Goal: Task Accomplishment & Management: Complete application form

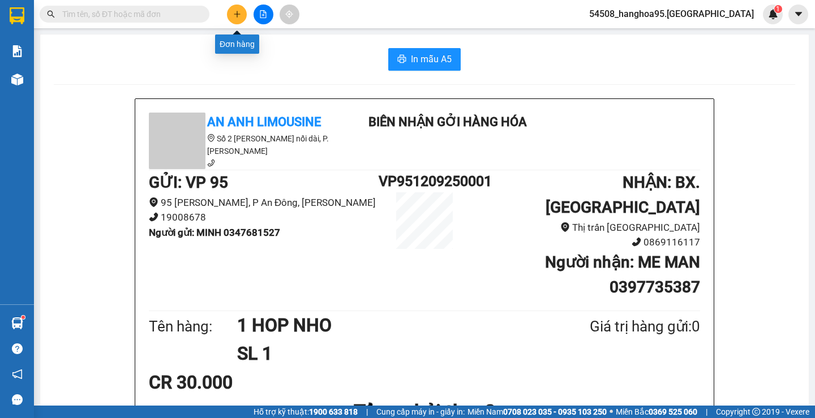
click at [230, 14] on button at bounding box center [237, 15] width 20 height 20
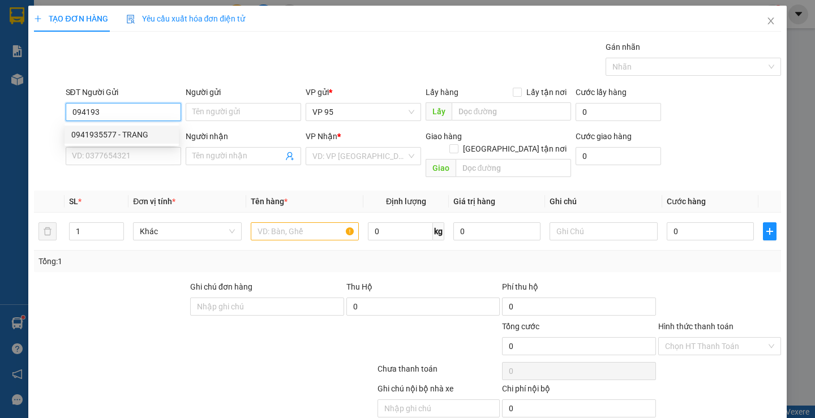
click at [115, 135] on div "0941935577 - TRANG" at bounding box center [121, 134] width 101 height 12
type input "0941935577"
type input "TRANG"
type input "0353539061"
type input "[PERSON_NAME]"
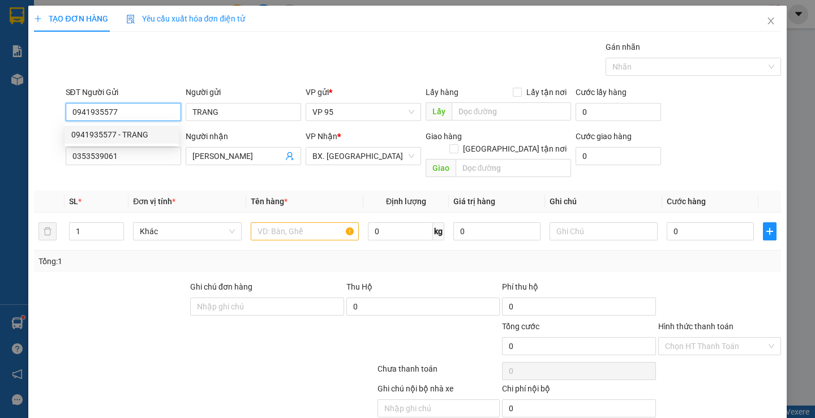
type input "40.000"
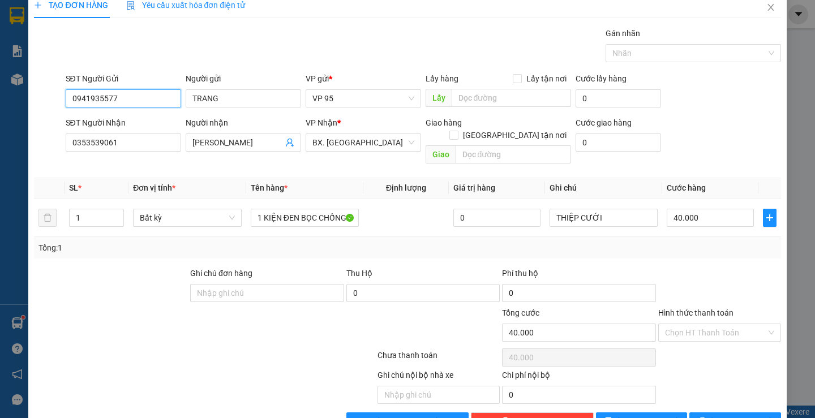
scroll to position [36, 0]
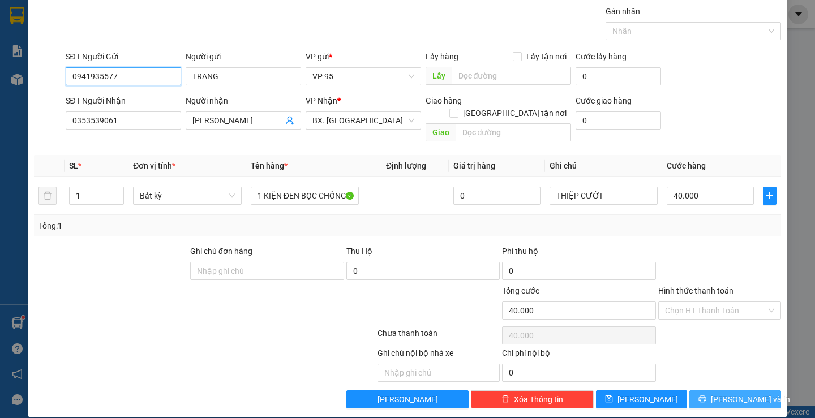
type input "0941935577"
click at [718, 393] on span "Lưu và In" at bounding box center [749, 399] width 79 height 12
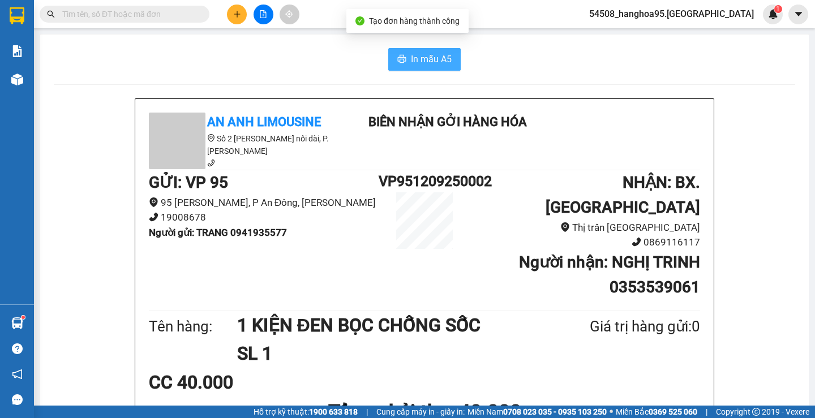
click at [432, 61] on span "In mẫu A5" at bounding box center [431, 59] width 41 height 14
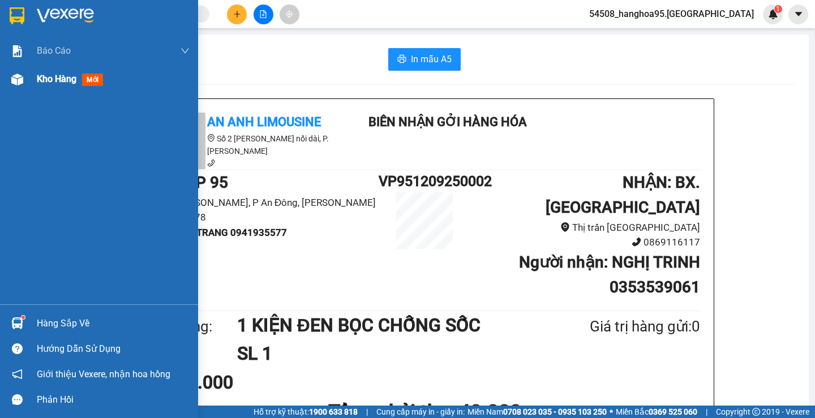
click at [50, 81] on span "Kho hàng" at bounding box center [57, 79] width 40 height 11
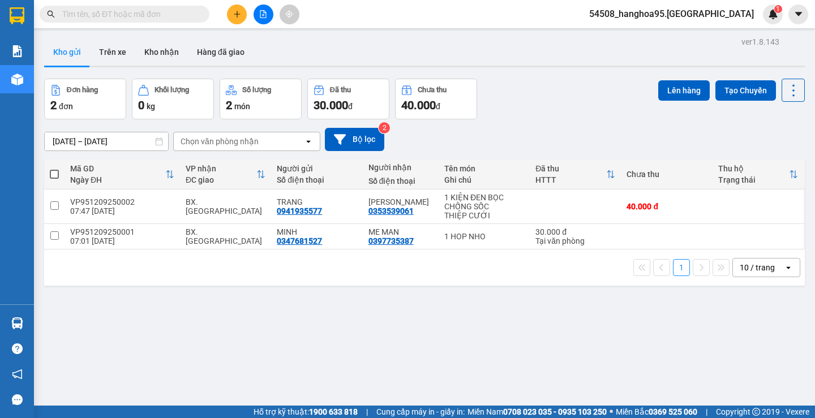
click at [372, 315] on div "ver 1.8.143 Kho gửi Trên xe Kho nhận Hàng đã giao Đơn hàng 2 đơn Khối lượng 0 k…" at bounding box center [424, 243] width 769 height 418
click at [690, 16] on span "54508_hanghoa95.[GEOGRAPHIC_DATA]" at bounding box center [671, 14] width 183 height 14
click at [643, 38] on li "Đăng xuất" at bounding box center [693, 35] width 137 height 18
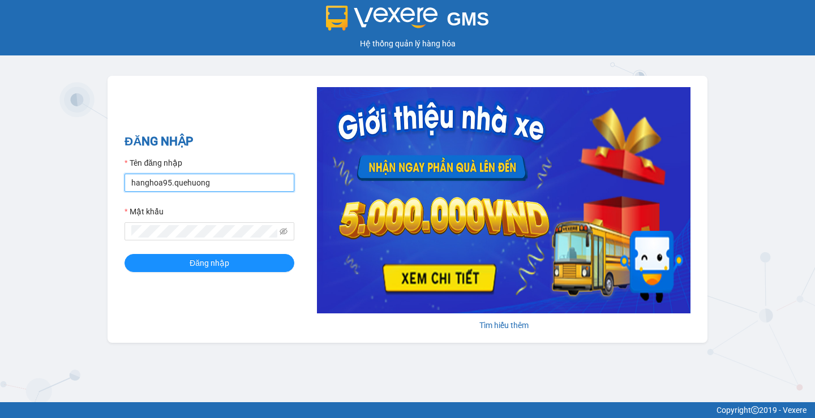
click at [226, 185] on input "hanghoa95.quehuong" at bounding box center [209, 183] width 170 height 18
type input "myle.quehuong"
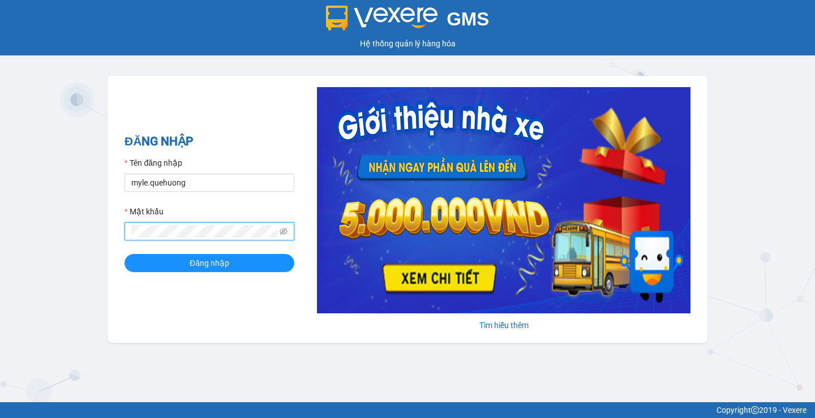
click at [0, 193] on div "GMS Hệ thống quản lý hàng hóa ĐĂNG NHẬP Tên đăng nhập myle.quehuong Mật khẩu Đă…" at bounding box center [407, 201] width 815 height 402
click at [124, 254] on button "Đăng nhập" at bounding box center [209, 263] width 170 height 18
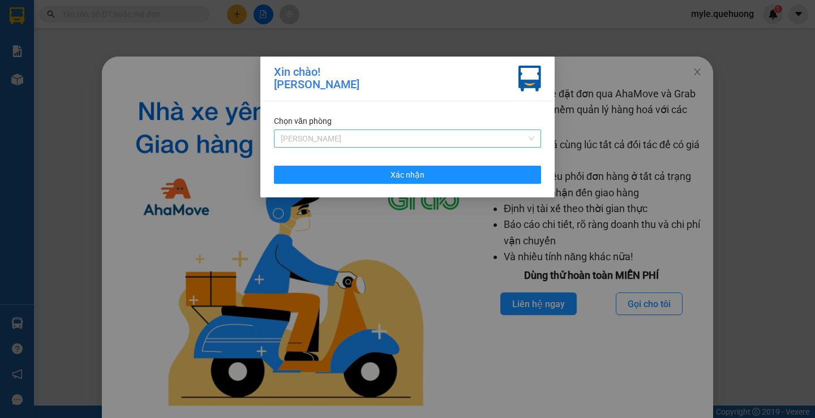
click at [309, 140] on span "[PERSON_NAME]" at bounding box center [407, 138] width 253 height 17
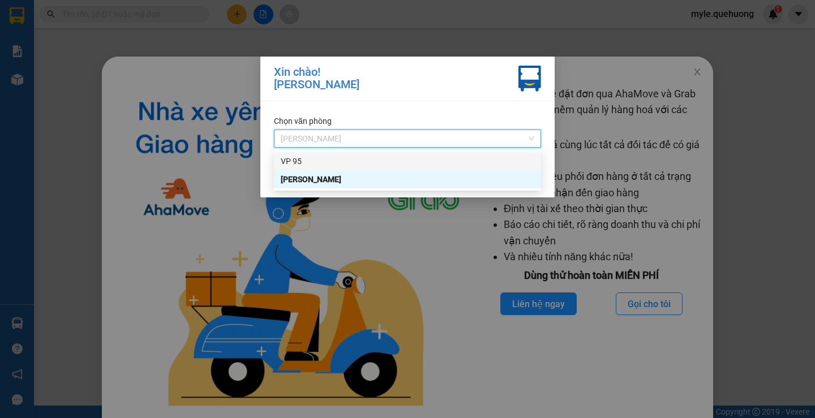
click at [285, 160] on div "VP 95" at bounding box center [407, 161] width 253 height 12
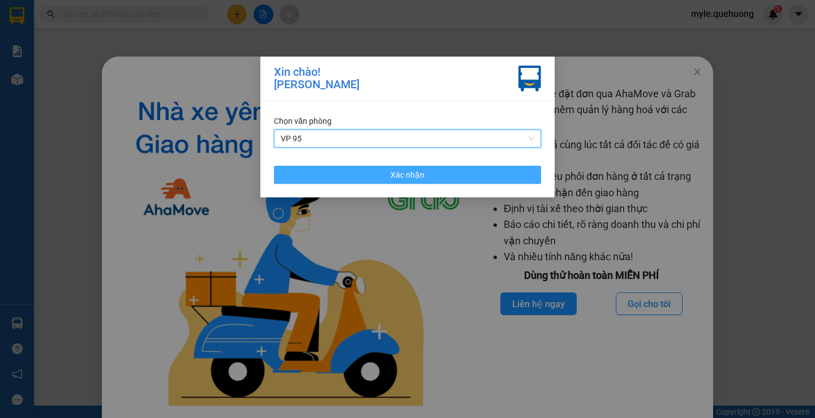
click at [302, 176] on button "Xác nhận" at bounding box center [407, 175] width 267 height 18
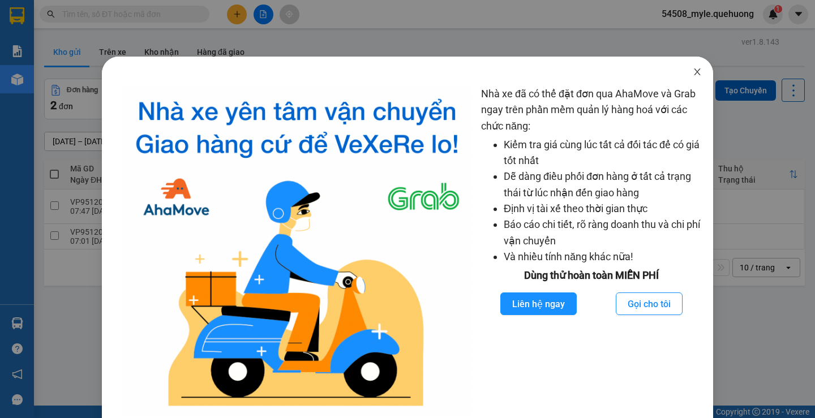
click at [692, 70] on icon "close" at bounding box center [696, 71] width 9 height 9
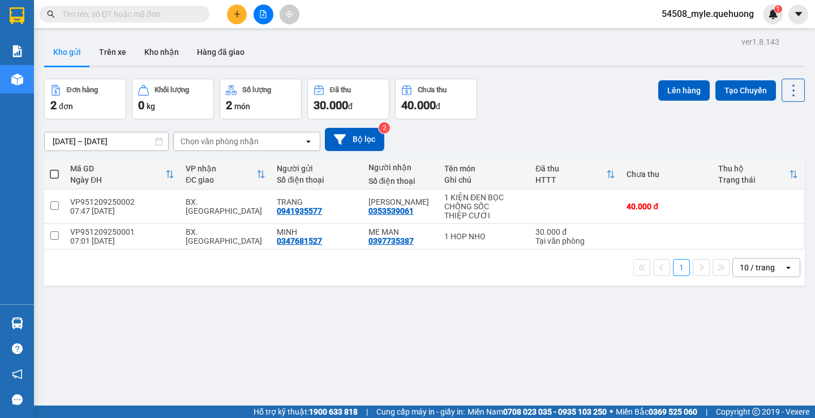
click at [285, 313] on div "ver 1.8.143 Kho gửi Trên xe Kho nhận Hàng đã giao Đơn hàng 2 đơn Khối lượng 0 k…" at bounding box center [424, 243] width 769 height 418
click at [240, 16] on icon "plus" at bounding box center [237, 14] width 8 height 8
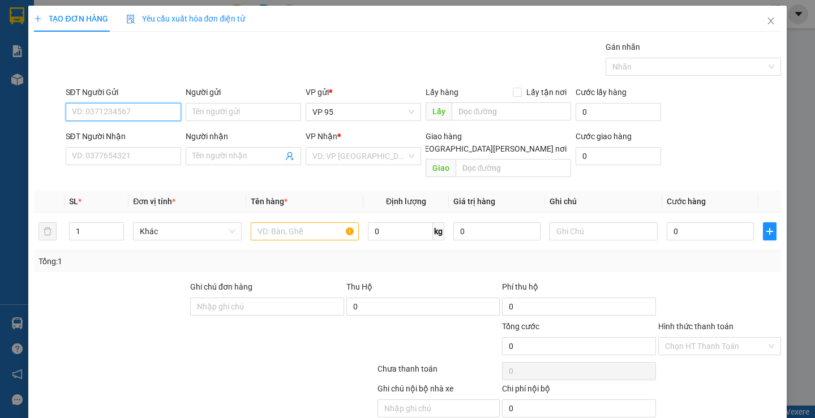
click at [85, 119] on input "SĐT Người Gửi" at bounding box center [123, 112] width 115 height 18
type input "0796651346"
click at [239, 108] on input "Người gửi" at bounding box center [243, 112] width 115 height 18
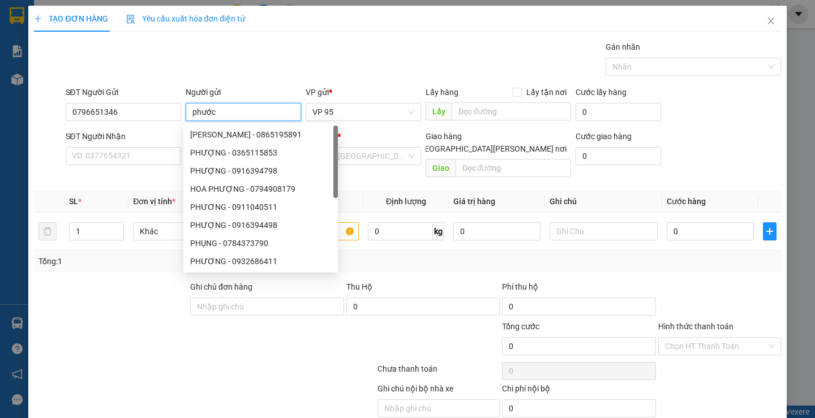
click at [0, 81] on div "TẠO ĐƠN HÀNG Yêu cầu xuất hóa đơn điện tử Transit Pickup Surcharge Ids Transit …" at bounding box center [407, 209] width 815 height 418
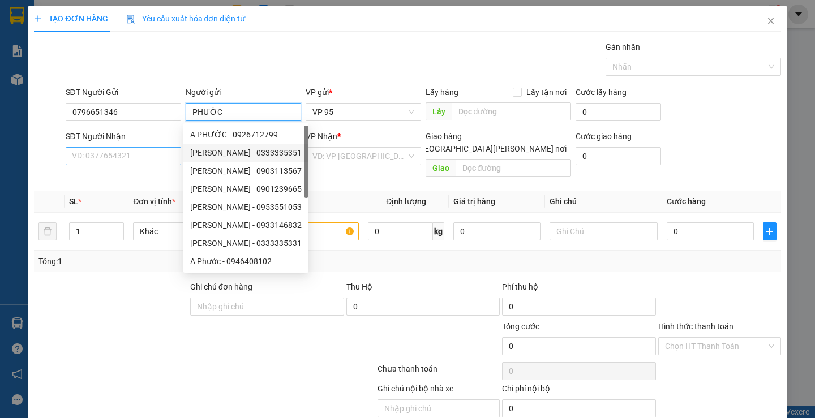
type input "PHƯỚC"
click at [131, 157] on input "SĐT Người Nhận" at bounding box center [123, 156] width 115 height 18
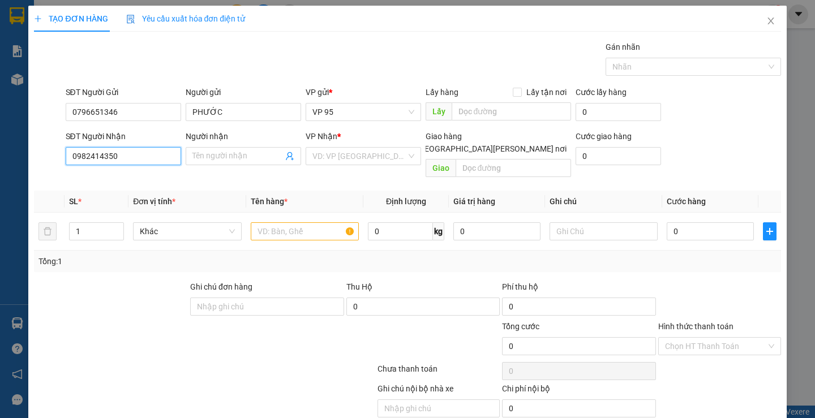
click at [131, 157] on input "0982414350" at bounding box center [123, 156] width 115 height 18
type input "0982414350"
click at [237, 157] on input "Người nhận" at bounding box center [237, 156] width 91 height 12
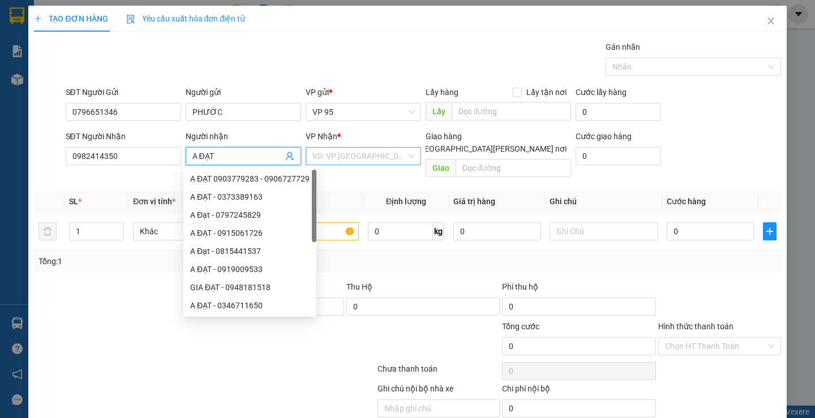
type input "A ĐẠT"
click at [341, 156] on input "search" at bounding box center [359, 156] width 94 height 17
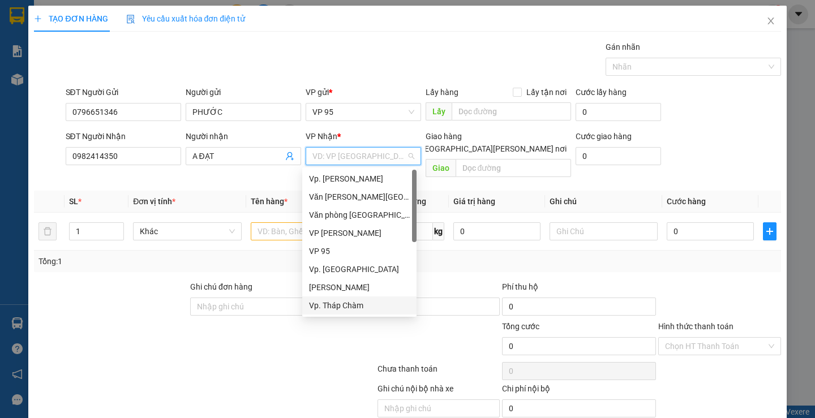
click at [322, 305] on div "Vp. Tháp Chàm" at bounding box center [359, 305] width 101 height 12
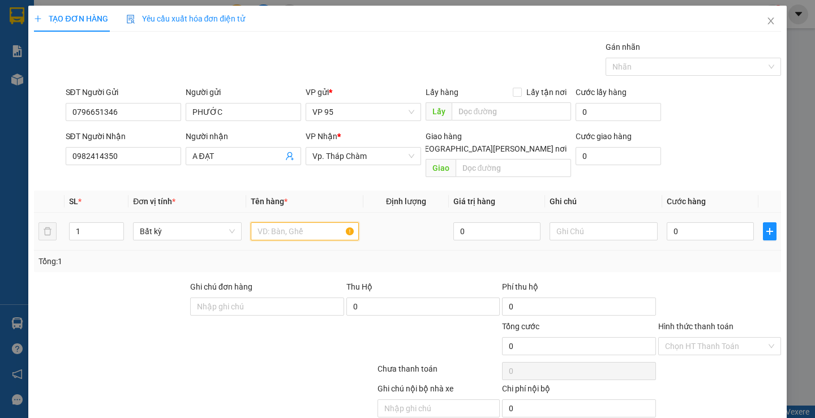
click at [296, 222] on input "text" at bounding box center [305, 231] width 108 height 18
click at [290, 222] on input "1" at bounding box center [305, 231] width 108 height 18
type input "1 XE CŨ BIỂN 85R7.9536"
click at [678, 222] on input "0" at bounding box center [709, 231] width 87 height 18
type input "3"
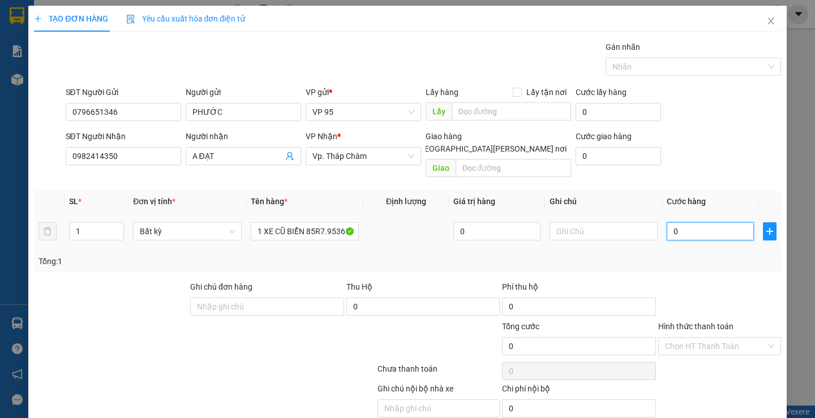
type input "3"
type input "30"
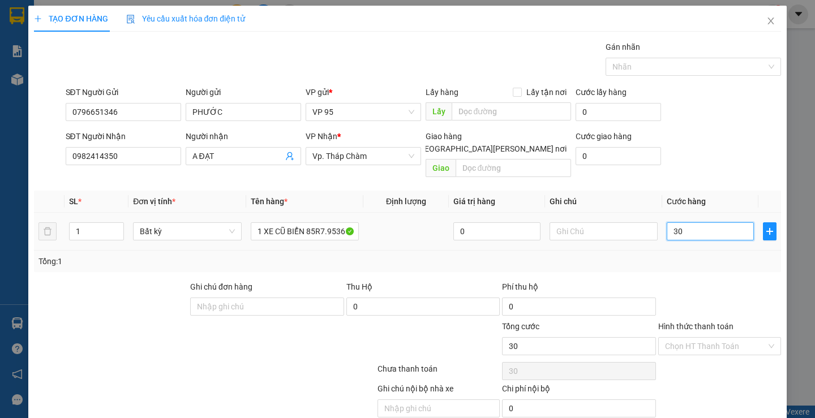
type input "300"
type input "300.000"
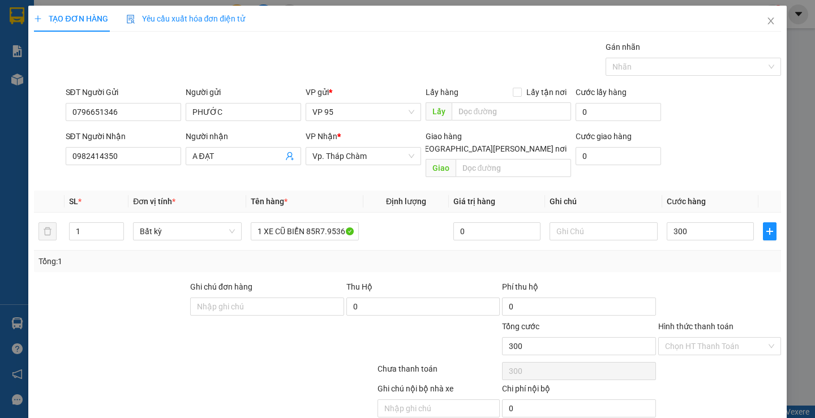
type input "300.000"
click at [708, 266] on div "Transit Pickup Surcharge Ids Transit Deliver Surcharge Ids Transit Deliver Surc…" at bounding box center [407, 242] width 746 height 403
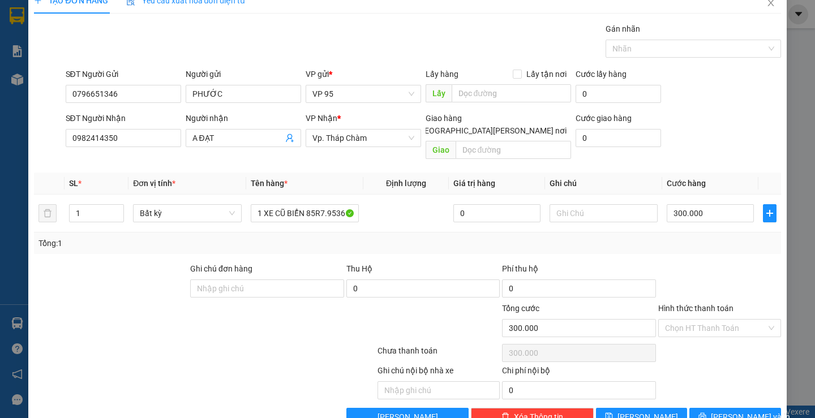
scroll to position [36, 0]
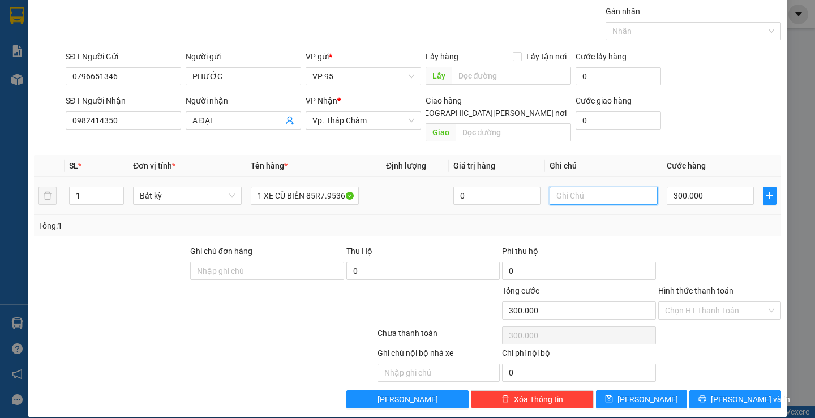
click at [572, 187] on input "text" at bounding box center [603, 196] width 108 height 18
type input "XE CŨ BỂ BỬNG TRẦY XƯỚC KHÔNG BAO"
click at [719, 225] on div "Transit Pickup Surcharge Ids Transit Deliver Surcharge Ids Transit Deliver Surc…" at bounding box center [407, 206] width 746 height 403
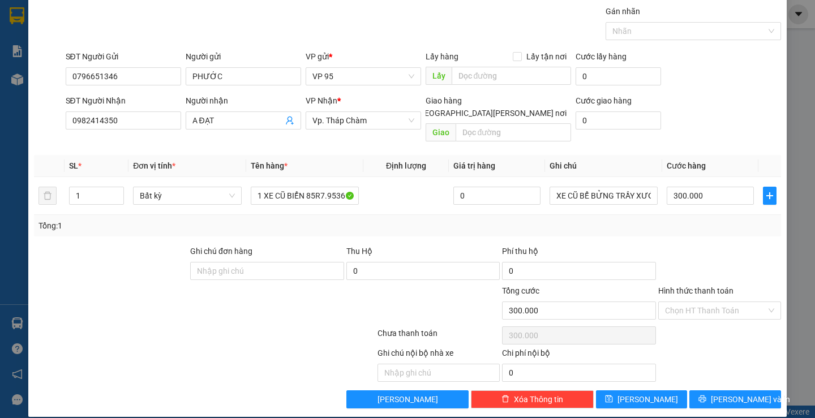
click at [692, 227] on div "Transit Pickup Surcharge Ids Transit Deliver Surcharge Ids Transit Deliver Surc…" at bounding box center [407, 206] width 746 height 403
click at [695, 390] on button "[PERSON_NAME] và In" at bounding box center [734, 399] width 91 height 18
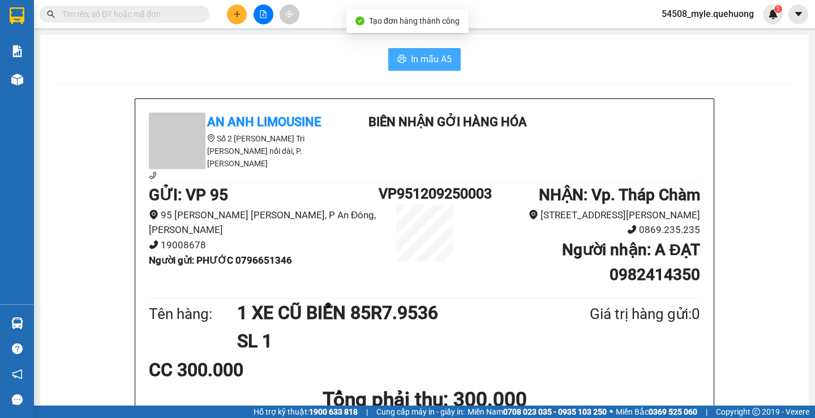
click at [420, 57] on span "In mẫu A5" at bounding box center [431, 59] width 41 height 14
click at [596, 335] on div "Tên hàng: 1 XE CŨ BIỂN 85R7.9536 SL 1 Giá trị hàng gửi: 0" at bounding box center [424, 327] width 551 height 57
click at [567, 57] on div "In mẫu A5" at bounding box center [424, 59] width 741 height 23
click at [205, 51] on div "In mẫu A5" at bounding box center [424, 59] width 741 height 23
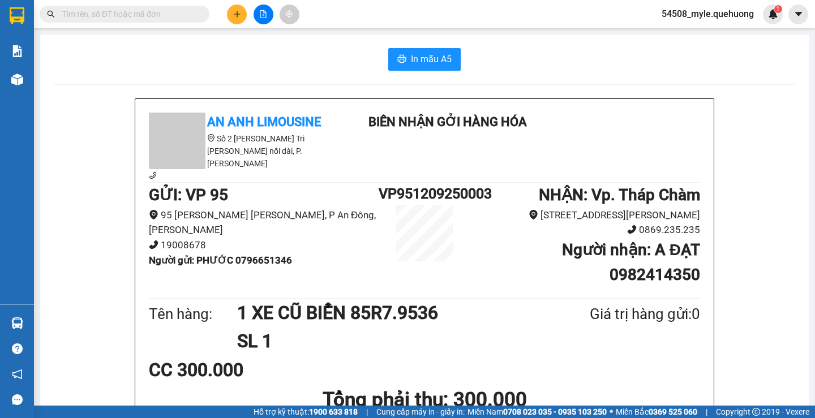
click at [192, 56] on div "In mẫu A5" at bounding box center [424, 59] width 741 height 23
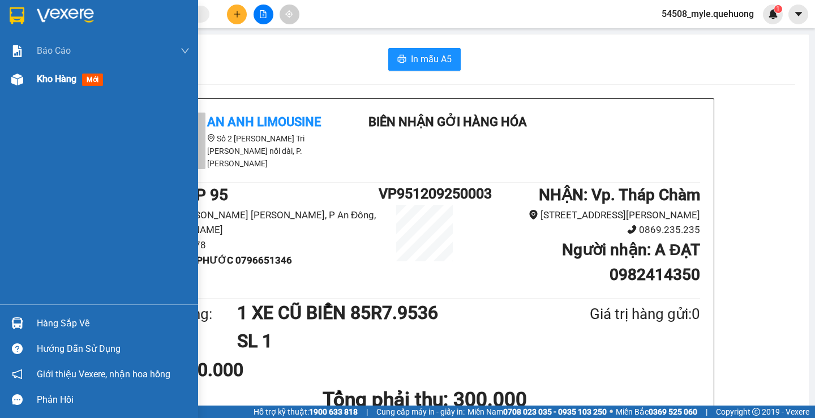
click at [46, 81] on span "Kho hàng" at bounding box center [57, 79] width 40 height 11
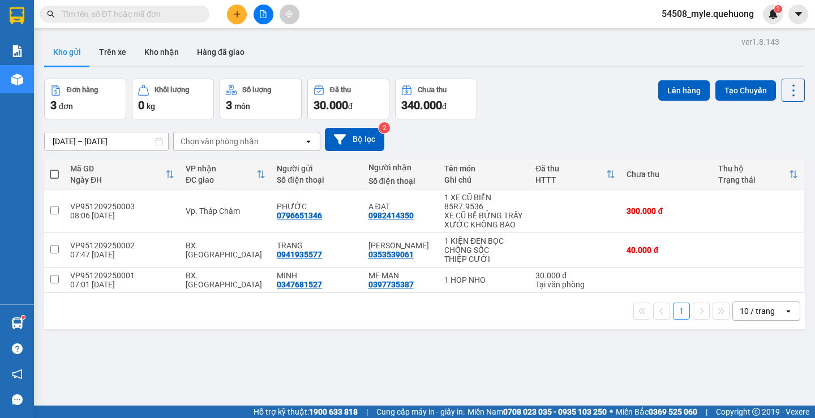
click at [78, 13] on input "text" at bounding box center [128, 14] width 133 height 12
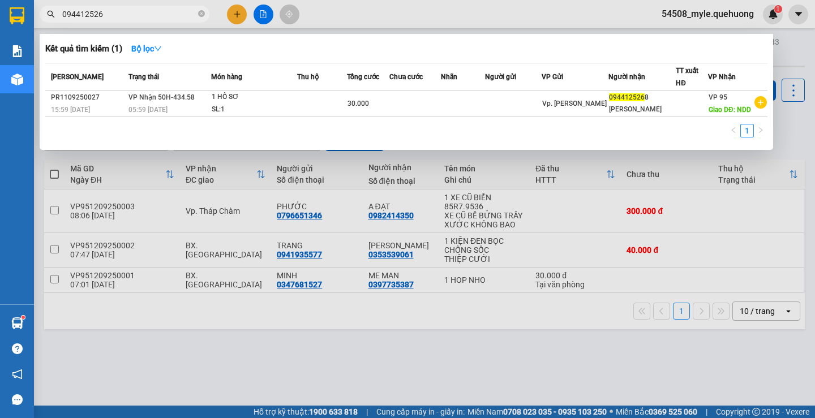
type input "0944125268"
click at [200, 15] on icon "close-circle" at bounding box center [201, 13] width 7 height 7
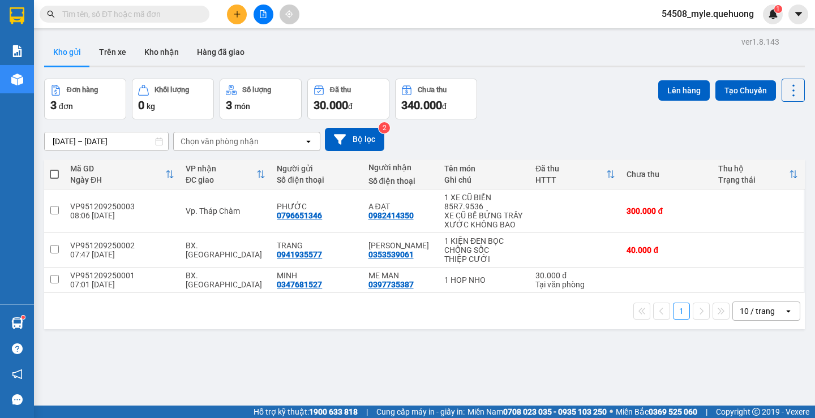
click at [96, 14] on input "text" at bounding box center [128, 14] width 133 height 12
click at [86, 14] on input "text" at bounding box center [128, 14] width 133 height 12
click at [90, 5] on div "Kết quả tìm kiếm ( 1 ) Bộ lọc Mã ĐH Trạng thái Món hàng Thu hộ Tổng cước Chưa c…" at bounding box center [110, 15] width 221 height 20
click at [105, 14] on input "text" at bounding box center [128, 14] width 133 height 12
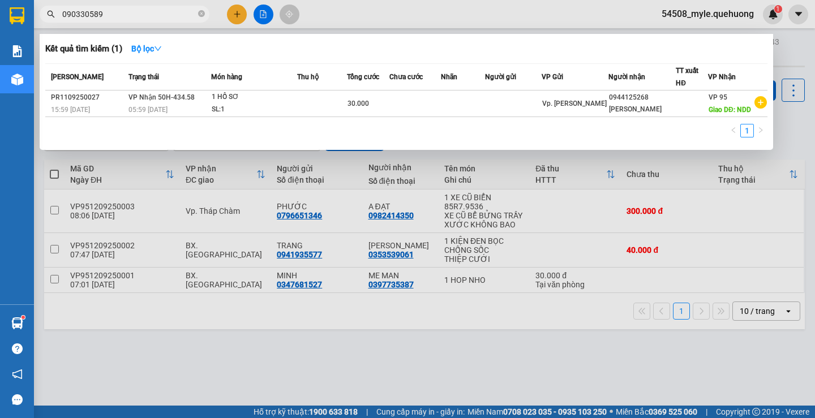
type input "0903305890"
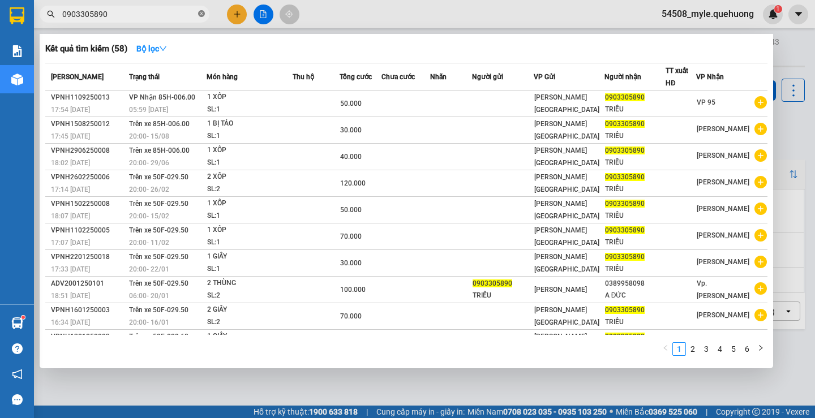
click at [203, 12] on icon "close-circle" at bounding box center [201, 13] width 7 height 7
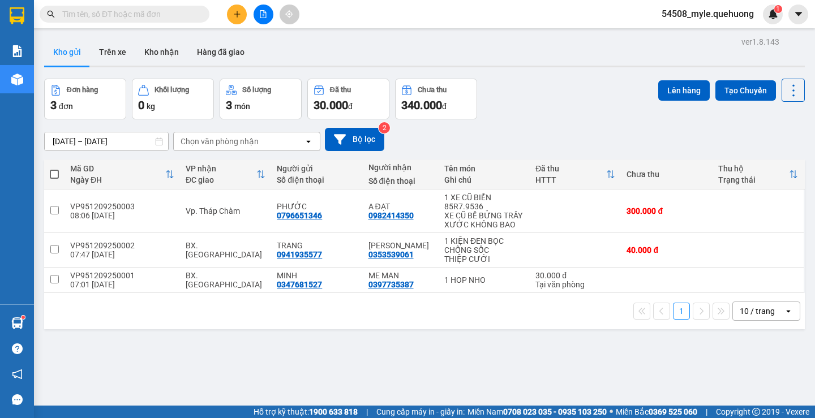
click at [106, 15] on input "text" at bounding box center [128, 14] width 133 height 12
click at [155, 10] on input "text" at bounding box center [128, 14] width 133 height 12
click at [123, 11] on input "text" at bounding box center [128, 14] width 133 height 12
click at [105, 16] on input "text" at bounding box center [128, 14] width 133 height 12
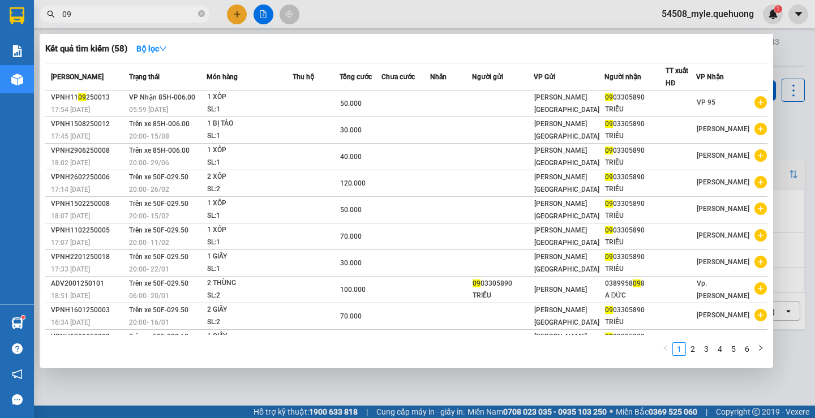
click at [105, 16] on input "09" at bounding box center [128, 14] width 133 height 12
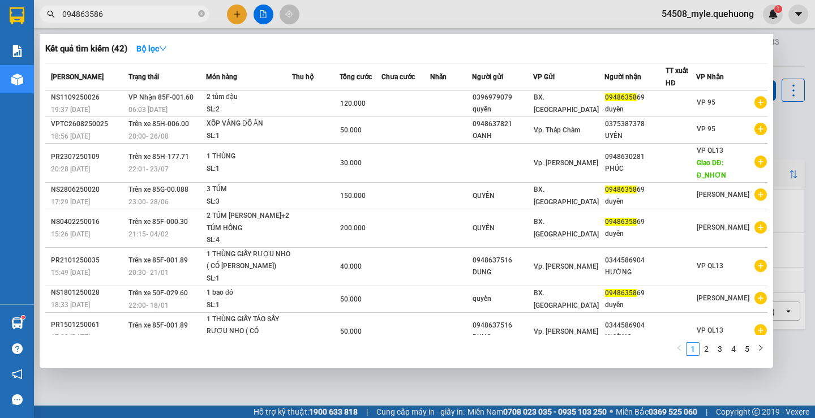
type input "0948635869"
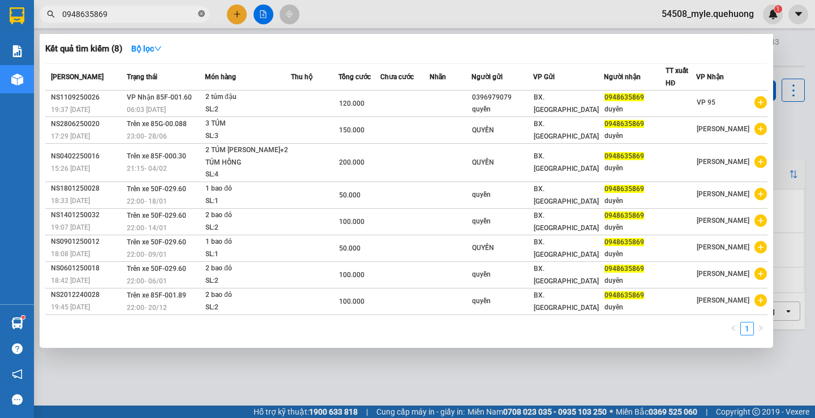
click at [201, 16] on icon "close-circle" at bounding box center [201, 13] width 7 height 7
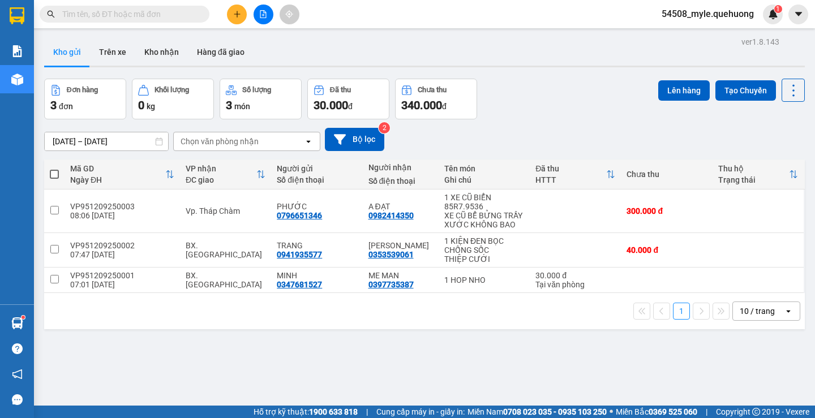
click at [192, 334] on div "ver 1.8.143 Kho gửi Trên xe Kho nhận Hàng đã giao Đơn hàng 3 đơn Khối lượng 0 k…" at bounding box center [424, 243] width 769 height 418
click at [154, 16] on input "text" at bounding box center [128, 14] width 133 height 12
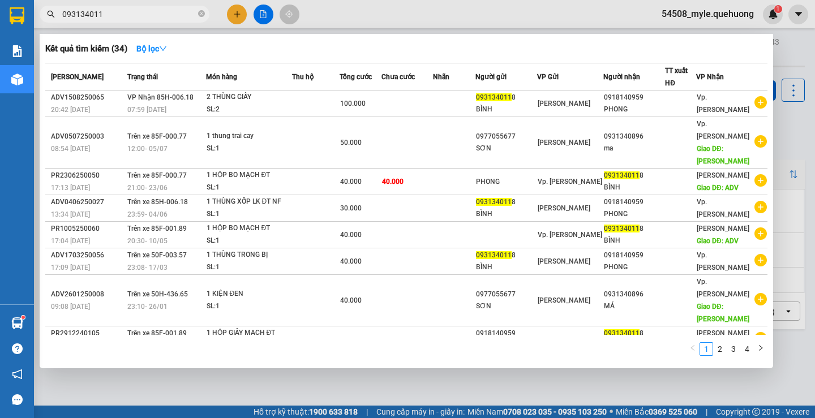
type input "0931340118"
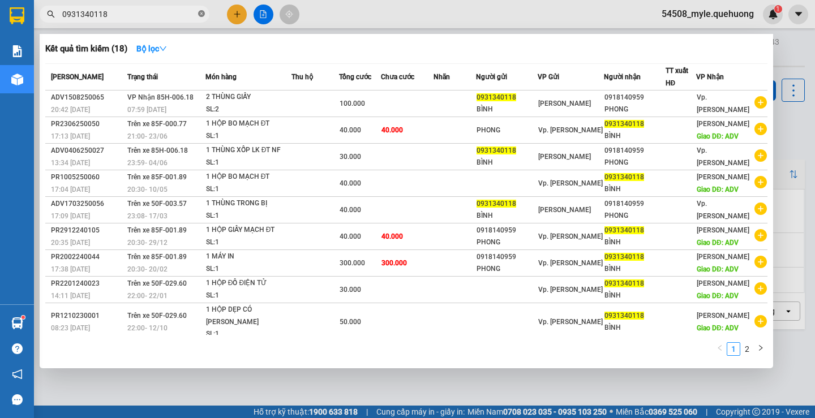
click at [201, 14] on icon "close-circle" at bounding box center [201, 13] width 7 height 7
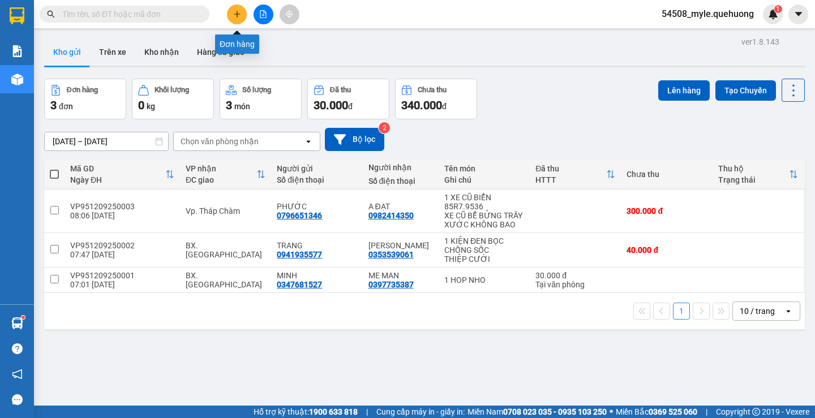
click at [239, 18] on button at bounding box center [237, 15] width 20 height 20
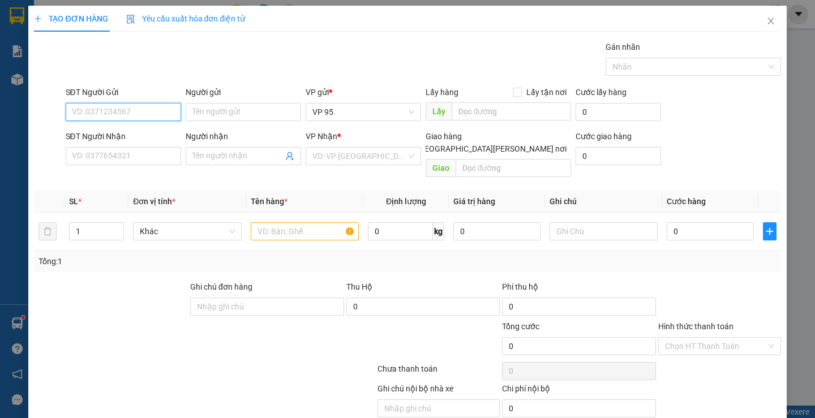
click at [83, 114] on input "SĐT Người Gửi" at bounding box center [123, 112] width 115 height 18
type input "0903733293"
click at [209, 115] on input "Người gửi" at bounding box center [243, 112] width 115 height 18
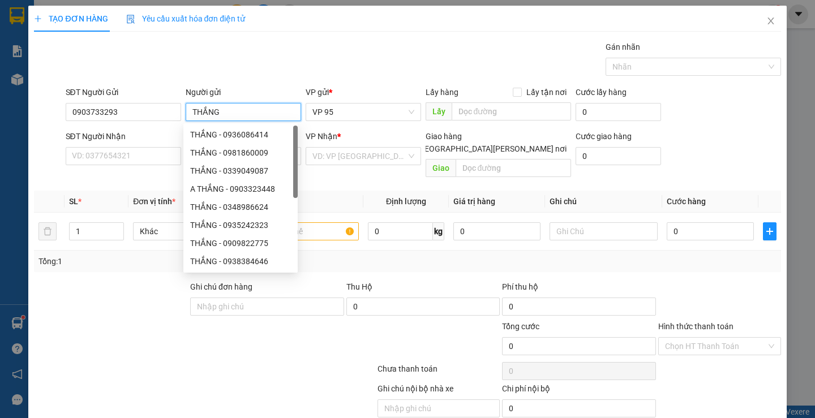
type input "THẮNG"
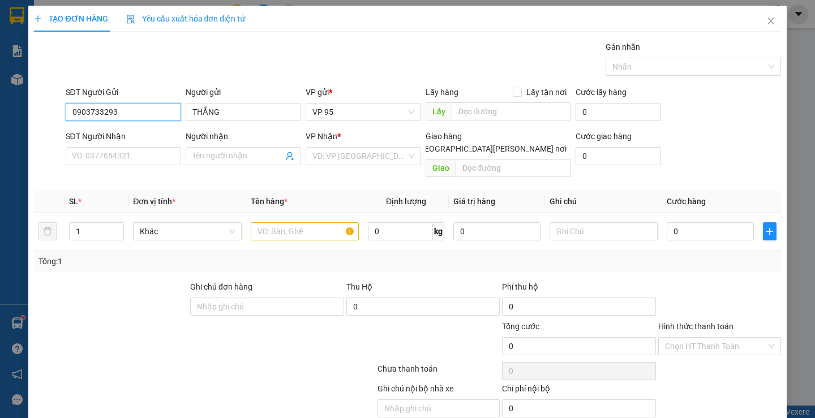
drag, startPoint x: 123, startPoint y: 114, endPoint x: 77, endPoint y: 115, distance: 46.4
click at [31, 115] on div "TẠO ĐƠN HÀNG Yêu cầu xuất hóa đơn điện tử Transit Pickup Surcharge Ids Transit …" at bounding box center [406, 229] width 757 height 447
click at [141, 112] on input "0903733293" at bounding box center [123, 112] width 115 height 18
click at [101, 164] on input "SĐT Người Nhận" at bounding box center [123, 156] width 115 height 18
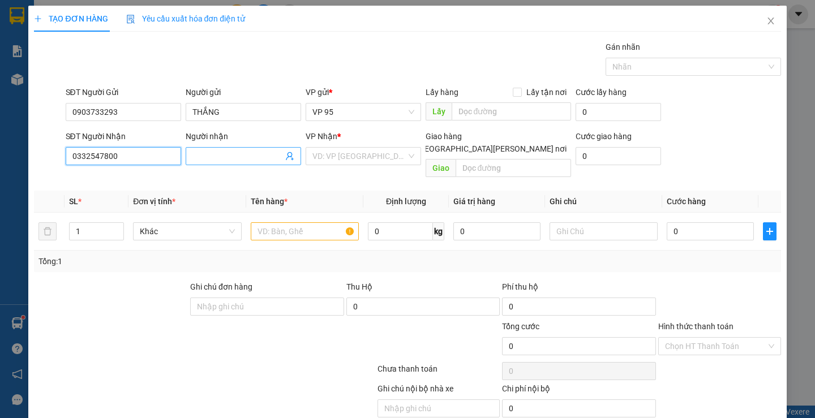
type input "0332547800"
click at [202, 165] on span at bounding box center [243, 156] width 115 height 18
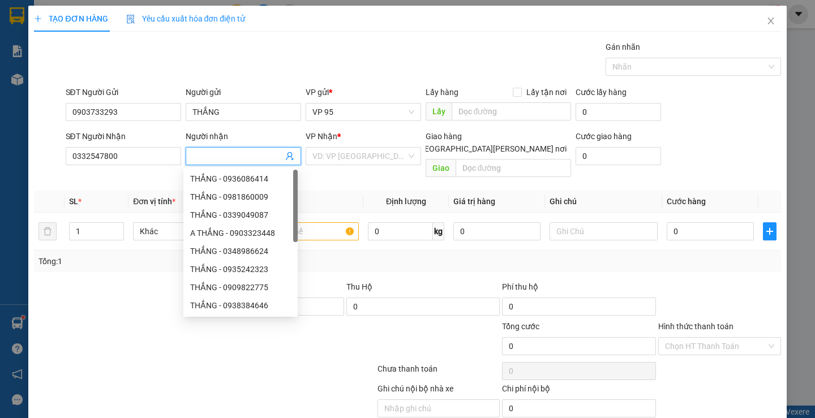
click at [202, 158] on input "Người nhận" at bounding box center [237, 156] width 91 height 12
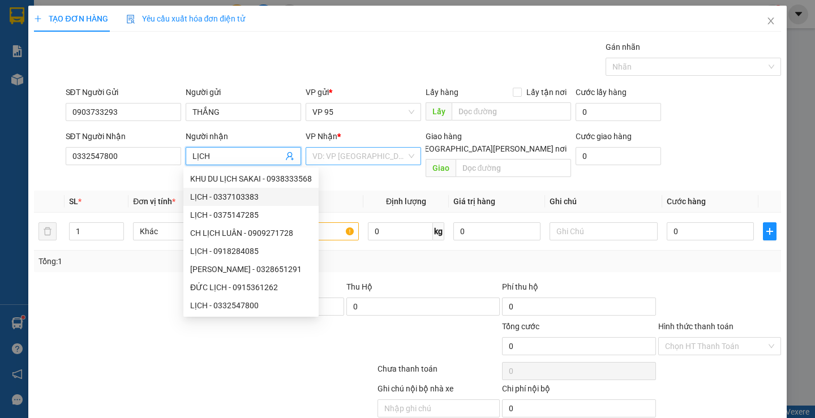
type input "LỊCH"
click at [316, 154] on input "search" at bounding box center [359, 156] width 94 height 17
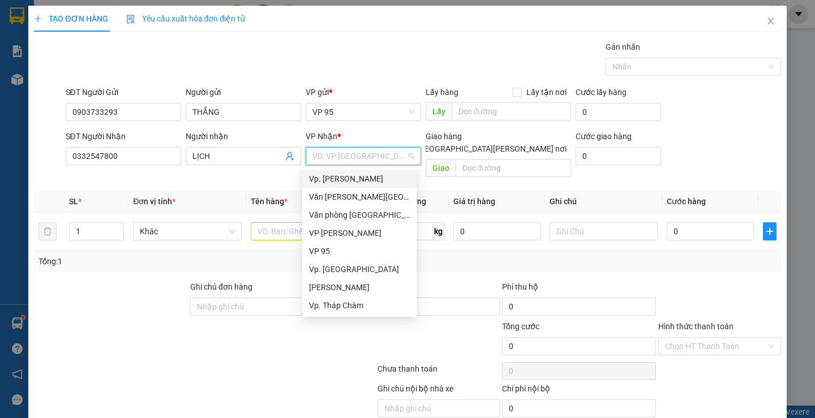
click at [333, 183] on div "Vp. [GEOGRAPHIC_DATA]" at bounding box center [359, 179] width 101 height 12
click at [320, 176] on div "Vp. [GEOGRAPHIC_DATA]" at bounding box center [359, 179] width 101 height 12
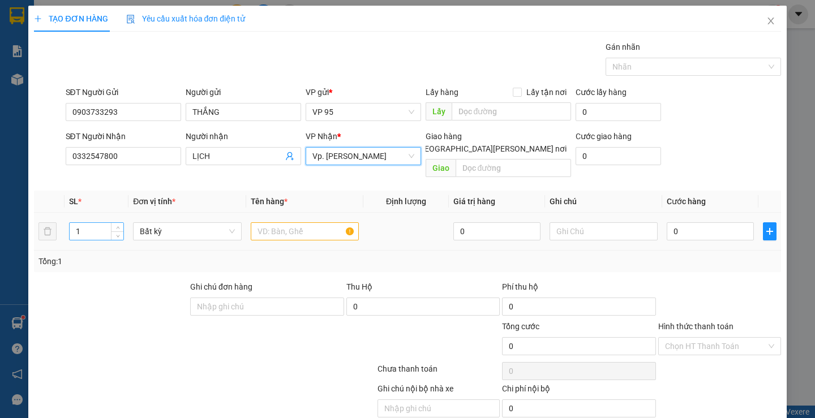
click at [93, 223] on input "1" at bounding box center [97, 231] width 54 height 17
type input "10"
click at [273, 222] on input "text" at bounding box center [305, 231] width 108 height 18
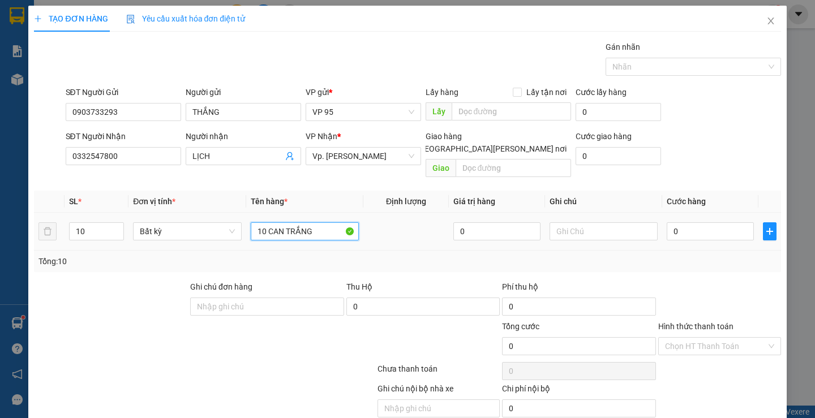
click at [323, 222] on input "10 CAN TRẮNG" at bounding box center [305, 231] width 108 height 18
type input "10 CAN TRẮNG"
click at [588, 222] on input "text" at bounding box center [603, 231] width 108 height 18
click at [684, 222] on input "0" at bounding box center [709, 231] width 87 height 18
type input "04"
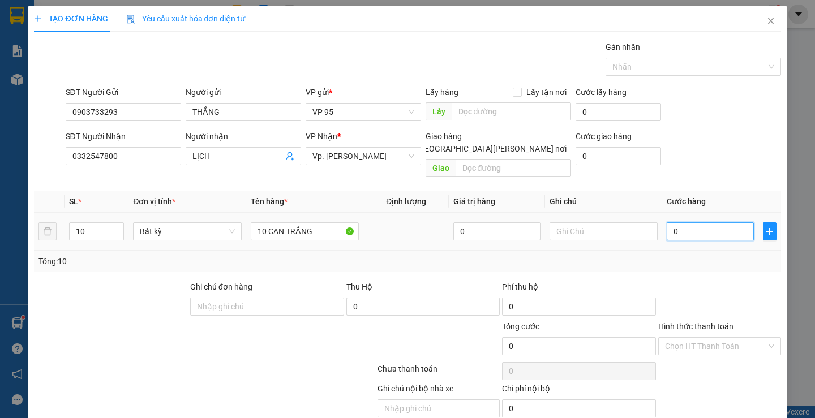
type input "4"
type input "040"
type input "40"
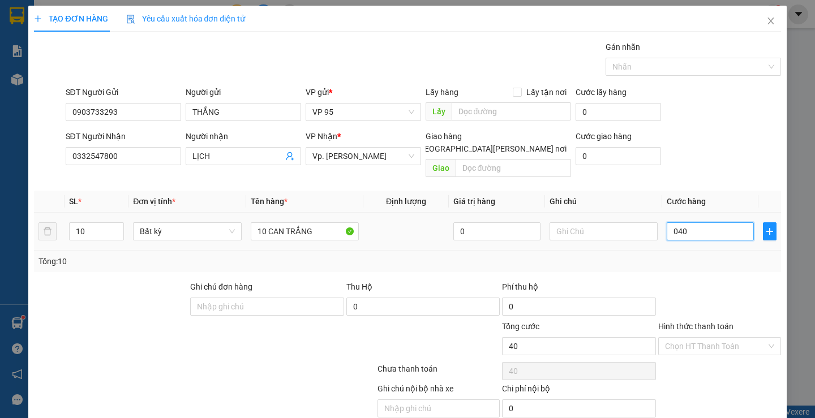
type input "0.400"
type input "400"
type input "400.000"
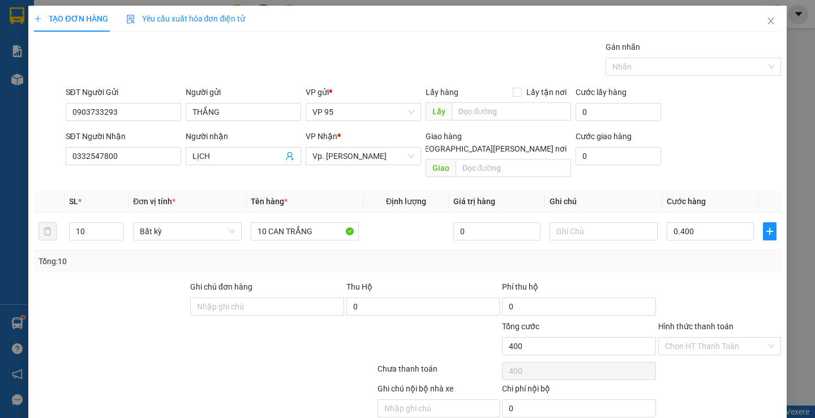
type input "400.000"
click at [706, 259] on div "Tổng: 10" at bounding box center [407, 261] width 746 height 21
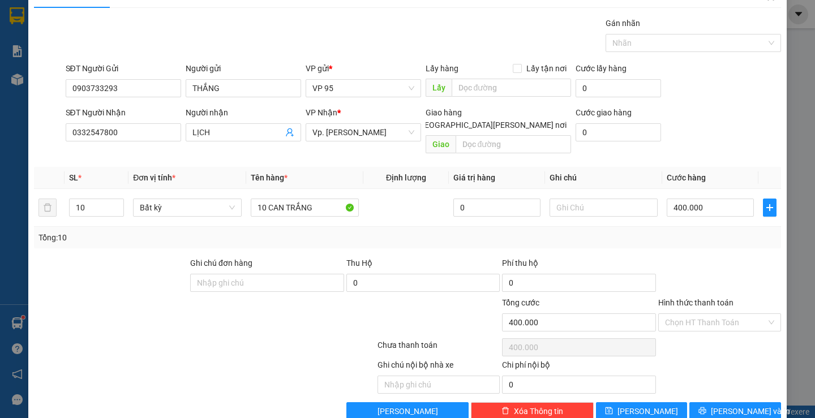
scroll to position [36, 0]
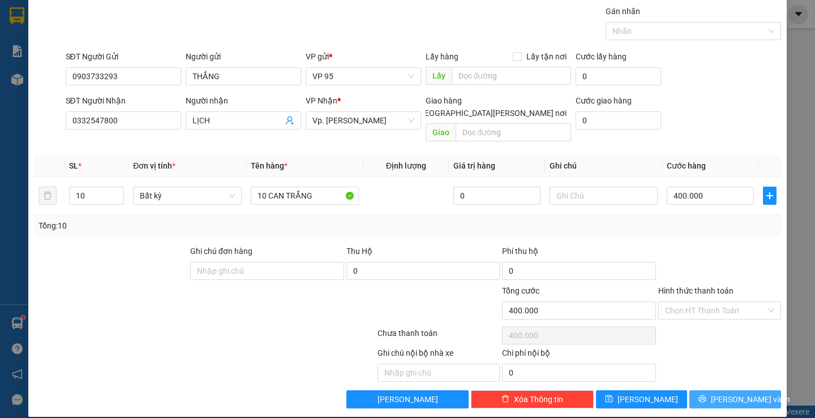
click at [695, 390] on button "[PERSON_NAME] và In" at bounding box center [734, 399] width 91 height 18
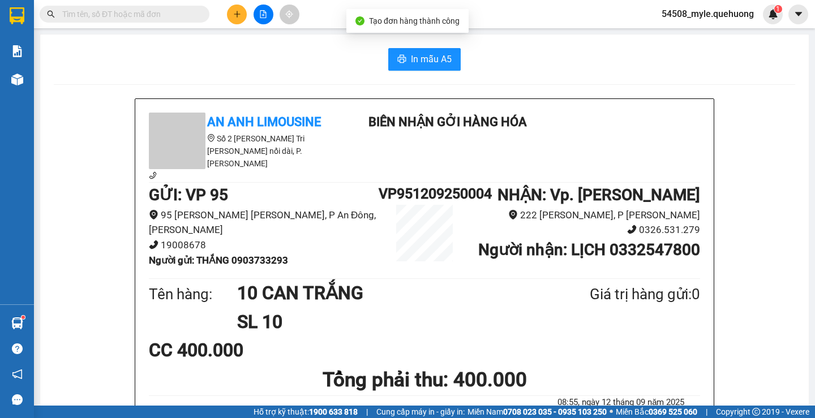
click at [483, 308] on h1 "SL 10" at bounding box center [386, 322] width 298 height 28
click at [158, 56] on div "In mẫu A5" at bounding box center [424, 59] width 741 height 23
drag, startPoint x: 234, startPoint y: 232, endPoint x: 297, endPoint y: 231, distance: 62.8
click at [297, 253] on li "Người gửi : THẮNG 0903733293" at bounding box center [264, 260] width 230 height 15
copy b "0903733293"
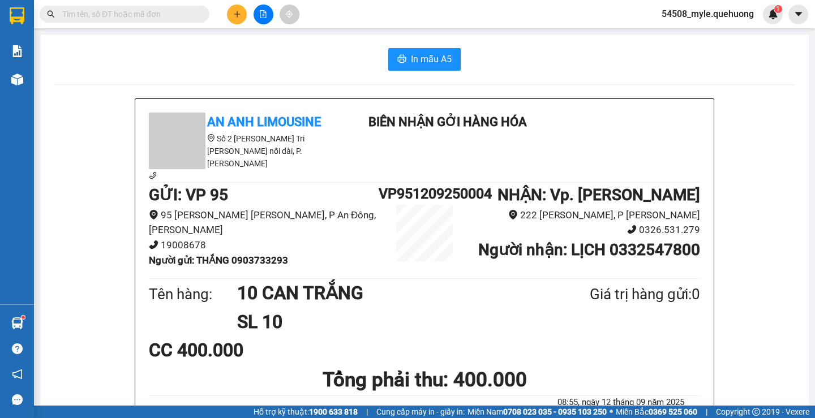
click at [91, 12] on input "text" at bounding box center [128, 14] width 133 height 12
paste input "0903733293"
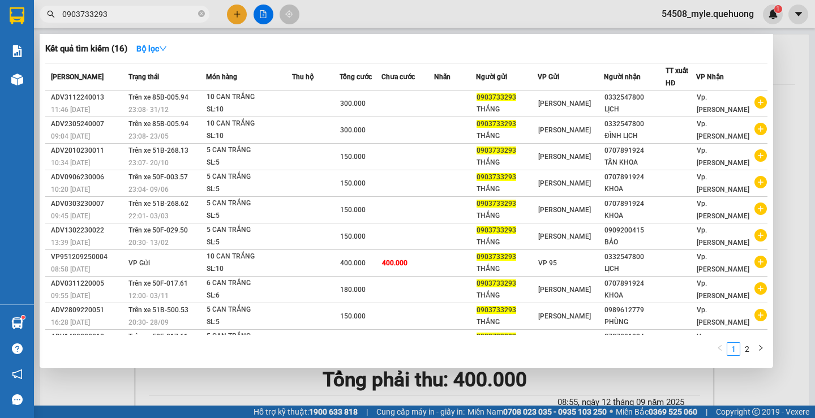
type input "0903733293"
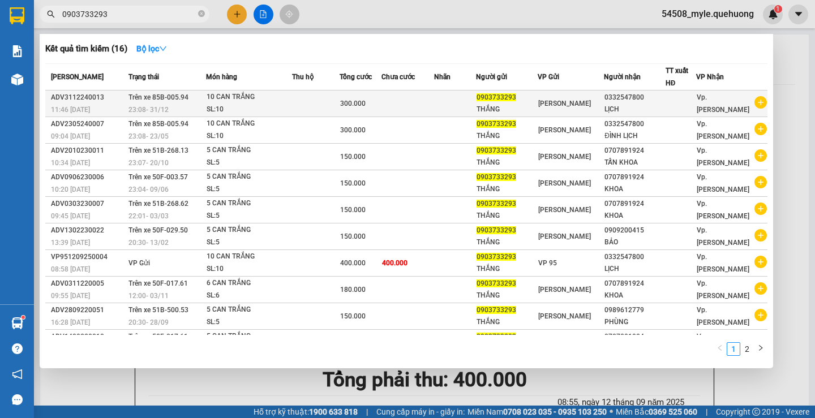
click at [591, 107] on span "[PERSON_NAME]" at bounding box center [564, 104] width 53 height 8
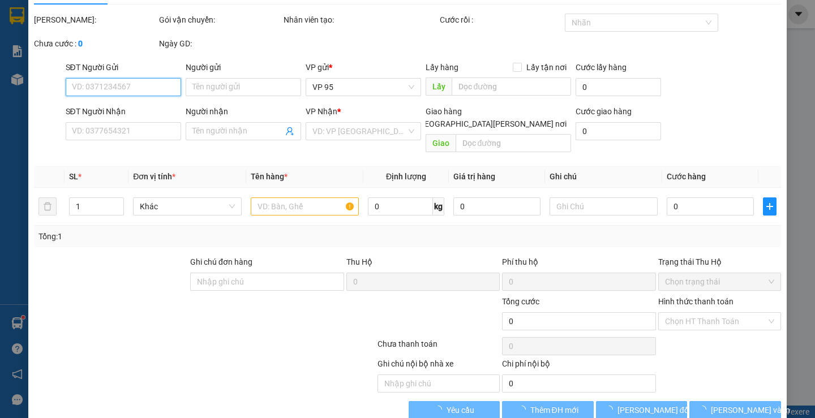
scroll to position [38, 0]
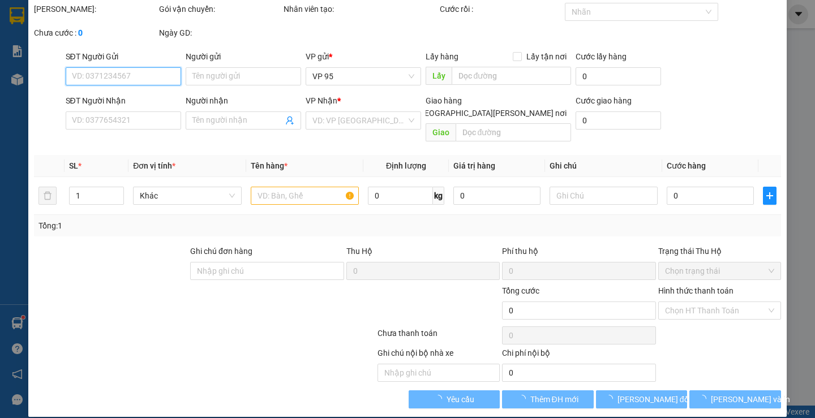
type input "0903733293"
type input "THẮNG"
type input "0332547800"
type input "LỊCH"
type input "300.000"
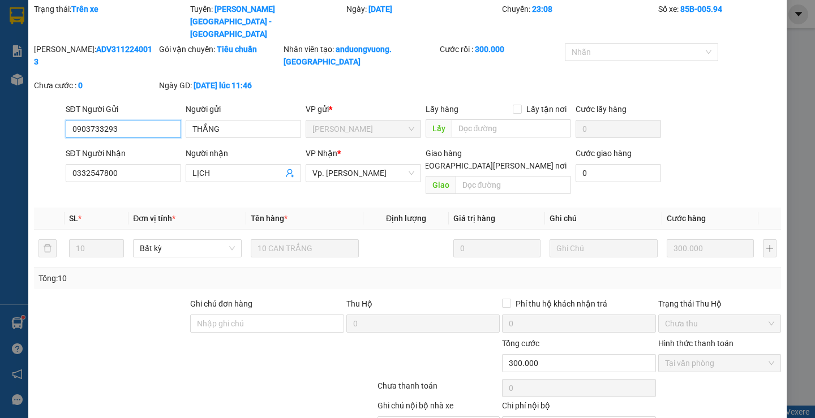
scroll to position [0, 0]
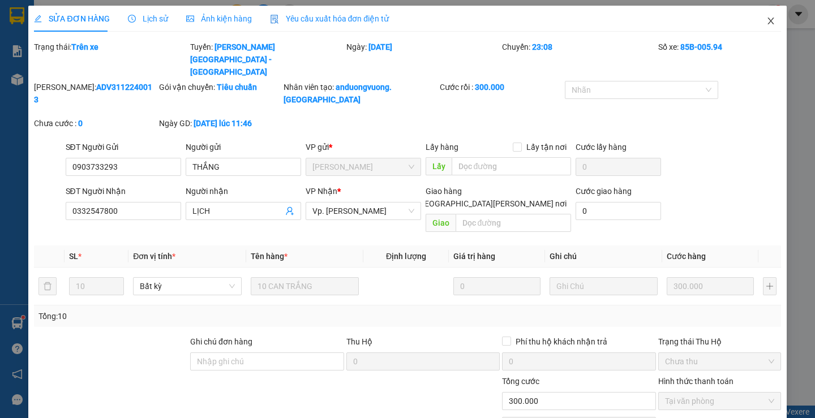
click at [767, 20] on icon "close" at bounding box center [770, 21] width 6 height 7
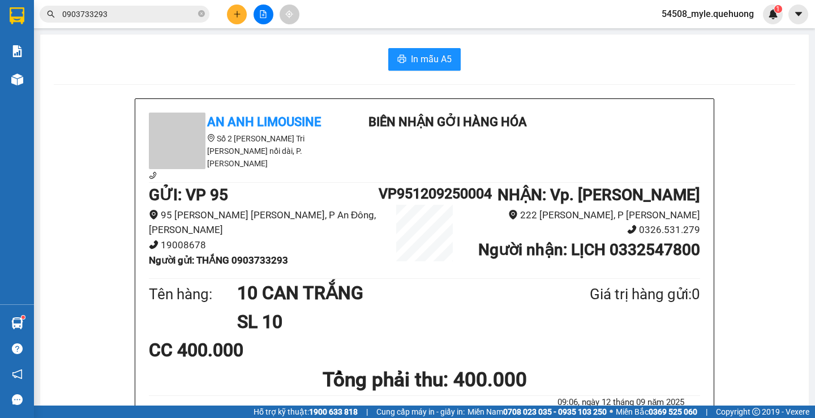
click at [258, 64] on div "In mẫu A5" at bounding box center [424, 59] width 741 height 23
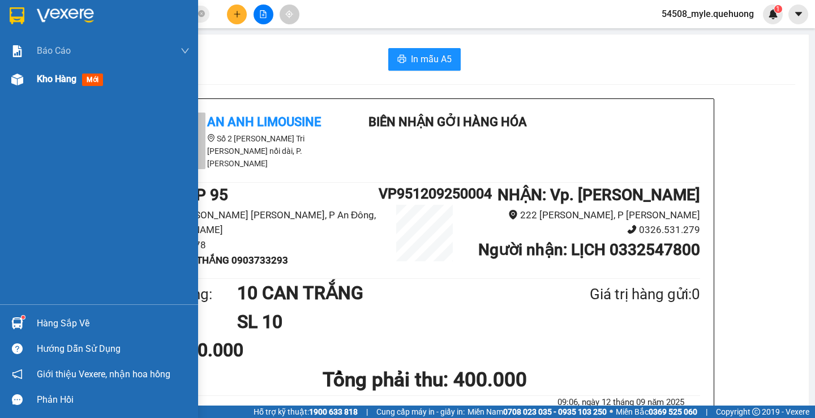
click at [43, 77] on span "Kho hàng" at bounding box center [57, 79] width 40 height 11
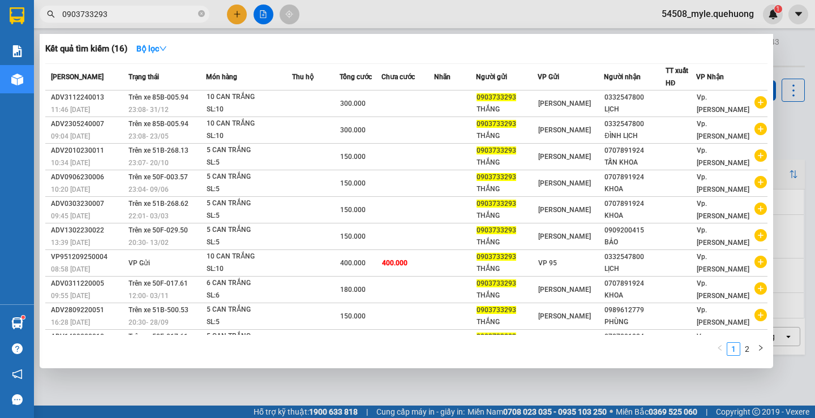
drag, startPoint x: 119, startPoint y: 14, endPoint x: 42, endPoint y: 14, distance: 76.4
click at [42, 14] on span "0903733293" at bounding box center [125, 14] width 170 height 17
click at [234, 13] on div at bounding box center [407, 209] width 815 height 418
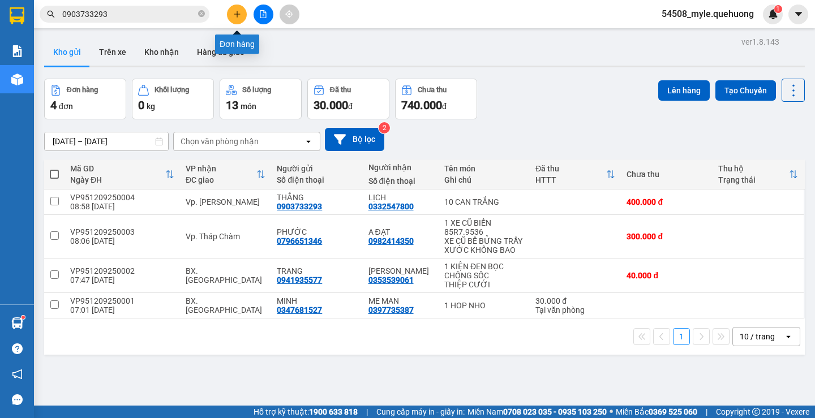
click at [232, 20] on button at bounding box center [237, 15] width 20 height 20
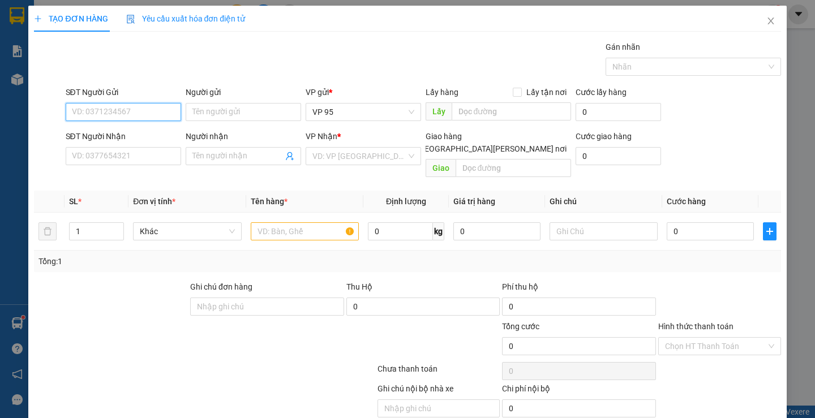
paste input "0903733293"
type input "0903733293"
click at [212, 110] on input "Người gửi" at bounding box center [243, 112] width 115 height 18
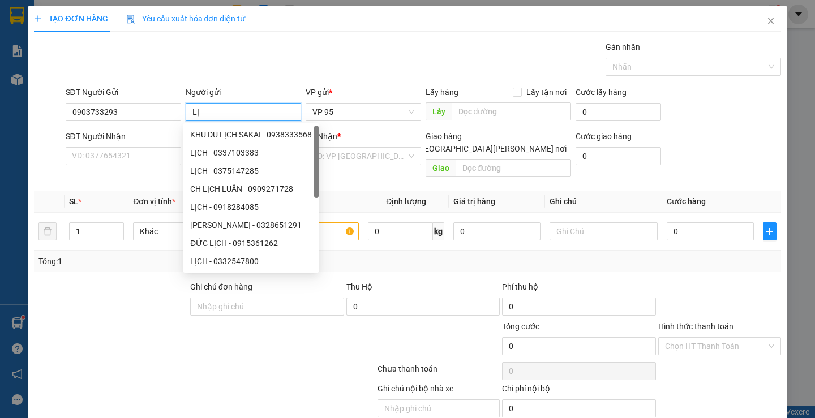
type input "L"
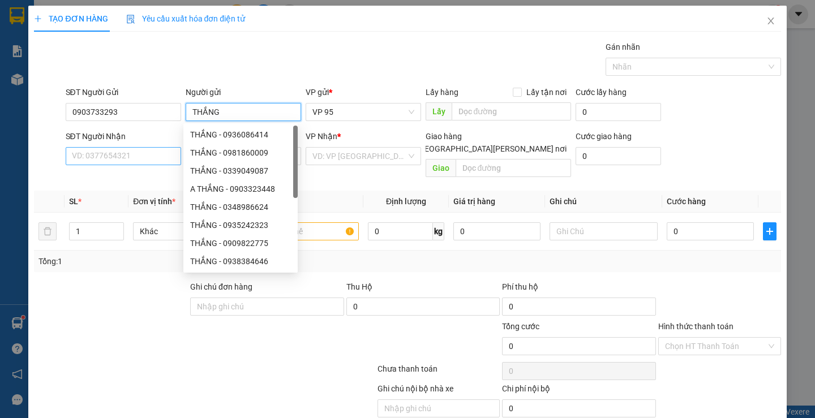
type input "THẮNG"
click at [109, 158] on input "SĐT Người Nhận" at bounding box center [123, 156] width 115 height 18
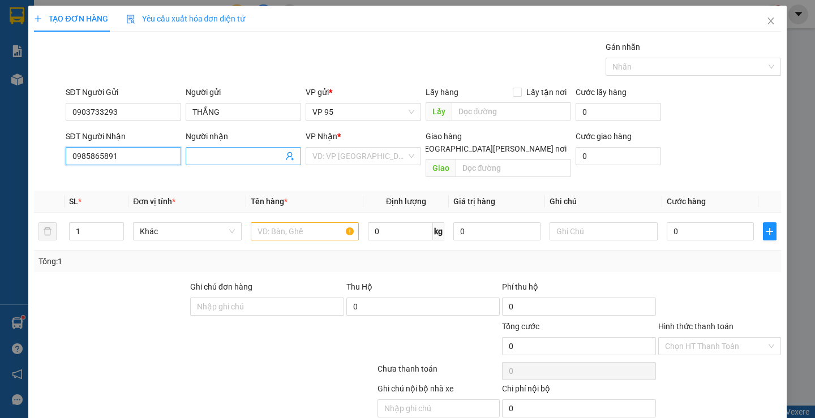
type input "0985865891"
click at [208, 158] on input "Người nhận" at bounding box center [237, 156] width 91 height 12
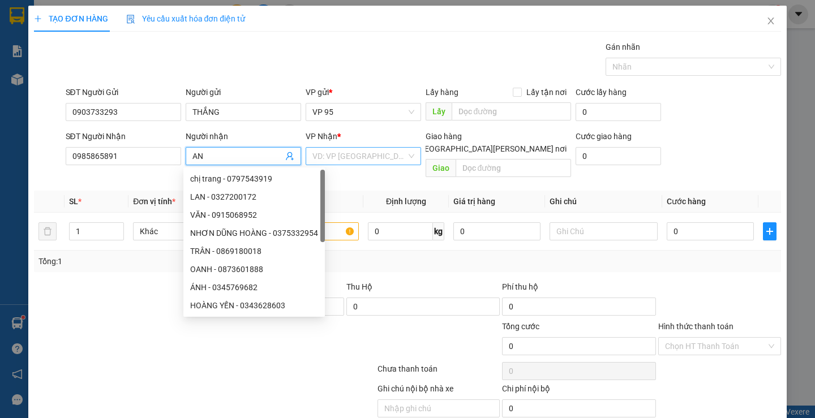
type input "AN"
click at [337, 156] on input "search" at bounding box center [359, 156] width 94 height 17
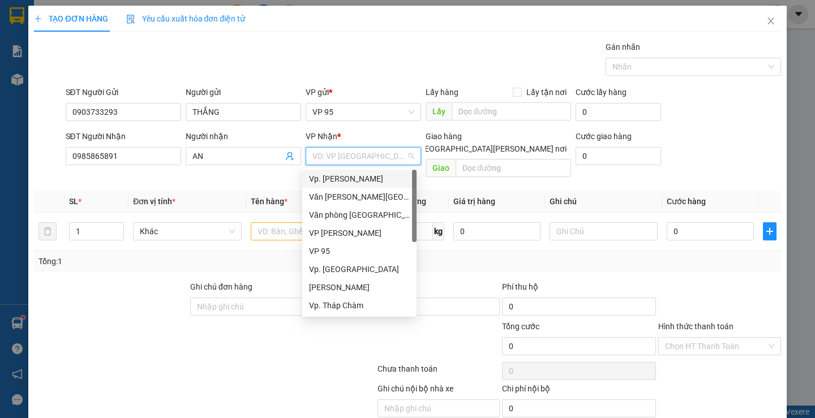
click at [337, 156] on input "search" at bounding box center [359, 156] width 94 height 17
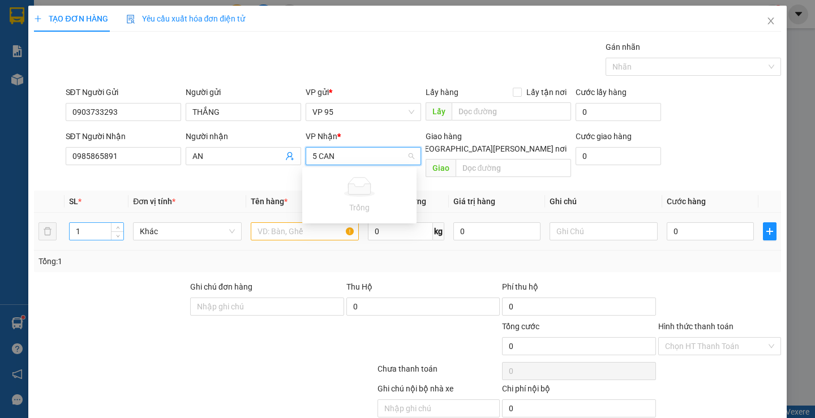
type input "5 CAN"
click at [87, 223] on input "1" at bounding box center [97, 231] width 54 height 17
click at [287, 223] on input "text" at bounding box center [305, 231] width 108 height 18
click at [322, 155] on input "search" at bounding box center [359, 156] width 94 height 17
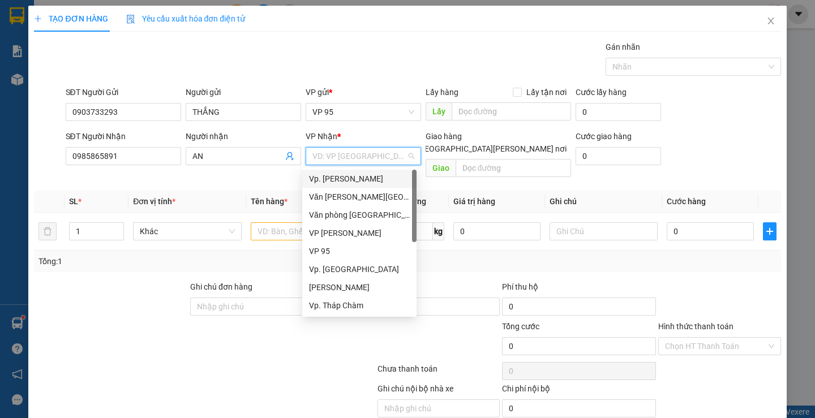
click at [321, 153] on input "search" at bounding box center [359, 156] width 94 height 17
click at [334, 180] on div "Vp. [GEOGRAPHIC_DATA]" at bounding box center [359, 179] width 101 height 12
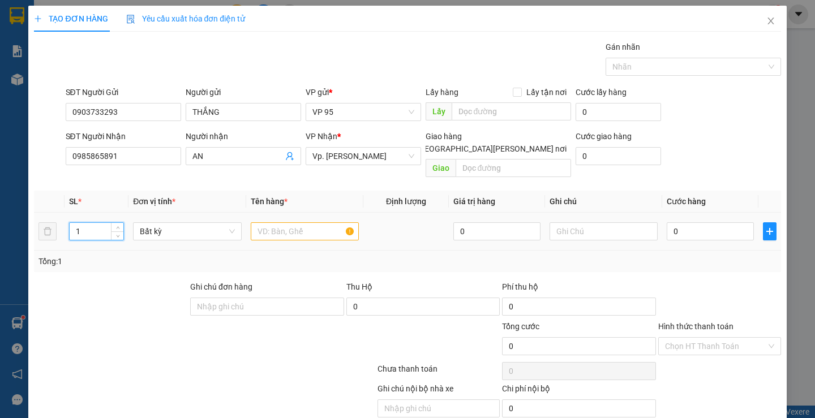
click at [93, 223] on input "1" at bounding box center [97, 231] width 54 height 17
click at [44, 224] on tr "1 Bất kỳ 0 0" at bounding box center [407, 232] width 746 height 38
type input "5"
click at [283, 222] on input "text" at bounding box center [305, 231] width 108 height 18
click at [273, 222] on input "text" at bounding box center [305, 231] width 108 height 18
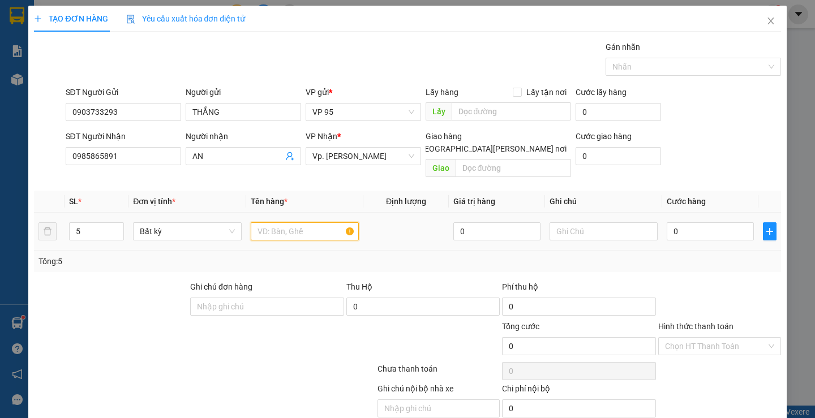
click at [273, 222] on input "text" at bounding box center [305, 231] width 108 height 18
type input "5 CAN TRẮNG"
click at [204, 360] on div at bounding box center [204, 371] width 343 height 23
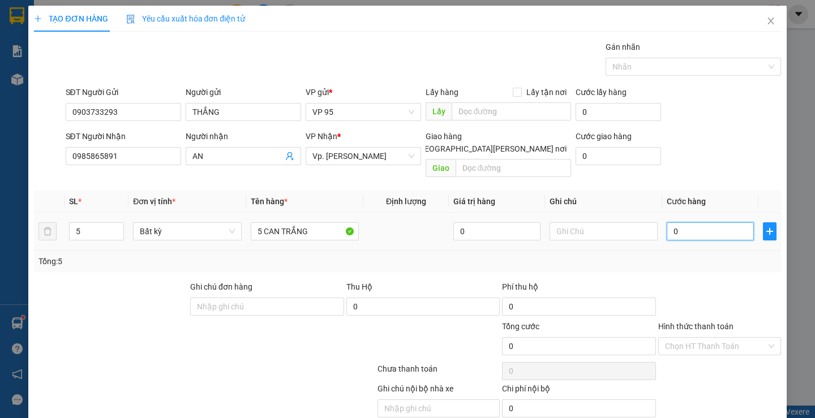
click at [682, 223] on input "0" at bounding box center [709, 231] width 87 height 18
click at [690, 284] on div at bounding box center [719, 301] width 125 height 40
click at [698, 222] on input "0" at bounding box center [709, 231] width 87 height 18
type input "2"
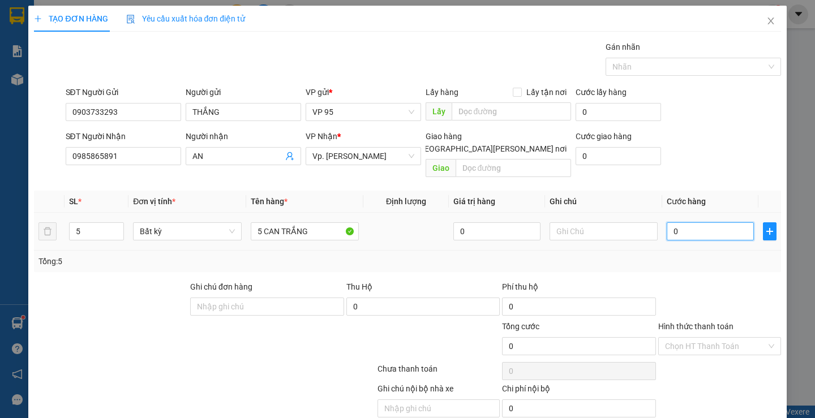
type input "2"
type input "20"
type input "200"
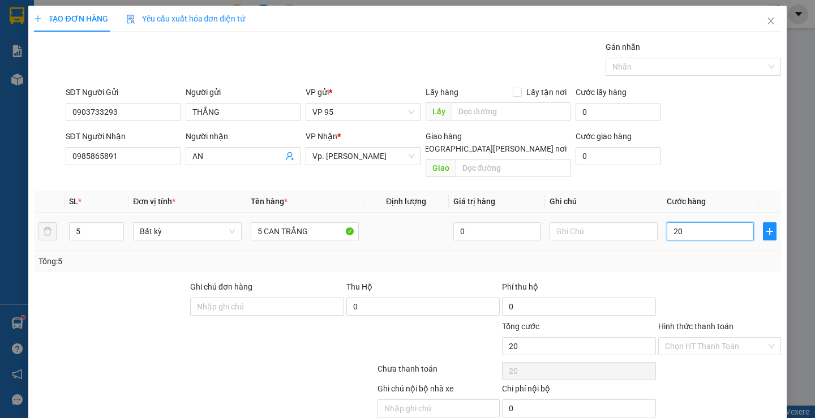
type input "200"
click at [708, 281] on div at bounding box center [719, 301] width 125 height 40
type input "200.000"
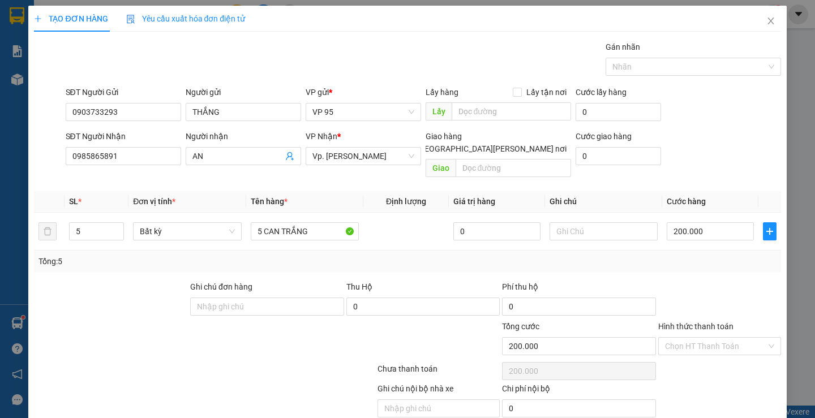
click at [688, 281] on div at bounding box center [719, 301] width 125 height 40
click at [687, 322] on label "Hình thức thanh toán" at bounding box center [695, 326] width 75 height 9
click at [687, 338] on input "Hình thức thanh toán" at bounding box center [715, 346] width 101 height 17
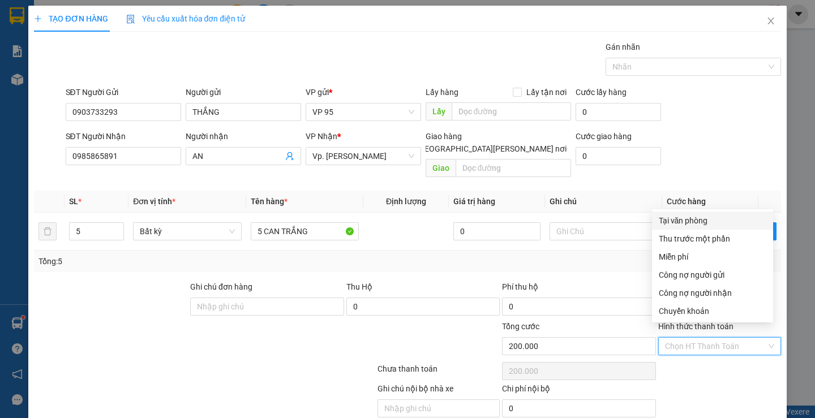
click at [680, 222] on div "Tại văn phòng" at bounding box center [711, 220] width 107 height 12
type input "0"
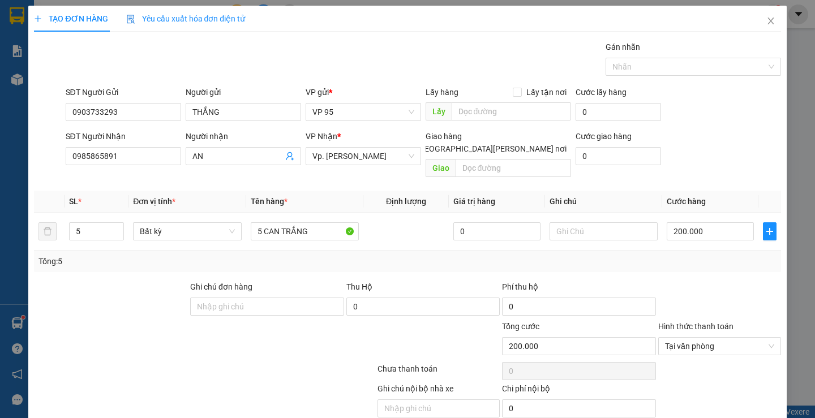
click at [685, 266] on div "Transit Pickup Surcharge Ids Transit Deliver Surcharge Ids Transit Deliver Surc…" at bounding box center [407, 242] width 746 height 403
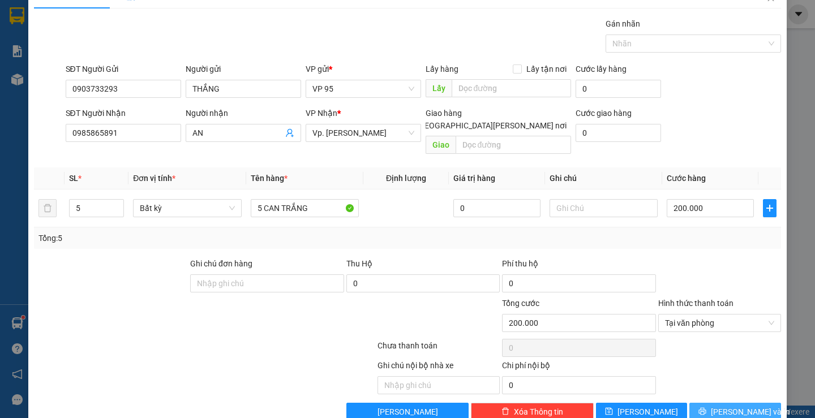
scroll to position [36, 0]
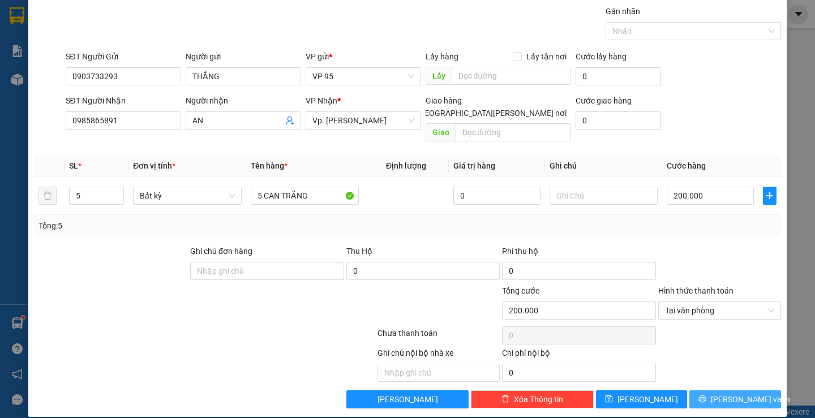
click at [698, 390] on button "[PERSON_NAME] và In" at bounding box center [734, 399] width 91 height 18
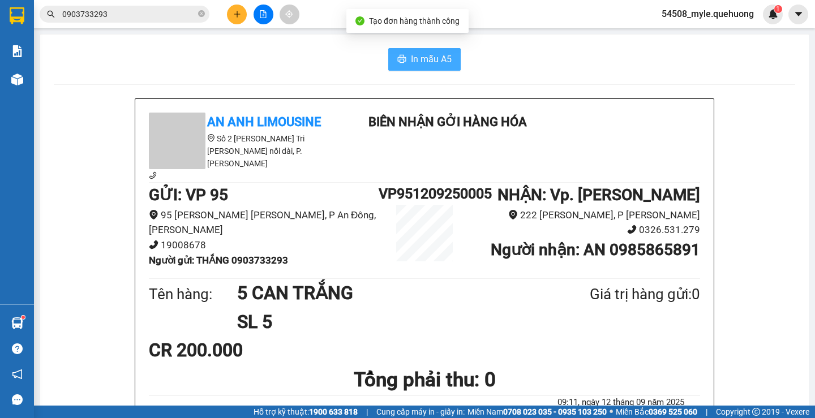
click at [418, 63] on span "In mẫu A5" at bounding box center [431, 59] width 41 height 14
click at [416, 55] on span "In mẫu A5" at bounding box center [431, 59] width 41 height 14
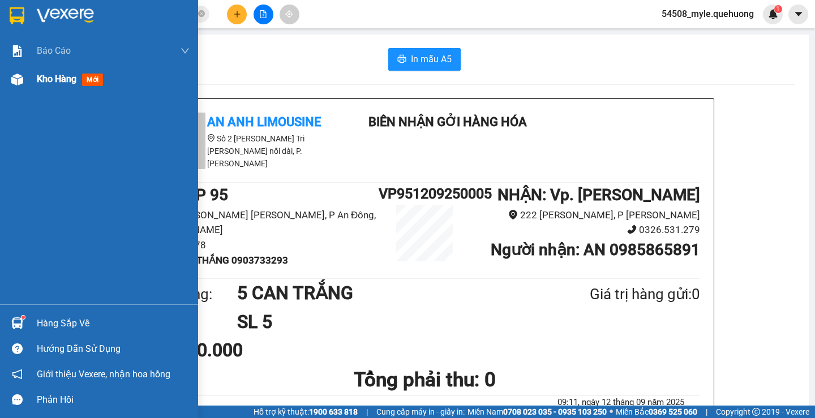
click at [18, 81] on img at bounding box center [17, 80] width 12 height 12
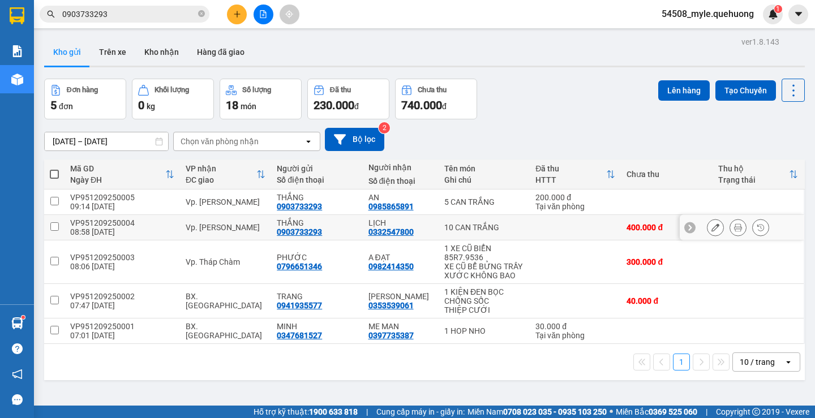
click at [734, 227] on icon at bounding box center [738, 227] width 8 height 8
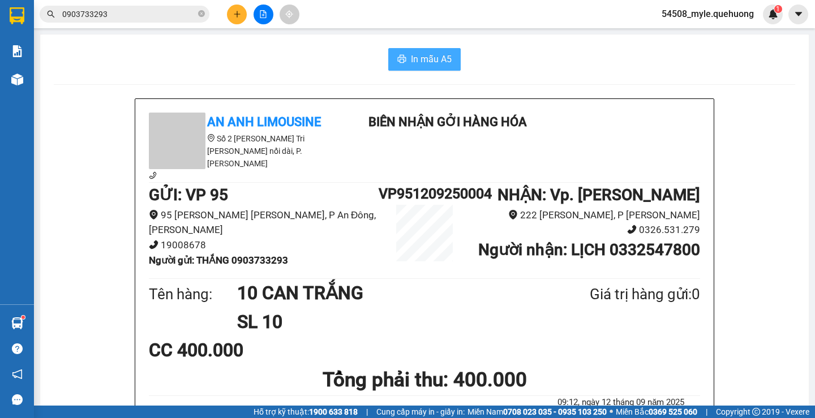
click at [425, 59] on span "In mẫu A5" at bounding box center [431, 59] width 41 height 14
click at [344, 147] on li "Số 2 [PERSON_NAME] nối dài, P. [PERSON_NAME]" at bounding box center [251, 150] width 204 height 37
click at [415, 58] on span "In mẫu A5" at bounding box center [431, 59] width 41 height 14
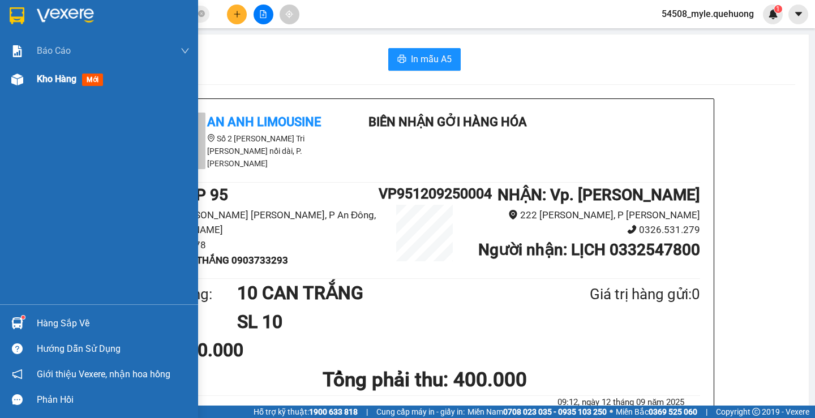
click at [20, 78] on img at bounding box center [17, 80] width 12 height 12
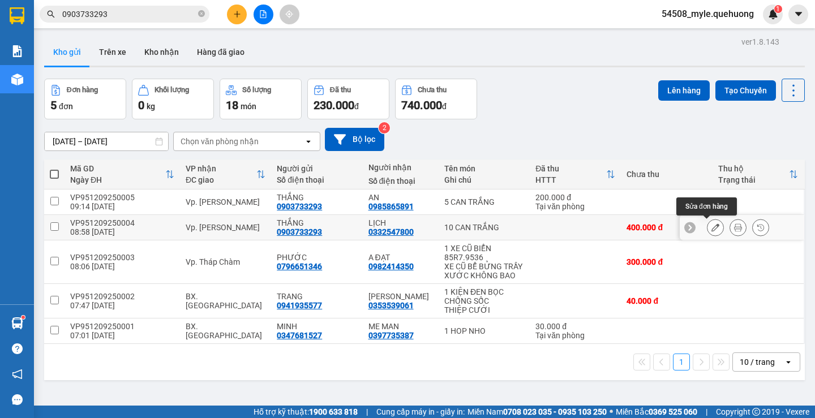
click at [710, 231] on button at bounding box center [715, 228] width 16 height 20
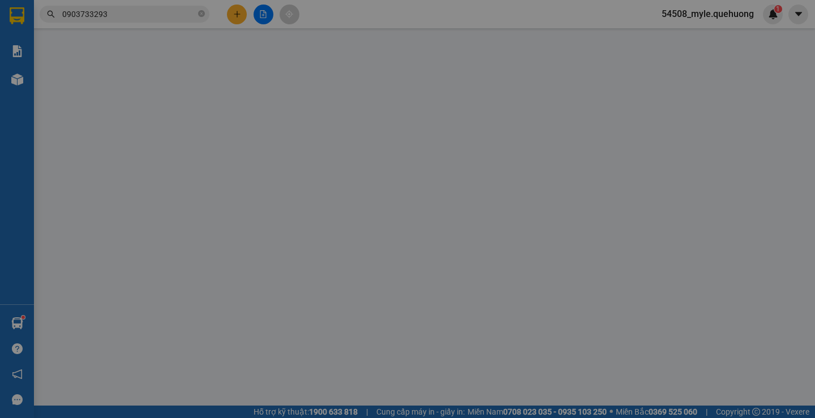
type input "0903733293"
type input "THẮNG"
type input "0332547800"
type input "LỊCH"
type input "400.000"
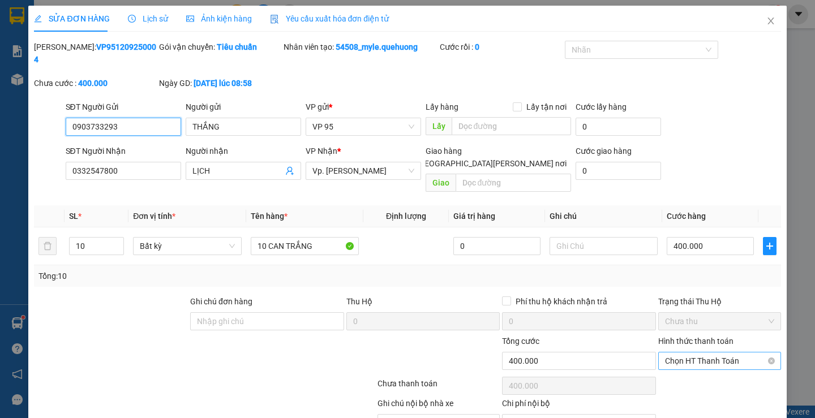
click at [674, 352] on span "Chọn HT Thanh Toán" at bounding box center [719, 360] width 109 height 17
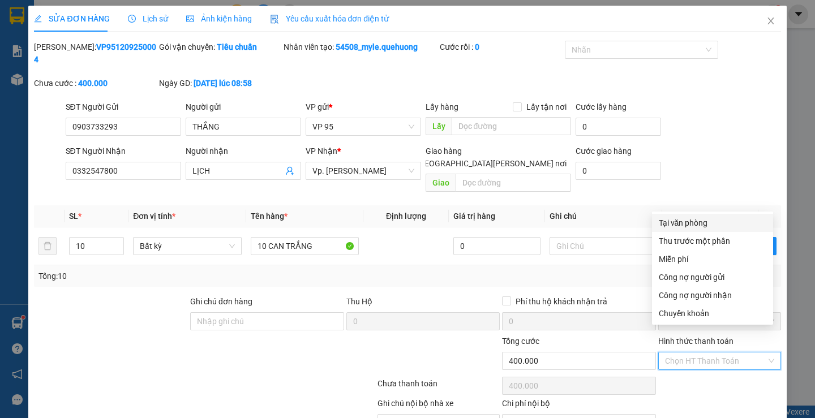
click at [679, 221] on div "Tại văn phòng" at bounding box center [711, 223] width 107 height 12
type input "0"
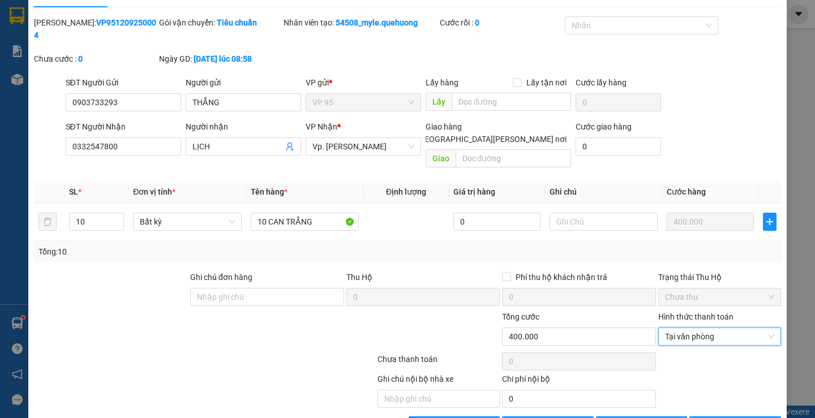
scroll to position [38, 0]
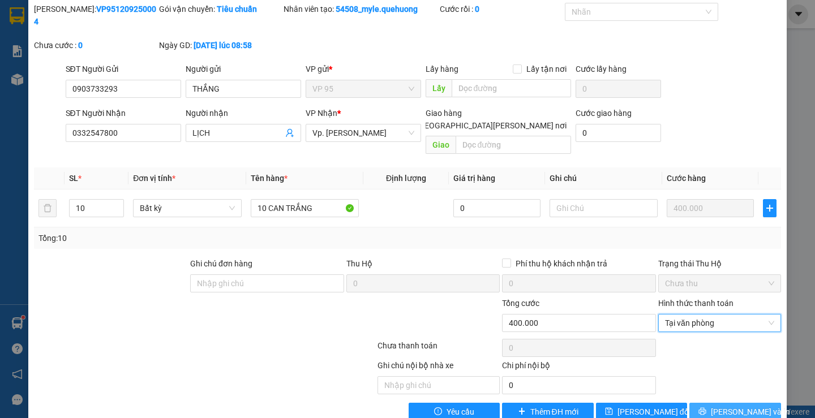
click at [695, 403] on button "[PERSON_NAME] và In" at bounding box center [734, 412] width 91 height 18
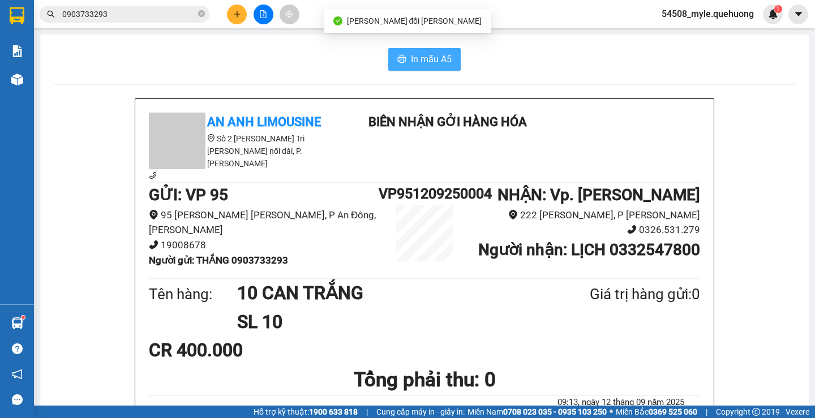
click at [419, 61] on span "In mẫu A5" at bounding box center [431, 59] width 41 height 14
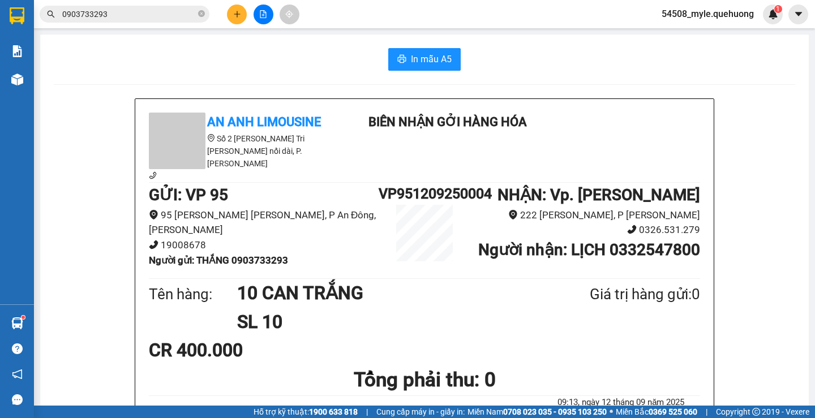
click at [609, 342] on div "CR 400.000" at bounding box center [424, 350] width 551 height 28
click at [659, 338] on div "CR 400.000" at bounding box center [424, 350] width 551 height 28
click at [418, 60] on span "In mẫu A5" at bounding box center [431, 59] width 41 height 14
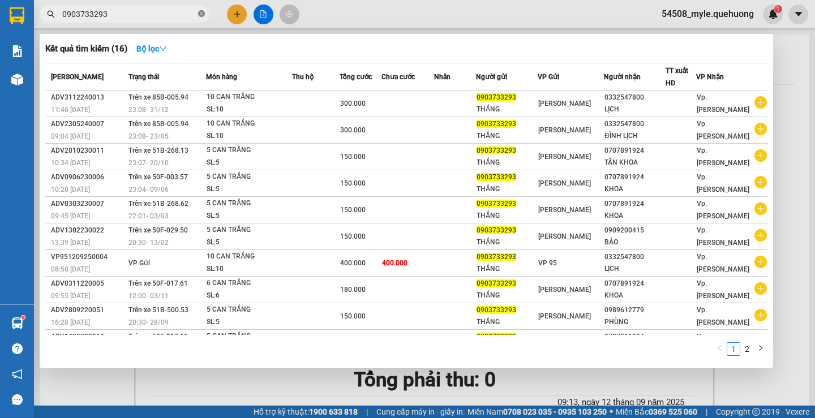
click at [199, 12] on icon "close-circle" at bounding box center [201, 13] width 7 height 7
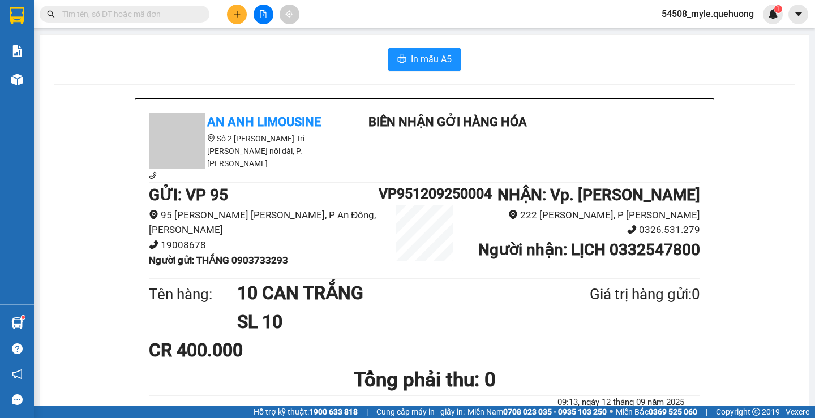
click at [233, 17] on icon "plus" at bounding box center [237, 14] width 8 height 8
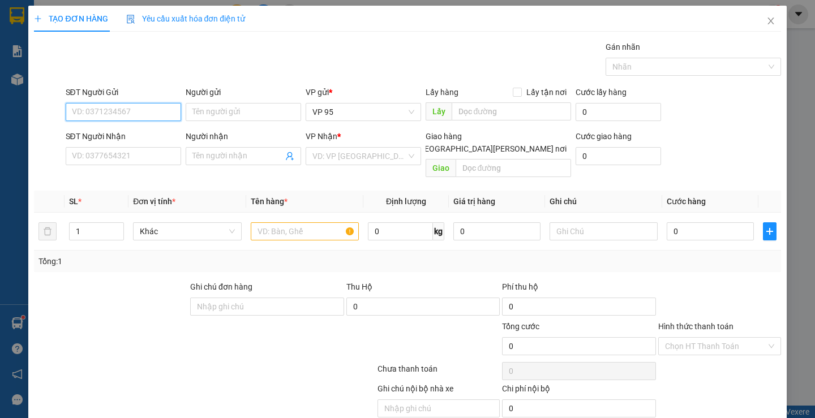
click at [83, 107] on input "SĐT Người Gửi" at bounding box center [123, 112] width 115 height 18
click at [82, 108] on input "SĐT Người Gửi" at bounding box center [123, 112] width 115 height 18
click at [96, 109] on input "SĐT Người Gửi" at bounding box center [123, 112] width 115 height 18
click at [98, 107] on input "SĐT Người Gửi" at bounding box center [123, 112] width 115 height 18
click at [88, 116] on input "SĐT Người Gửi" at bounding box center [123, 112] width 115 height 18
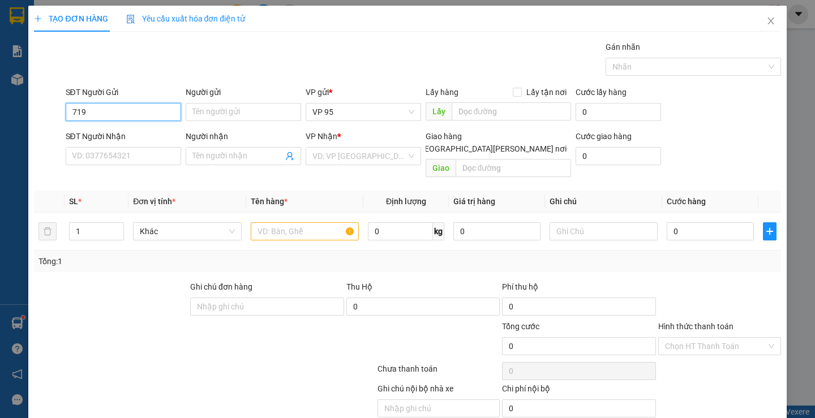
click at [93, 115] on input "719" at bounding box center [123, 112] width 115 height 18
click at [219, 107] on input "Người gửi" at bounding box center [243, 112] width 115 height 18
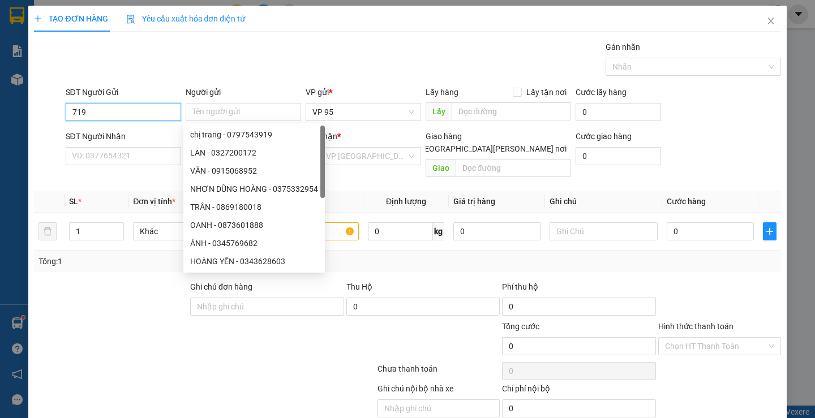
click at [127, 105] on input "719" at bounding box center [123, 112] width 115 height 18
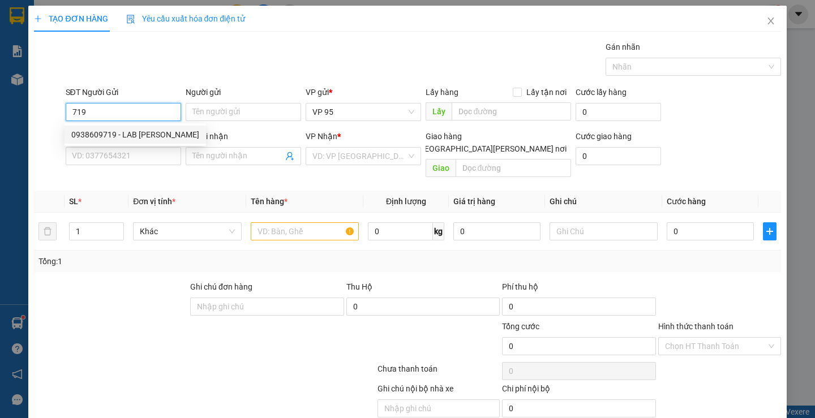
click at [122, 135] on div "0938609719 - LAB PHONG PHÚ" at bounding box center [135, 134] width 128 height 12
type input "0938609719"
type input "LAB PHONG PHÚ"
type input "02593837879"
type input "VIỆT ANH ĐỨC"
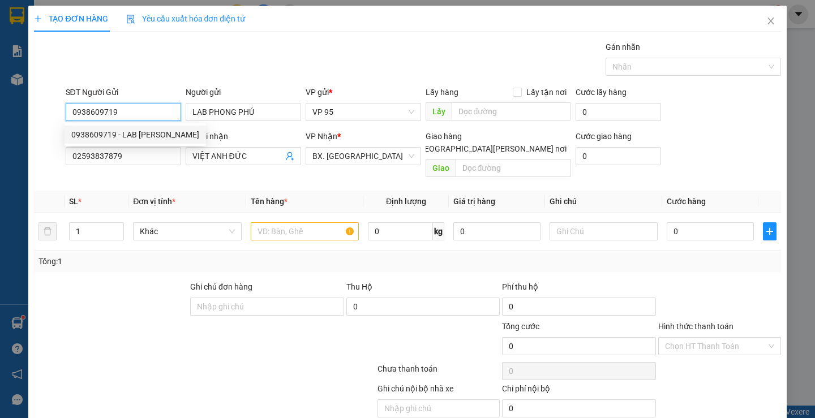
type input "30.000"
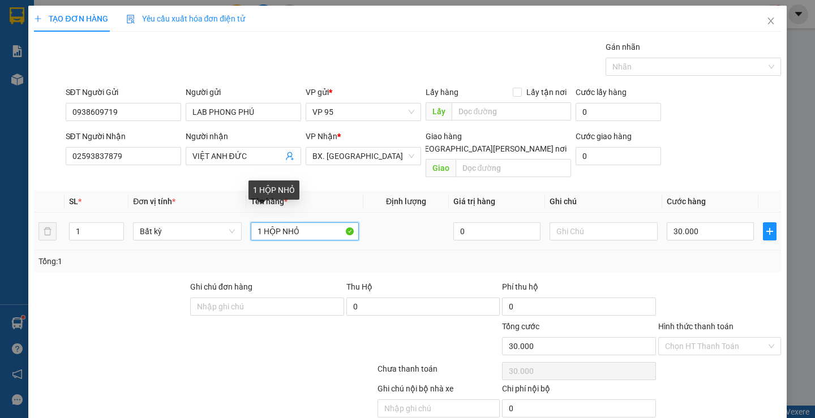
drag, startPoint x: 264, startPoint y: 217, endPoint x: 488, endPoint y: 238, distance: 225.0
click at [488, 238] on tr "1 Bất kỳ 1 HỘP NHỎ 0 30.000" at bounding box center [407, 232] width 746 height 38
type input "1 [PERSON_NAME]"
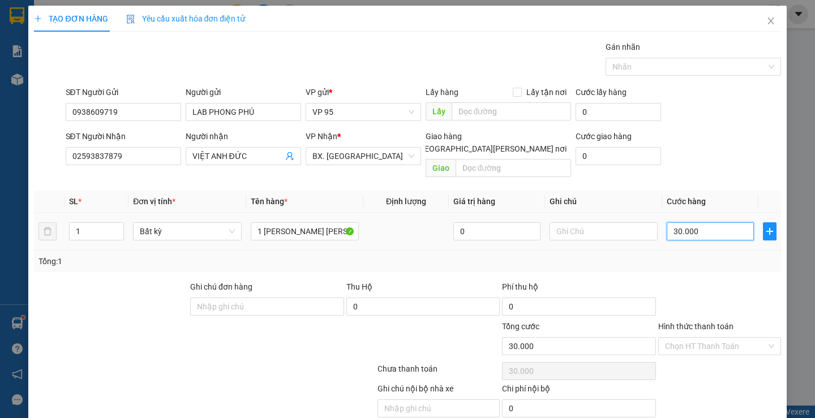
click at [693, 222] on input "30.000" at bounding box center [709, 231] width 87 height 18
type input "0"
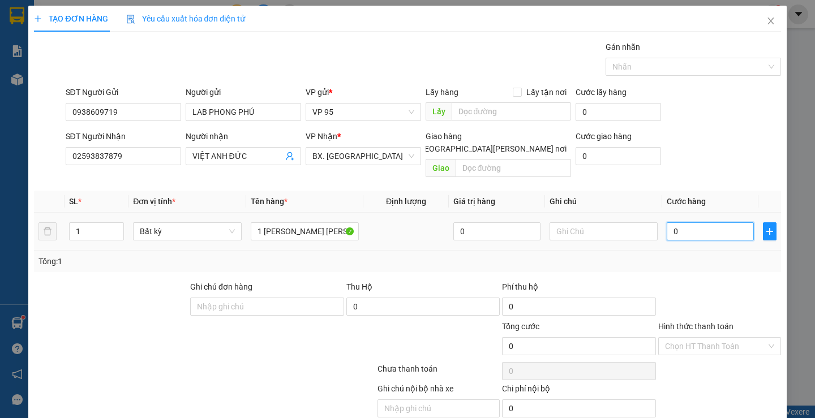
type input "4"
type input "04"
type input "40"
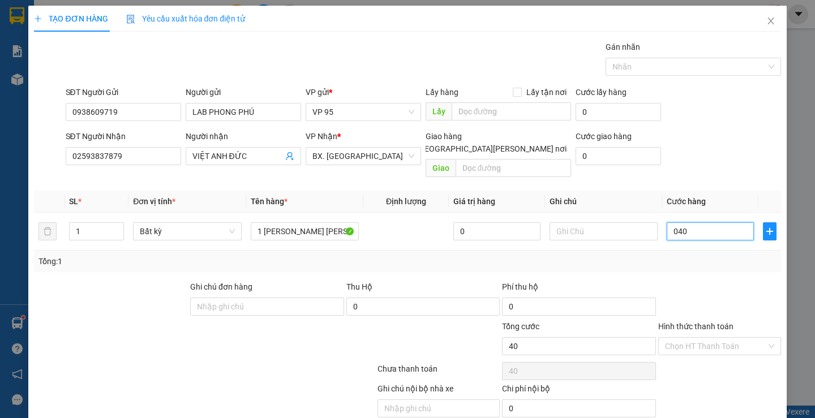
type input "040"
click at [718, 283] on div at bounding box center [719, 301] width 125 height 40
type input "40.000"
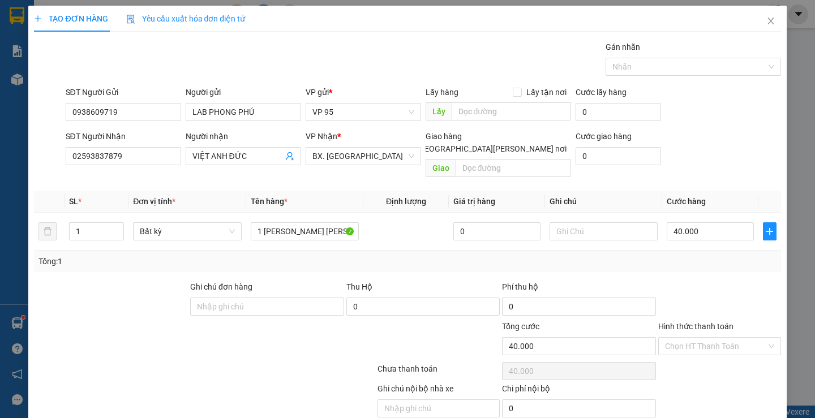
click at [678, 322] on label "Hình thức thanh toán" at bounding box center [695, 326] width 75 height 9
click at [678, 338] on input "Hình thức thanh toán" at bounding box center [715, 346] width 101 height 17
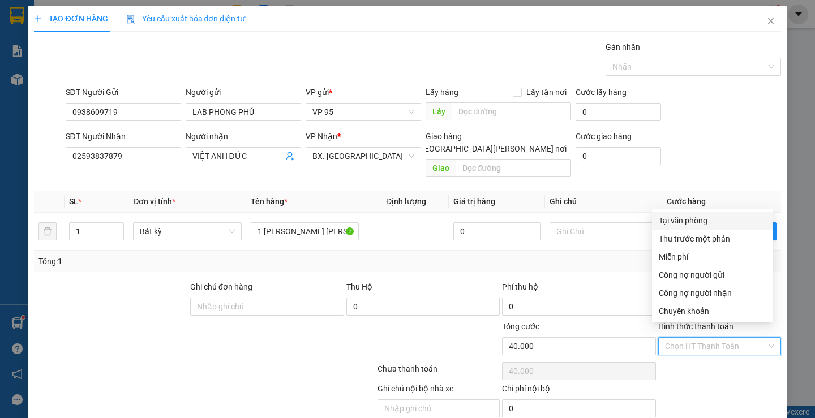
click at [669, 221] on div "Tại văn phòng" at bounding box center [711, 220] width 107 height 12
type input "0"
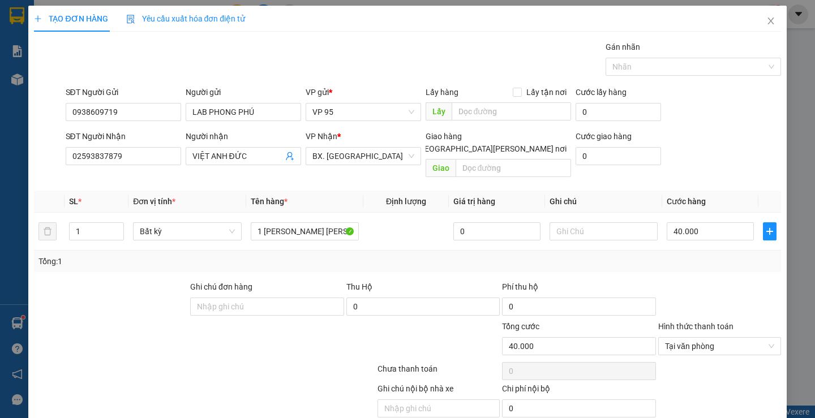
click at [688, 282] on div at bounding box center [719, 301] width 125 height 40
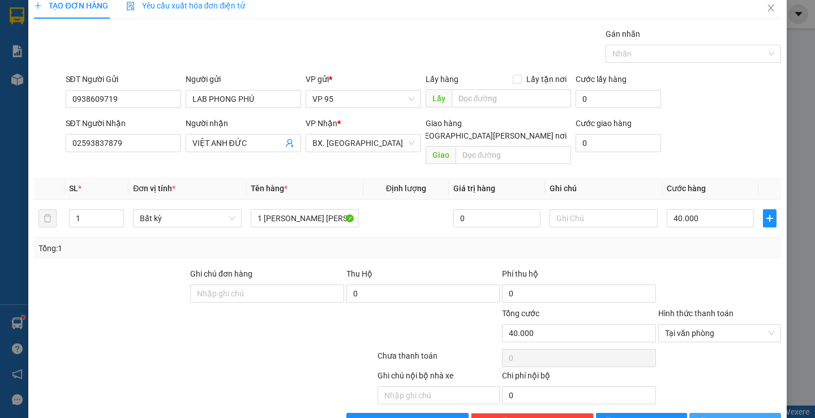
scroll to position [36, 0]
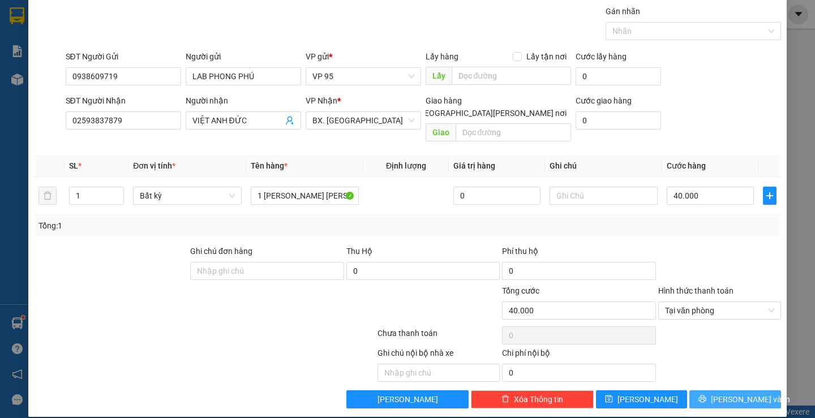
click at [693, 390] on button "[PERSON_NAME] và In" at bounding box center [734, 399] width 91 height 18
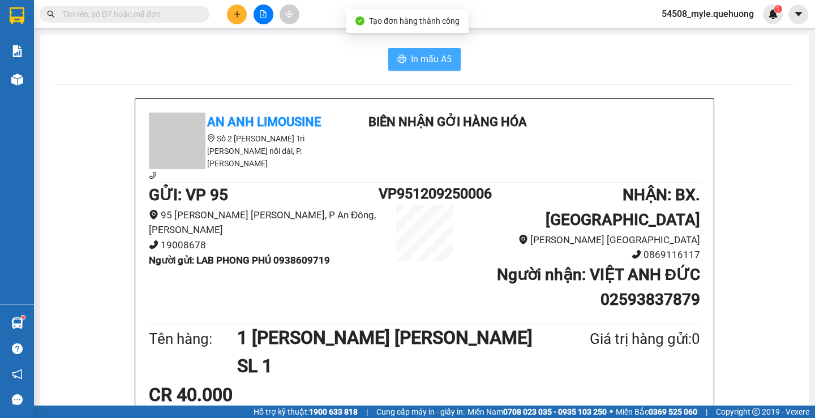
click at [417, 60] on span "In mẫu A5" at bounding box center [431, 59] width 41 height 14
click at [618, 381] on div "CR 40.000" at bounding box center [424, 395] width 551 height 28
click at [652, 381] on div "CR 40.000" at bounding box center [424, 395] width 551 height 28
click at [176, 67] on div "In mẫu A5" at bounding box center [424, 59] width 741 height 23
click at [249, 58] on div "In mẫu A5" at bounding box center [424, 59] width 741 height 23
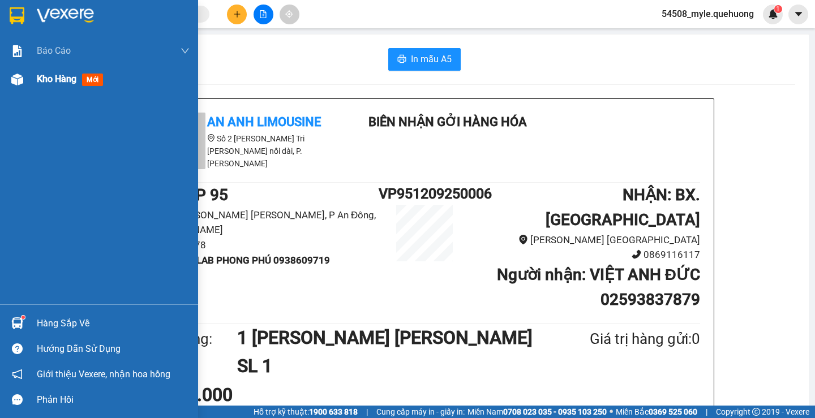
click at [63, 81] on span "Kho hàng" at bounding box center [57, 79] width 40 height 11
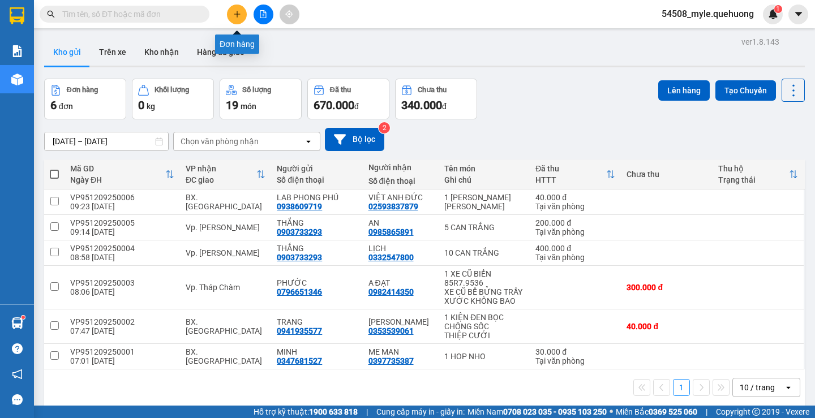
click at [233, 16] on icon "plus" at bounding box center [237, 14] width 8 height 8
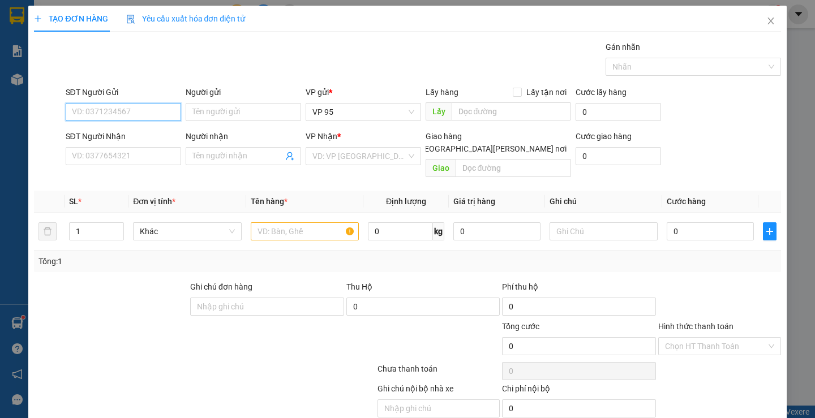
click at [80, 106] on input "SĐT Người Gửi" at bounding box center [123, 112] width 115 height 18
click at [77, 113] on input "SĐT Người Gửi" at bounding box center [123, 112] width 115 height 18
click at [78, 111] on input "SĐT Người Gửi" at bounding box center [123, 112] width 115 height 18
click at [77, 156] on input "SĐT Người Nhận" at bounding box center [123, 156] width 115 height 18
click at [96, 112] on input "SĐT Người Gửi" at bounding box center [123, 112] width 115 height 18
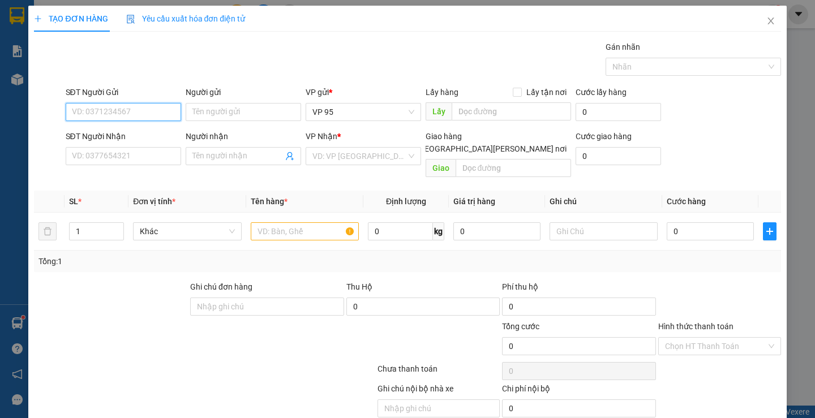
click at [92, 110] on input "SĐT Người Gửi" at bounding box center [123, 112] width 115 height 18
click at [766, 23] on icon "close" at bounding box center [770, 20] width 9 height 9
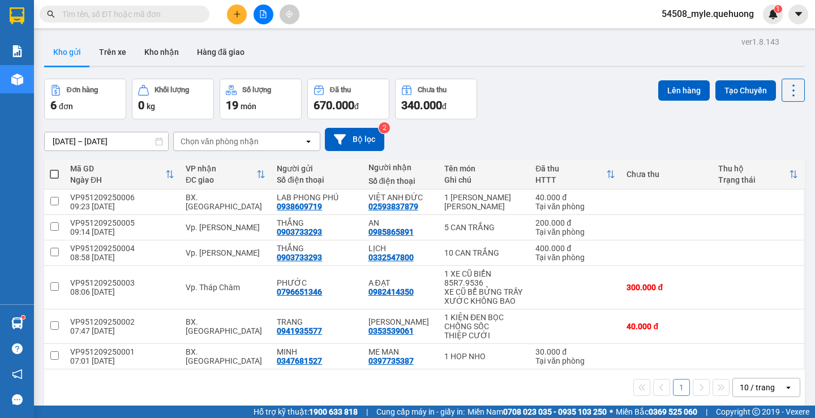
click at [154, 18] on input "text" at bounding box center [128, 14] width 133 height 12
paste input "0945005772"
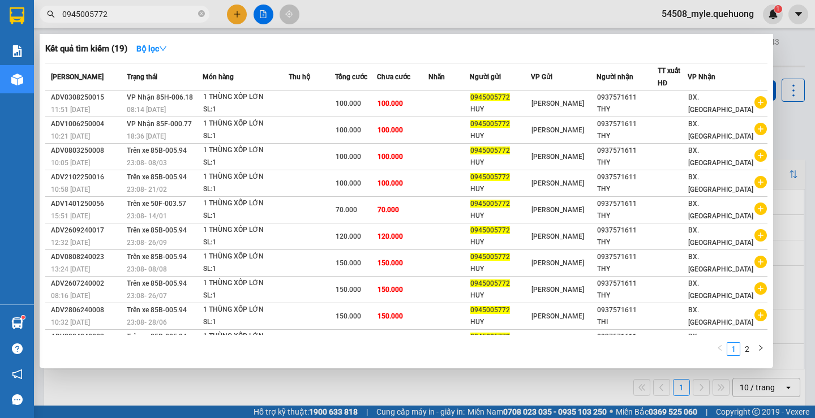
drag, startPoint x: 122, startPoint y: 19, endPoint x: 0, endPoint y: 18, distance: 121.6
click at [0, 18] on section "Kết quả tìm kiếm ( 19 ) Bộ lọc Mã ĐH Trạng thái Món hàng Thu hộ Tổng cước Chưa …" at bounding box center [407, 209] width 815 height 418
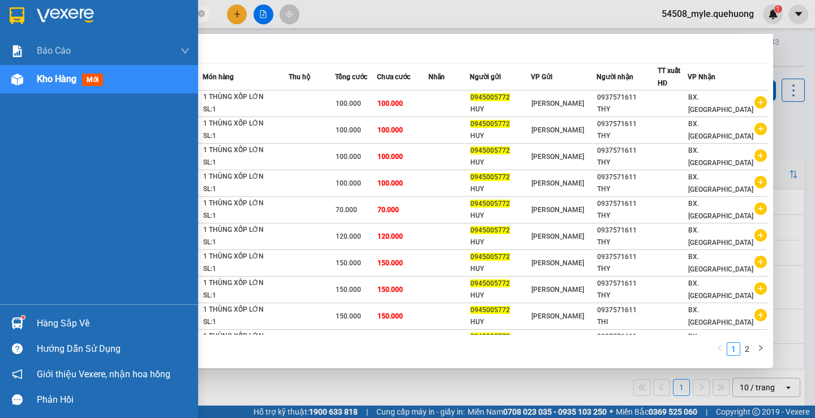
paste input "76166098"
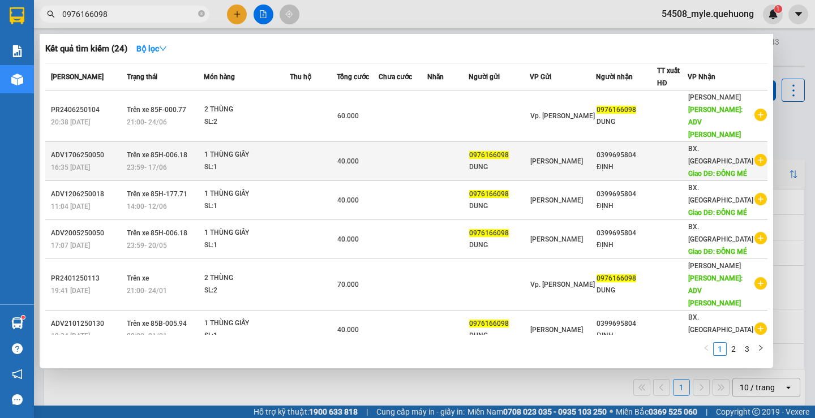
type input "0976166098"
click at [581, 167] on td "[PERSON_NAME]" at bounding box center [562, 161] width 66 height 39
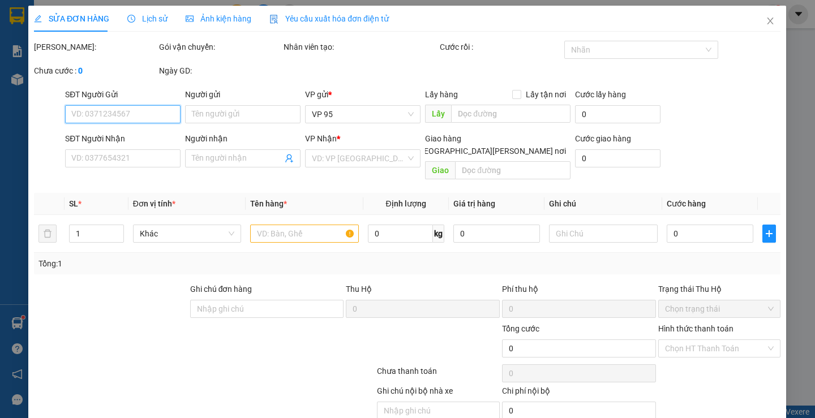
type input "0976166098"
type input "DUNG"
type input "0399695804"
type input "ĐỊNH"
type input "ĐỒNG MÉ"
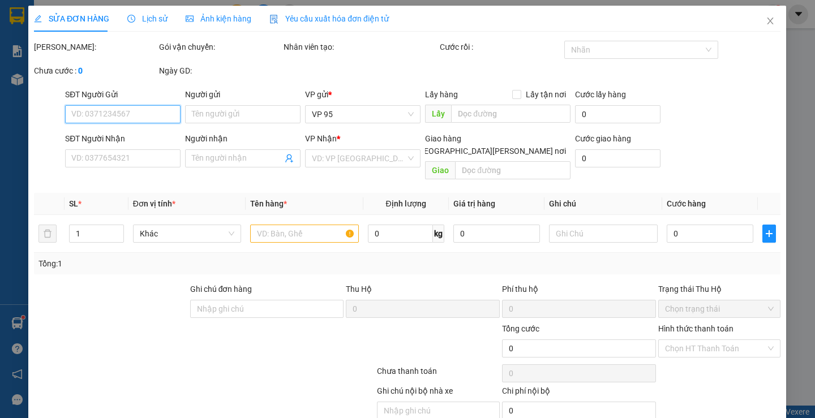
type input "40.000"
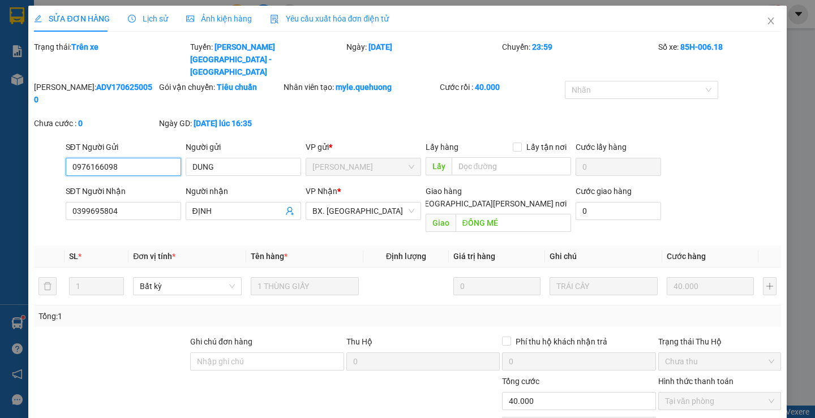
scroll to position [53, 0]
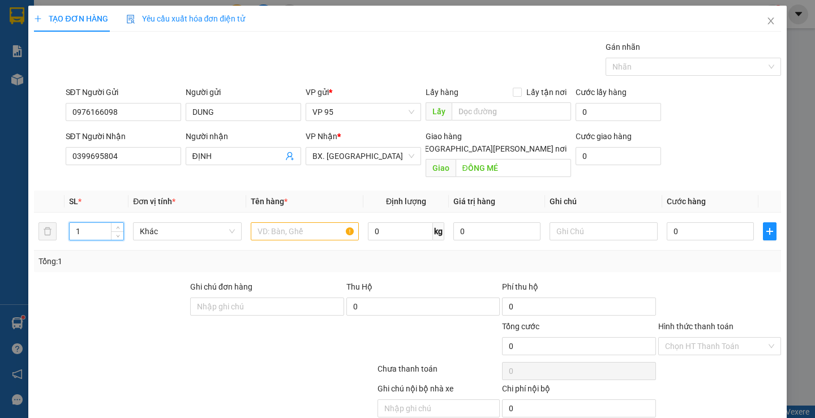
drag, startPoint x: 92, startPoint y: 219, endPoint x: 0, endPoint y: 220, distance: 92.2
click at [0, 220] on div "TẠO ĐƠN HÀNG Yêu cầu xuất hóa đơn điện tử Transit Pickup Surcharge Ids Transit …" at bounding box center [407, 209] width 815 height 418
type input "2"
click at [287, 222] on input "text" at bounding box center [305, 231] width 108 height 18
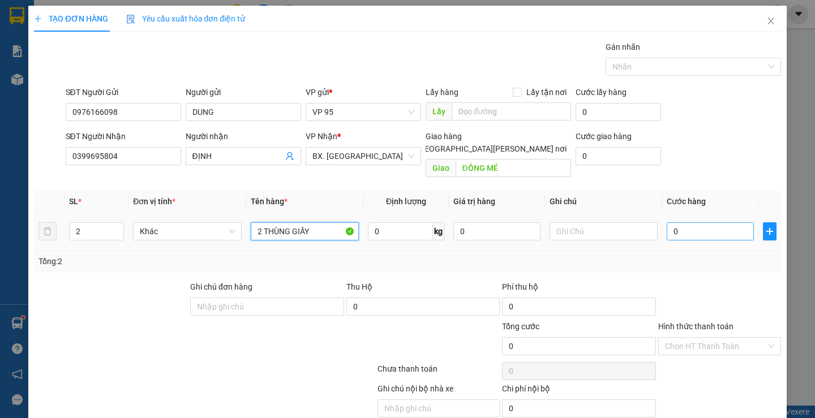
type input "2 THÙNG GIẤY"
click at [706, 225] on input "0" at bounding box center [709, 231] width 87 height 18
type input "08"
type input "8"
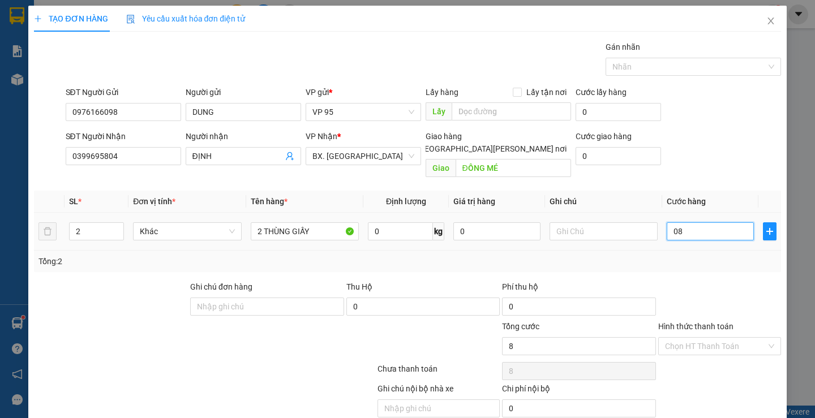
type input "080"
type input "80"
type input "80.000"
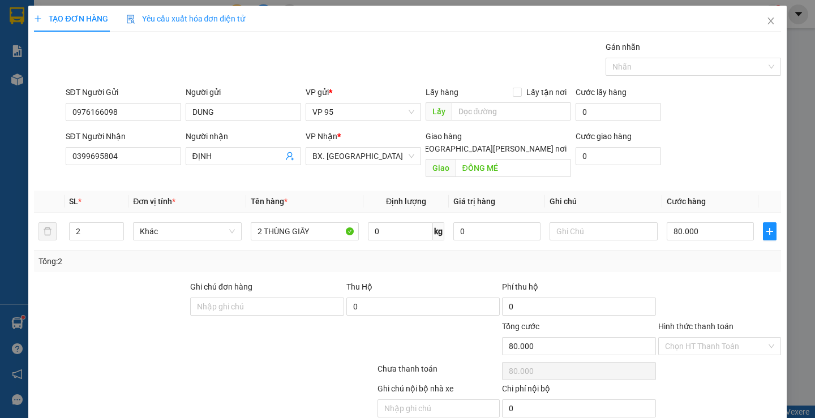
click at [699, 255] on div "Tổng: 2" at bounding box center [406, 261] width 737 height 12
click at [686, 322] on label "Hình thức thanh toán" at bounding box center [695, 326] width 75 height 9
click at [686, 338] on input "Hình thức thanh toán" at bounding box center [715, 346] width 101 height 17
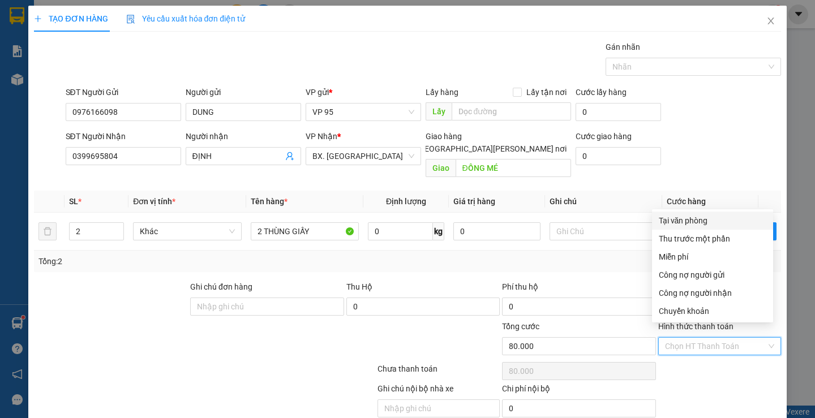
click at [676, 214] on div "Tại văn phòng" at bounding box center [712, 221] width 121 height 18
type input "0"
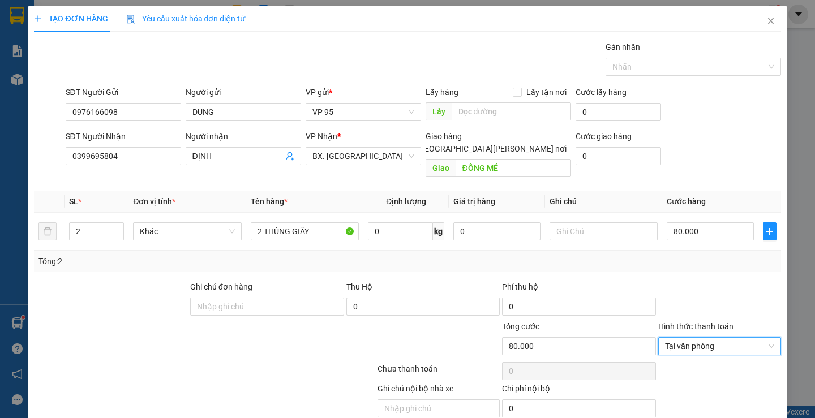
drag, startPoint x: 678, startPoint y: 277, endPoint x: 678, endPoint y: 303, distance: 26.6
click at [678, 281] on div at bounding box center [719, 301] width 125 height 40
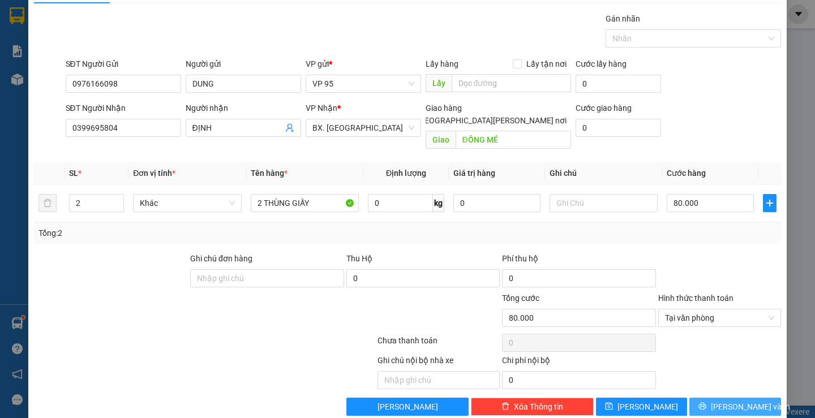
scroll to position [36, 0]
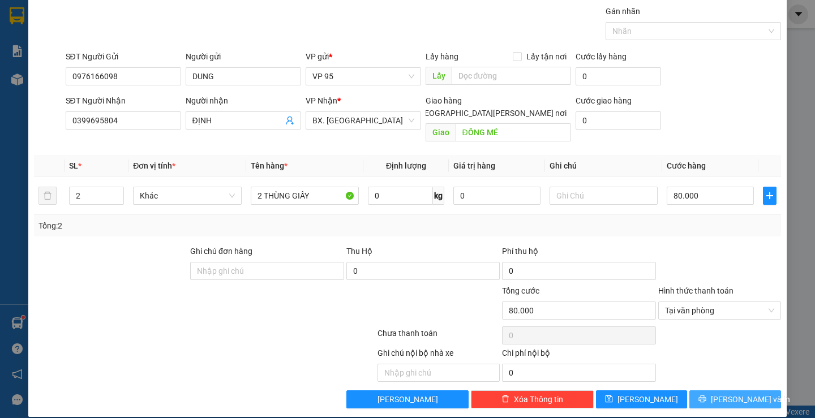
click at [695, 390] on button "[PERSON_NAME] và In" at bounding box center [734, 399] width 91 height 18
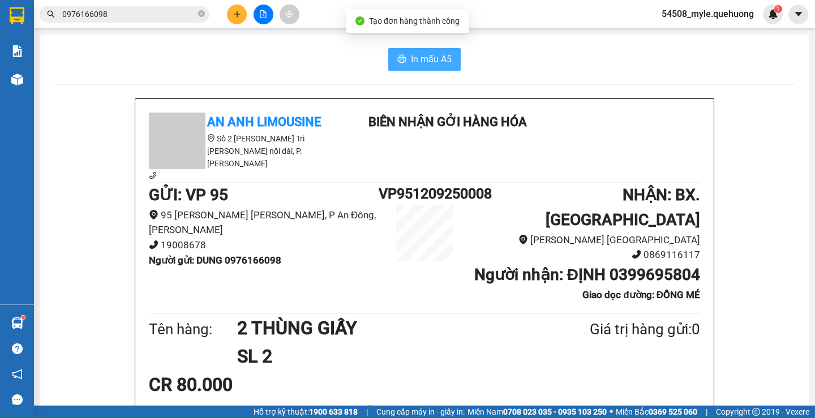
click at [427, 59] on span "In mẫu A5" at bounding box center [431, 59] width 41 height 14
click at [430, 60] on span "In mẫu A5" at bounding box center [431, 59] width 41 height 14
click at [643, 354] on div "Tên hàng: 2 THÙNG GIẤY SL 2 Giá trị hàng gửi: 0" at bounding box center [424, 342] width 551 height 57
click at [149, 65] on div "In mẫu A5" at bounding box center [424, 59] width 741 height 23
click at [201, 14] on icon "close-circle" at bounding box center [201, 13] width 7 height 7
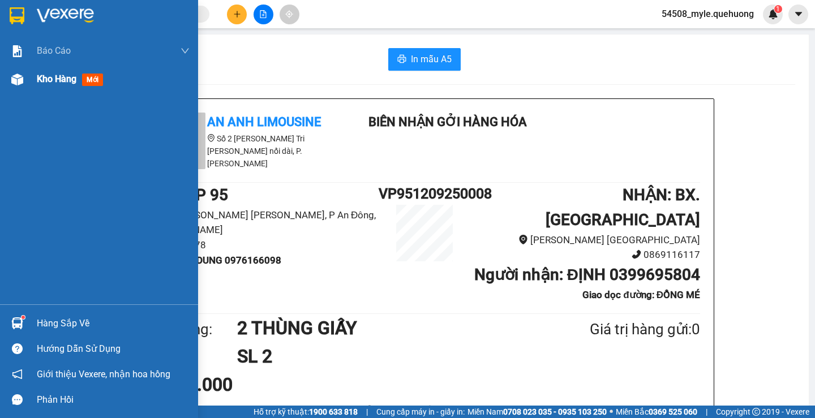
click at [47, 81] on span "Kho hàng" at bounding box center [57, 79] width 40 height 11
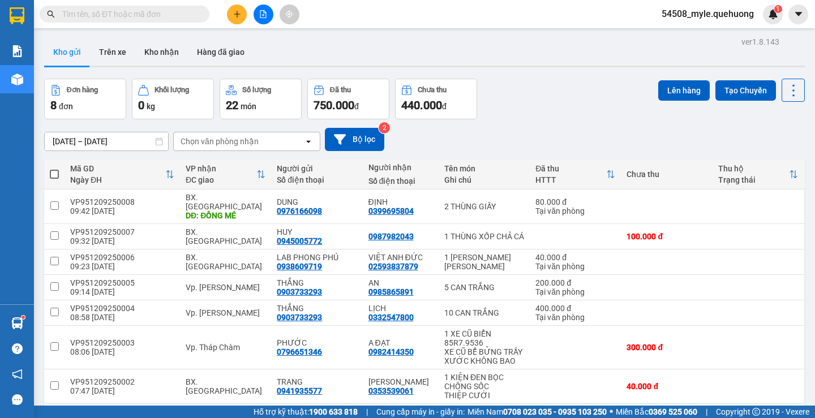
click at [90, 11] on input "text" at bounding box center [128, 14] width 133 height 12
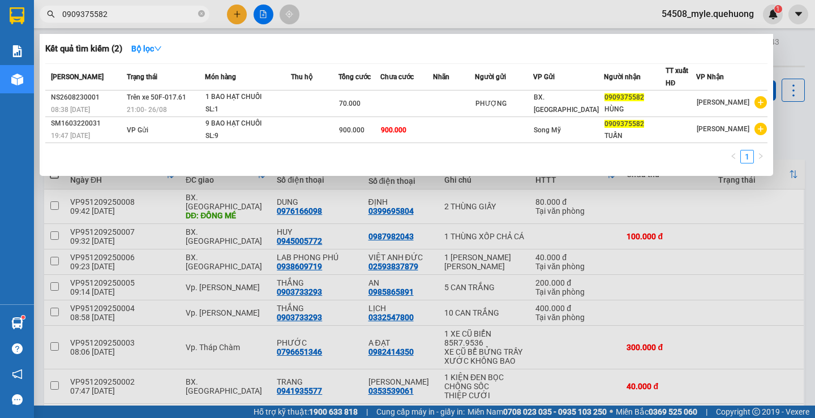
drag, startPoint x: 133, startPoint y: 18, endPoint x: 0, endPoint y: -1, distance: 134.2
click at [0, 0] on html "Kết quả tìm kiếm ( 2 ) Bộ lọc Mã ĐH Trạng thái Món hàng Thu hộ Tổng cước Chưa c…" at bounding box center [407, 209] width 815 height 418
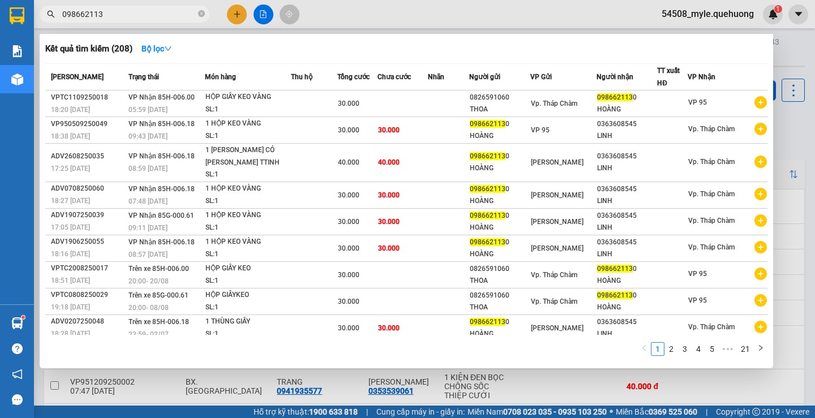
type input "0986621130"
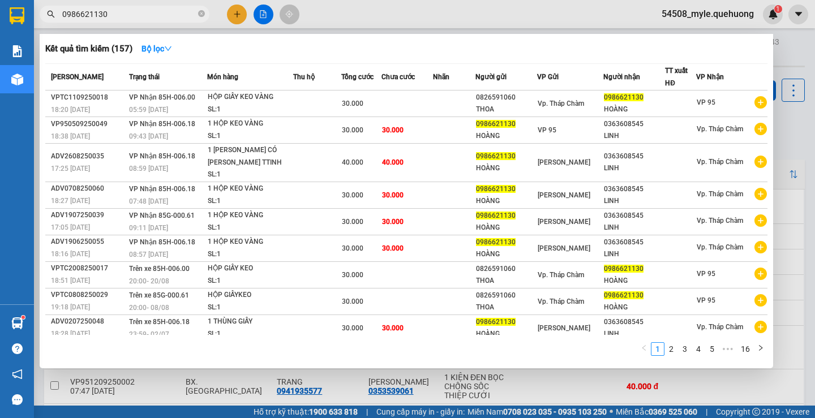
click at [125, 9] on input "0986621130" at bounding box center [128, 14] width 133 height 12
click at [203, 13] on icon "close-circle" at bounding box center [201, 13] width 7 height 7
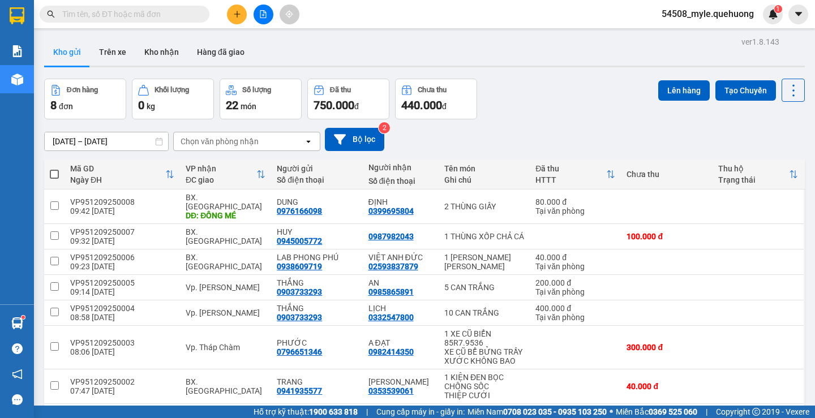
click at [235, 15] on icon "plus" at bounding box center [237, 14] width 8 height 8
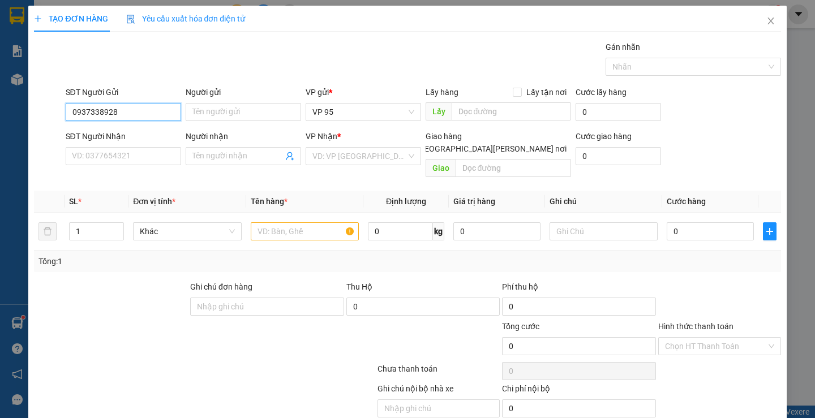
drag, startPoint x: 141, startPoint y: 119, endPoint x: 0, endPoint y: 118, distance: 141.4
click at [0, 118] on div "TẠO ĐƠN HÀNG Yêu cầu xuất hóa đơn điện tử Transit Pickup Surcharge Ids Transit …" at bounding box center [407, 209] width 815 height 418
type input "0937338928"
click at [766, 23] on icon "close" at bounding box center [770, 20] width 9 height 9
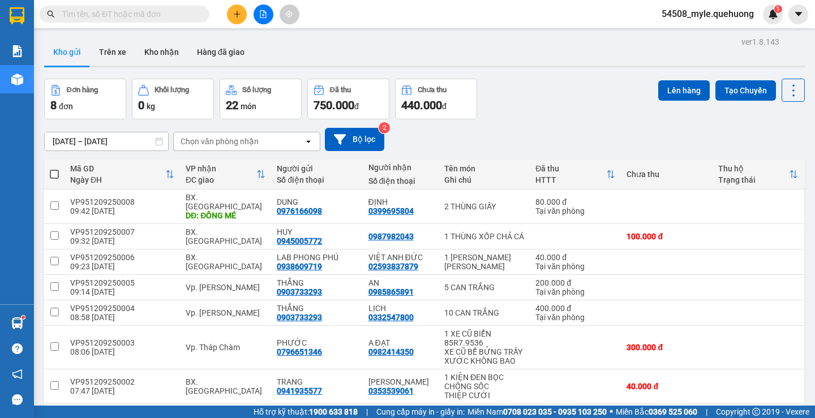
click at [76, 16] on input "text" at bounding box center [128, 14] width 133 height 12
paste input "0937338928"
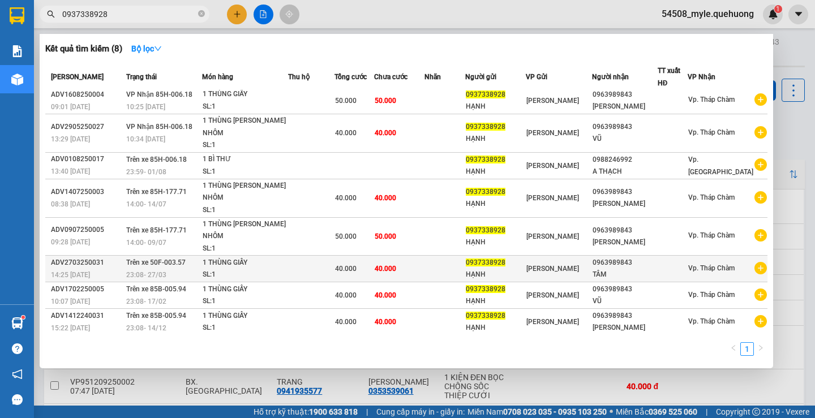
scroll to position [3, 0]
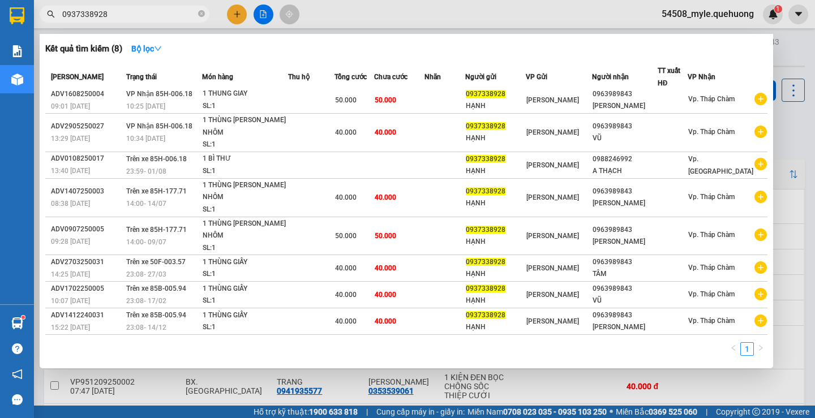
type input "0937338928"
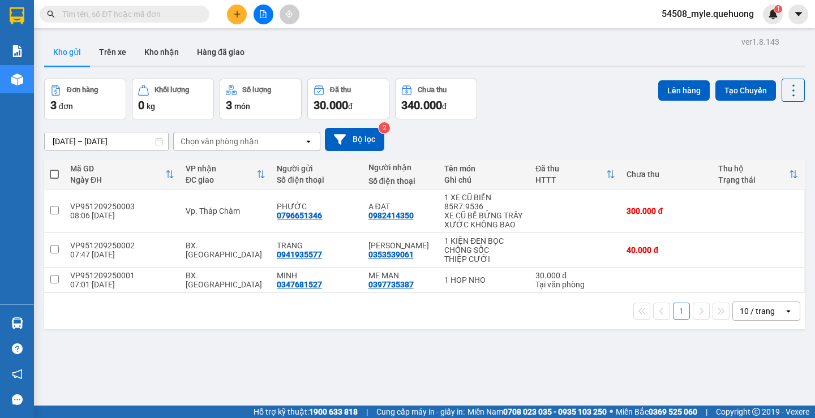
click at [86, 16] on input "text" at bounding box center [128, 14] width 133 height 12
paste input "0903733293"
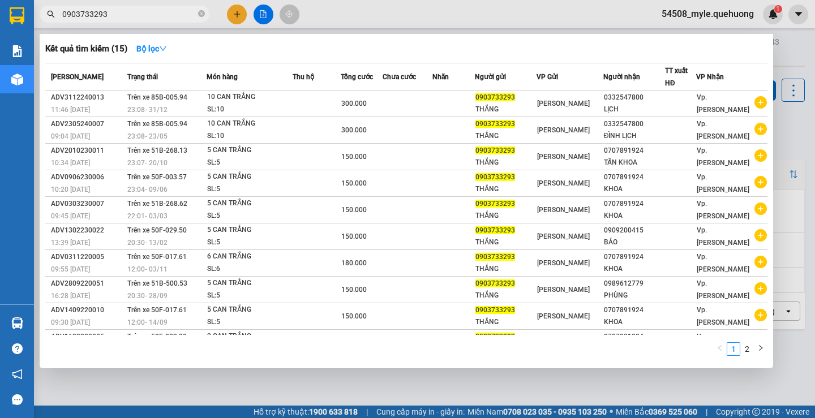
type input "0903733293"
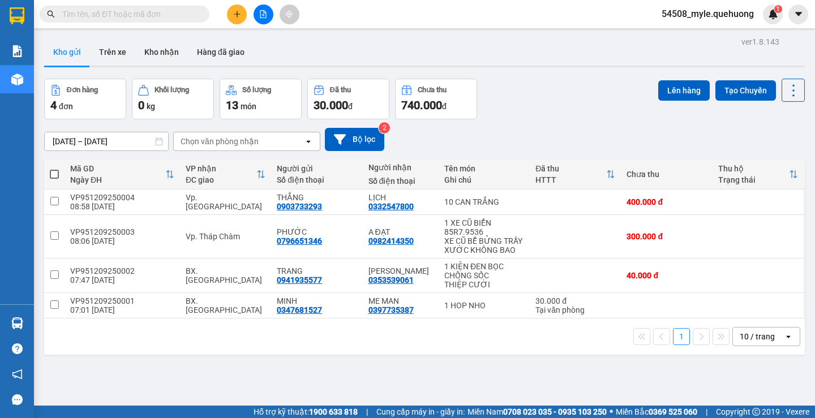
click at [77, 19] on input "text" at bounding box center [128, 14] width 133 height 12
click at [77, 10] on input "text" at bounding box center [128, 14] width 133 height 12
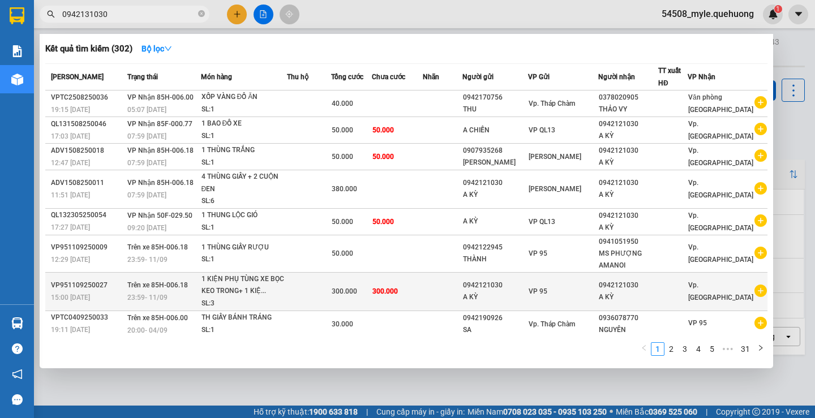
type input "0942131030"
click at [304, 296] on td at bounding box center [309, 291] width 45 height 38
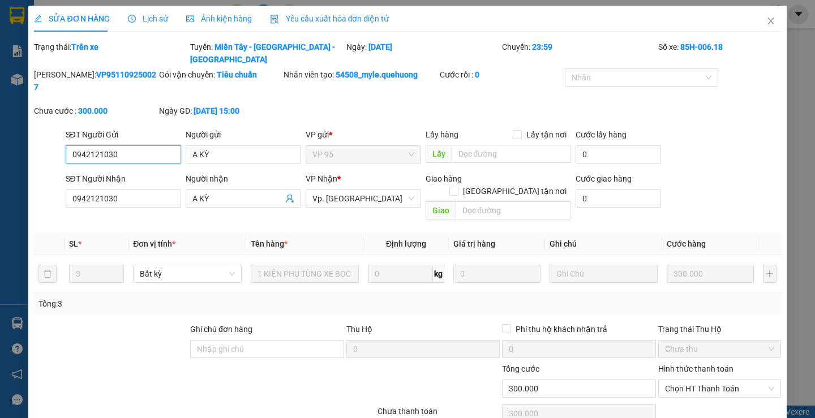
type input "0942121030"
type input "A KỲ"
type input "0942121030"
type input "A KỲ"
type input "300.000"
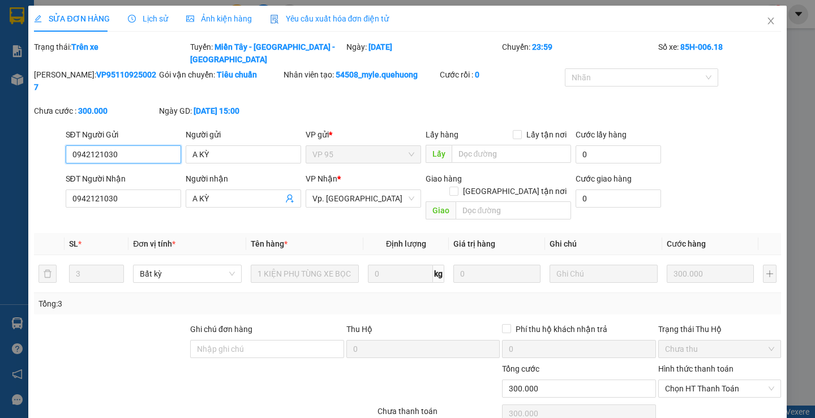
type input "300.000"
click at [208, 233] on th "Đơn vị tính *" at bounding box center [186, 244] width 117 height 22
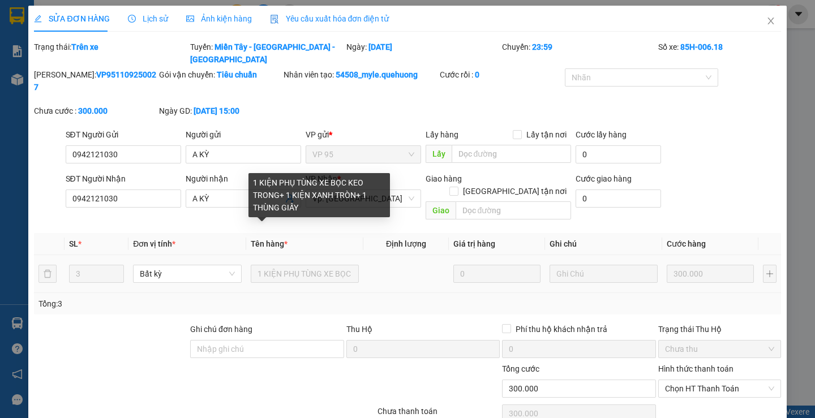
scroll to position [53, 0]
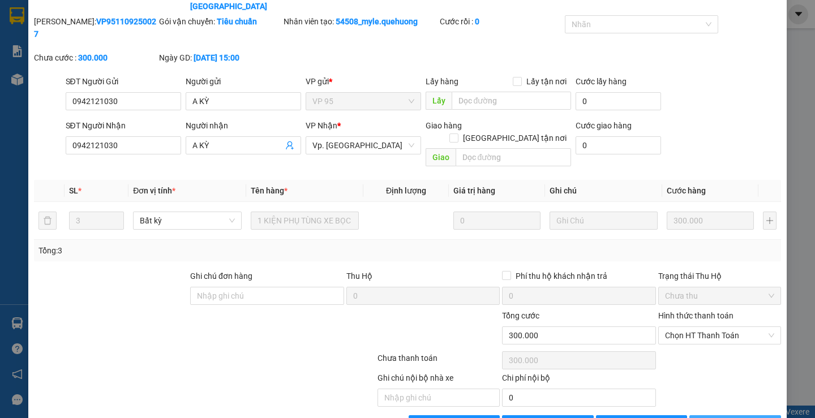
click at [719, 417] on span "[PERSON_NAME] và In" at bounding box center [749, 424] width 79 height 12
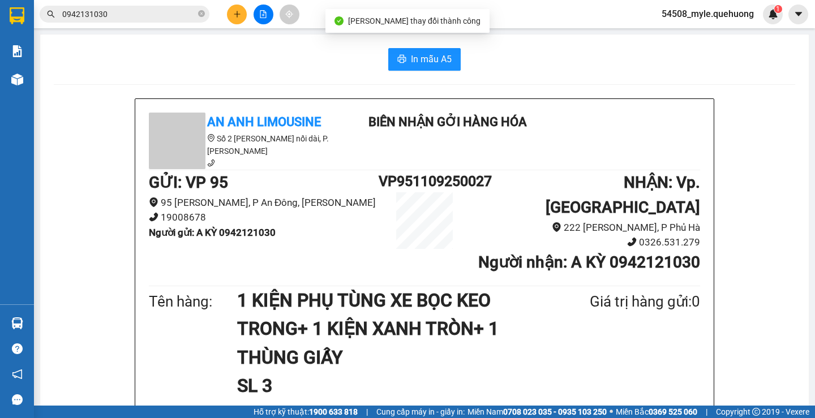
click at [399, 338] on h1 "1 KIỆN PHỤ TÙNG XE BỌC KEO TRONG+ 1 KIỆN XANH TRÒN+ 1 THÙNG GIẤY" at bounding box center [386, 328] width 298 height 85
click at [387, 342] on h1 "1 KIỆN PHỤ TÙNG XE BỌC KEO TRONG+ 1 KIỆN XANH TRÒN+ 1 THÙNG GIẤY" at bounding box center [386, 328] width 298 height 85
click at [400, 338] on h1 "1 KIỆN PHỤ TÙNG XE BỌC KEO TRONG+ 1 KIỆN XANH TRÒN+ 1 THÙNG GIẤY" at bounding box center [386, 328] width 298 height 85
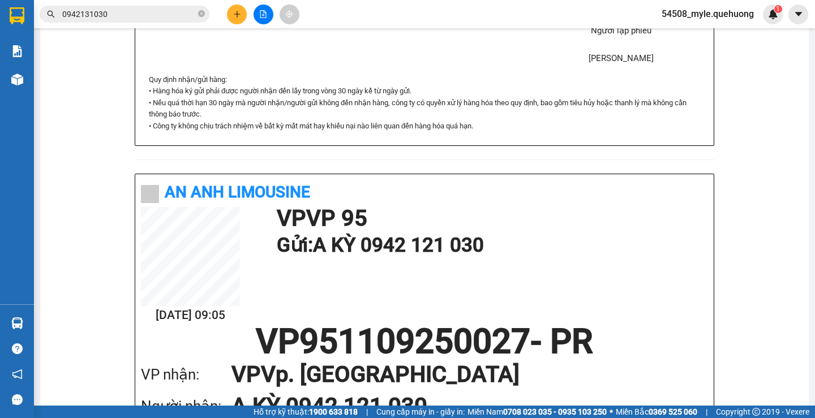
scroll to position [659, 0]
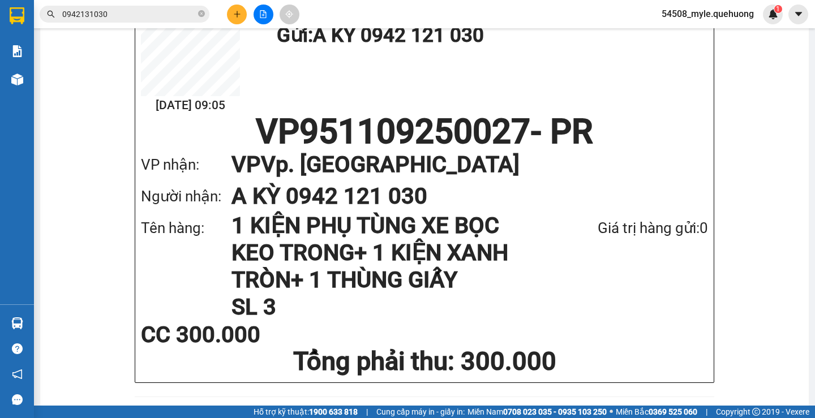
click at [376, 324] on div "CC 300.000" at bounding box center [424, 335] width 567 height 23
click at [127, 16] on input "0942131030" at bounding box center [128, 14] width 133 height 12
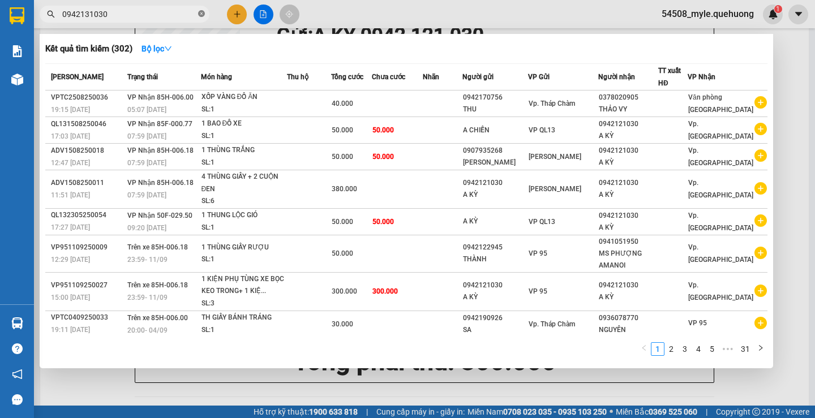
click at [201, 12] on icon "close-circle" at bounding box center [201, 13] width 7 height 7
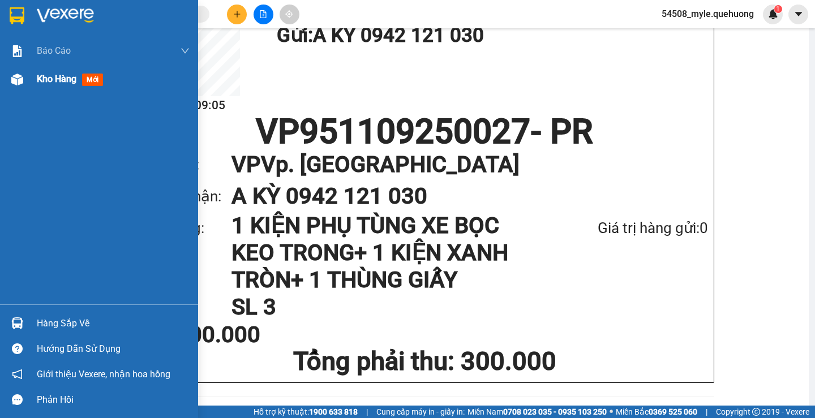
click at [29, 84] on div "Kho hàng mới" at bounding box center [99, 79] width 198 height 28
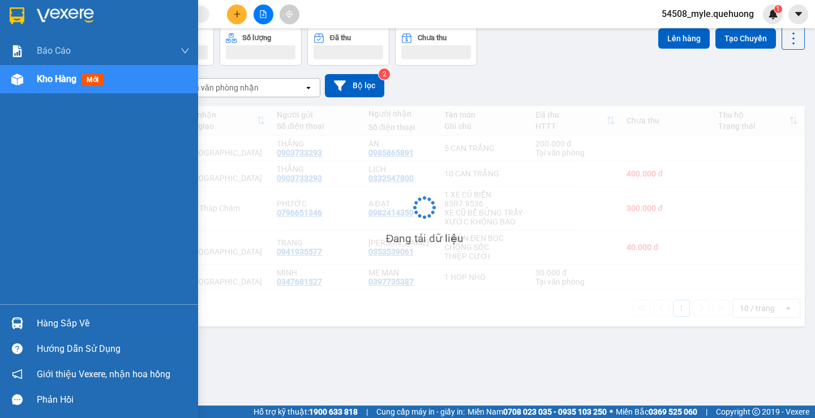
scroll to position [52, 0]
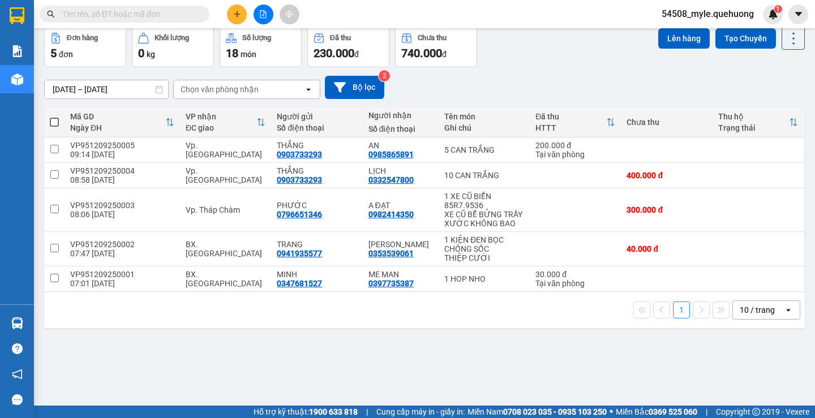
click at [137, 357] on div "ver 1.8.143 Kho gửi Trên xe Kho nhận Hàng đã giao Đơn hàng 5 đơn Khối lượng 0 k…" at bounding box center [424, 191] width 769 height 418
click at [135, 335] on div "ver 1.8.143 Kho gửi Trên xe Kho nhận Hàng đã giao Đơn hàng 5 đơn Khối lượng 0 k…" at bounding box center [424, 191] width 769 height 418
click at [132, 346] on div "ver 1.8.143 Kho gửi Trên xe Kho nhận Hàng đã giao Đơn hàng 5 đơn Khối lượng 0 k…" at bounding box center [424, 191] width 769 height 418
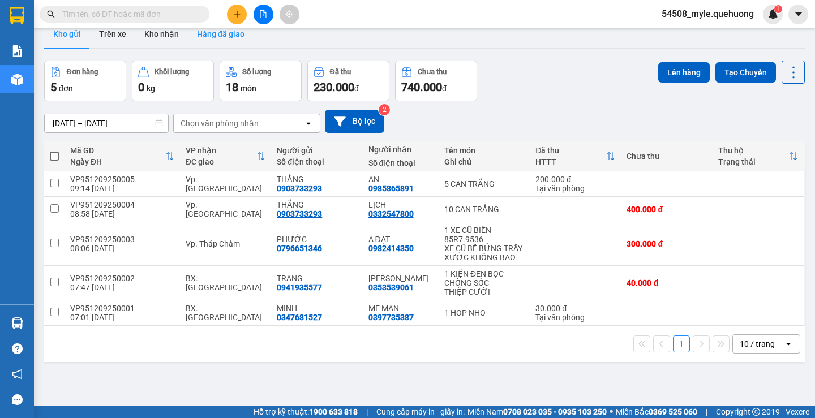
scroll to position [0, 0]
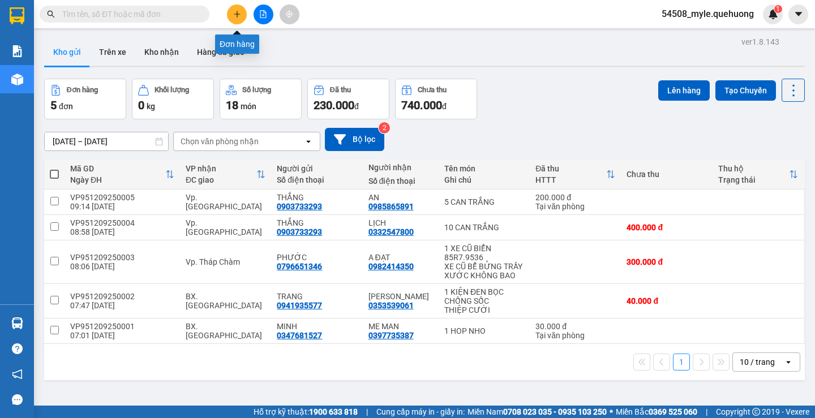
click at [236, 15] on icon "plus" at bounding box center [237, 14] width 8 height 8
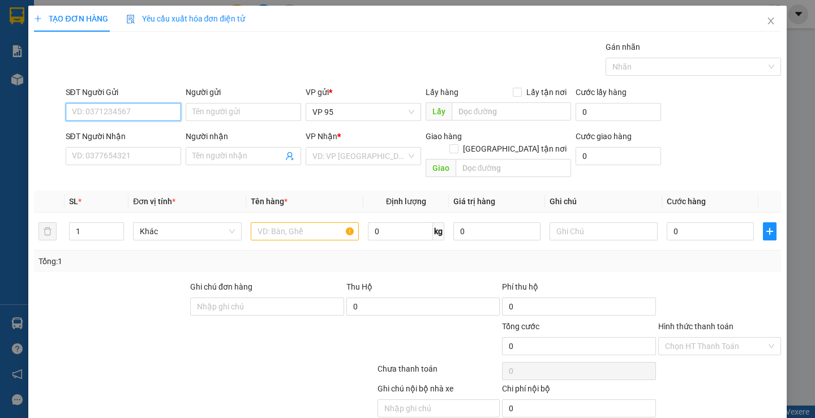
click at [91, 115] on input "SĐT Người Gửi" at bounding box center [123, 112] width 115 height 18
click at [88, 116] on input "SĐT Người Gửi" at bounding box center [123, 112] width 115 height 18
click at [170, 115] on input "0945005772" at bounding box center [123, 112] width 115 height 18
type input "0945005772"
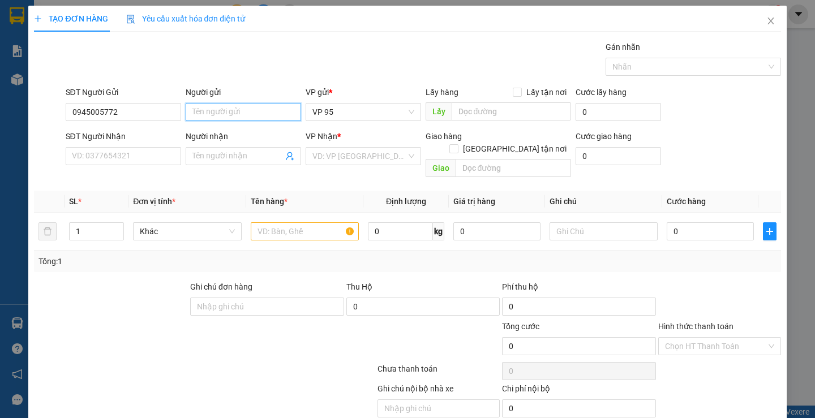
click at [249, 115] on input "Người gửi" at bounding box center [243, 112] width 115 height 18
drag, startPoint x: 127, startPoint y: 116, endPoint x: 27, endPoint y: 111, distance: 99.7
click at [1, 113] on div "TẠO ĐƠN HÀNG Yêu cầu xuất hóa đơn điện tử Transit Pickup Surcharge Ids Transit …" at bounding box center [407, 209] width 815 height 418
click at [216, 110] on input "Người gửi" at bounding box center [243, 112] width 115 height 18
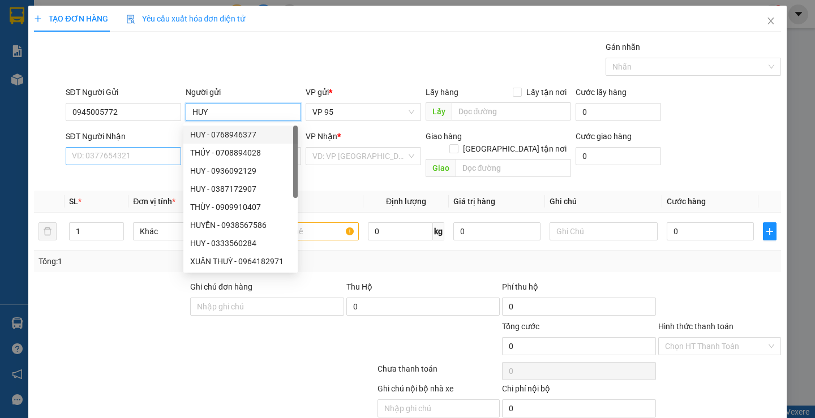
type input "HUY"
click at [88, 157] on input "SĐT Người Nhận" at bounding box center [123, 156] width 115 height 18
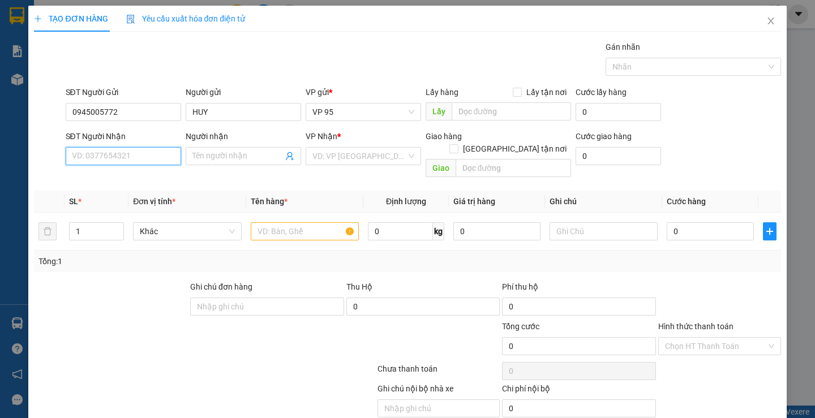
click at [93, 157] on input "SĐT Người Nhận" at bounding box center [123, 156] width 115 height 18
click at [130, 155] on input "SĐT Người Nhận" at bounding box center [123, 156] width 115 height 18
click at [128, 154] on input "SĐT Người Nhận" at bounding box center [123, 156] width 115 height 18
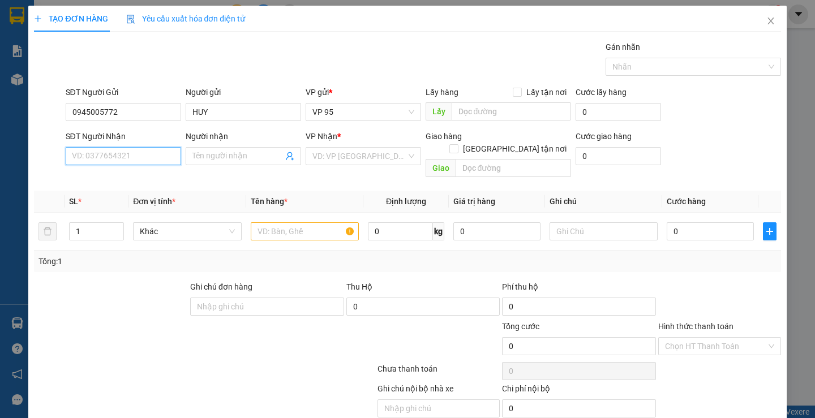
click at [92, 156] on input "SĐT Người Nhận" at bounding box center [123, 156] width 115 height 18
click at [212, 360] on div at bounding box center [204, 371] width 343 height 23
click at [92, 160] on input "SĐT Người Nhận" at bounding box center [123, 156] width 115 height 18
type input "0987982043"
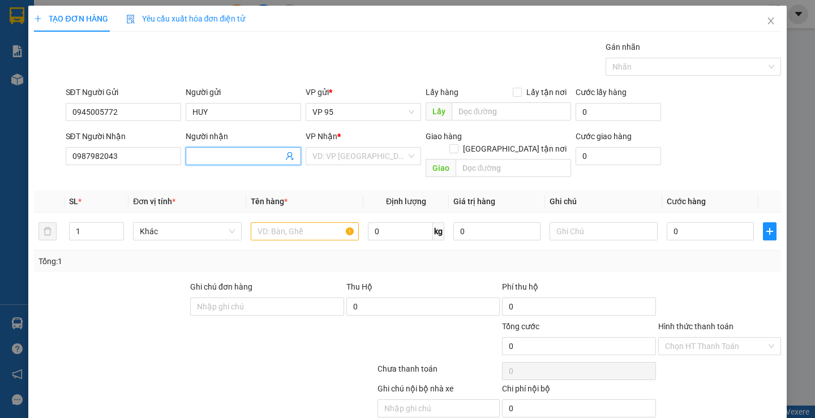
click at [224, 158] on input "Người nhận" at bounding box center [237, 156] width 91 height 12
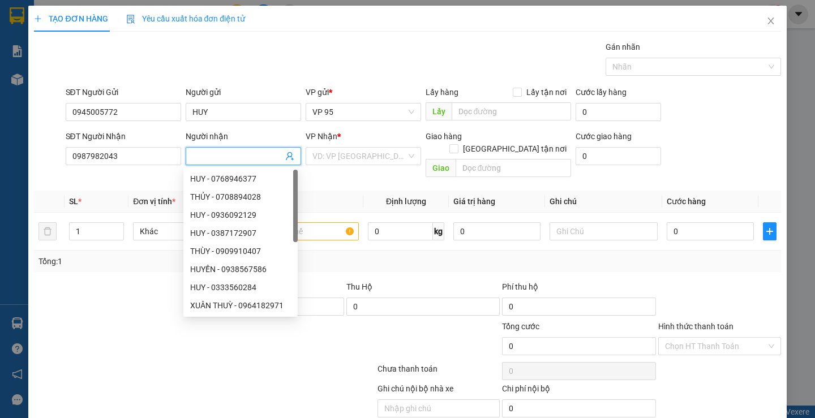
click at [214, 153] on input "Người nhận" at bounding box center [237, 156] width 91 height 12
click at [325, 152] on input "search" at bounding box center [359, 156] width 94 height 17
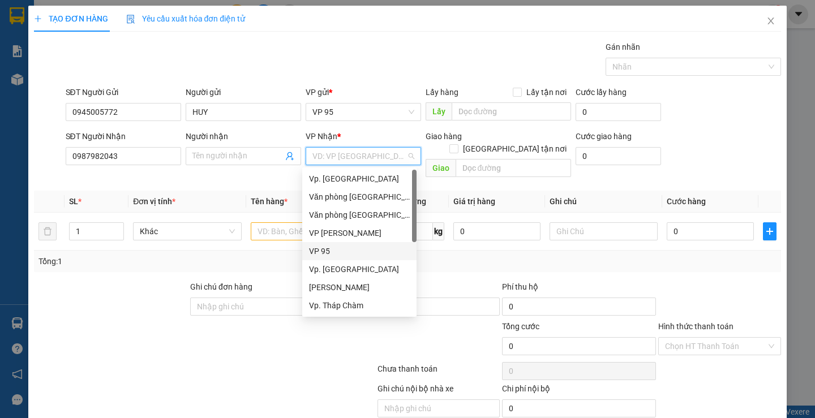
scroll to position [91, 0]
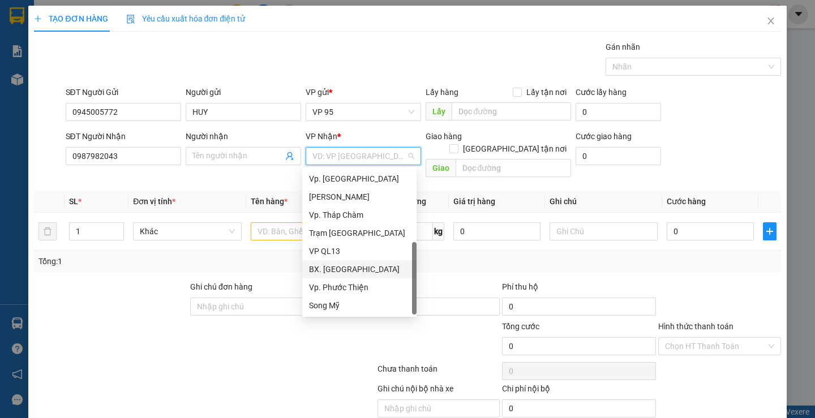
click at [338, 269] on div "BX. [GEOGRAPHIC_DATA]" at bounding box center [359, 269] width 101 height 12
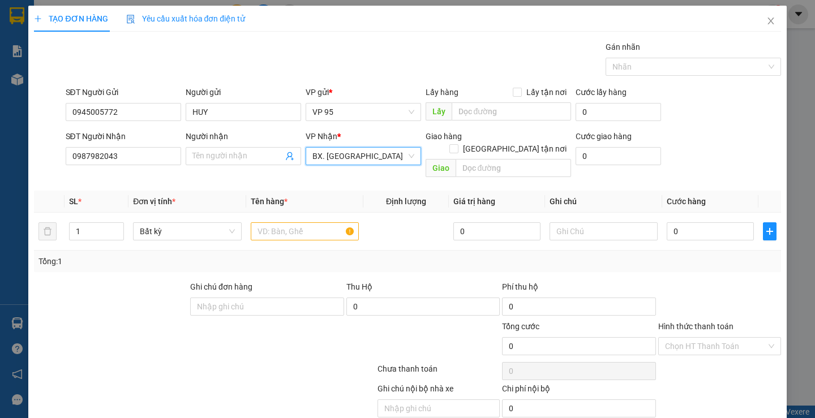
drag, startPoint x: 81, startPoint y: 294, endPoint x: 199, endPoint y: 256, distance: 123.8
click at [82, 294] on div at bounding box center [111, 301] width 156 height 40
click at [279, 222] on input "text" at bounding box center [305, 231] width 108 height 18
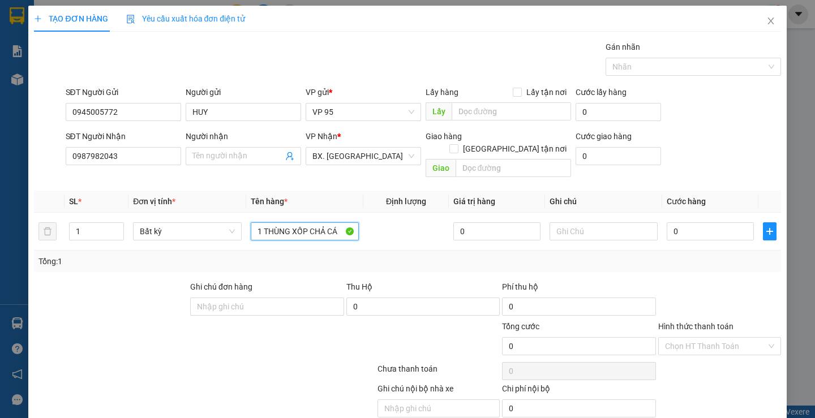
type input "1 THÙNG XỐP CHẢ CÁ"
click at [281, 255] on div "Tổng: 1" at bounding box center [176, 261] width 277 height 12
click at [697, 222] on input "0" at bounding box center [709, 231] width 87 height 18
type input "1"
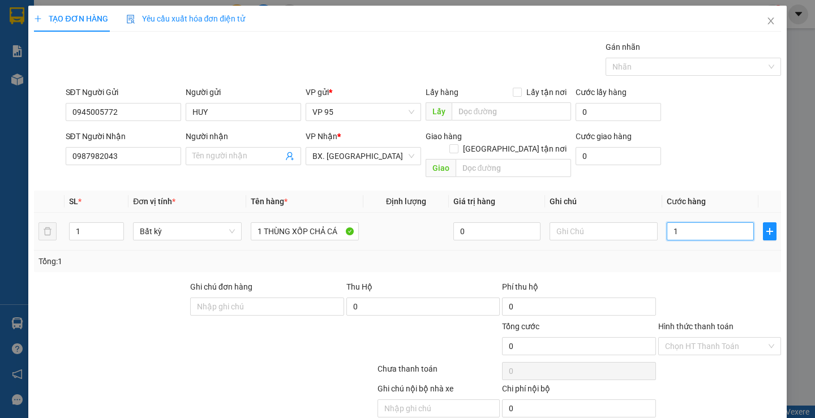
type input "1"
type input "10"
type input "100"
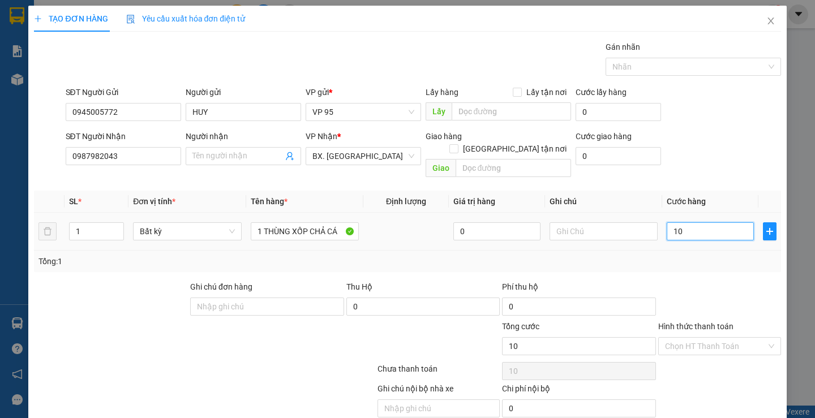
type input "100"
click at [682, 255] on div "Tổng: 1" at bounding box center [406, 261] width 737 height 12
type input "100.000"
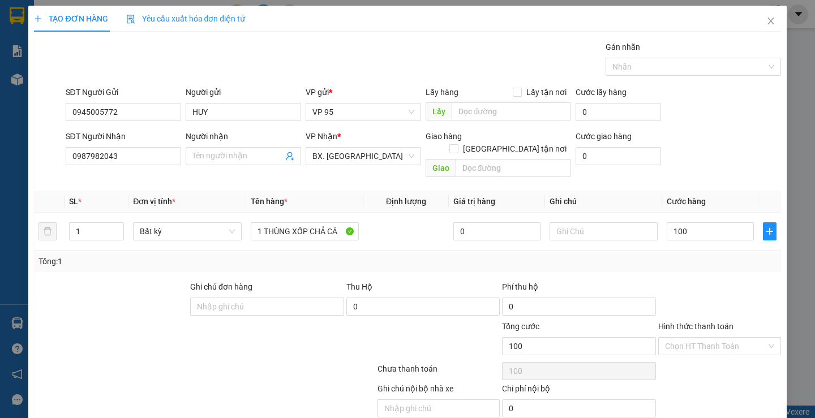
type input "100.000"
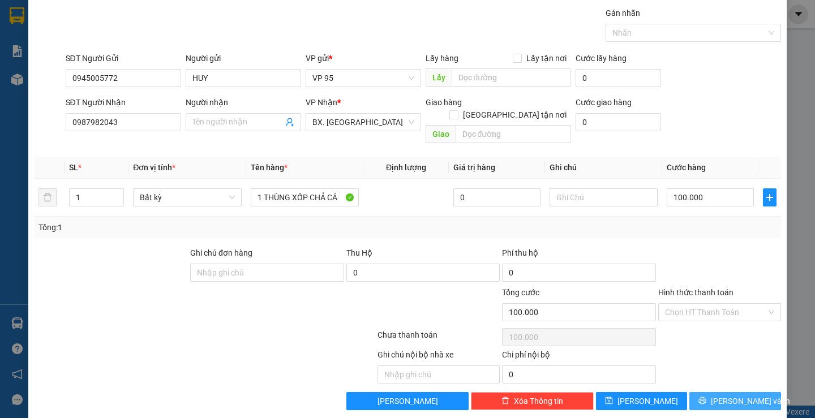
scroll to position [36, 0]
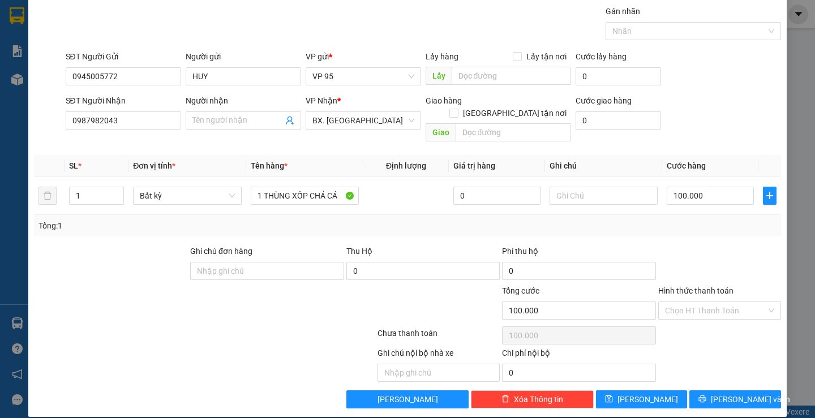
click at [691, 224] on div "Transit Pickup Surcharge Ids Transit Deliver Surcharge Ids Transit Deliver Surc…" at bounding box center [407, 206] width 746 height 403
click at [705, 395] on icon "printer" at bounding box center [702, 398] width 7 height 7
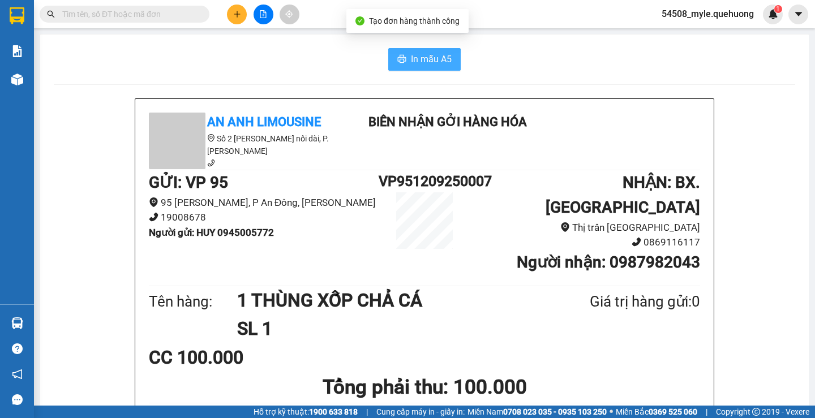
click at [424, 64] on span "In mẫu A5" at bounding box center [431, 59] width 41 height 14
click at [591, 343] on div "CC 100.000" at bounding box center [424, 357] width 551 height 28
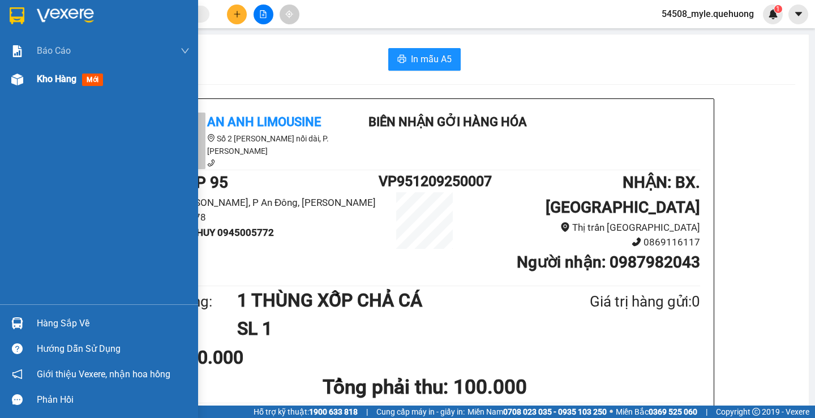
click at [40, 82] on span "Kho hàng" at bounding box center [57, 79] width 40 height 11
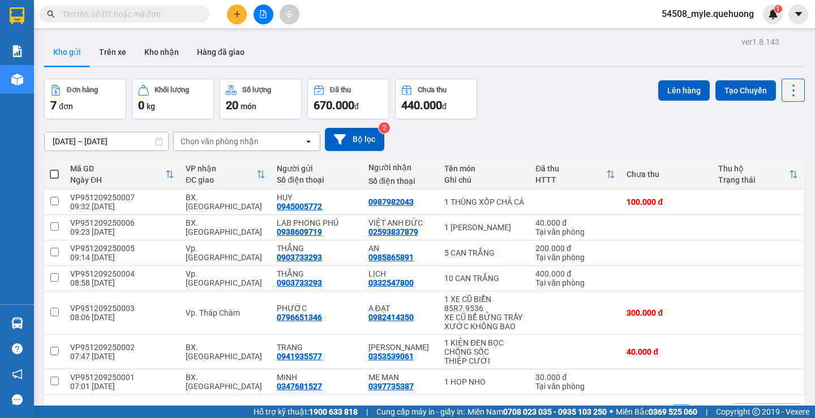
click at [74, 10] on input "text" at bounding box center [128, 14] width 133 height 12
click at [87, 12] on input "text" at bounding box center [128, 14] width 133 height 12
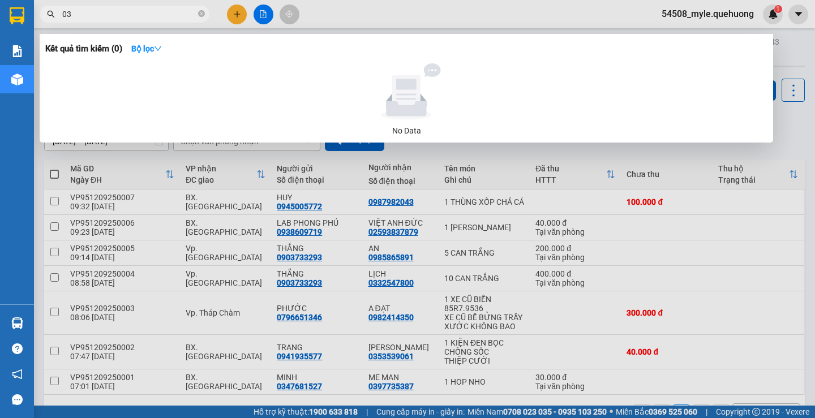
type input "0"
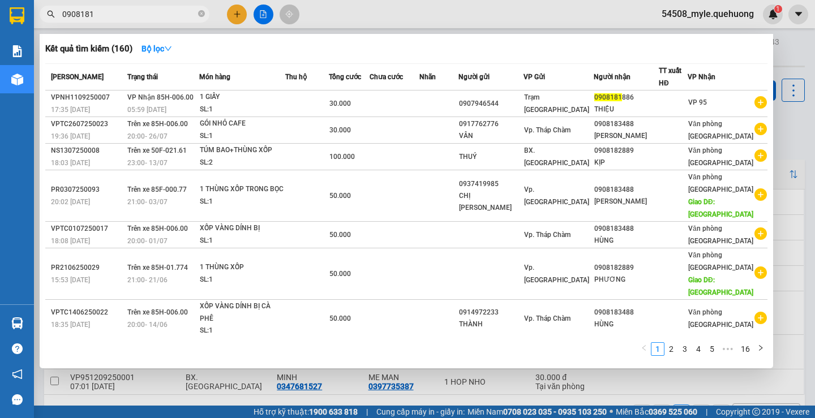
type input "09081818"
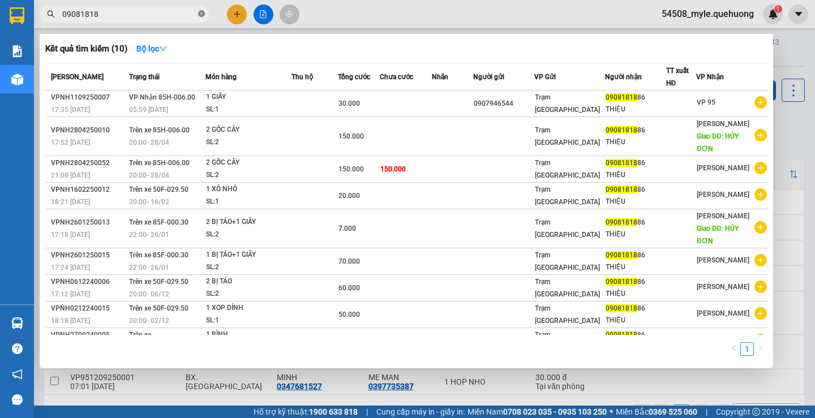
click at [201, 12] on icon "close-circle" at bounding box center [201, 13] width 7 height 7
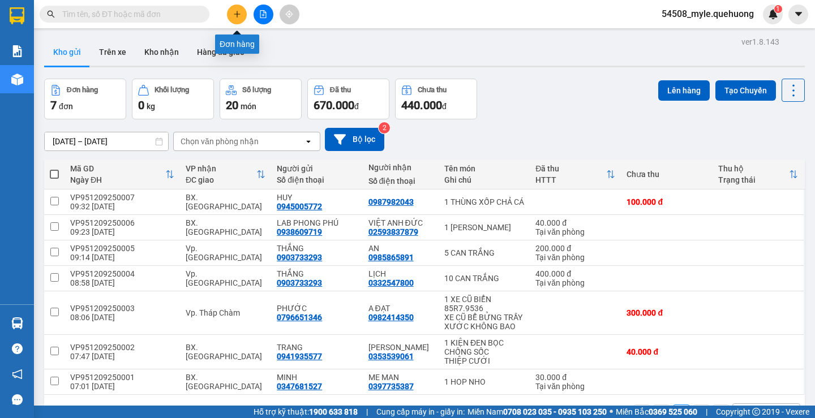
click at [244, 14] on button at bounding box center [237, 15] width 20 height 20
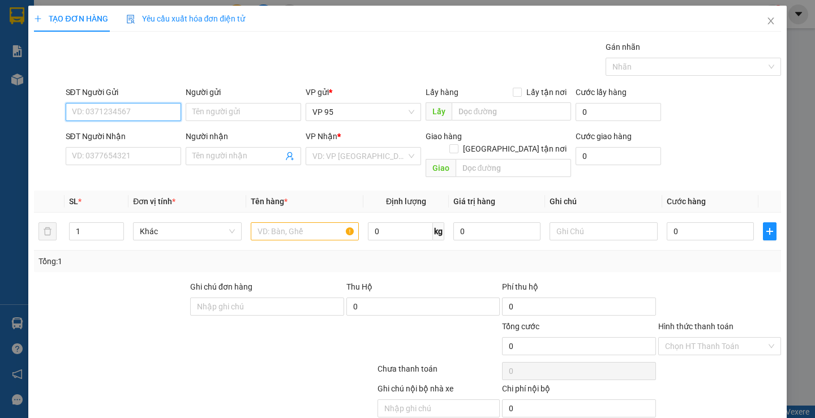
click at [85, 105] on input "SĐT Người Gửi" at bounding box center [123, 112] width 115 height 18
drag, startPoint x: 133, startPoint y: 115, endPoint x: 15, endPoint y: 118, distance: 117.7
click at [4, 117] on div "TẠO ĐƠN HÀNG Yêu cầu xuất hóa đơn điện tử Transit Pickup Surcharge Ids Transit …" at bounding box center [407, 209] width 815 height 418
type input "0976166098"
click at [767, 20] on icon "close" at bounding box center [770, 21] width 6 height 7
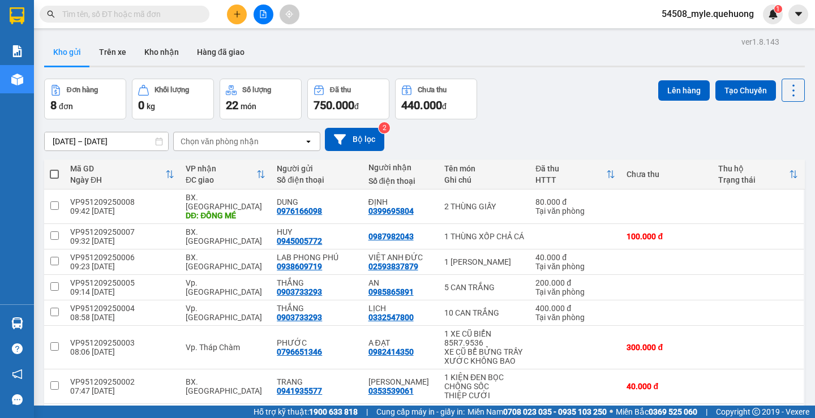
click at [87, 19] on input "text" at bounding box center [128, 14] width 133 height 12
paste input "0937338928"
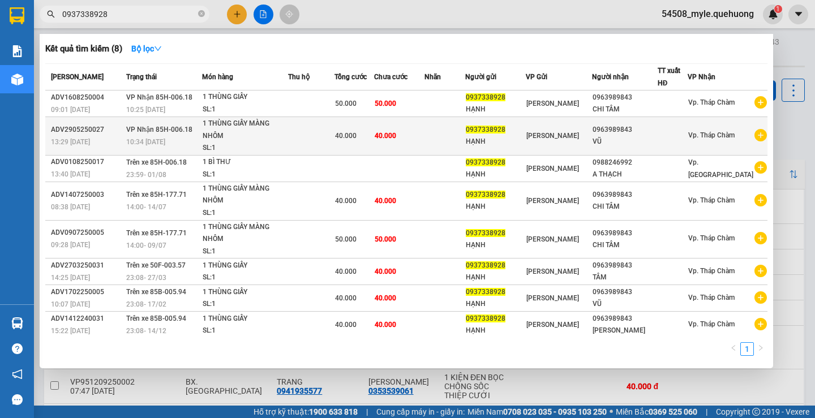
type input "0937338928"
click at [623, 139] on div "VŨ" at bounding box center [624, 142] width 64 height 12
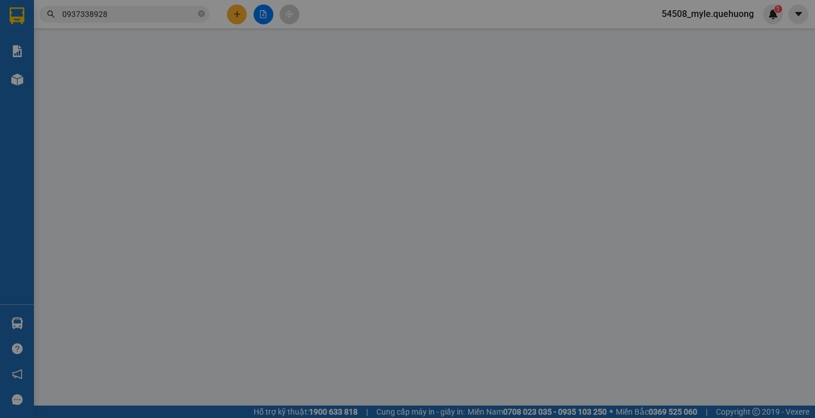
type input "0937338928"
type input "HẠNH"
type input "0963989843"
type input "VŨ"
type input "40.000"
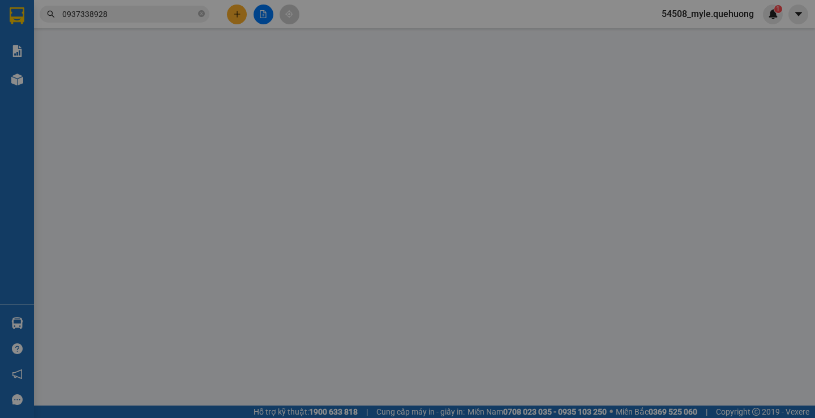
type input "40.000"
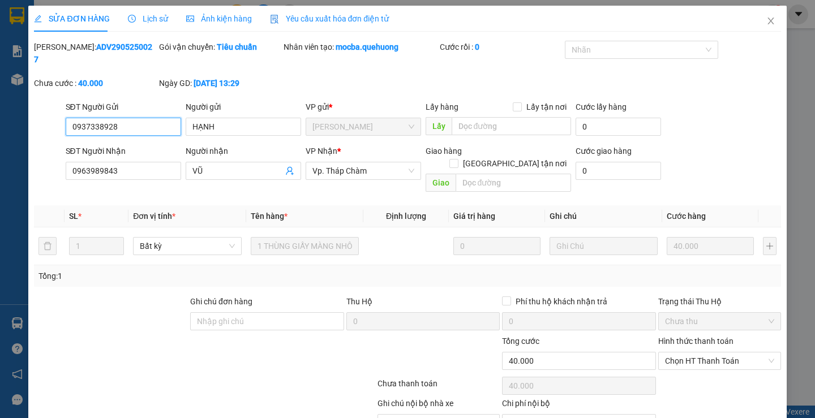
scroll to position [38, 0]
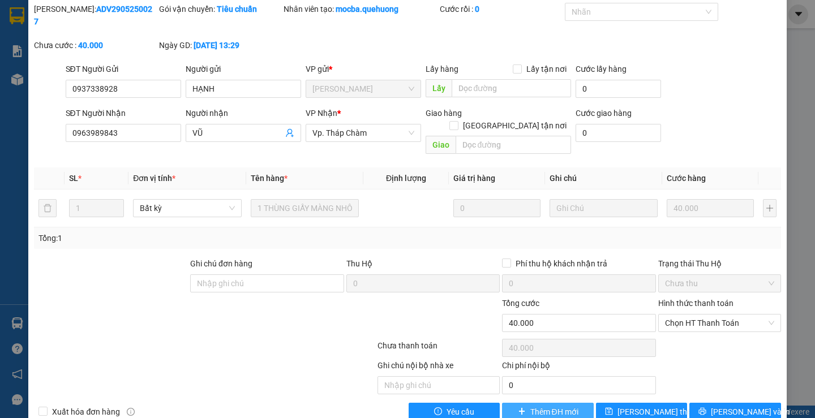
click at [530, 406] on span "Thêm ĐH mới" at bounding box center [554, 412] width 48 height 12
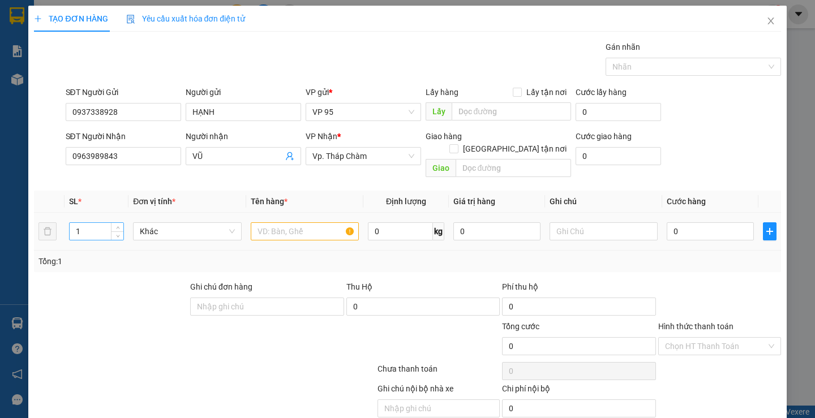
click at [90, 223] on input "1" at bounding box center [97, 231] width 54 height 17
click at [287, 222] on input "text" at bounding box center [305, 231] width 108 height 18
type input "1 THÙNG GIẤY"
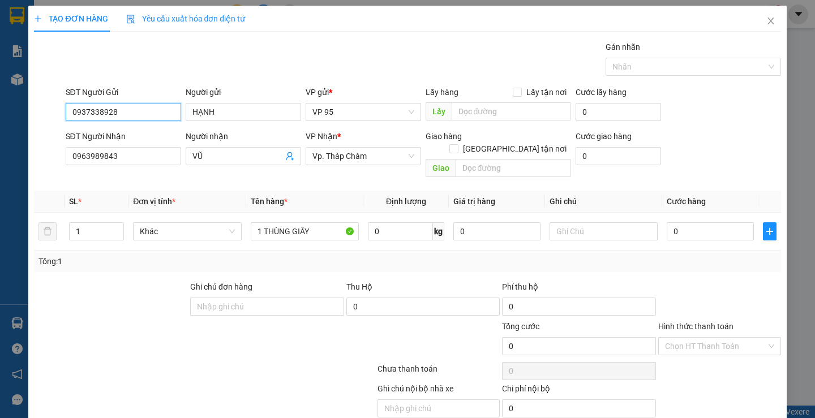
drag, startPoint x: 124, startPoint y: 114, endPoint x: 18, endPoint y: 116, distance: 106.4
click at [18, 116] on div "TẠO ĐƠN HÀNG Yêu cầu xuất hóa đơn điện tử Transit Pickup Surcharge Ids Transit …" at bounding box center [407, 209] width 815 height 418
click at [706, 222] on input "0" at bounding box center [709, 231] width 87 height 18
type input "5"
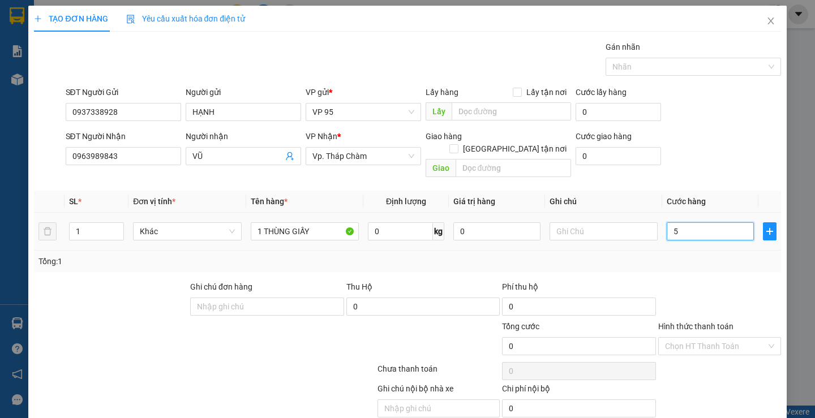
type input "5"
type input "50"
type input "50.000"
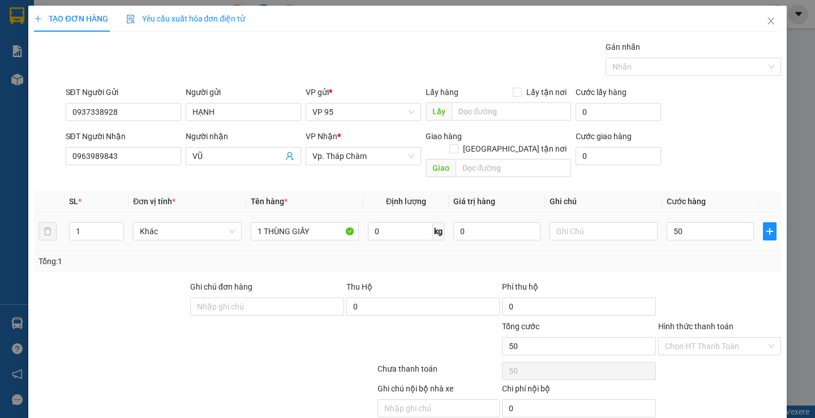
type input "50.000"
click at [676, 282] on div at bounding box center [719, 301] width 125 height 40
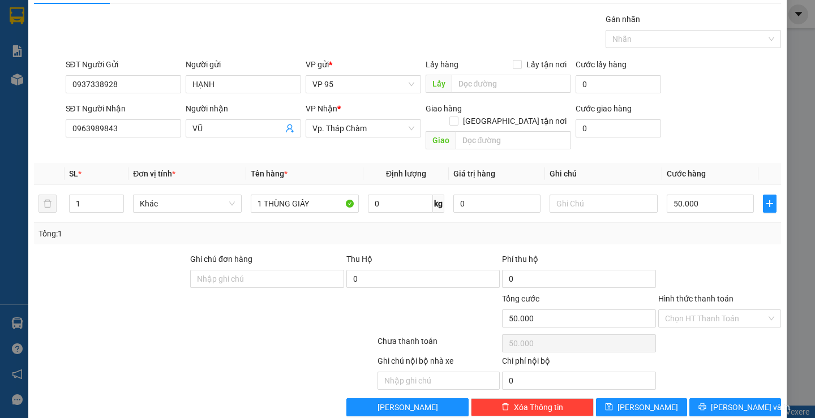
scroll to position [36, 0]
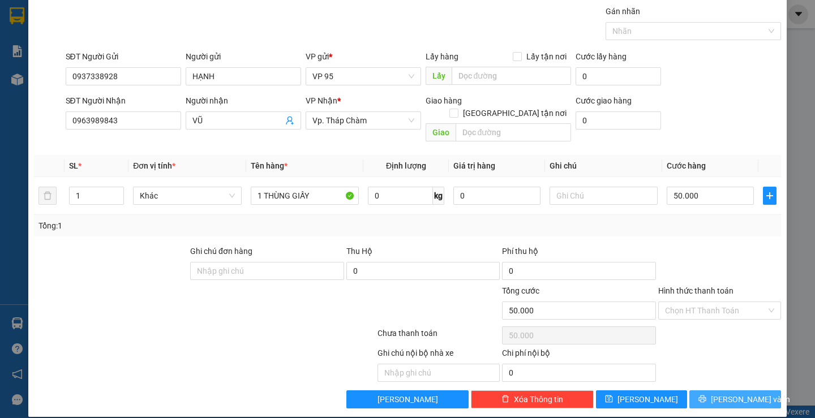
click at [694, 390] on button "[PERSON_NAME] và In" at bounding box center [734, 399] width 91 height 18
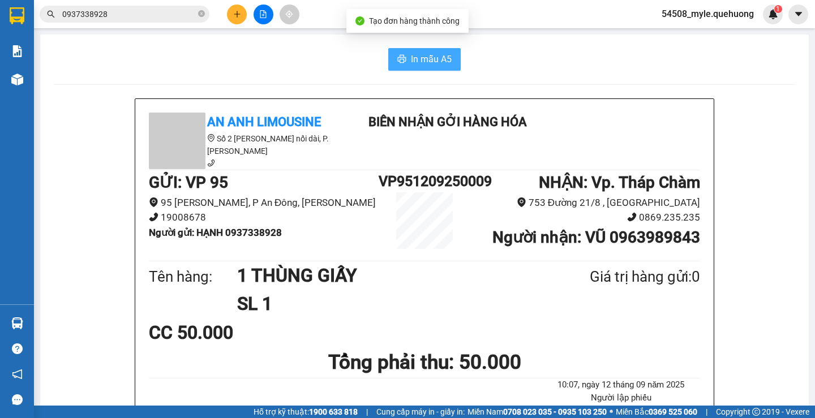
click at [432, 58] on span "In mẫu A5" at bounding box center [431, 59] width 41 height 14
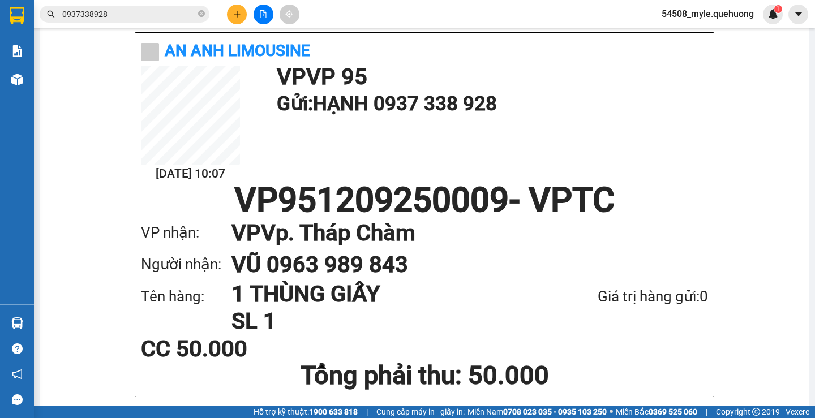
scroll to position [548, 0]
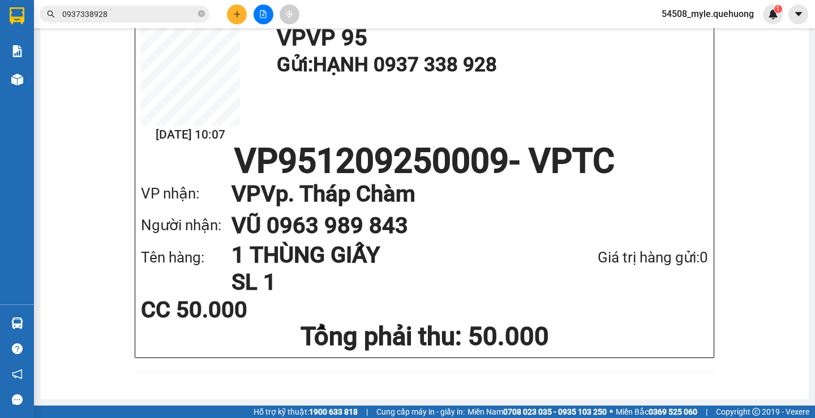
click at [509, 291] on h1 "SL 1" at bounding box center [384, 282] width 306 height 27
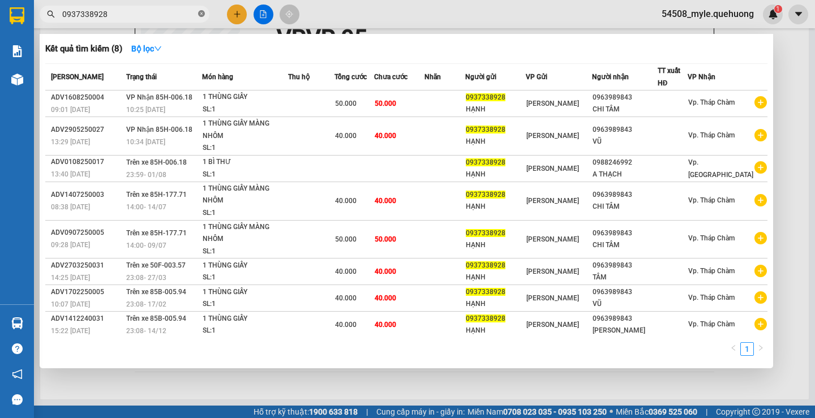
click at [199, 12] on icon "close-circle" at bounding box center [201, 13] width 7 height 7
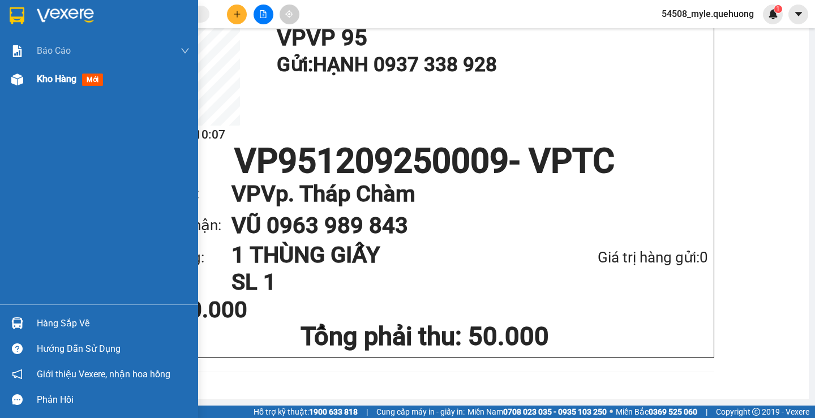
click at [25, 81] on div at bounding box center [17, 80] width 20 height 20
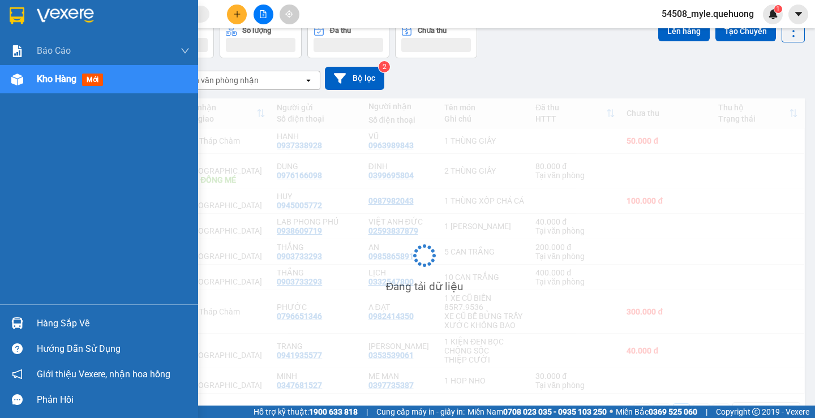
scroll to position [61, 0]
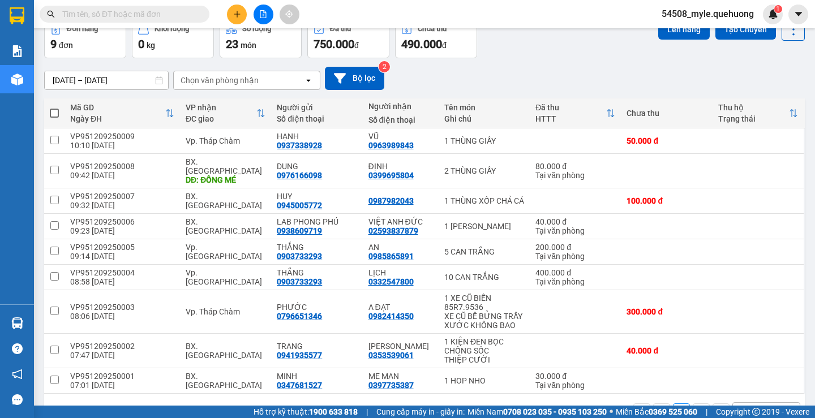
click at [83, 17] on input "text" at bounding box center [128, 14] width 133 height 12
click at [80, 13] on input "text" at bounding box center [128, 14] width 133 height 12
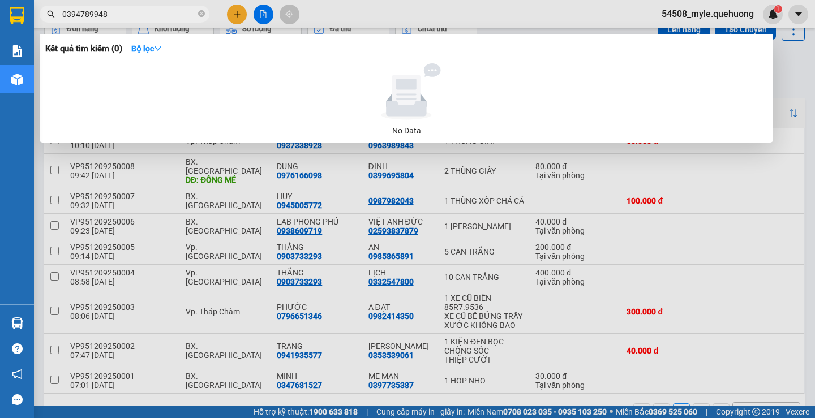
click at [142, 18] on input "0394789948" at bounding box center [128, 14] width 133 height 12
click at [78, 12] on input "0394789948" at bounding box center [128, 14] width 133 height 12
click at [68, 14] on input "0394789948" at bounding box center [128, 14] width 133 height 12
click at [77, 12] on input "0394789948" at bounding box center [128, 14] width 133 height 12
click at [114, 11] on input "0394789948" at bounding box center [128, 14] width 133 height 12
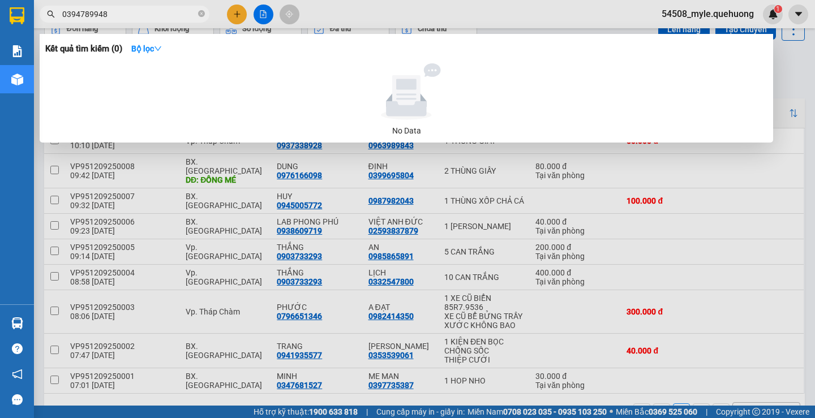
click at [114, 11] on input "0394789948" at bounding box center [128, 14] width 133 height 12
drag, startPoint x: 131, startPoint y: 12, endPoint x: 6, endPoint y: 16, distance: 125.1
click at [1, 17] on section "Kết quả tìm kiếm ( 0 ) Bộ lọc No Data 0394789948 54508_myle.quehuong 1 Báo cáo …" at bounding box center [407, 209] width 815 height 418
click at [159, 16] on input "0394789948" at bounding box center [128, 14] width 133 height 12
click at [158, 16] on input "0394789948" at bounding box center [128, 14] width 133 height 12
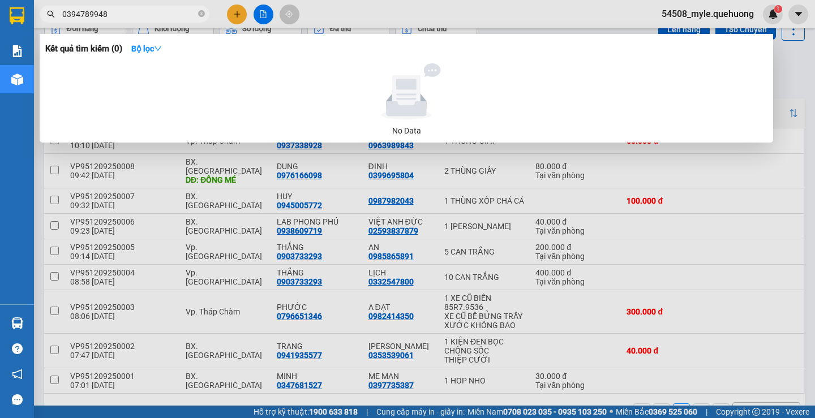
type input "0394789948"
click at [139, 15] on input "0394789948" at bounding box center [128, 14] width 133 height 12
click at [200, 15] on icon "close-circle" at bounding box center [201, 13] width 7 height 7
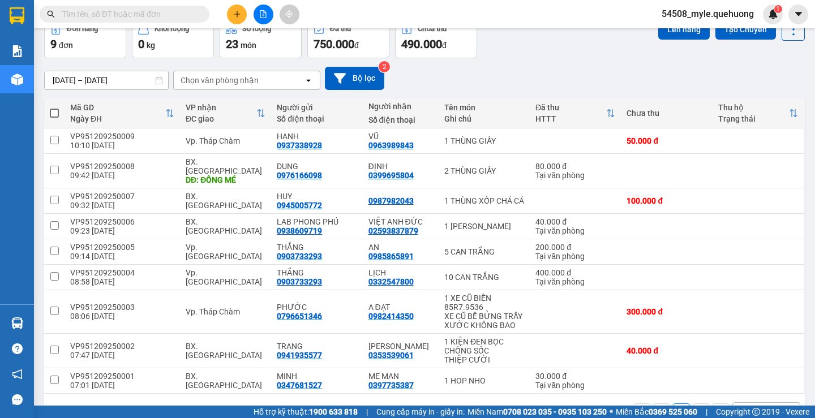
click at [130, 9] on input "text" at bounding box center [128, 14] width 133 height 12
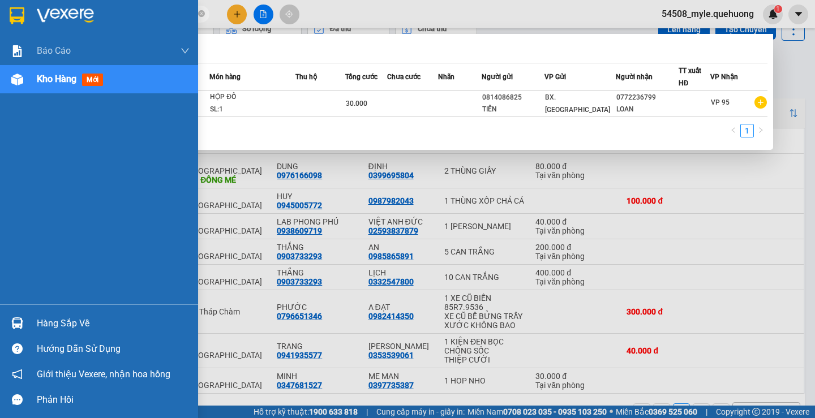
drag, startPoint x: 119, startPoint y: 19, endPoint x: 50, endPoint y: 8, distance: 70.3
click at [0, 11] on section "Kết quả tìm kiếm ( 1 ) Bộ lọc Mã ĐH Trạng thái Món hàng Thu hộ Tổng cước Chưa c…" at bounding box center [407, 209] width 815 height 418
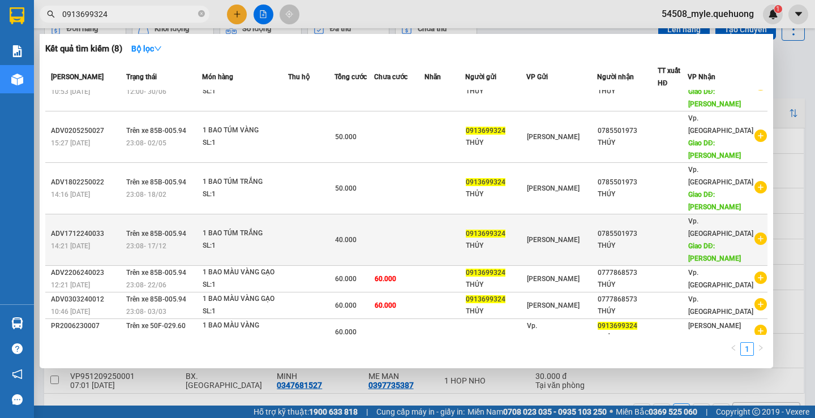
scroll to position [0, 0]
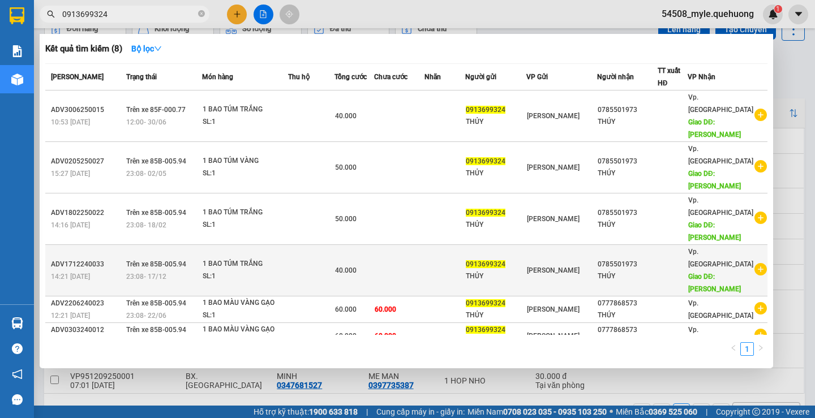
type input "0913699324"
click at [619, 270] on div "THÚY" at bounding box center [626, 276] width 59 height 12
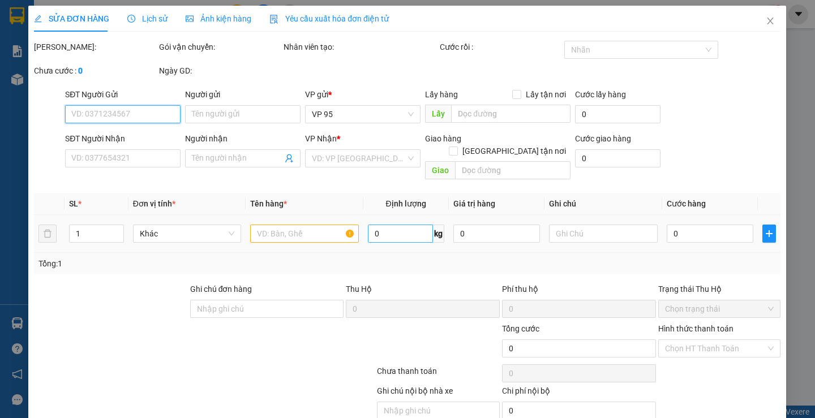
type input "0913699324"
type input "THỦY"
type input "0785501973"
type input "THÚY"
type input "DƯ KHÁNH"
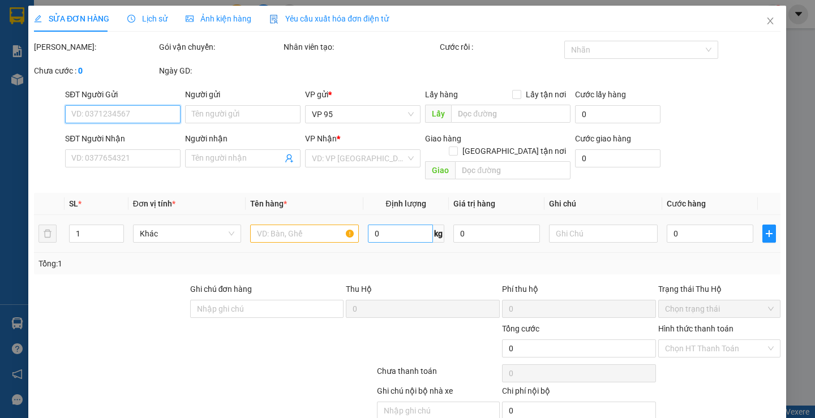
type input "40.000"
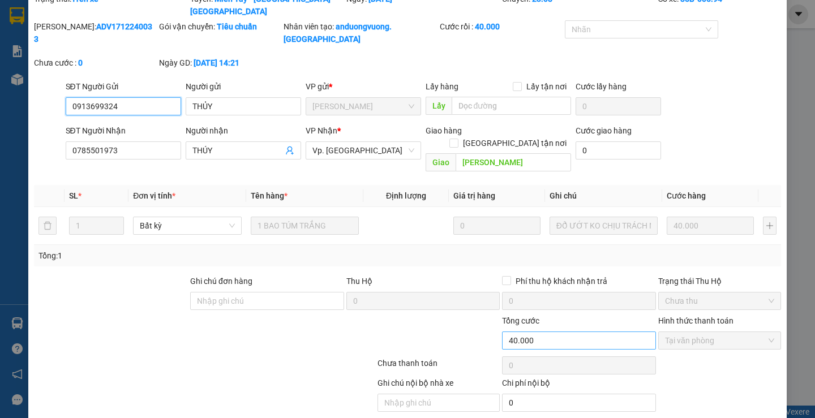
scroll to position [53, 0]
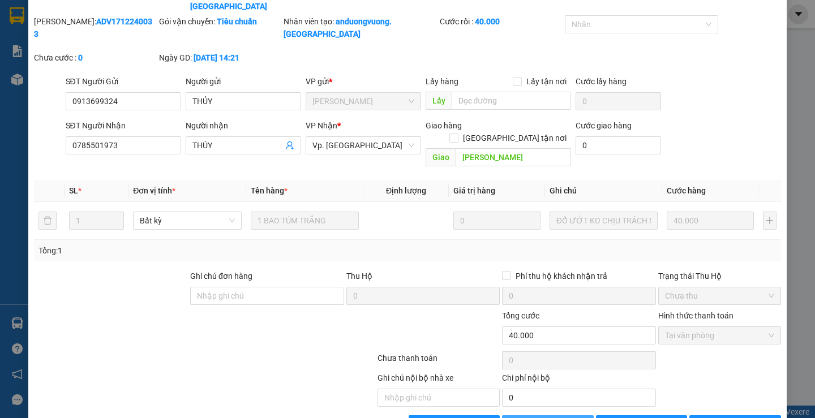
click at [535, 417] on span "Thêm ĐH mới" at bounding box center [554, 424] width 48 height 12
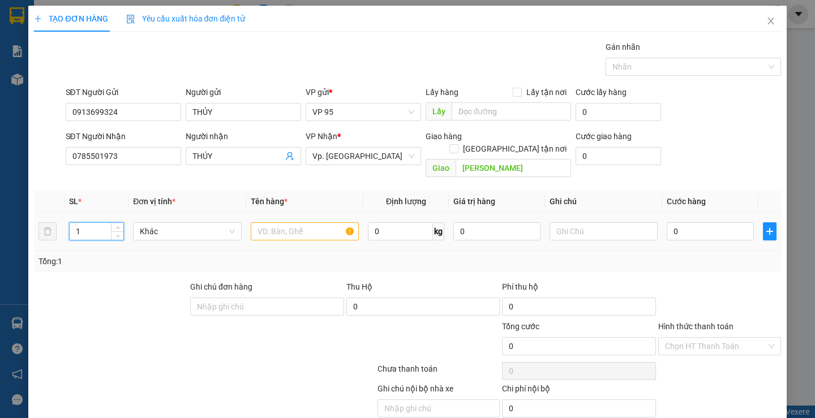
click at [90, 223] on input "1" at bounding box center [97, 231] width 54 height 17
click at [283, 222] on input "text" at bounding box center [305, 231] width 108 height 18
type input "1 BAO TRẮNG"
click at [704, 222] on input "0" at bounding box center [709, 231] width 87 height 18
type input "5"
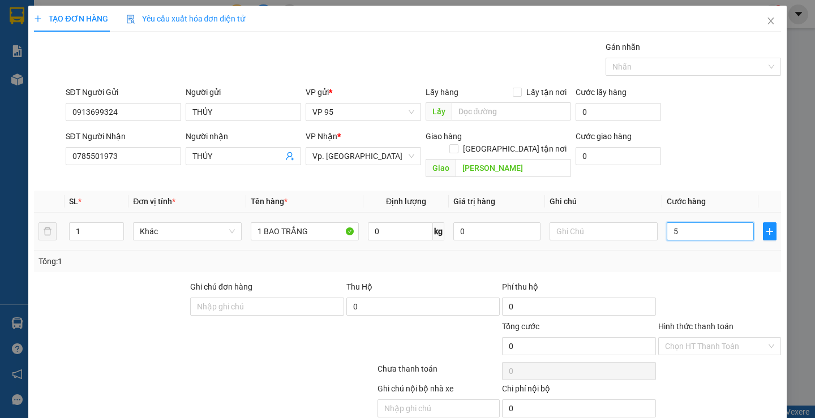
type input "5"
type input "50"
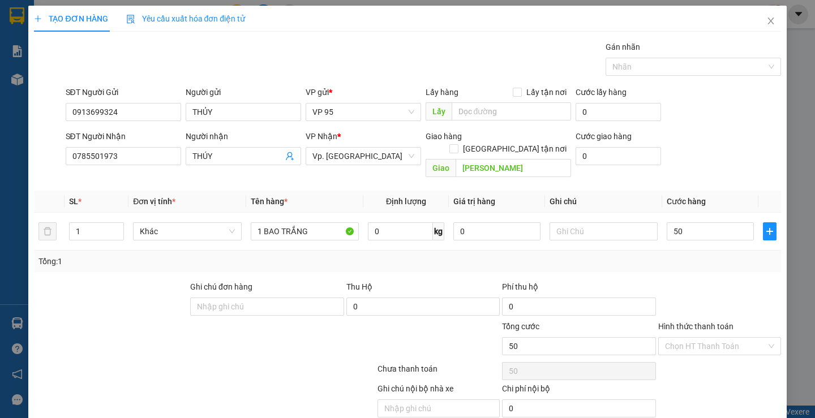
type input "50.000"
click at [701, 255] on div "Tổng: 1" at bounding box center [406, 261] width 737 height 12
click at [671, 322] on label "Hình thức thanh toán" at bounding box center [695, 326] width 75 height 9
click at [671, 338] on input "Hình thức thanh toán" at bounding box center [715, 346] width 101 height 17
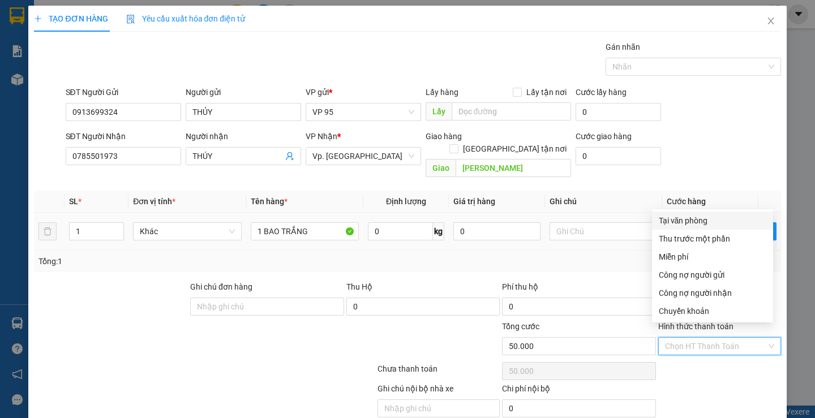
click at [671, 218] on div "Tại văn phòng" at bounding box center [711, 220] width 107 height 12
type input "0"
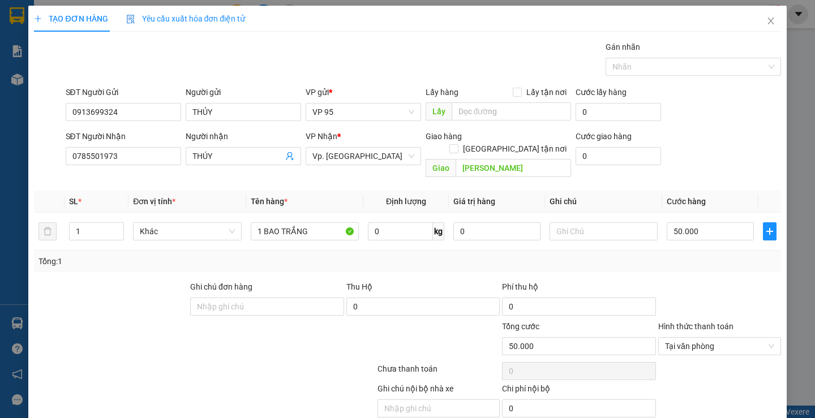
click at [675, 281] on div at bounding box center [719, 301] width 125 height 40
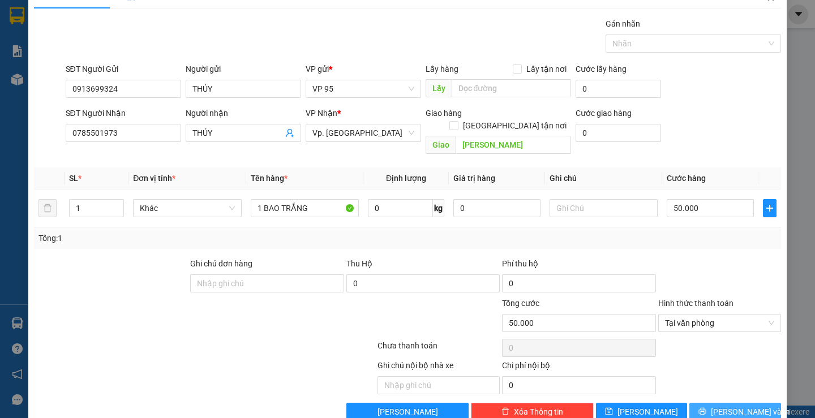
scroll to position [36, 0]
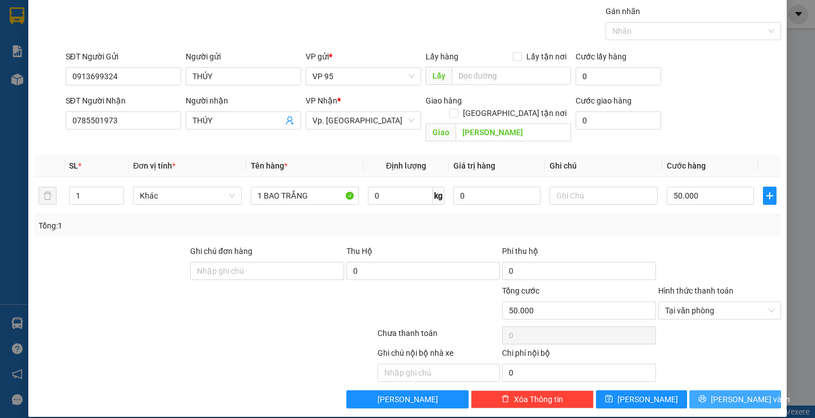
click at [689, 390] on button "[PERSON_NAME] và In" at bounding box center [734, 399] width 91 height 18
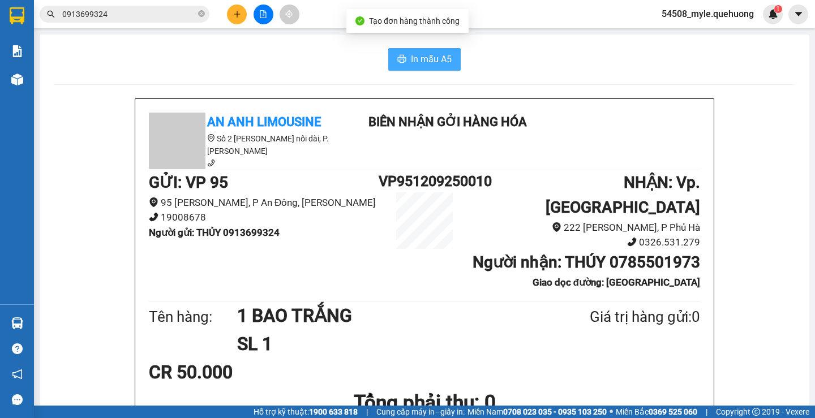
drag, startPoint x: 420, startPoint y: 53, endPoint x: 428, endPoint y: 119, distance: 67.2
click at [420, 54] on span "In mẫu A5" at bounding box center [431, 59] width 41 height 14
click at [325, 272] on div "GỬI : VP 95 95 Nguyễn Duy Dương, P An Đông, Hồ Chí Minh 19008678 Người gửi : TH…" at bounding box center [424, 234] width 551 height 128
click at [369, 273] on div "GỬI : VP 95 95 Nguyễn Duy Dương, P An Đông, Hồ Chí Minh 19008678 Người gửi : TH…" at bounding box center [424, 234] width 551 height 128
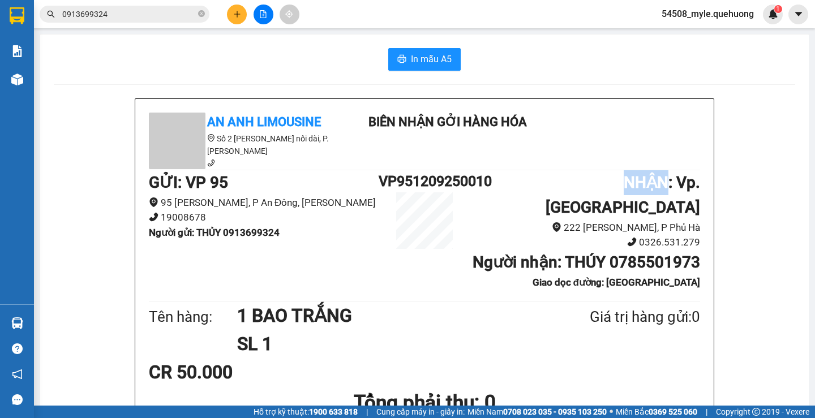
click at [370, 273] on div "GỬI : VP 95 95 Nguyễn Duy Dương, P An Đông, Hồ Chí Minh 19008678 Người gửi : TH…" at bounding box center [424, 234] width 551 height 128
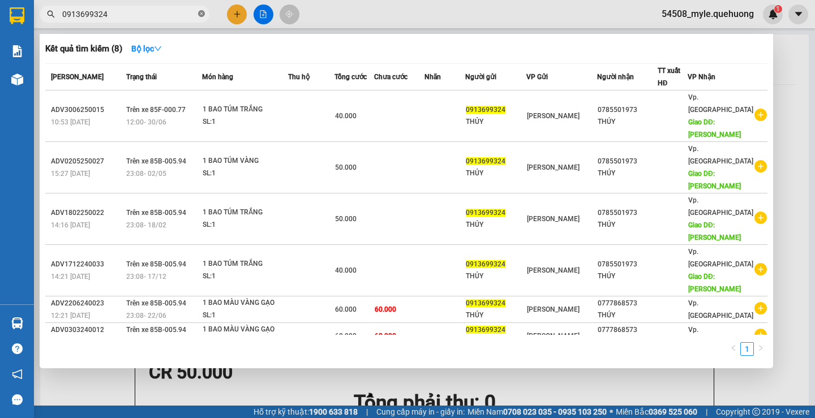
click at [203, 14] on icon "close-circle" at bounding box center [201, 13] width 7 height 7
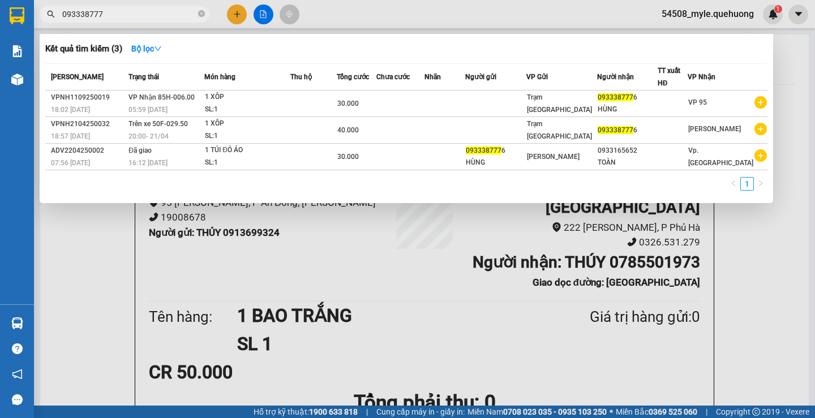
type input "0933387776"
click at [203, 16] on icon "close-circle" at bounding box center [201, 13] width 7 height 7
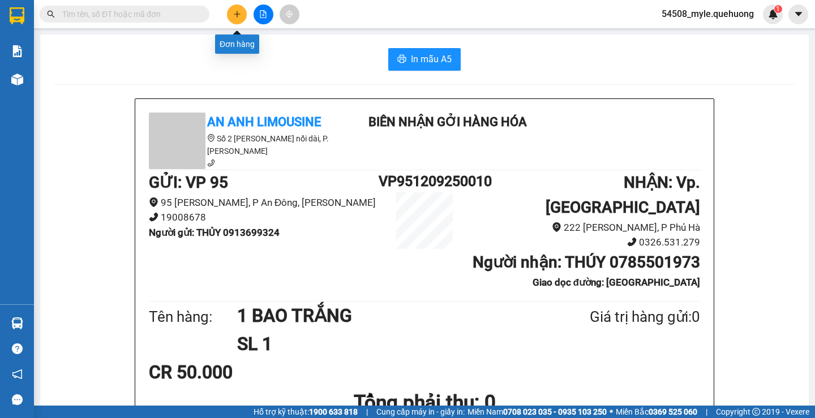
click at [239, 11] on icon "plus" at bounding box center [237, 14] width 8 height 8
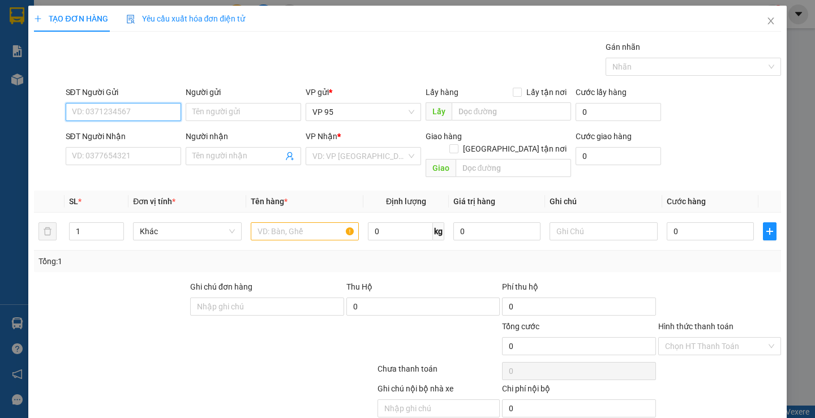
click at [99, 114] on input "SĐT Người Gửi" at bounding box center [123, 112] width 115 height 18
drag, startPoint x: 131, startPoint y: 113, endPoint x: 126, endPoint y: 123, distance: 11.1
click at [3, 124] on div "TẠO ĐƠN HÀNG Yêu cầu xuất hóa đơn điện tử Transit Pickup Surcharge Ids Transit …" at bounding box center [407, 209] width 815 height 418
type input "0901058200"
click at [766, 21] on icon "close" at bounding box center [770, 20] width 9 height 9
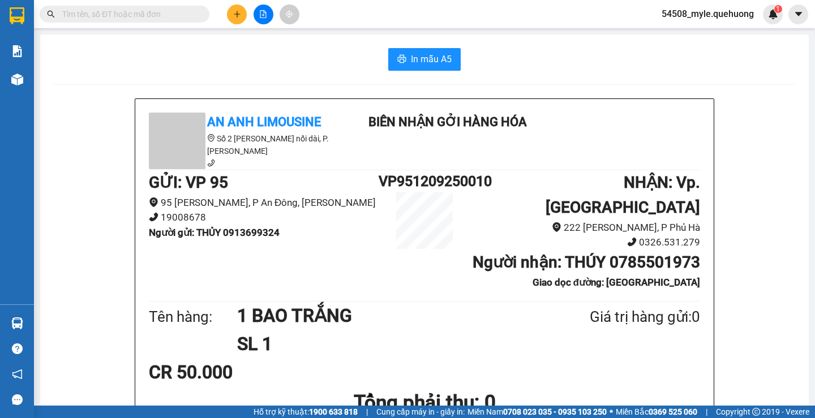
click at [150, 15] on input "text" at bounding box center [128, 14] width 133 height 12
paste input "0901058200"
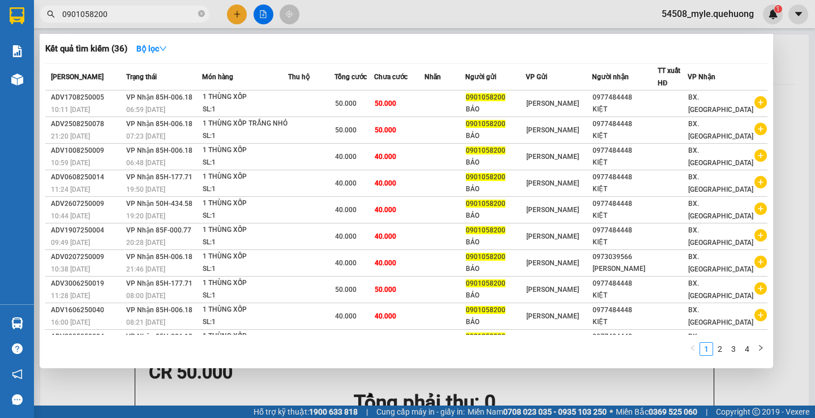
drag, startPoint x: 127, startPoint y: 14, endPoint x: 0, endPoint y: -10, distance: 129.5
click at [0, 0] on html "Kết quả tìm kiếm ( 36 ) Bộ lọc Mã ĐH Trạng thái Món hàng Thu hộ Tổng cước Chưa …" at bounding box center [407, 209] width 815 height 418
paste input "13113019"
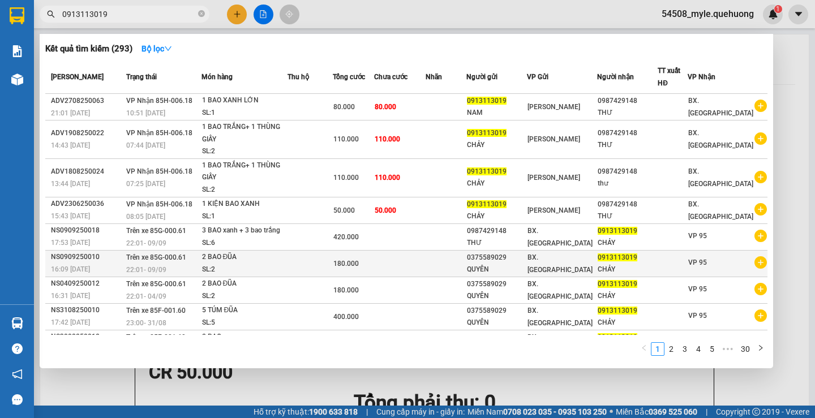
scroll to position [45, 0]
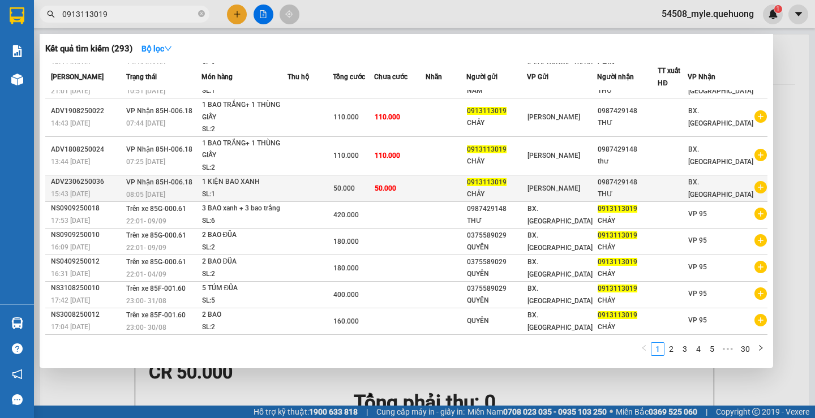
type input "0913113019"
click at [622, 189] on div "THƯ" at bounding box center [626, 194] width 59 height 12
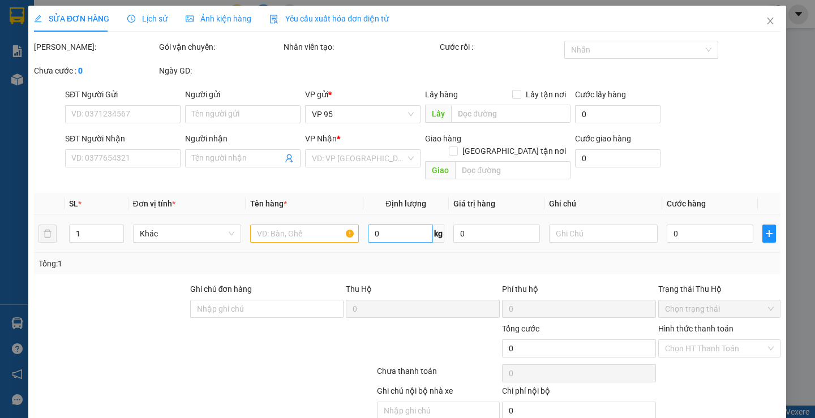
type input "0913113019"
type input "CHẢY"
type input "0987429148"
type input "THƯ"
type input "50.000"
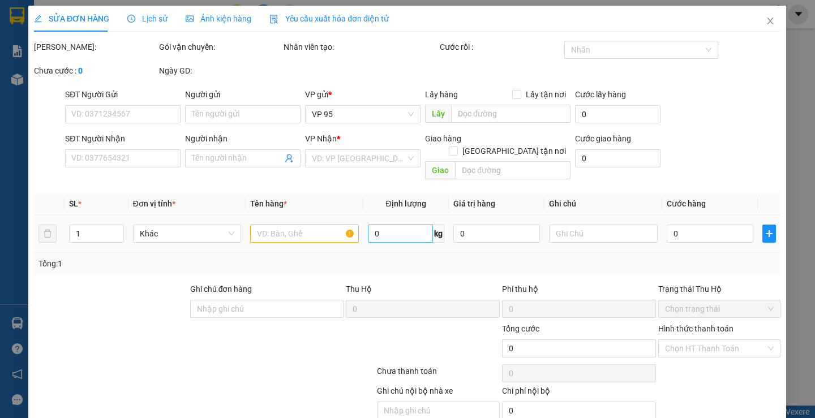
type input "50.000"
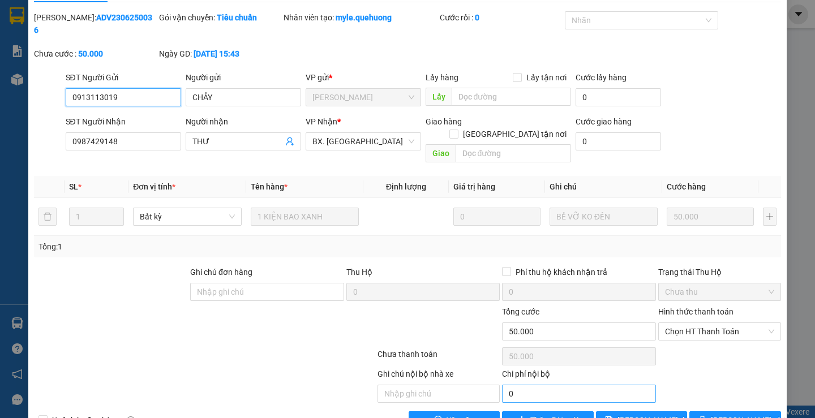
scroll to position [38, 0]
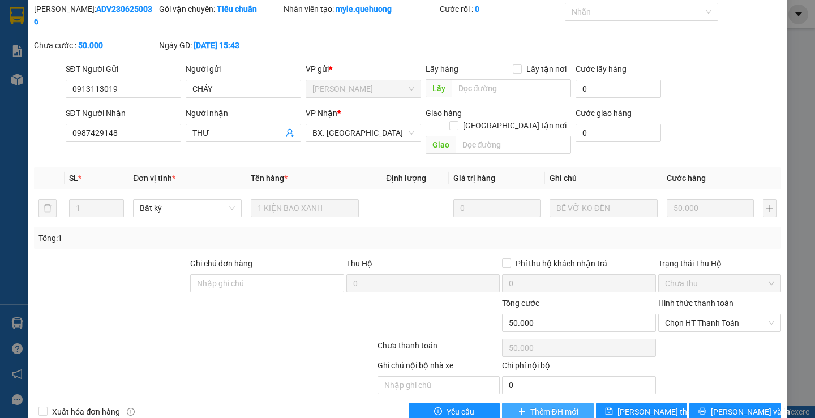
click at [531, 406] on span "Thêm ĐH mới" at bounding box center [554, 412] width 48 height 12
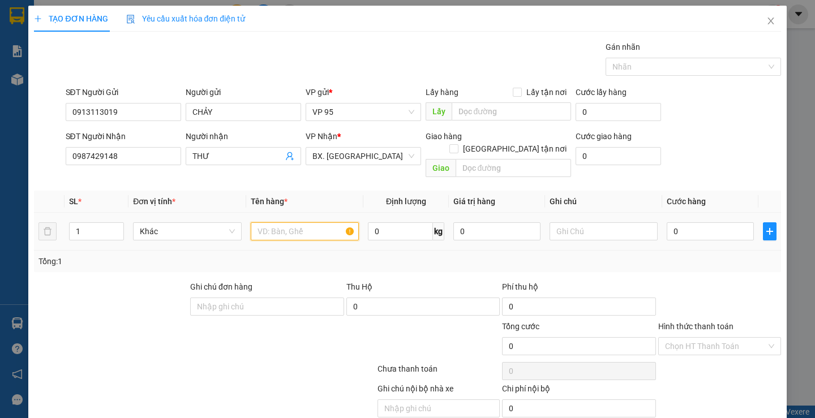
click at [273, 222] on input "text" at bounding box center [305, 231] width 108 height 18
type input "1 BAO XANH"
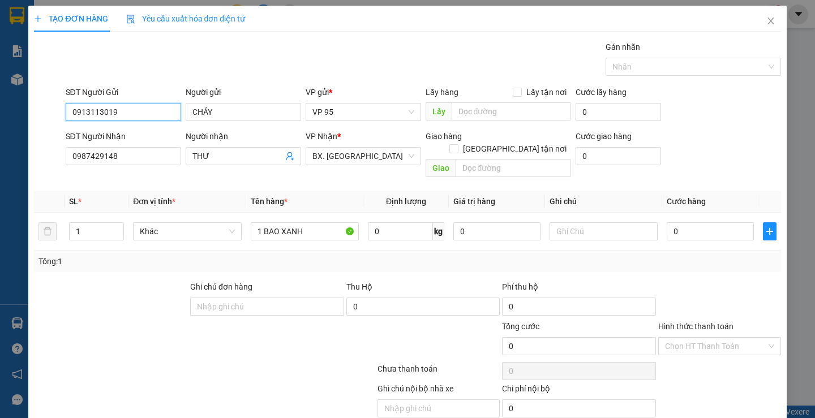
drag, startPoint x: 123, startPoint y: 116, endPoint x: 12, endPoint y: 108, distance: 111.1
click at [12, 108] on div "TẠO ĐƠN HÀNG Yêu cầu xuất hóa đơn điện tử Transit Pickup Surcharge Ids Transit …" at bounding box center [407, 209] width 815 height 418
click at [688, 222] on input "0" at bounding box center [709, 231] width 87 height 18
type input "9"
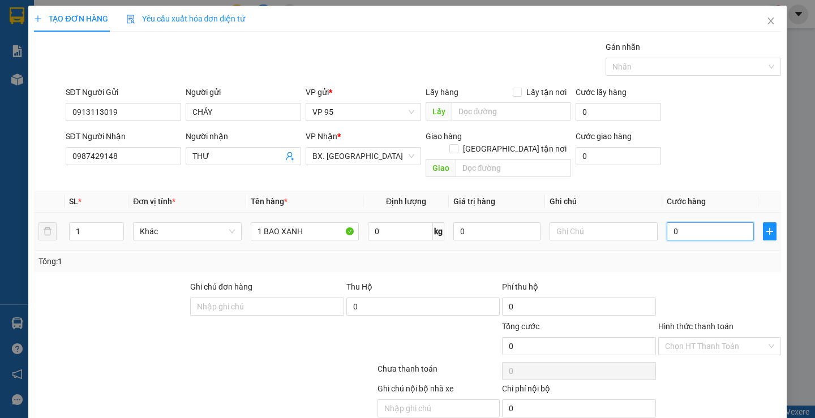
type input "9"
type input "90"
type input "90.000"
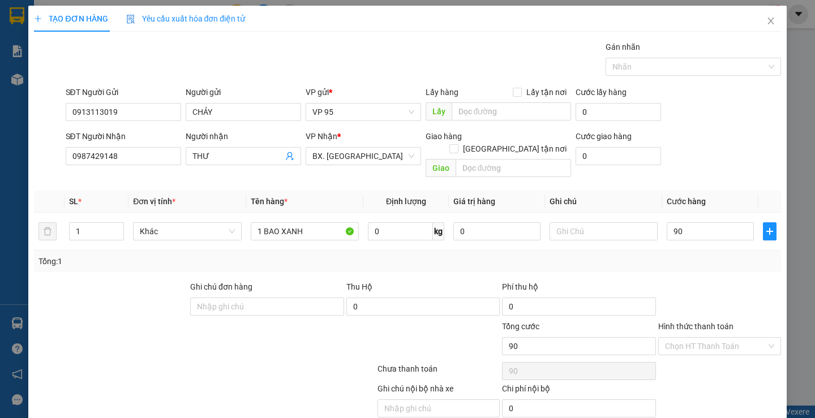
type input "90.000"
click at [702, 265] on div "Transit Pickup Surcharge Ids Transit Deliver Surcharge Ids Transit Deliver Surc…" at bounding box center [407, 242] width 746 height 403
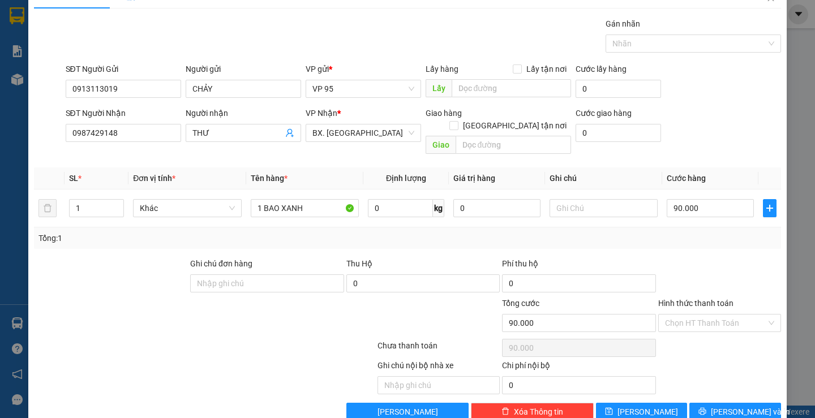
scroll to position [36, 0]
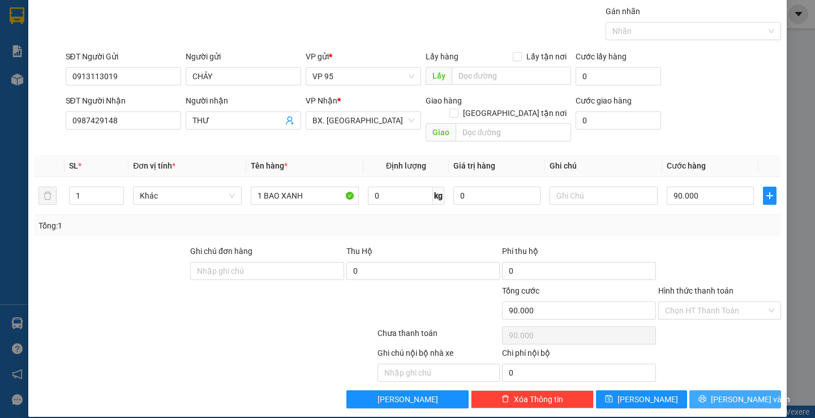
click at [689, 390] on button "[PERSON_NAME] và In" at bounding box center [734, 399] width 91 height 18
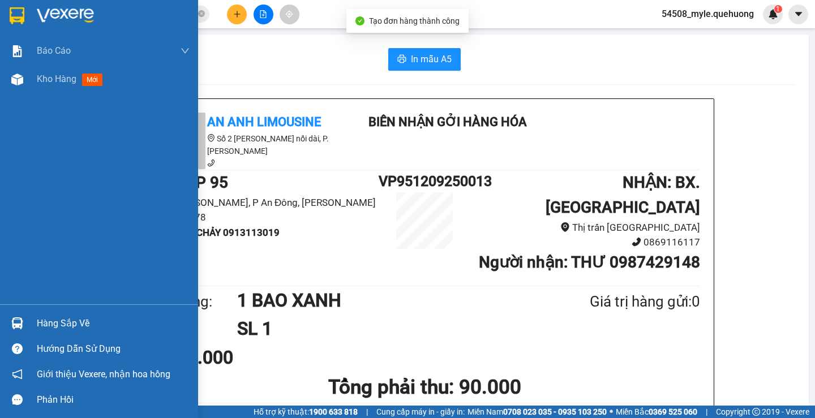
click at [27, 79] on div at bounding box center [17, 80] width 20 height 20
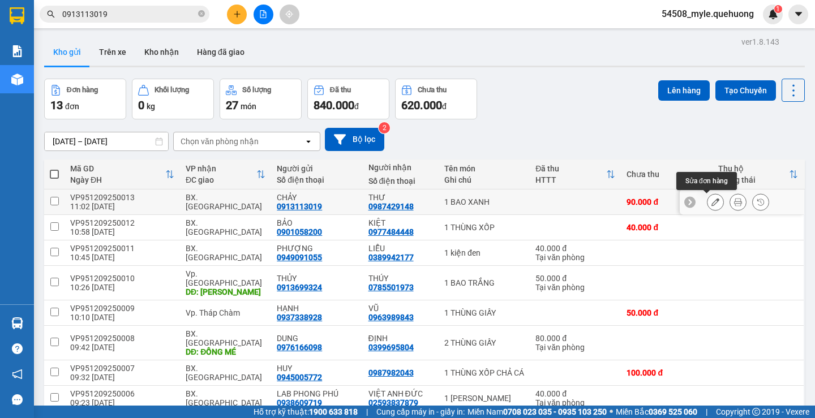
click at [711, 202] on icon at bounding box center [715, 202] width 8 height 8
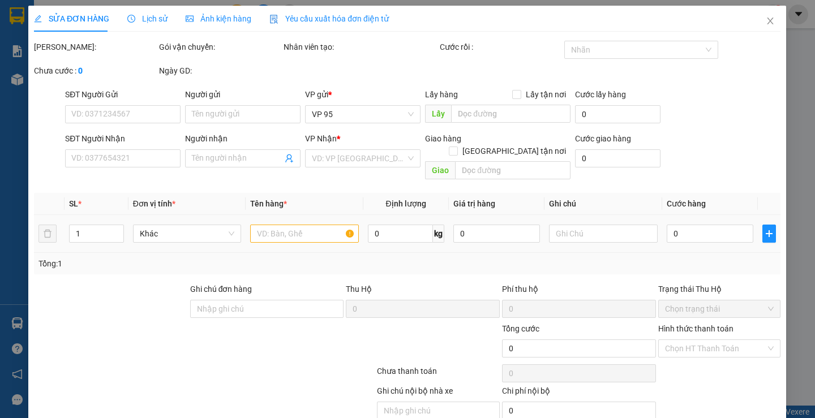
type input "0913113019"
type input "CHẢY"
type input "0987429148"
type input "THƯ"
type input "90.000"
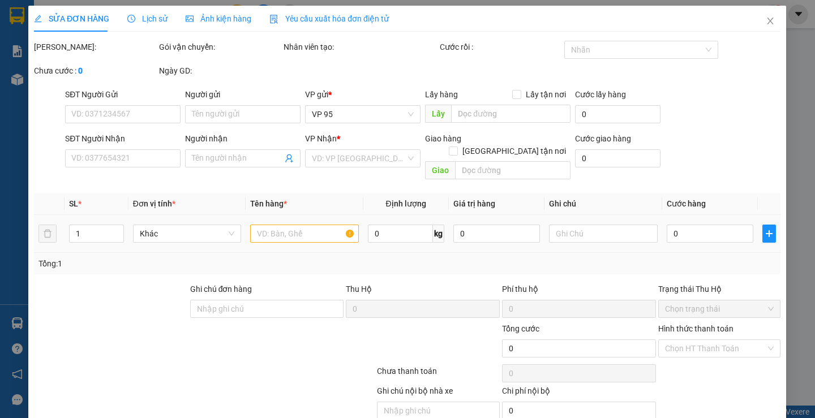
type input "90.000"
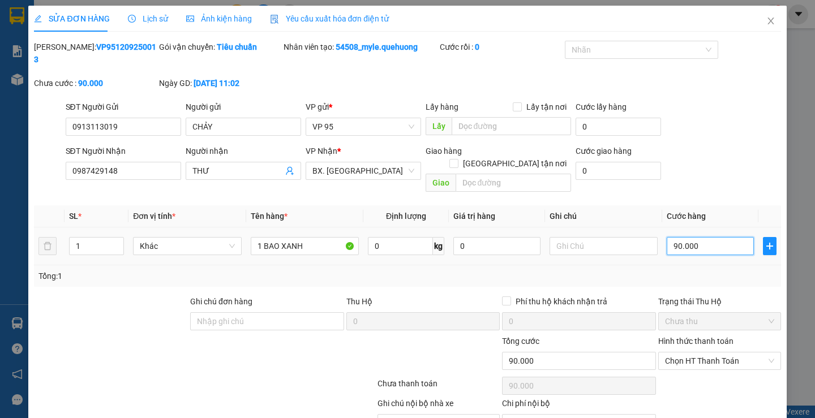
click at [702, 237] on input "90.000" at bounding box center [709, 246] width 87 height 18
type input "1"
type input "10"
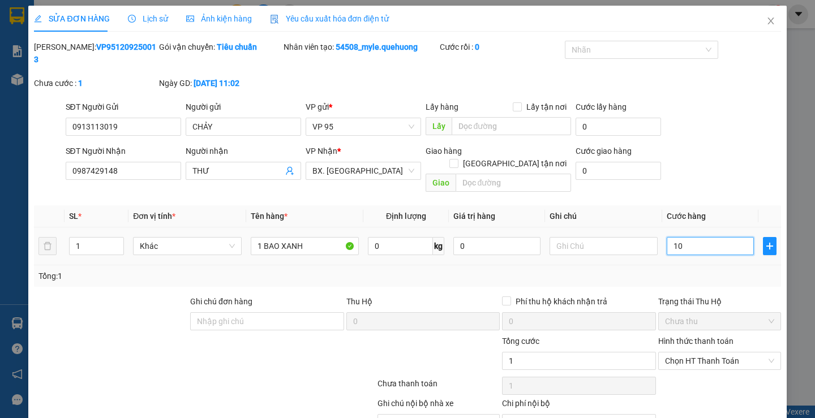
type input "10"
type input "100"
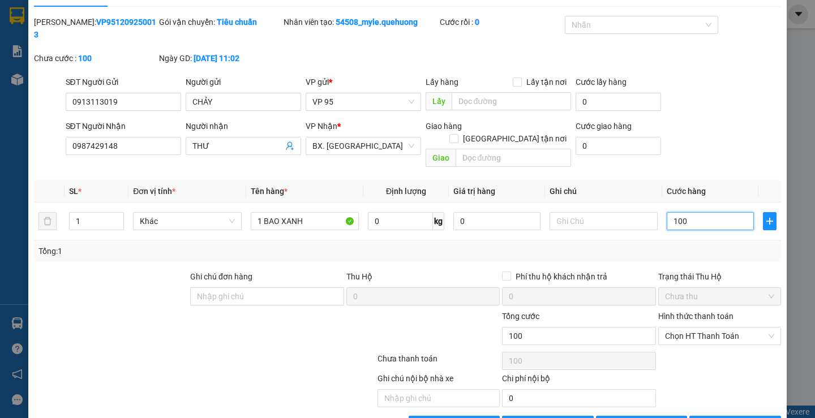
scroll to position [38, 0]
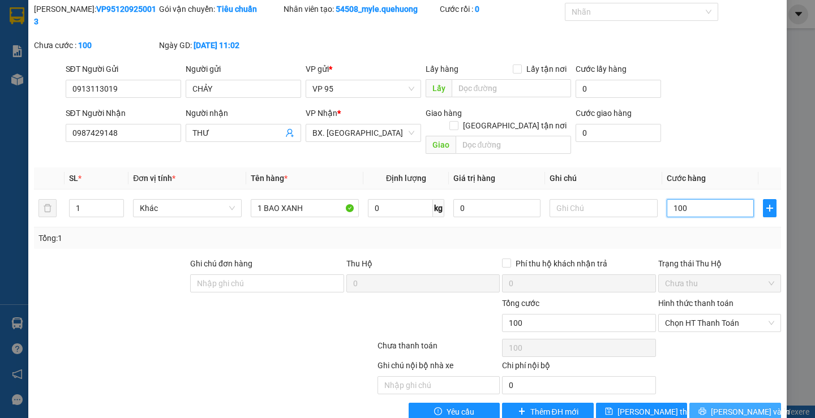
type input "100"
type input "100.000"
click at [707, 403] on button "[PERSON_NAME] và In" at bounding box center [734, 412] width 91 height 18
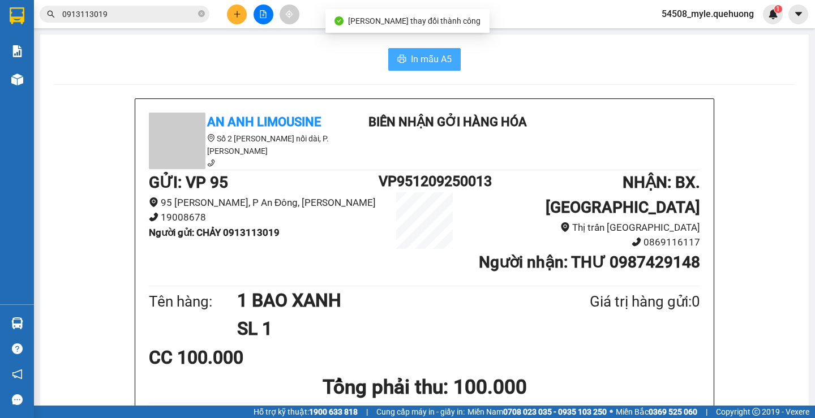
click at [430, 59] on span "In mẫu A5" at bounding box center [431, 59] width 41 height 14
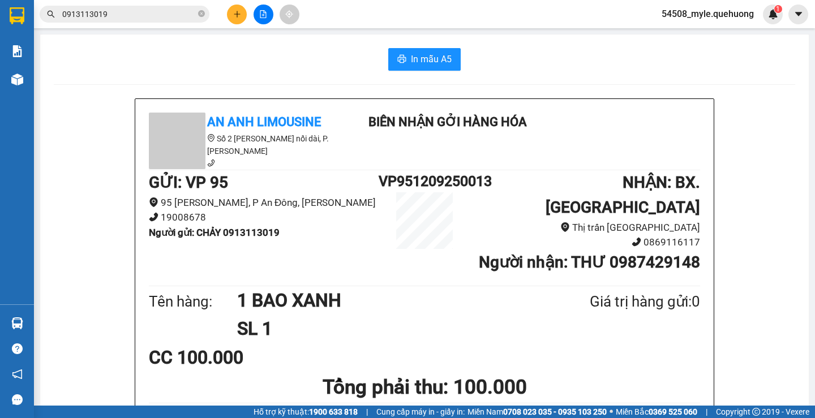
click at [426, 314] on h1 "SL 1" at bounding box center [386, 328] width 298 height 28
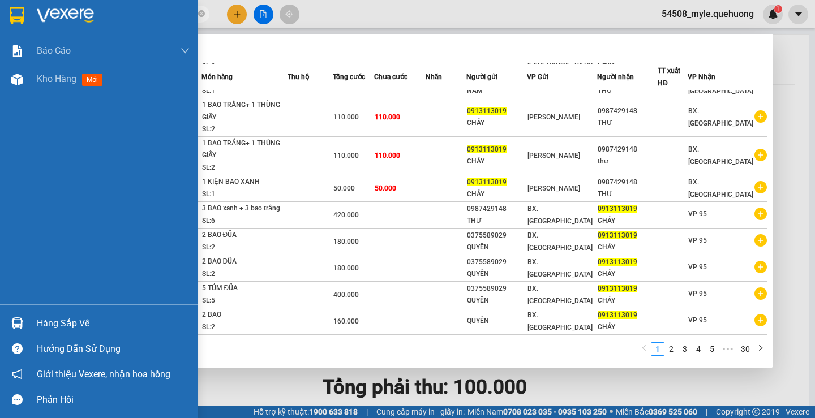
drag, startPoint x: 127, startPoint y: 18, endPoint x: 0, endPoint y: 20, distance: 126.7
click at [0, 20] on section "Kết quả tìm kiếm ( 293 ) Bộ lọc Mã ĐH Trạng thái Món hàng Thu hộ Tổng cước Chưa…" at bounding box center [407, 209] width 815 height 418
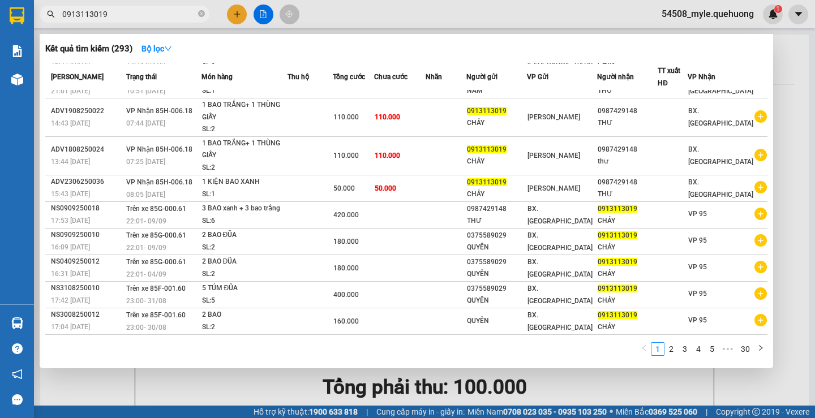
paste input "88180290"
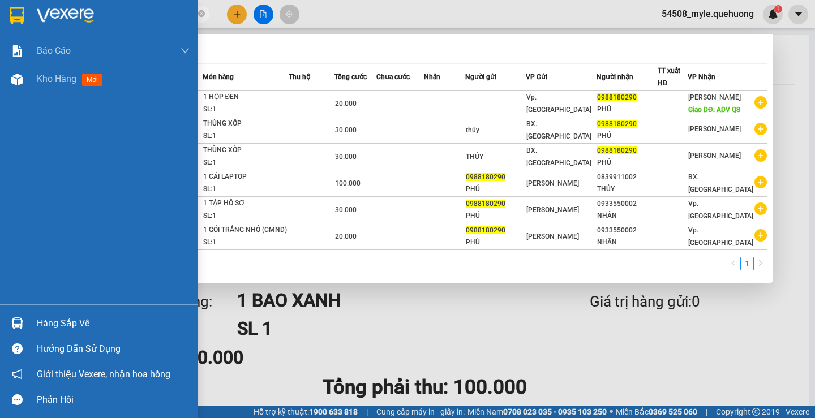
drag, startPoint x: 129, startPoint y: 16, endPoint x: 0, endPoint y: 1, distance: 129.9
click at [0, 1] on section "Kết quả tìm kiếm ( 6 ) Bộ lọc Mã ĐH Trạng thái Món hàng Thu hộ Tổng cước Chưa c…" at bounding box center [407, 209] width 815 height 418
paste input "46880163"
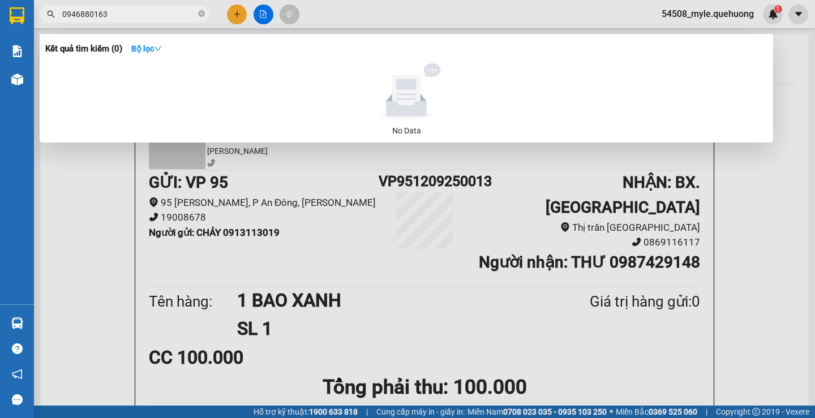
click at [132, 16] on input "0946880163" at bounding box center [128, 14] width 133 height 12
type input "0946880163"
click at [202, 14] on icon "close-circle" at bounding box center [201, 13] width 7 height 7
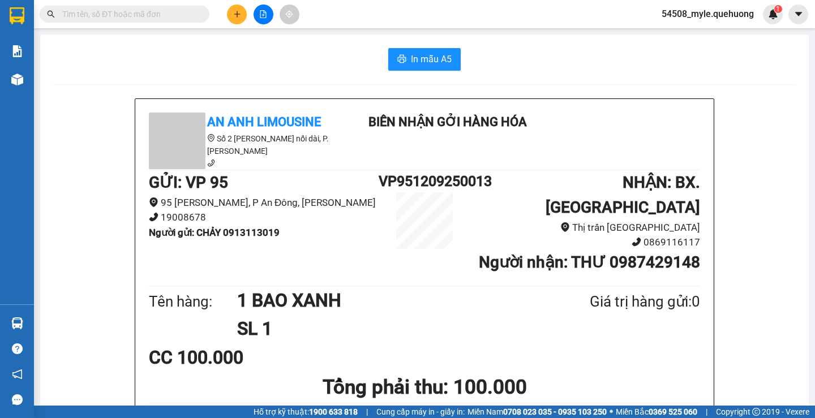
click at [100, 18] on input "text" at bounding box center [128, 14] width 133 height 12
drag, startPoint x: 80, startPoint y: 68, endPoint x: 225, endPoint y: 41, distance: 147.8
click at [83, 68] on div "In mẫu A5" at bounding box center [424, 59] width 741 height 23
click at [231, 13] on button at bounding box center [237, 15] width 20 height 20
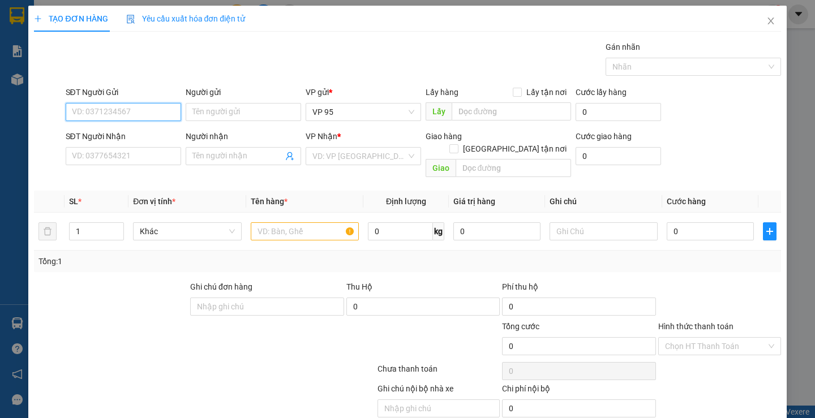
click at [103, 117] on input "SĐT Người Gửi" at bounding box center [123, 112] width 115 height 18
click at [97, 106] on input "SĐT Người Gửi" at bounding box center [123, 112] width 115 height 18
click at [149, 112] on input "0966489489" at bounding box center [123, 112] width 115 height 18
type input "0966489489"
click at [233, 111] on input "Người gửi" at bounding box center [243, 112] width 115 height 18
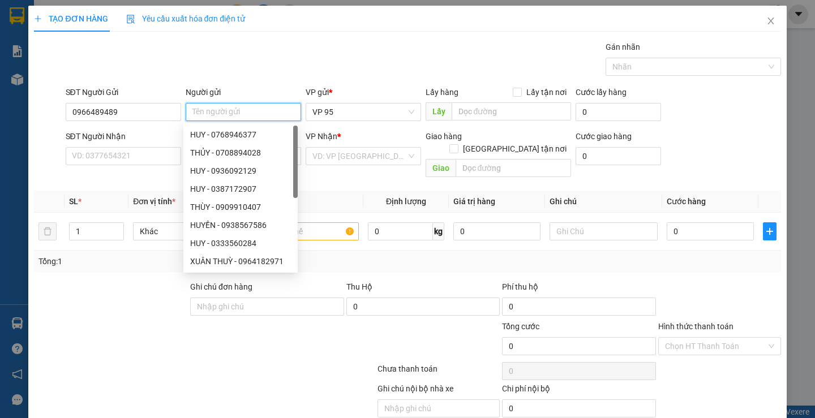
click at [229, 111] on input "Người gửi" at bounding box center [243, 112] width 115 height 18
type input "L"
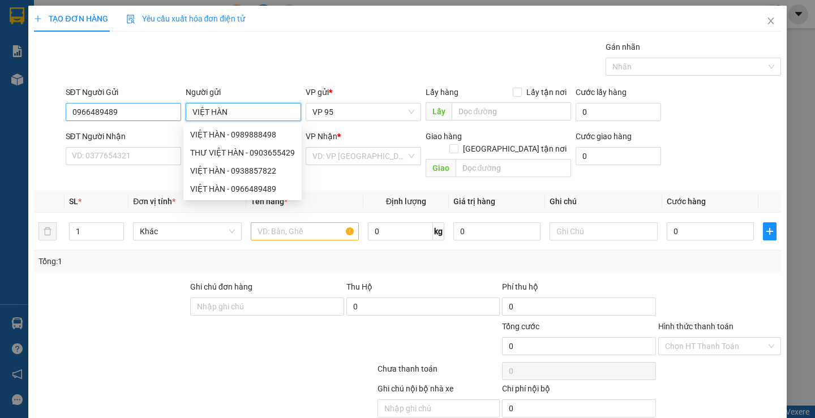
type input "VIỆT HÀN"
click at [136, 110] on input "0966489489" at bounding box center [123, 112] width 115 height 18
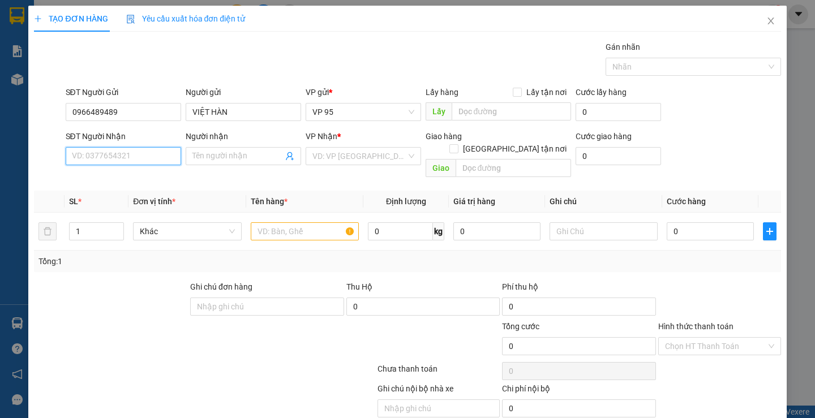
click at [93, 160] on input "SĐT Người Nhận" at bounding box center [123, 156] width 115 height 18
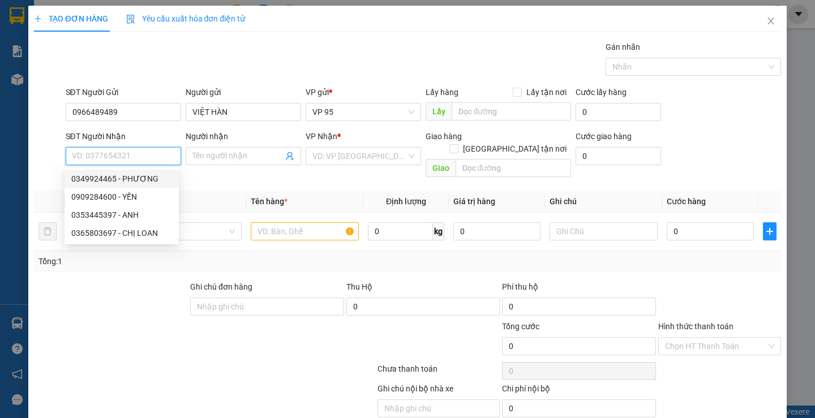
click at [71, 155] on input "SĐT Người Nhận" at bounding box center [123, 156] width 115 height 18
click at [87, 155] on input "SĐT Người Nhận" at bounding box center [123, 156] width 115 height 18
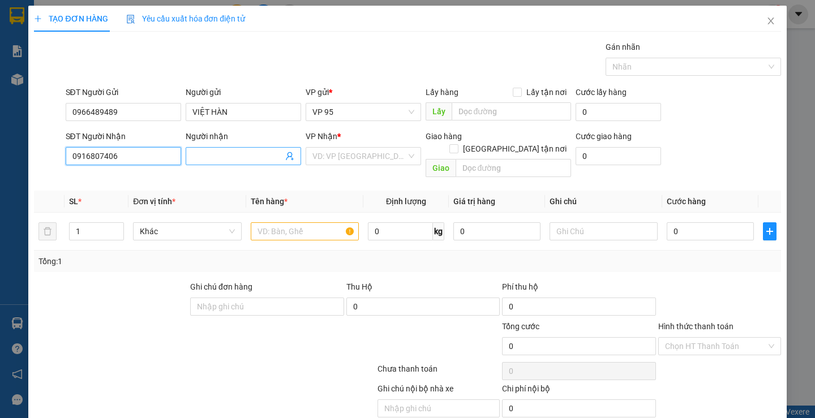
type input "0916807406"
click at [195, 151] on input "Người nhận" at bounding box center [237, 156] width 91 height 12
type input "LOAN [PERSON_NAME]"
click at [331, 161] on input "search" at bounding box center [359, 156] width 94 height 17
drag, startPoint x: 124, startPoint y: 153, endPoint x: 0, endPoint y: 141, distance: 125.0
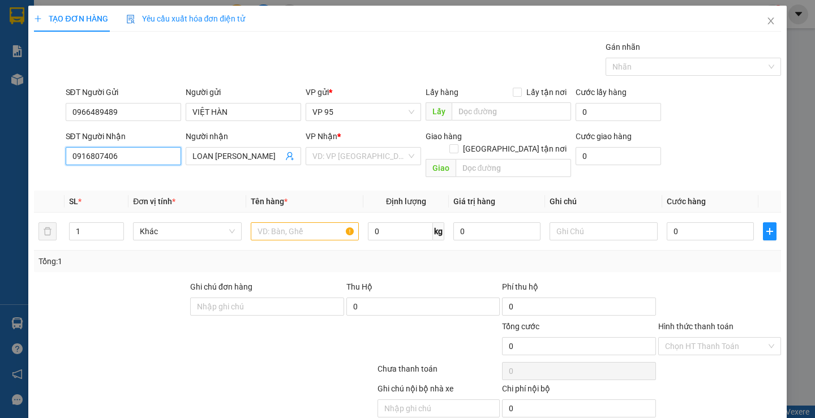
click at [0, 141] on div "TẠO ĐƠN HÀNG Yêu cầu xuất hóa đơn điện tử Transit Pickup Surcharge Ids Transit …" at bounding box center [407, 209] width 815 height 418
click at [355, 156] on input "search" at bounding box center [359, 156] width 94 height 17
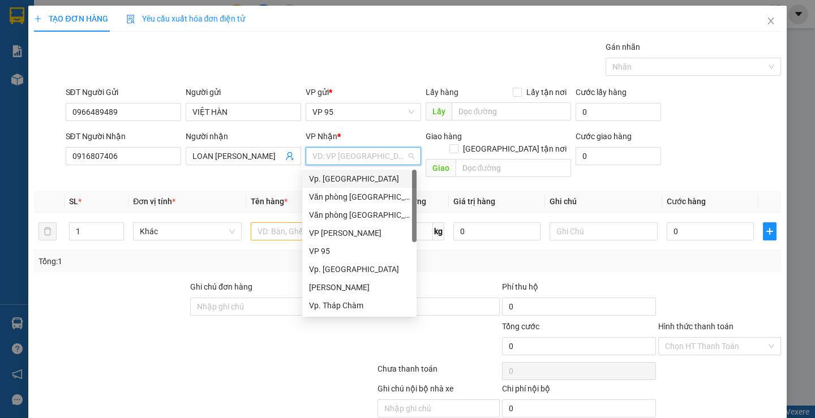
scroll to position [91, 0]
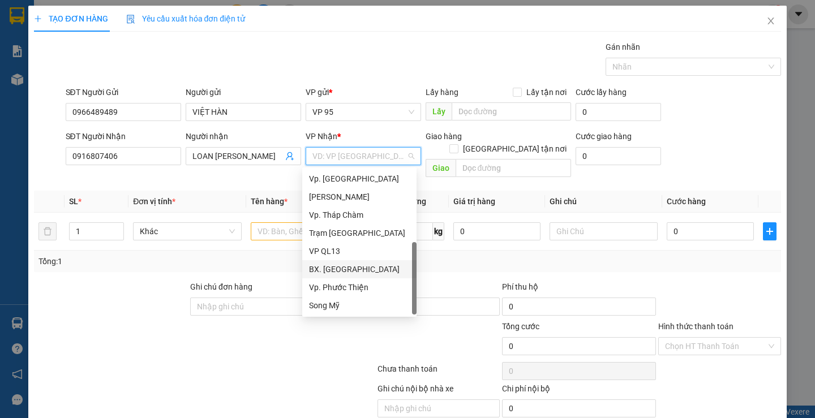
click at [339, 272] on div "BX. [GEOGRAPHIC_DATA]" at bounding box center [359, 269] width 101 height 12
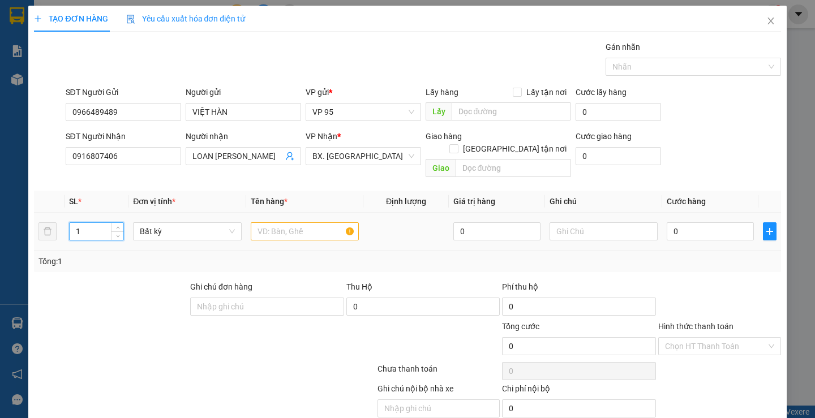
click at [90, 223] on input "1" at bounding box center [97, 231] width 54 height 17
click at [267, 222] on input "text" at bounding box center [305, 231] width 108 height 18
type input "1 CÂY VẢI"
click at [690, 223] on input "0" at bounding box center [709, 231] width 87 height 18
type input "4"
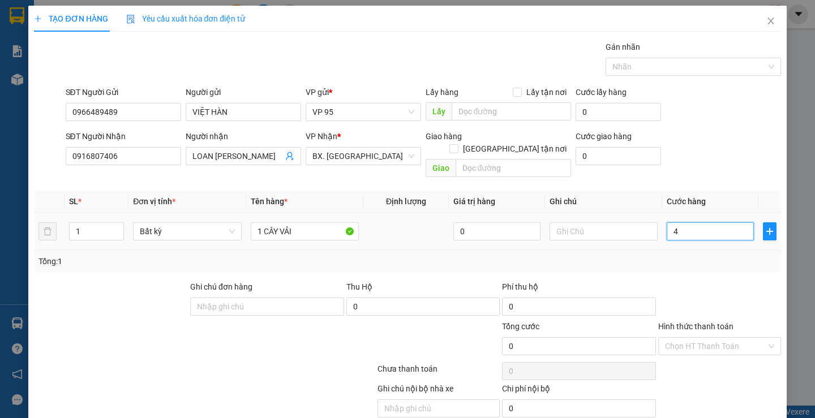
type input "4"
type input "40"
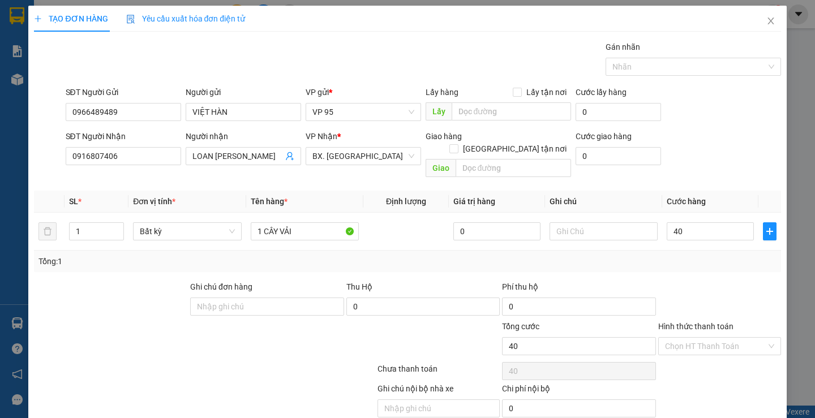
type input "40.000"
click at [699, 265] on div "Transit Pickup Surcharge Ids Transit Deliver Surcharge Ids Transit Deliver Surc…" at bounding box center [407, 242] width 746 height 403
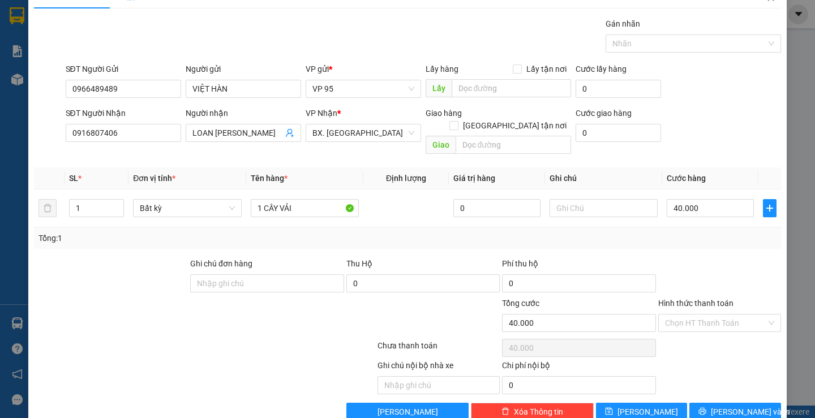
scroll to position [36, 0]
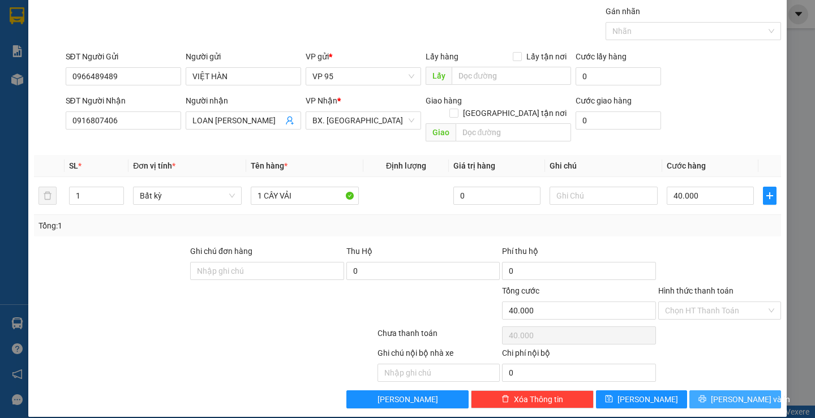
click at [698, 390] on button "[PERSON_NAME] và In" at bounding box center [734, 399] width 91 height 18
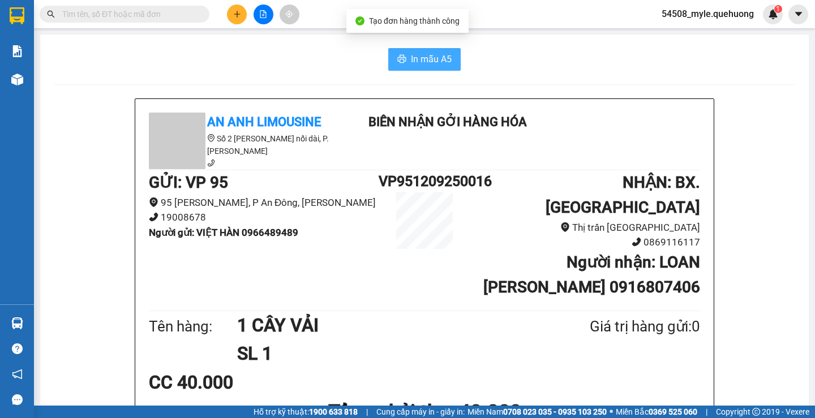
click at [422, 59] on span "In mẫu A5" at bounding box center [431, 59] width 41 height 14
click at [634, 368] on div "CC 40.000" at bounding box center [424, 382] width 551 height 28
click at [544, 315] on div "Giá trị hàng gửi: 0" at bounding box center [617, 326] width 165 height 23
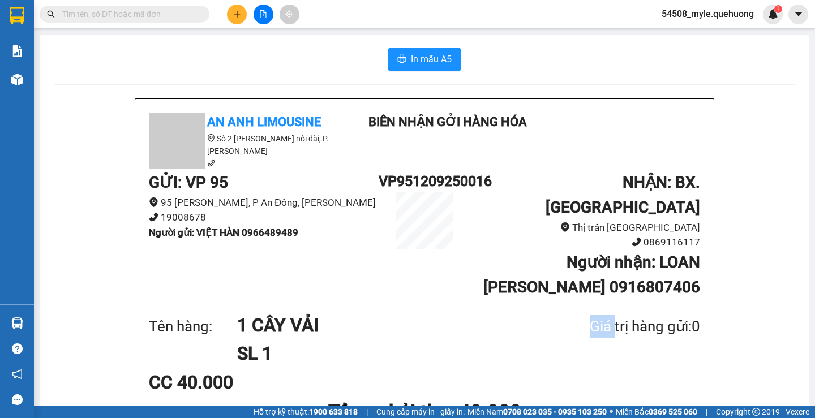
click at [544, 315] on div "Giá trị hàng gửi: 0" at bounding box center [617, 326] width 165 height 23
click at [455, 313] on h1 "1 CÂY VẢI" at bounding box center [386, 325] width 298 height 28
click at [385, 311] on h1 "1 CÂY VẢI" at bounding box center [386, 325] width 298 height 28
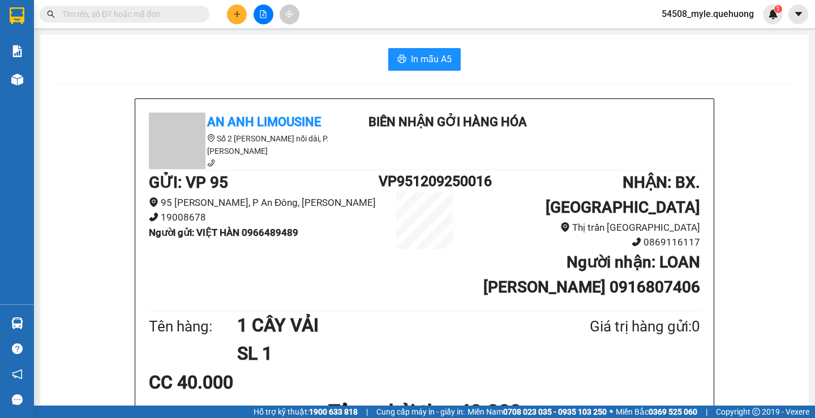
click at [84, 8] on input "text" at bounding box center [128, 14] width 133 height 12
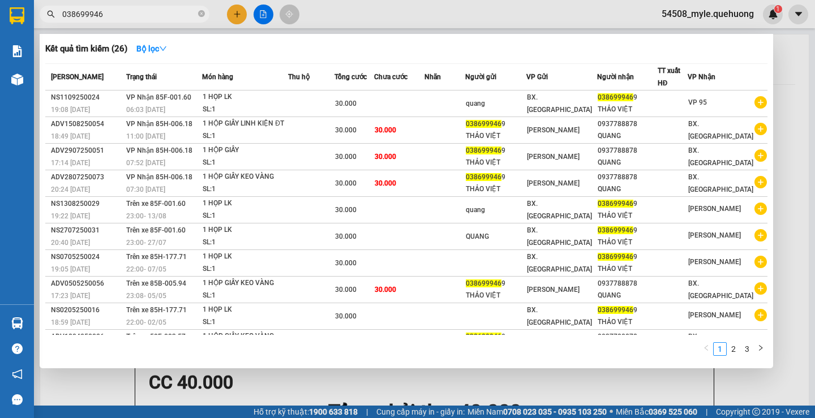
type input "0386999469"
click at [204, 14] on icon "close-circle" at bounding box center [201, 13] width 7 height 7
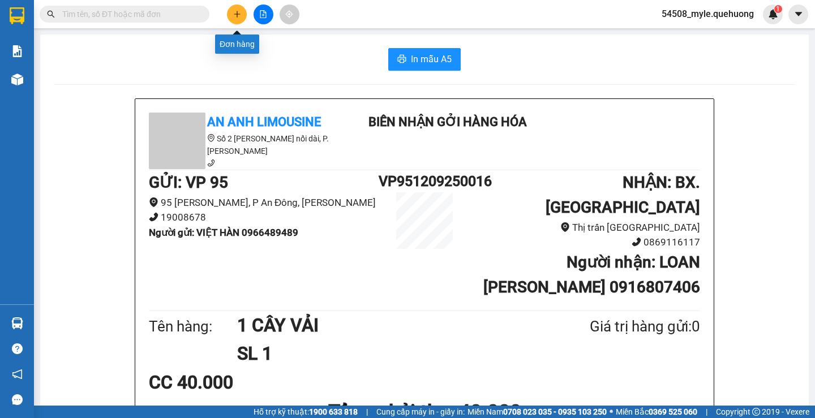
click at [238, 19] on button at bounding box center [237, 15] width 20 height 20
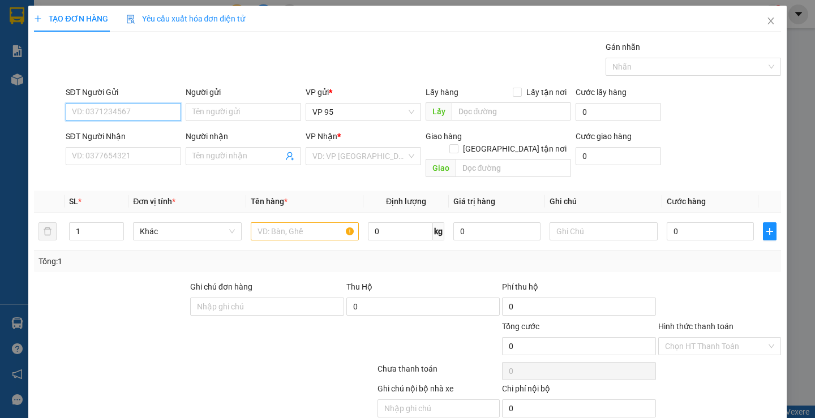
click at [99, 109] on input "SĐT Người Gửi" at bounding box center [123, 112] width 115 height 18
type input "3"
drag, startPoint x: 94, startPoint y: 114, endPoint x: 0, endPoint y: 104, distance: 95.1
click at [0, 104] on div "TẠO ĐƠN HÀNG Yêu cầu xuất hóa đơn điện tử Transit Pickup Surcharge Ids Transit …" at bounding box center [407, 209] width 815 height 418
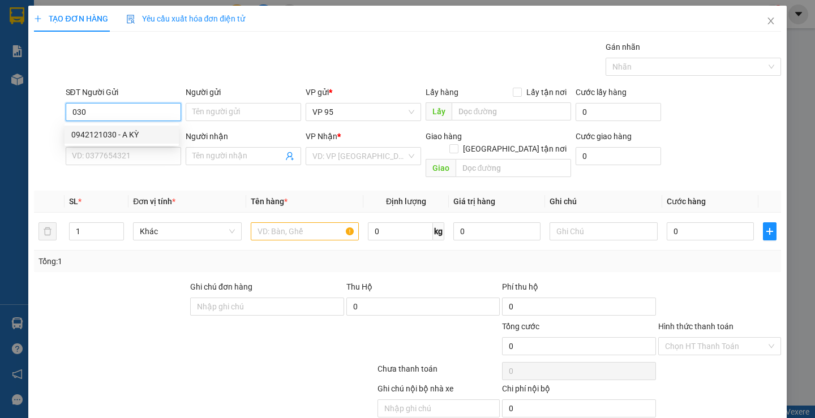
click at [107, 133] on div "0942121030 - A KỲ" at bounding box center [121, 134] width 101 height 12
type input "0942121030"
type input "A KỲ"
type input "0942121030"
type input "A KỲ"
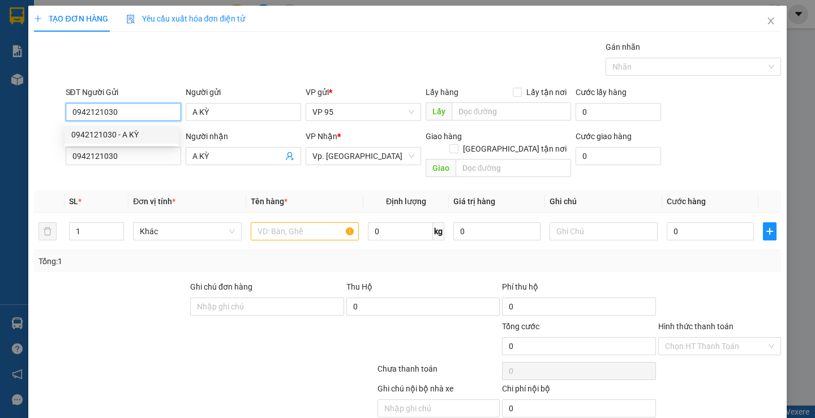
type input "300.000"
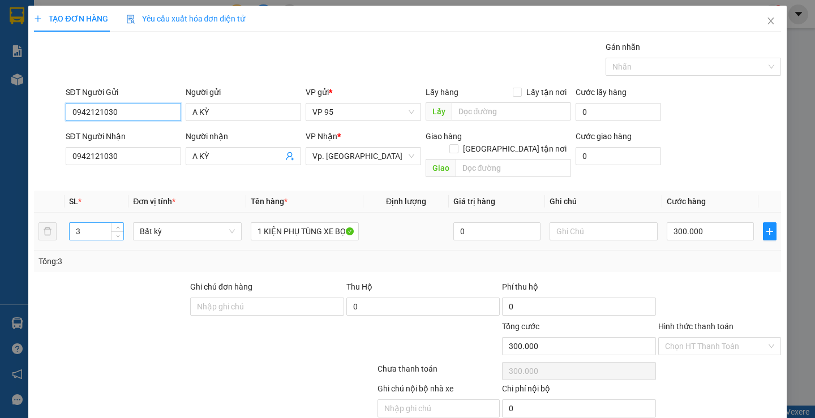
type input "0942121030"
drag, startPoint x: 88, startPoint y: 218, endPoint x: 0, endPoint y: 217, distance: 88.2
click at [0, 220] on div "TẠO ĐƠN HÀNG Yêu cầu xuất hóa đơn điện tử Transit Pickup Surcharge Ids Transit …" at bounding box center [407, 209] width 815 height 418
type input "1"
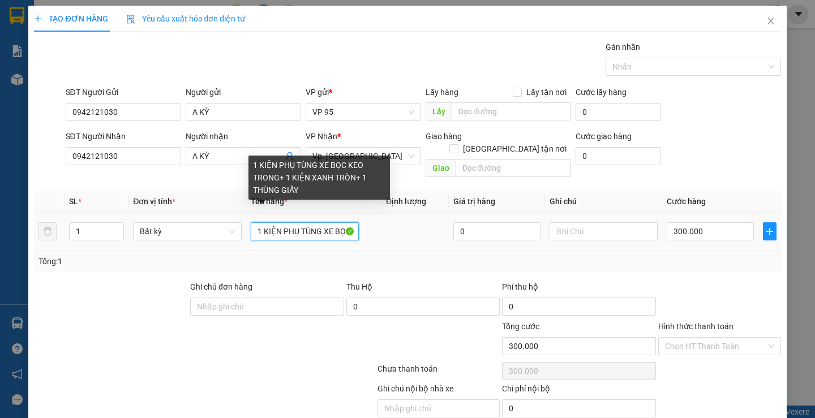
scroll to position [0, 183]
drag, startPoint x: 276, startPoint y: 217, endPoint x: 747, endPoint y: 277, distance: 474.4
click at [746, 277] on div "Transit Pickup Surcharge Ids Transit Deliver Surcharge Ids Transit Deliver Surc…" at bounding box center [407, 242] width 746 height 403
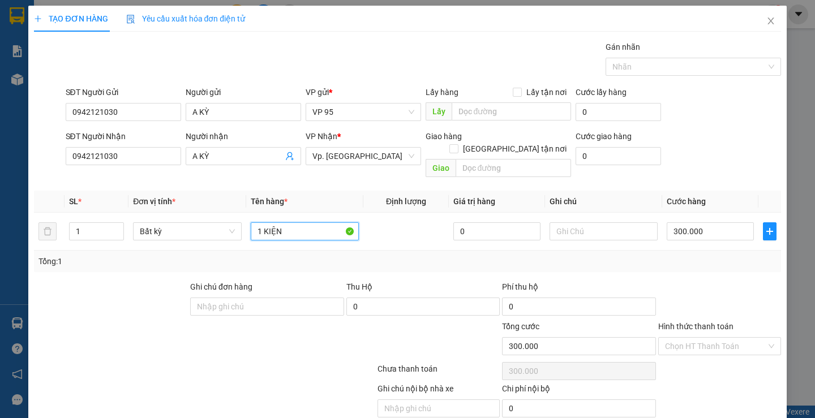
scroll to position [0, 0]
type input "1 HỘP NHỎ"
click at [696, 222] on input "300.000" at bounding box center [709, 231] width 87 height 18
type input "3"
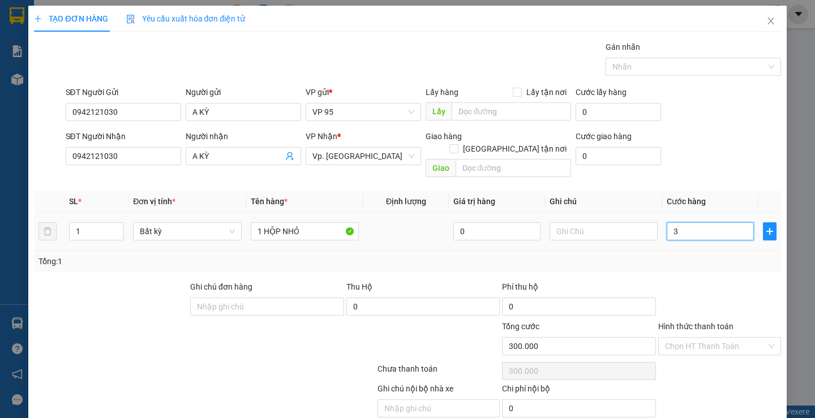
type input "3"
type input "30"
type input "0"
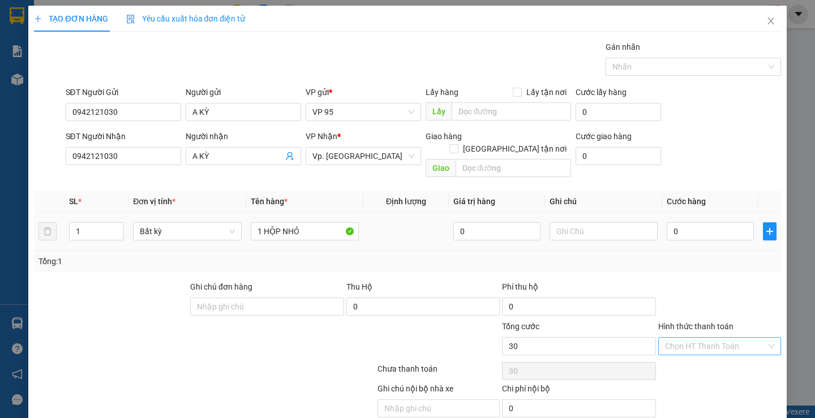
click at [691, 285] on div at bounding box center [719, 301] width 125 height 40
type input "0"
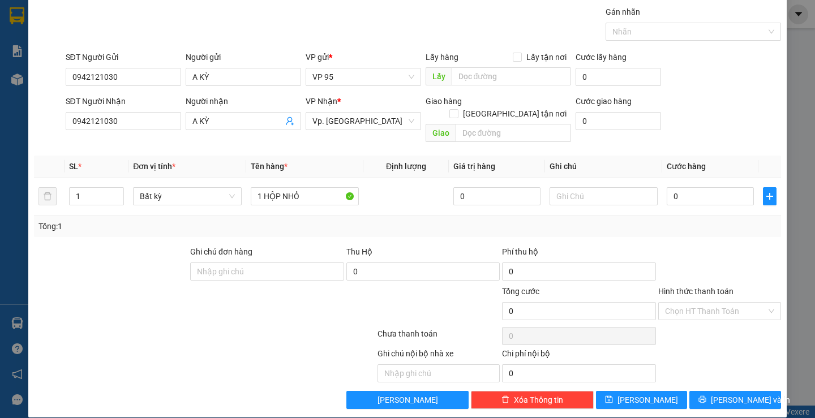
scroll to position [36, 0]
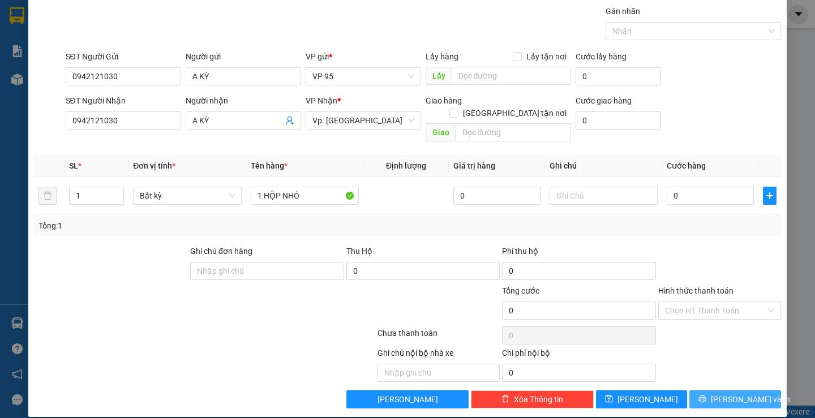
click at [689, 393] on button "[PERSON_NAME] và In" at bounding box center [734, 399] width 91 height 18
click at [695, 184] on div "0" at bounding box center [709, 195] width 87 height 23
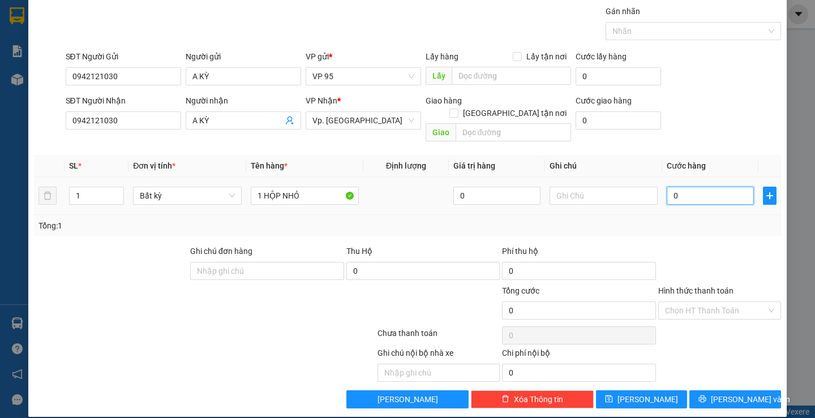
click at [686, 187] on input "0" at bounding box center [709, 196] width 87 height 18
type input "3"
type input "30"
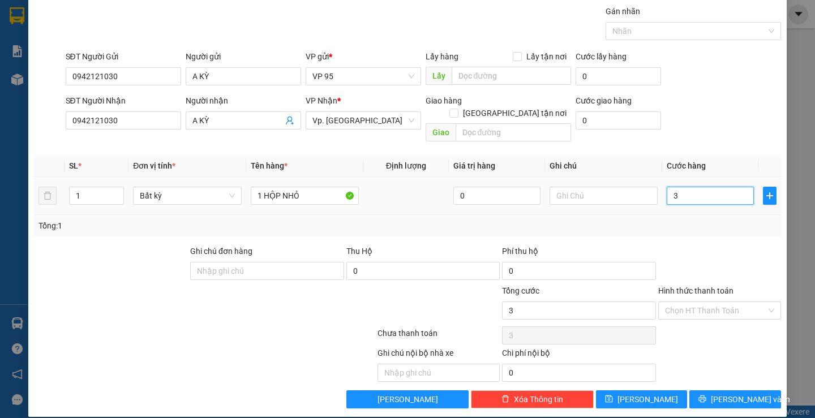
type input "30"
type input "30.000"
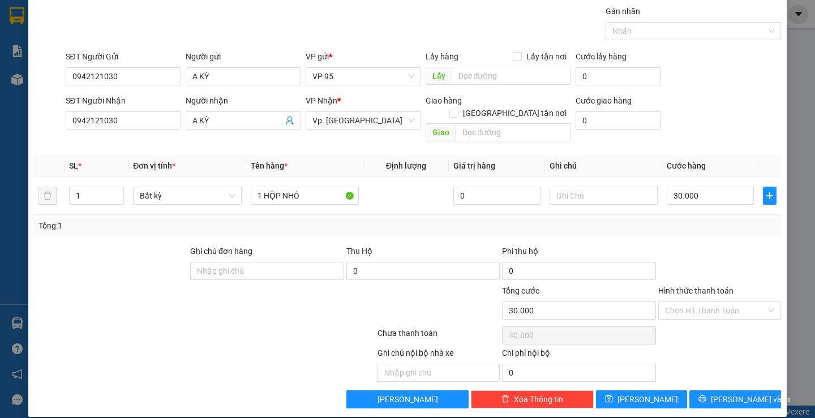
click at [694, 227] on div "Transit Pickup Surcharge Ids Transit Deliver Surcharge Ids Transit Deliver Surc…" at bounding box center [407, 206] width 746 height 403
click at [703, 390] on button "[PERSON_NAME] và In" at bounding box center [734, 399] width 91 height 18
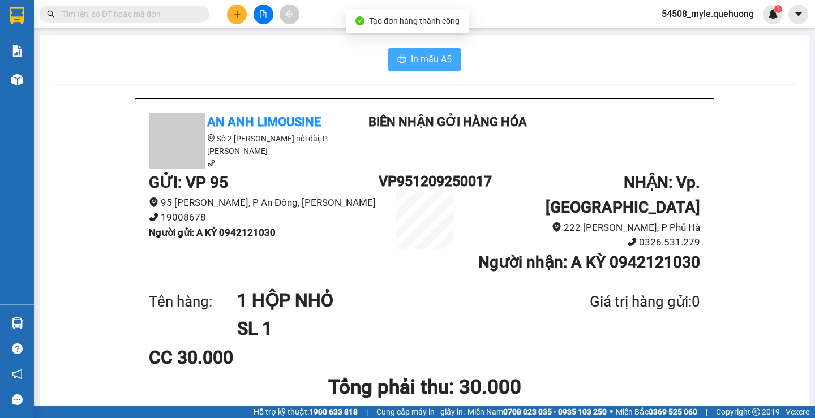
click at [405, 59] on button "In mẫu A5" at bounding box center [424, 59] width 72 height 23
click at [607, 343] on div "CC 30.000" at bounding box center [424, 357] width 551 height 28
click at [178, 58] on div "In mẫu A5" at bounding box center [424, 59] width 741 height 23
click at [113, 57] on div "In mẫu A5" at bounding box center [424, 59] width 741 height 23
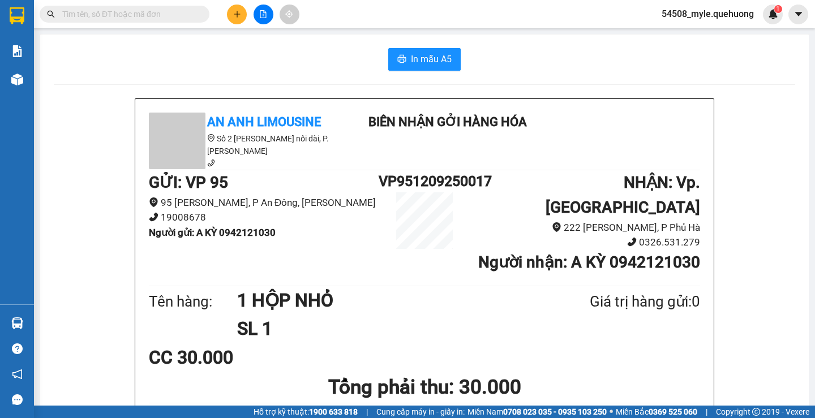
click at [235, 17] on icon "plus" at bounding box center [237, 14] width 8 height 8
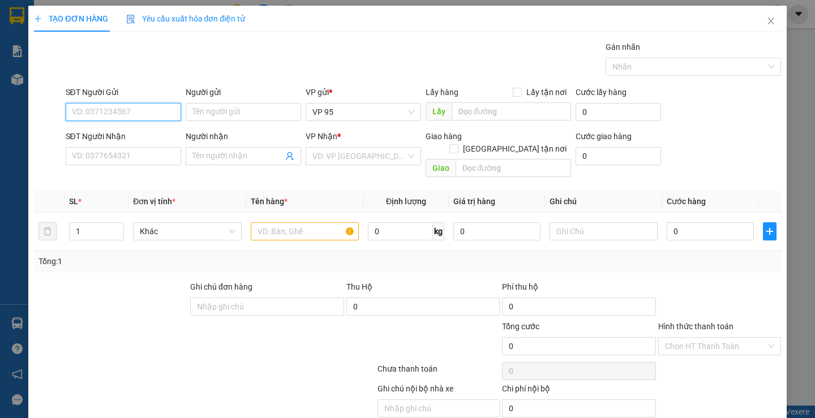
click at [93, 114] on input "SĐT Người Gửi" at bounding box center [123, 112] width 115 height 18
drag, startPoint x: 148, startPoint y: 110, endPoint x: 179, endPoint y: 113, distance: 31.8
click at [148, 111] on input "0982615438" at bounding box center [123, 112] width 115 height 18
type input "0982615438"
click at [219, 115] on input "Người gửi" at bounding box center [243, 112] width 115 height 18
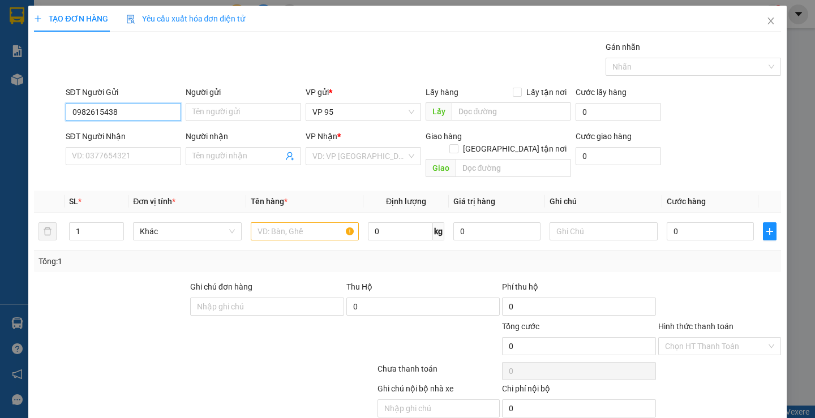
drag, startPoint x: 124, startPoint y: 113, endPoint x: 74, endPoint y: 113, distance: 50.9
click at [1, 113] on div "TẠO ĐƠN HÀNG Yêu cầu xuất hóa đơn điện tử Transit Pickup Surcharge Ids Transit …" at bounding box center [407, 209] width 815 height 418
click at [89, 149] on input "SĐT Người Nhận" at bounding box center [123, 156] width 115 height 18
paste input "0982615438"
click at [126, 152] on input "0982615438" at bounding box center [123, 156] width 115 height 18
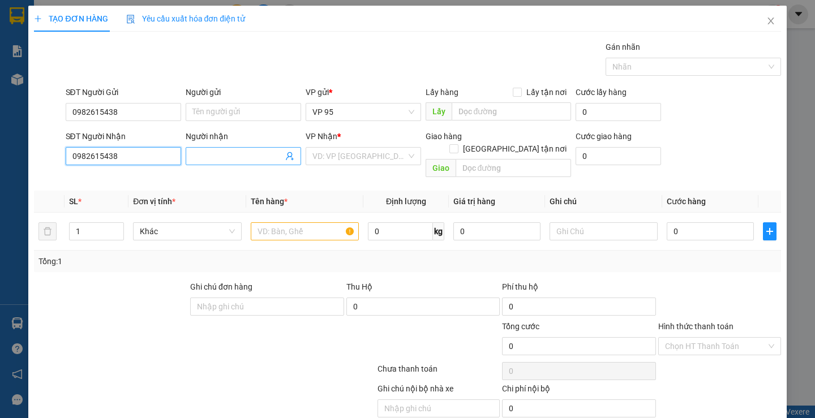
type input "0982615438"
click at [224, 161] on input "Người nhận" at bounding box center [237, 156] width 91 height 12
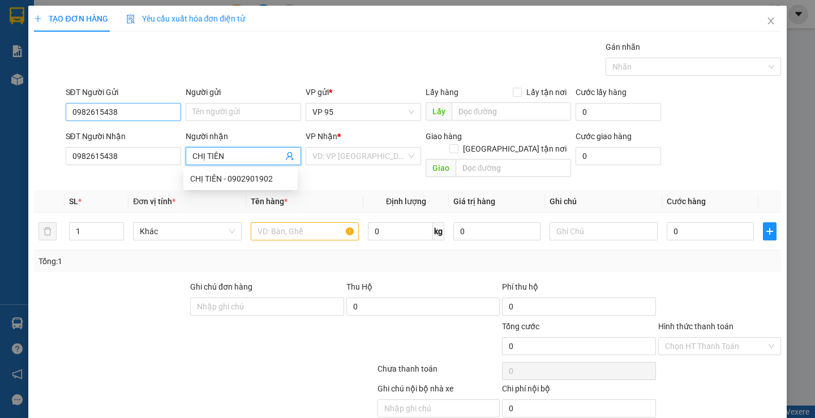
type input "CHỊ TIÊN"
drag, startPoint x: 132, startPoint y: 114, endPoint x: 0, endPoint y: 115, distance: 132.4
click at [0, 115] on div "TẠO ĐƠN HÀNG Yêu cầu xuất hóa đơn điện tử Transit Pickup Surcharge Ids Transit …" at bounding box center [407, 209] width 815 height 418
click at [88, 110] on input "0774453537" at bounding box center [123, 112] width 115 height 18
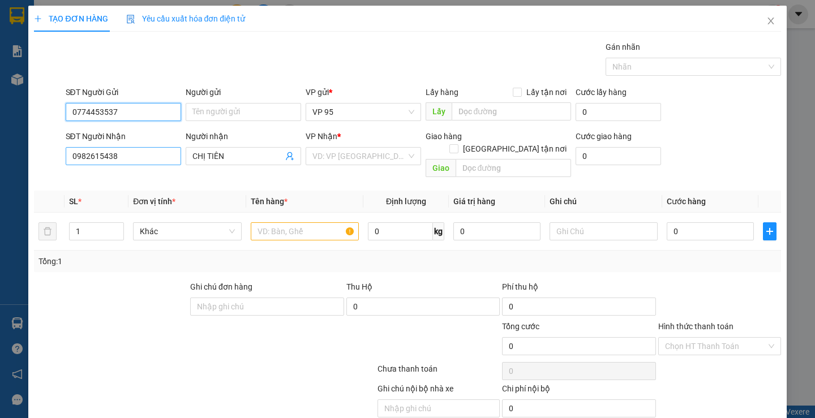
type input "0774453537"
click at [89, 152] on input "0982615438" at bounding box center [123, 156] width 115 height 18
click at [124, 156] on input "0982615438" at bounding box center [123, 156] width 115 height 18
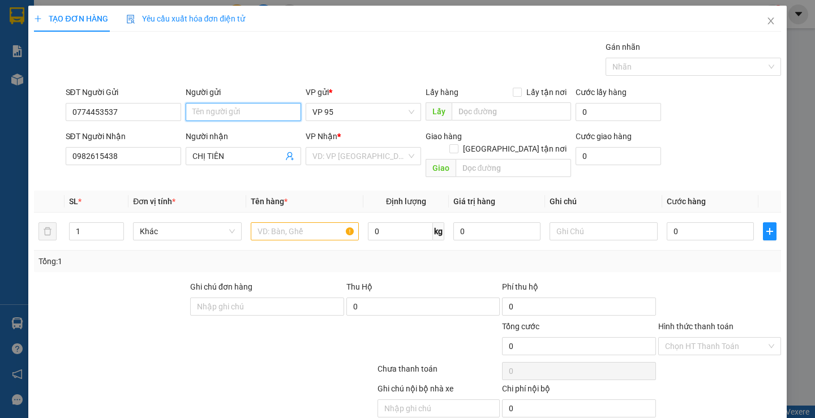
click at [205, 111] on input "Người gửi" at bounding box center [243, 112] width 115 height 18
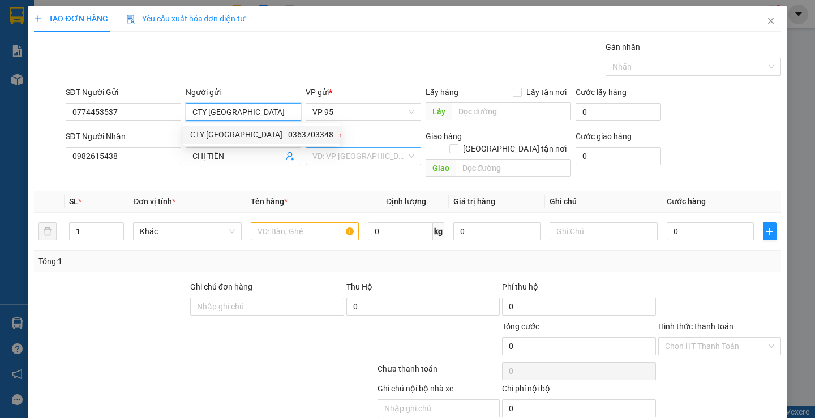
type input "CTY [GEOGRAPHIC_DATA]"
click at [341, 150] on input "search" at bounding box center [359, 156] width 94 height 17
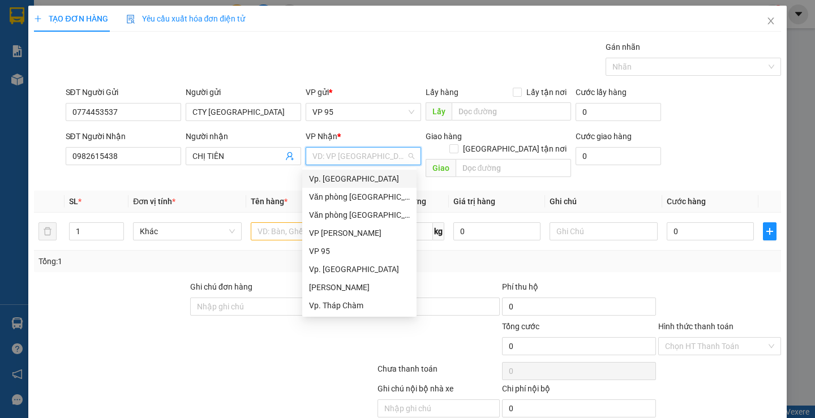
click at [330, 180] on div "Vp. [GEOGRAPHIC_DATA]" at bounding box center [359, 179] width 101 height 12
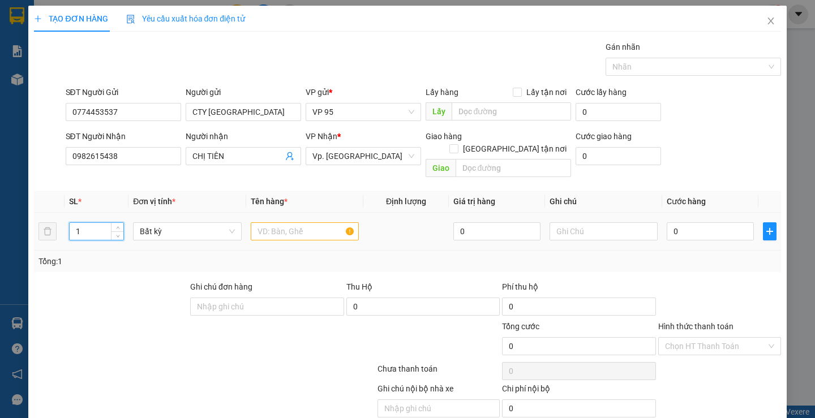
drag, startPoint x: 90, startPoint y: 221, endPoint x: 10, endPoint y: 189, distance: 85.8
click at [0, 191] on div "TẠO ĐƠN HÀNG Yêu cầu xuất hóa đơn điện tử Transit Pickup Surcharge Ids Transit …" at bounding box center [407, 209] width 815 height 418
type input "2"
drag, startPoint x: 258, startPoint y: 213, endPoint x: 277, endPoint y: 215, distance: 18.7
click at [258, 222] on input "text" at bounding box center [305, 231] width 108 height 18
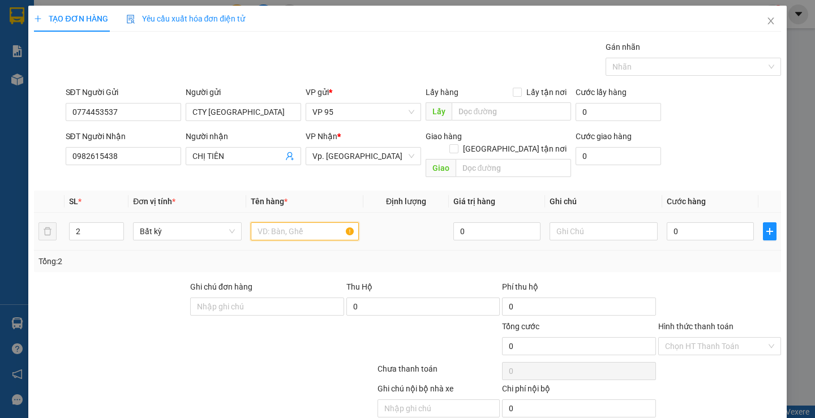
type input "2"
type input "1 THÙNG GIẤY+ 1 BAO TRẮNG"
click at [680, 222] on input "0" at bounding box center [709, 231] width 87 height 18
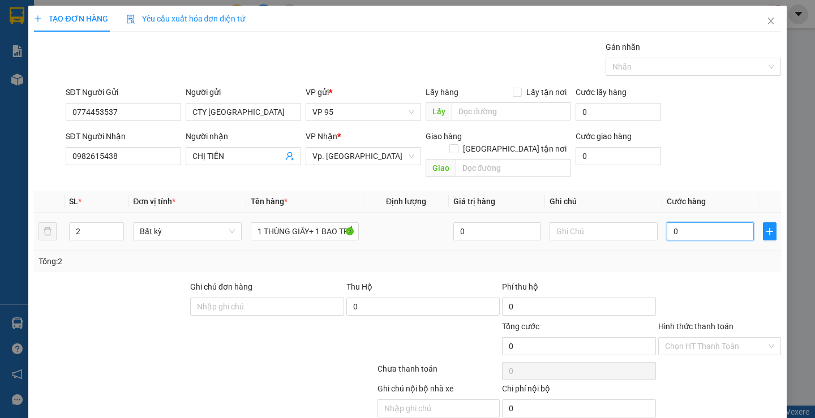
type input "09"
type input "9"
type input "090"
type input "90"
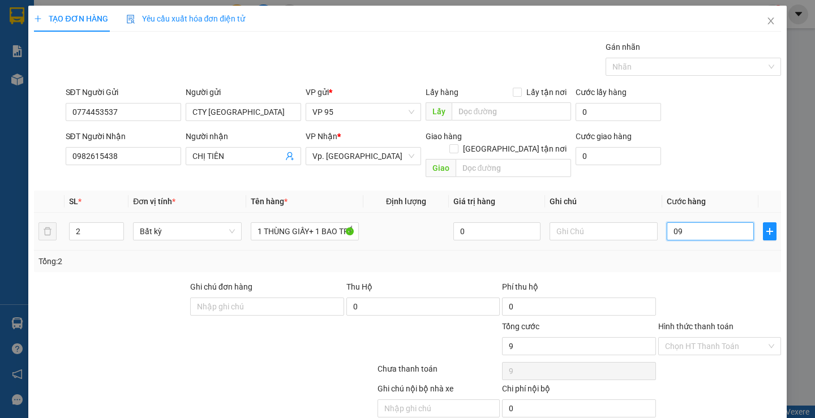
type input "90"
type input "90.000"
click at [688, 275] on div "Transit Pickup Surcharge Ids Transit Deliver Surcharge Ids Transit Deliver Surc…" at bounding box center [407, 242] width 746 height 403
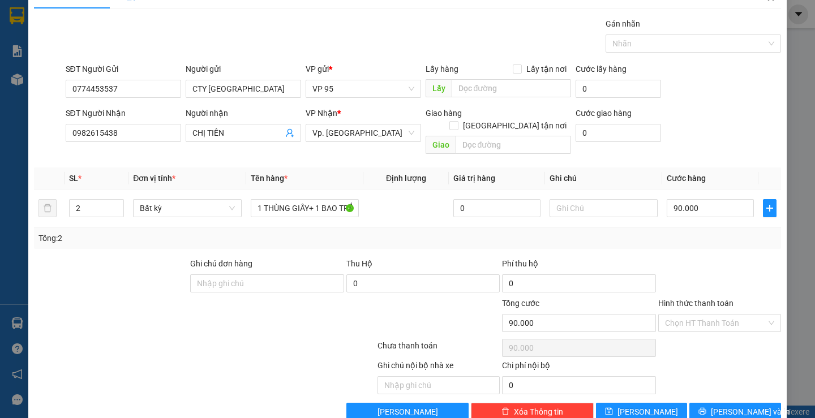
scroll to position [36, 0]
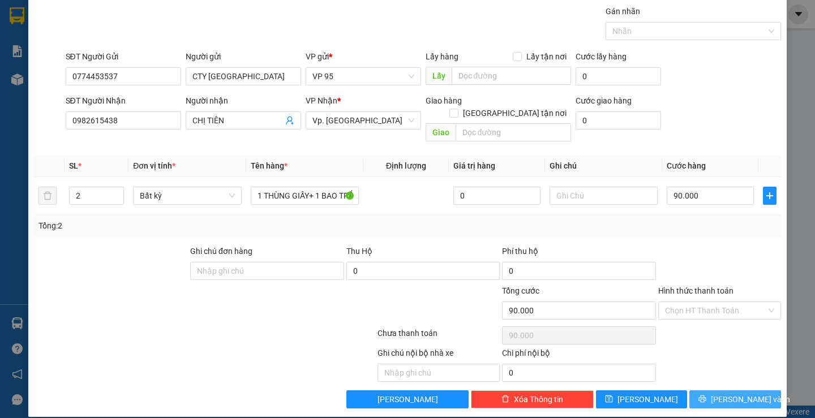
click at [693, 390] on button "[PERSON_NAME] và In" at bounding box center [734, 399] width 91 height 18
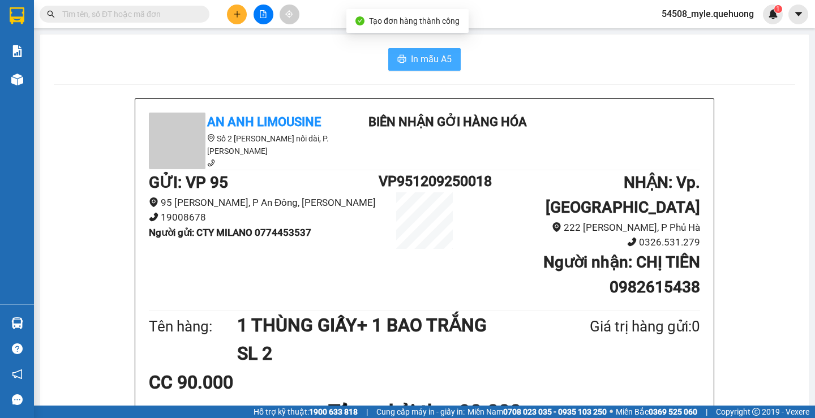
click at [428, 63] on span "In mẫu A5" at bounding box center [431, 59] width 41 height 14
click at [417, 70] on button "In mẫu A5" at bounding box center [424, 59] width 72 height 23
click at [627, 332] on div "Tên hàng: 1 THÙNG GIẤY+ 1 BAO TRẮNG SL 2 Giá trị hàng gửi: 0" at bounding box center [424, 339] width 551 height 57
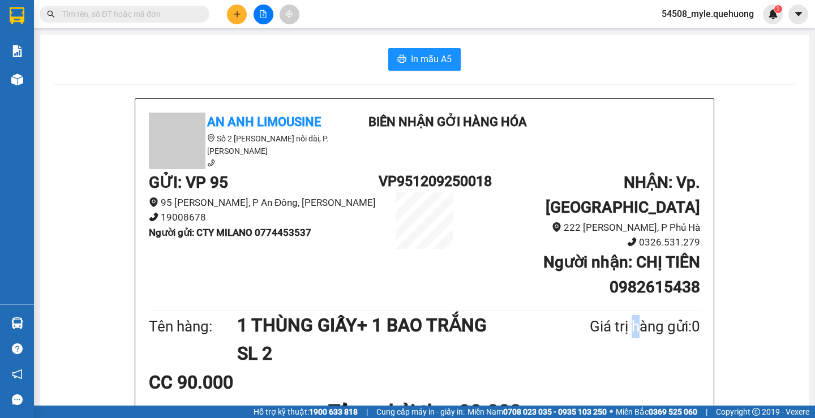
click at [630, 333] on div "Tên hàng: 1 THÙNG GIẤY+ 1 BAO TRẮNG SL 2 Giá trị hàng gửi: 0" at bounding box center [424, 339] width 551 height 57
click at [90, 17] on input "text" at bounding box center [128, 14] width 133 height 12
click at [90, 16] on input "text" at bounding box center [128, 14] width 133 height 12
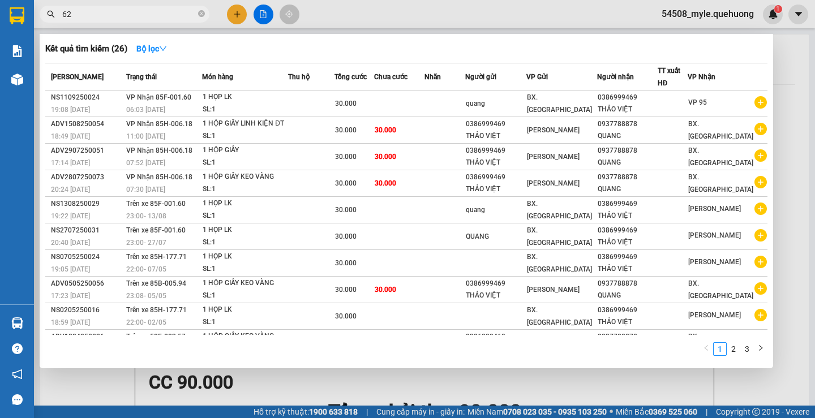
type input "620"
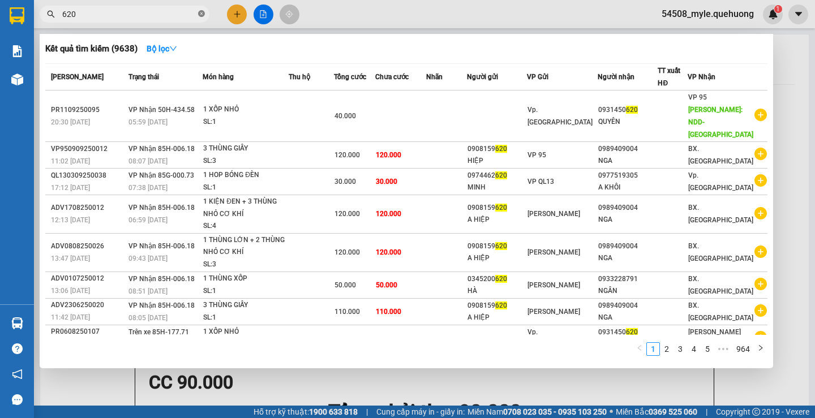
click at [199, 11] on icon "close-circle" at bounding box center [201, 13] width 7 height 7
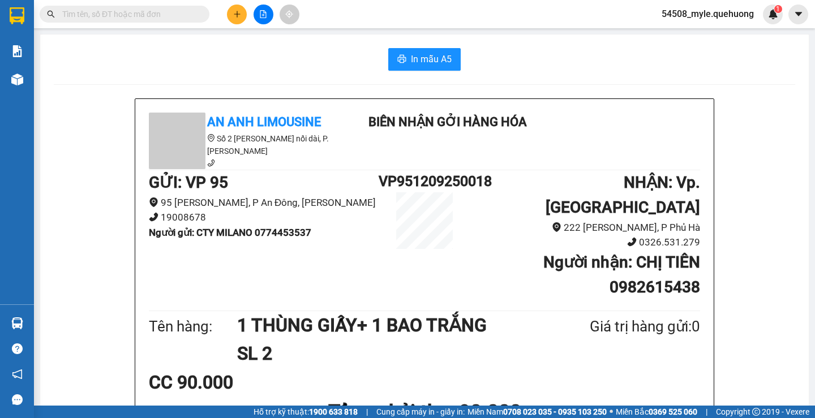
drag, startPoint x: 101, startPoint y: 42, endPoint x: 115, endPoint y: 46, distance: 14.3
click at [175, 54] on div "In mẫu A5" at bounding box center [424, 59] width 741 height 23
click at [230, 11] on button at bounding box center [237, 15] width 20 height 20
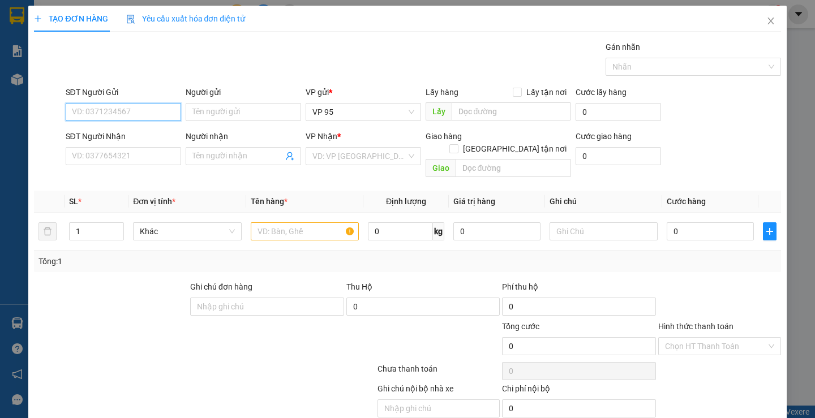
click at [79, 107] on input "SĐT Người Gửi" at bounding box center [123, 112] width 115 height 18
drag, startPoint x: 132, startPoint y: 113, endPoint x: 45, endPoint y: 117, distance: 87.2
click at [7, 116] on div "TẠO ĐƠN HÀNG Yêu cầu xuất hóa đơn điện tử Transit Pickup Surcharge Ids Transit …" at bounding box center [407, 209] width 815 height 418
type input "0973956067"
click at [767, 21] on icon "close" at bounding box center [770, 21] width 6 height 7
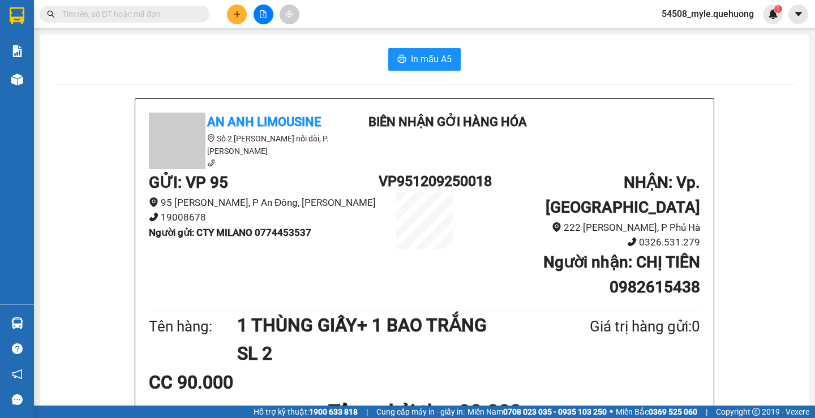
click at [82, 12] on input "text" at bounding box center [128, 14] width 133 height 12
paste input "0975572233"
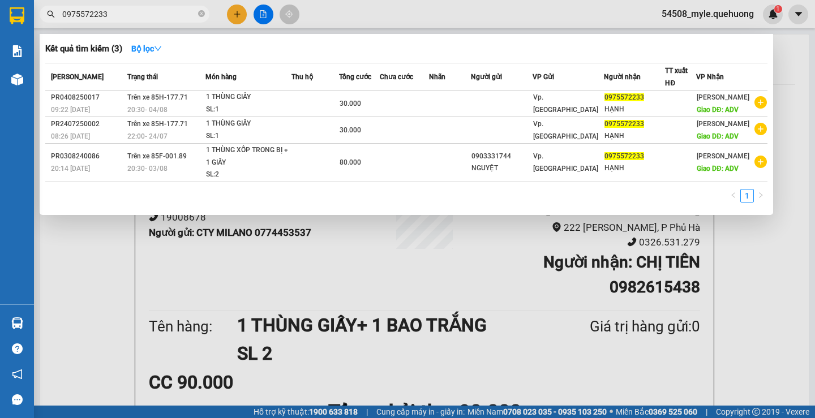
type input "0975572233"
click at [200, 15] on icon "close-circle" at bounding box center [201, 13] width 7 height 7
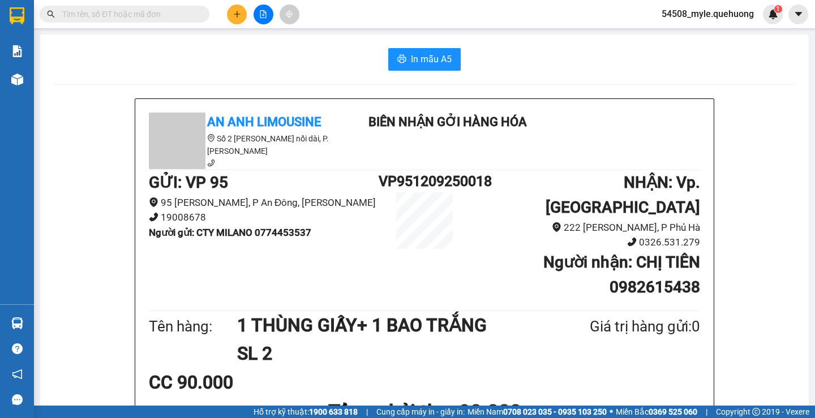
click at [105, 59] on div "In mẫu A5" at bounding box center [424, 59] width 741 height 23
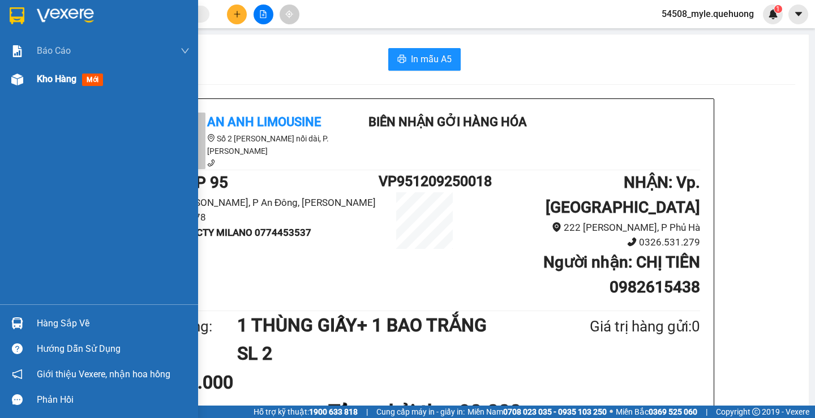
click at [59, 84] on span "Kho hàng" at bounding box center [57, 79] width 40 height 11
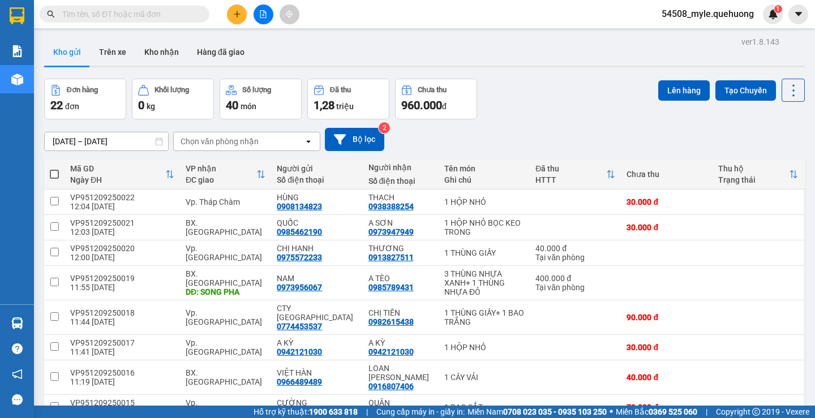
click at [73, 16] on input "text" at bounding box center [128, 14] width 133 height 12
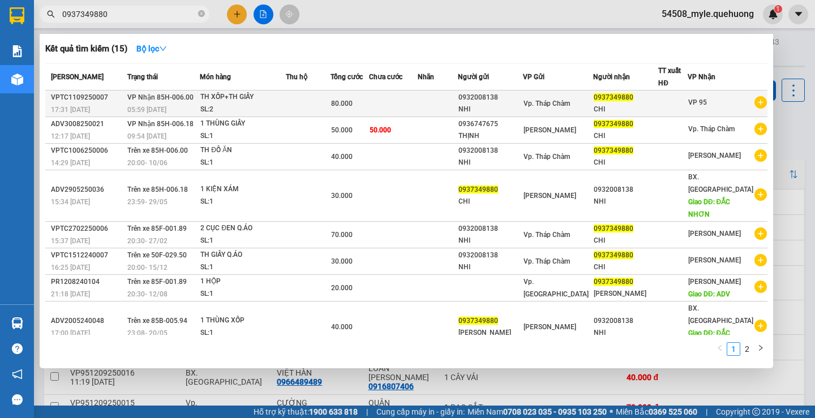
type input "0937349880"
click at [303, 105] on td at bounding box center [308, 104] width 44 height 27
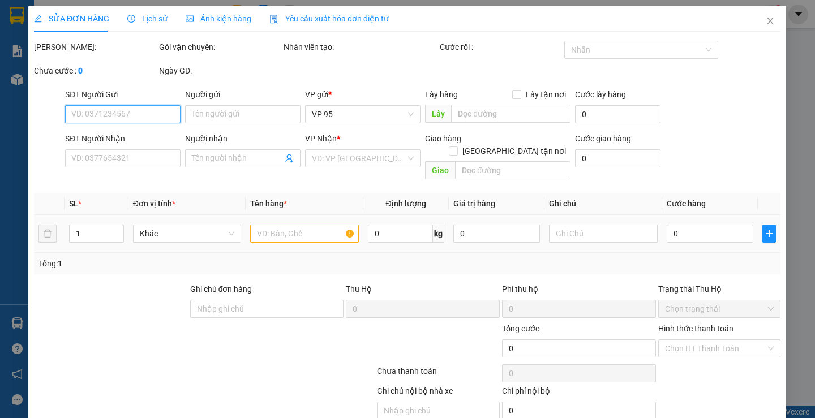
type input "0932008138"
type input "NHI"
type input "0937349880"
type input "CHI"
type input "80.000"
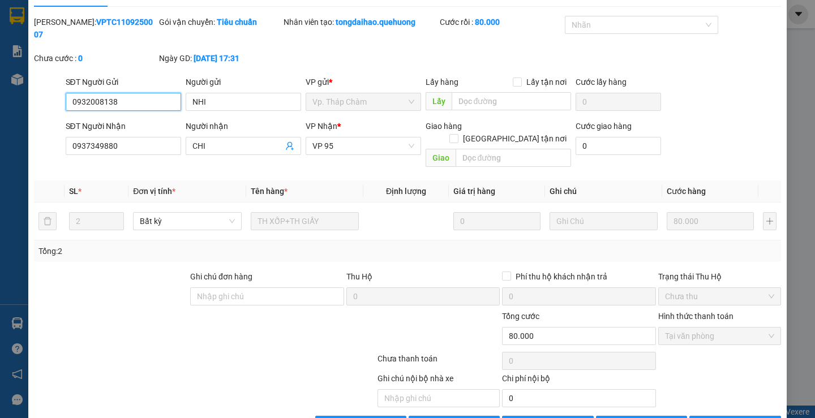
scroll to position [38, 0]
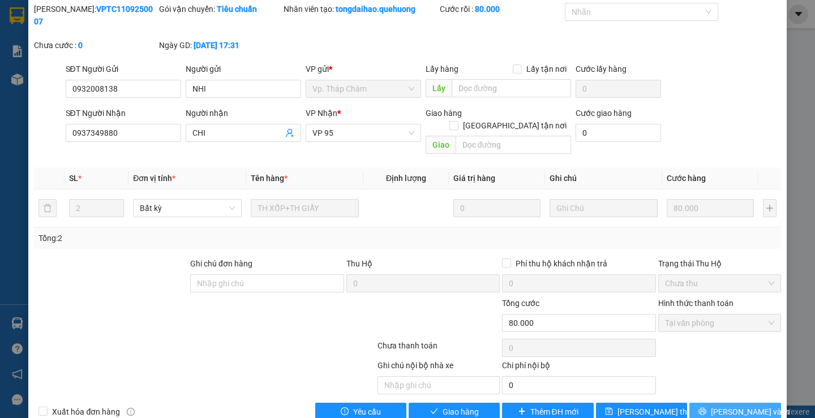
click at [704, 403] on button "[PERSON_NAME] và In" at bounding box center [734, 412] width 91 height 18
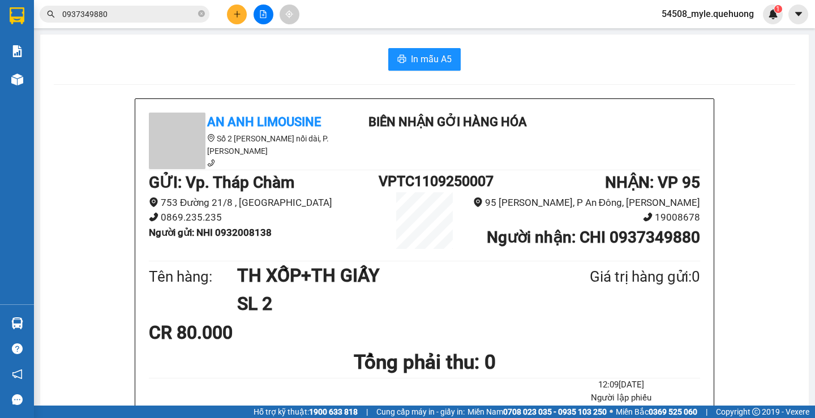
click at [652, 344] on div "CR 80.000" at bounding box center [424, 332] width 551 height 28
click at [245, 61] on div "In mẫu A5" at bounding box center [424, 59] width 741 height 23
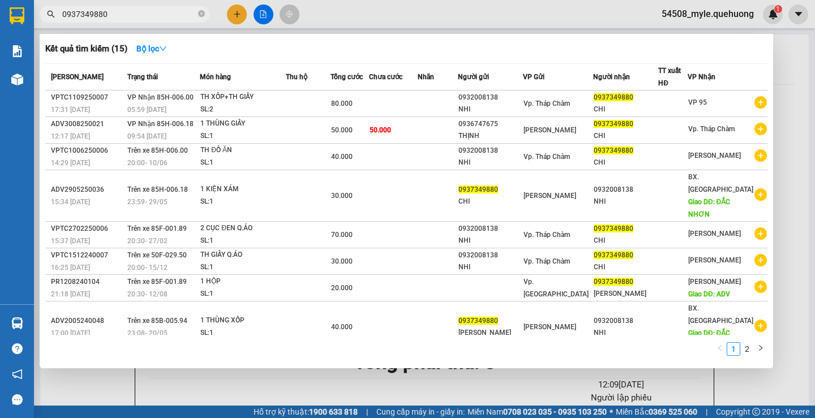
drag, startPoint x: 132, startPoint y: 18, endPoint x: 0, endPoint y: 16, distance: 132.4
click at [0, 16] on section "Kết quả tìm kiếm ( 15 ) Bộ lọc Mã ĐH Trạng thái Món hàng Thu hộ Tổng cước Chưa …" at bounding box center [407, 209] width 815 height 418
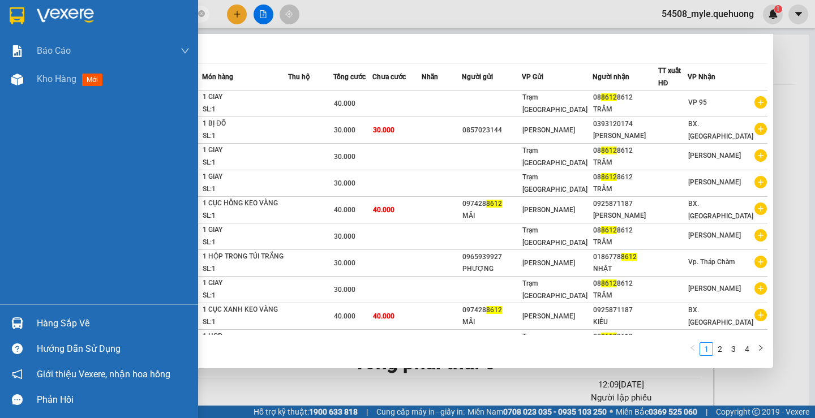
drag, startPoint x: 61, startPoint y: 22, endPoint x: 109, endPoint y: 23, distance: 48.7
click at [24, 23] on section "Kết quả tìm kiếm ( 33 ) Bộ lọc Mã ĐH Trạng thái Món hàng Thu hộ Tổng cước Chưa …" at bounding box center [407, 209] width 815 height 418
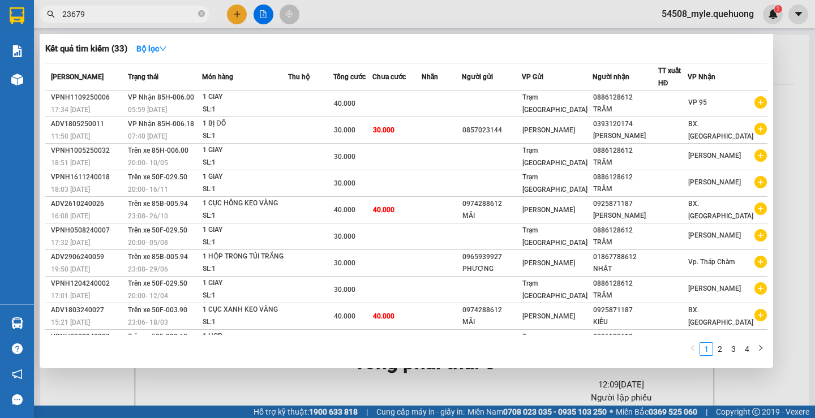
type input "236799"
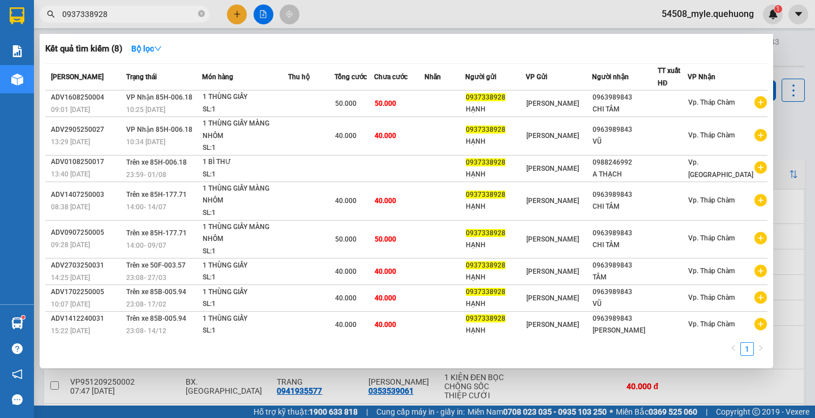
scroll to position [3, 0]
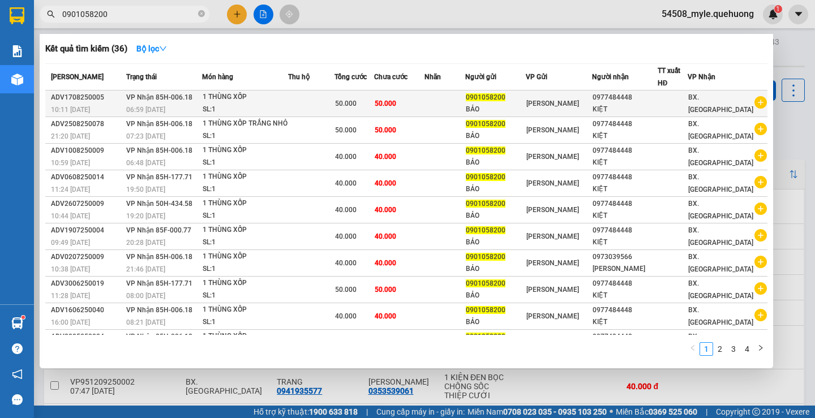
type input "0901058200"
click at [635, 110] on div "KIỆT" at bounding box center [624, 110] width 64 height 12
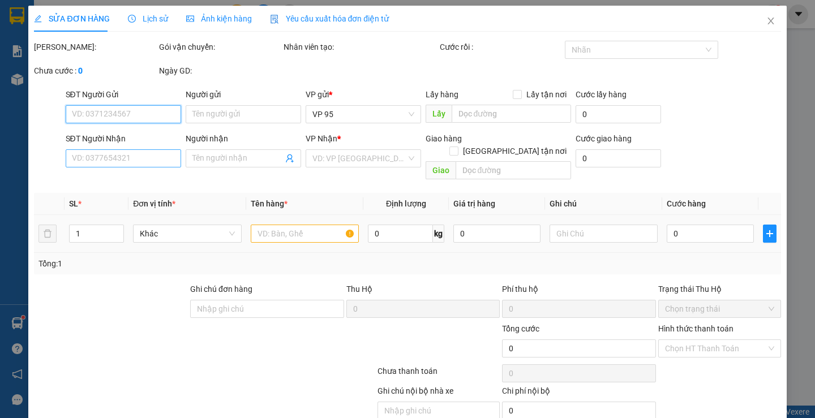
type input "0901058200"
type input "BẢO"
type input "0977484448"
type input "KIỆT"
type input "50.000"
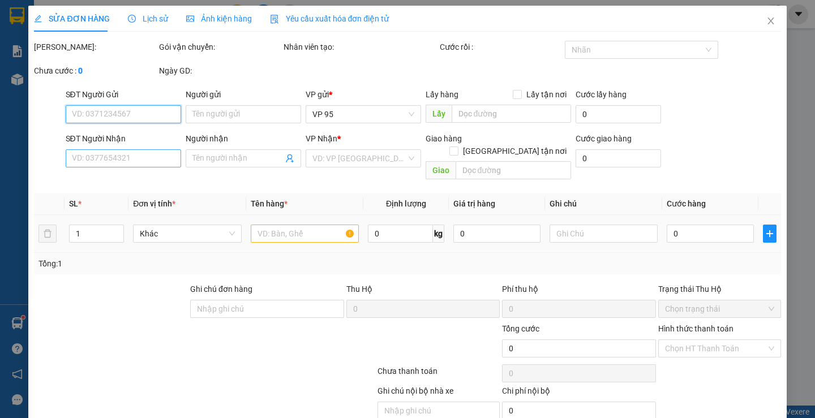
type input "50.000"
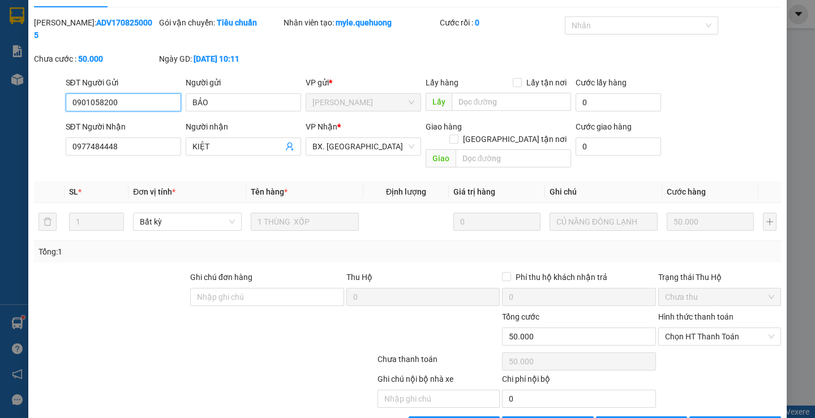
scroll to position [38, 0]
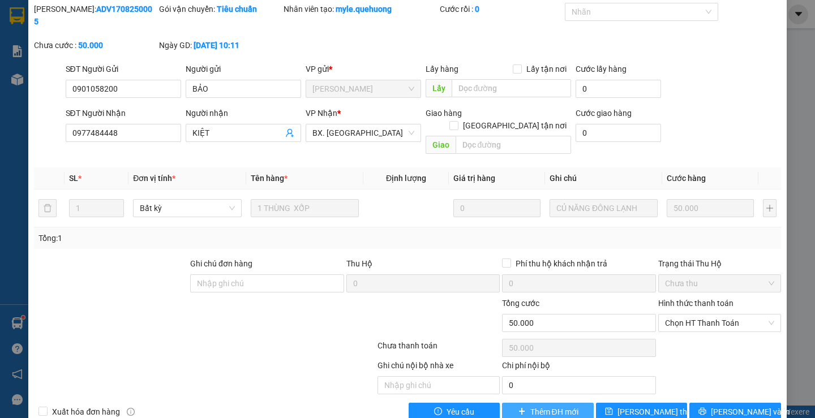
click at [533, 406] on span "Thêm ĐH mới" at bounding box center [554, 412] width 48 height 12
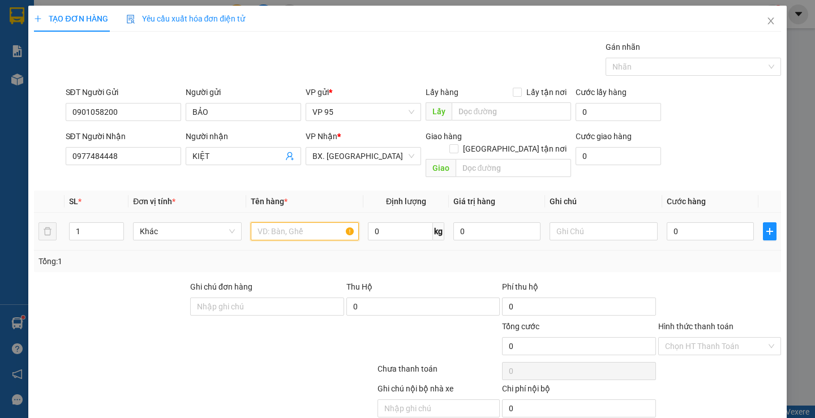
click at [286, 222] on input "text" at bounding box center [305, 231] width 108 height 18
type input "1 THÙNG XỐP"
click at [690, 222] on input "0" at bounding box center [709, 231] width 87 height 18
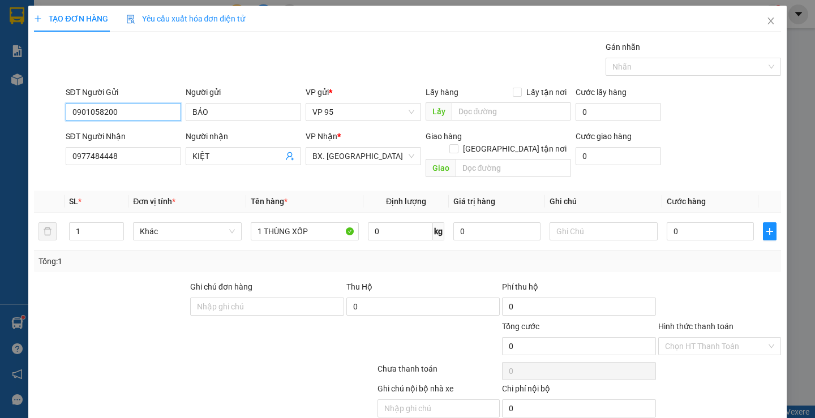
drag, startPoint x: 83, startPoint y: 115, endPoint x: 44, endPoint y: 115, distance: 39.0
click at [6, 115] on div "TẠO ĐƠN HÀNG Yêu cầu xuất hóa đơn điện tử Transit Pickup Surcharge Ids Transit …" at bounding box center [407, 209] width 815 height 418
click at [709, 222] on input "0" at bounding box center [709, 231] width 87 height 18
type input "4"
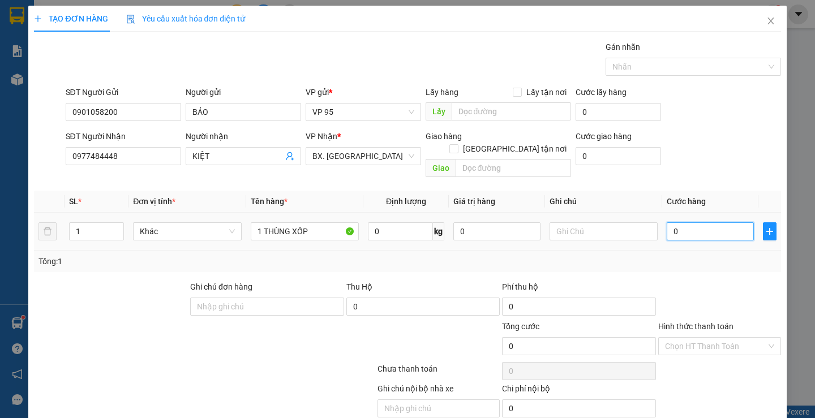
type input "4"
type input "40"
click at [717, 255] on div "Tổng: 1" at bounding box center [406, 261] width 737 height 12
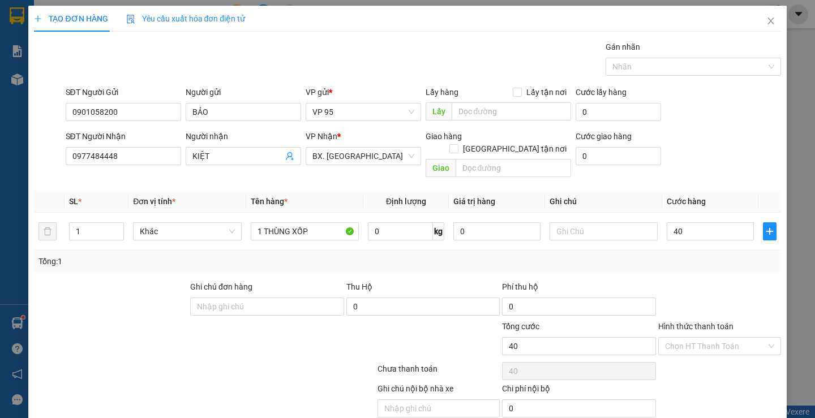
type input "40.000"
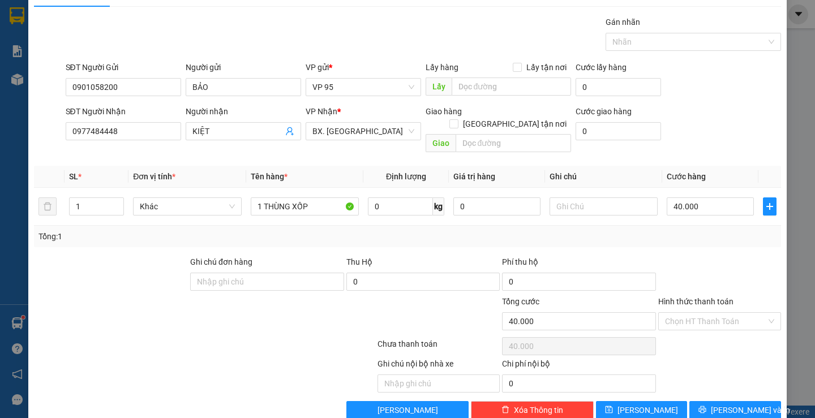
scroll to position [36, 0]
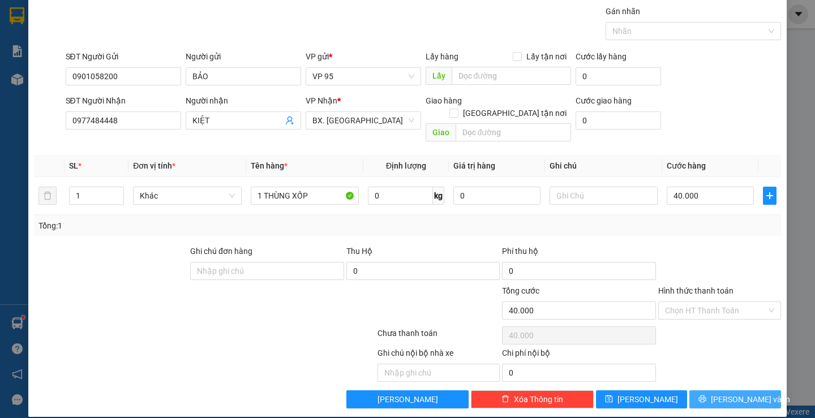
click at [689, 390] on button "[PERSON_NAME] và In" at bounding box center [734, 399] width 91 height 18
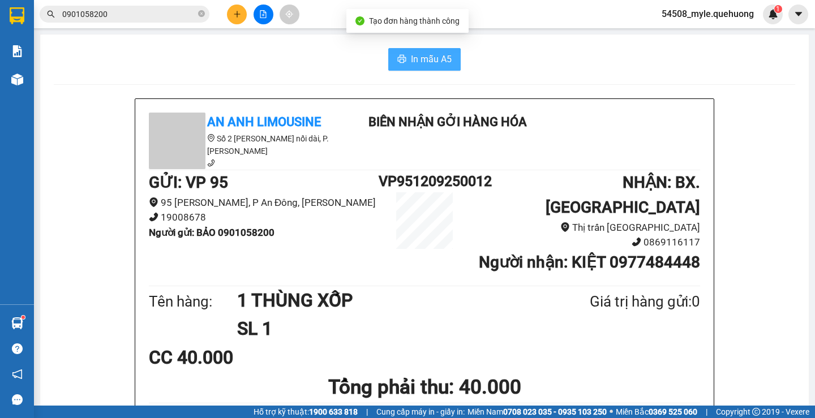
click at [411, 61] on span "In mẫu A5" at bounding box center [431, 59] width 41 height 14
click at [614, 372] on h1 "Tổng phải thu: 40.000" at bounding box center [424, 387] width 551 height 31
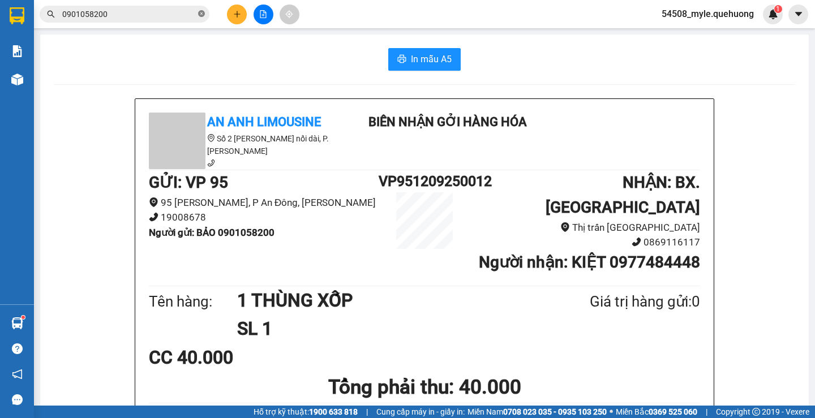
click at [201, 14] on icon "close-circle" at bounding box center [201, 13] width 7 height 7
click at [242, 17] on button at bounding box center [237, 15] width 20 height 20
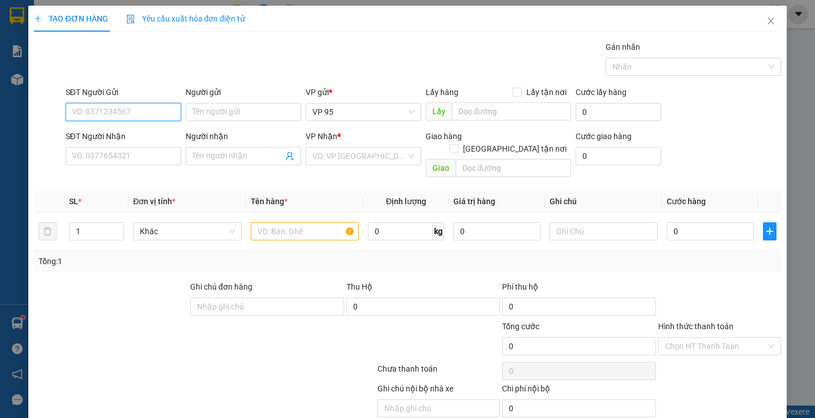
click at [128, 115] on input "SĐT Người Gửi" at bounding box center [123, 112] width 115 height 18
drag, startPoint x: 106, startPoint y: 114, endPoint x: 13, endPoint y: 106, distance: 93.7
click at [3, 106] on div "TẠO ĐƠN HÀNG Yêu cầu xuất hóa đơn điện tử Transit Pickup Surcharge Ids Transit …" at bounding box center [407, 209] width 815 height 418
type input "0913113019"
click at [766, 21] on icon "close" at bounding box center [770, 20] width 9 height 9
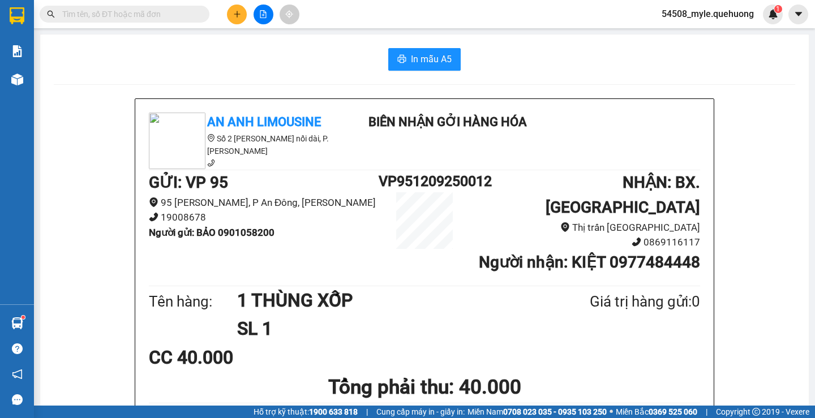
click at [132, 68] on div "In mẫu A5" at bounding box center [424, 59] width 741 height 23
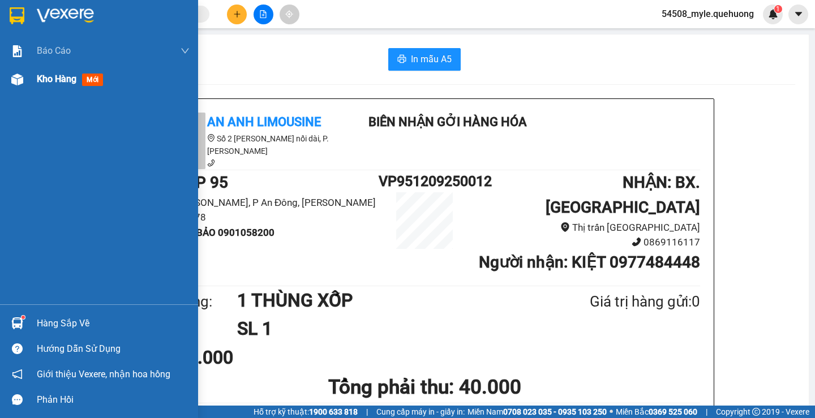
click at [25, 85] on div at bounding box center [17, 80] width 20 height 20
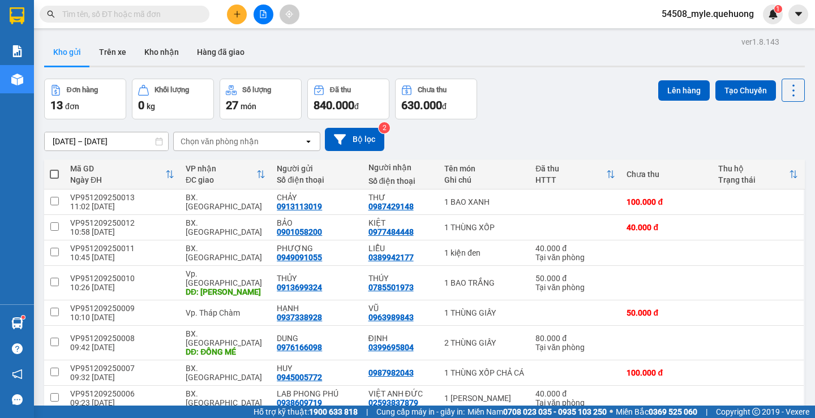
click at [105, 10] on input "text" at bounding box center [128, 14] width 133 height 12
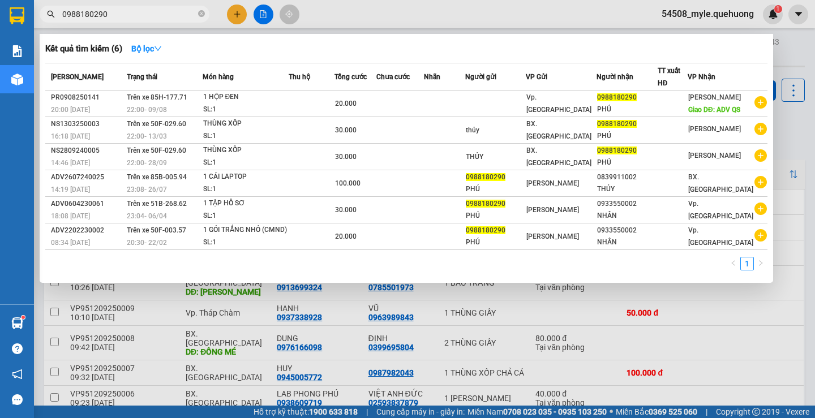
drag, startPoint x: 122, startPoint y: 15, endPoint x: 40, endPoint y: 7, distance: 83.0
click at [6, 1] on section "Kết quả tìm kiếm ( 6 ) Bộ lọc Mã ĐH Trạng thái Món hàng Thu hộ Tổng cước Chưa c…" at bounding box center [407, 209] width 815 height 418
type input "0988180290"
click at [238, 16] on div at bounding box center [407, 209] width 815 height 418
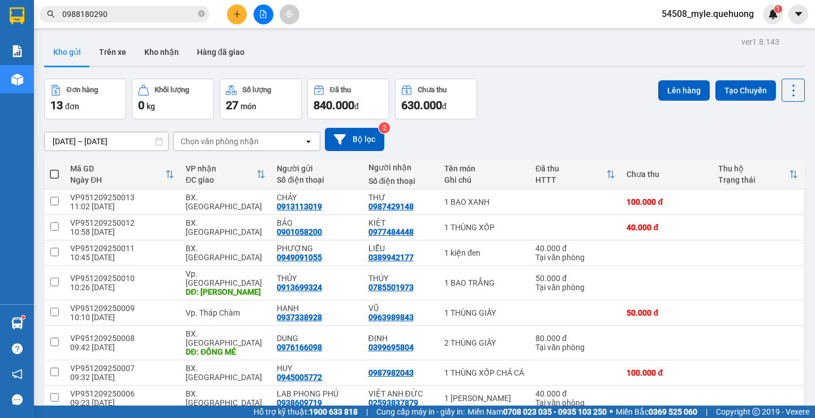
click at [238, 16] on icon "plus" at bounding box center [237, 14] width 8 height 8
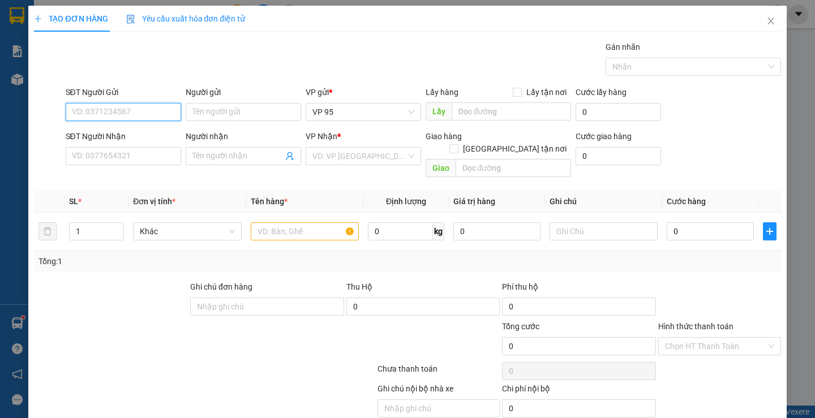
click at [82, 110] on input "SĐT Người Gửi" at bounding box center [123, 112] width 115 height 18
paste input "0988180290"
drag, startPoint x: 148, startPoint y: 108, endPoint x: 166, endPoint y: 113, distance: 18.8
click at [148, 109] on input "0988180290" at bounding box center [123, 112] width 115 height 18
type input "0988180290"
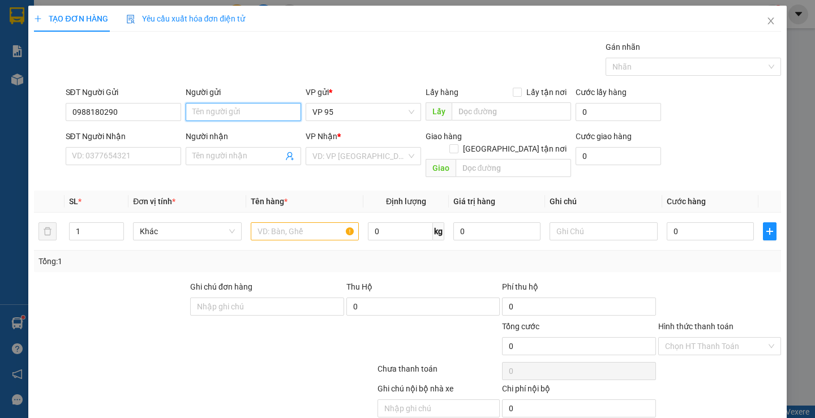
click at [206, 111] on input "Người gửi" at bounding box center [243, 112] width 115 height 18
click at [218, 111] on input "Người gửi" at bounding box center [243, 112] width 115 height 18
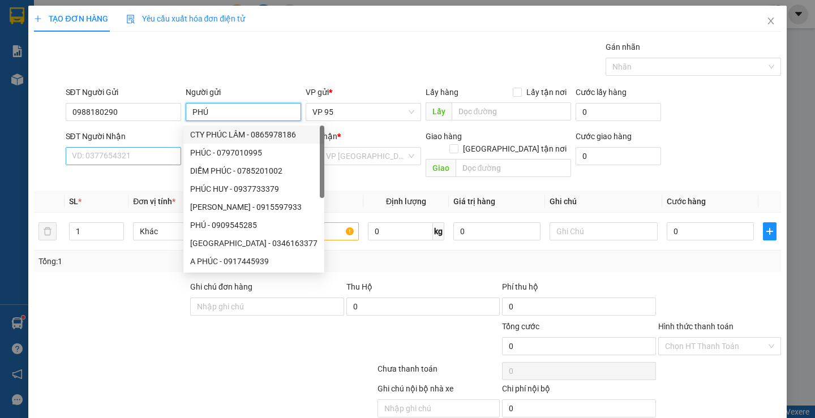
type input "PHÚ"
click at [110, 159] on input "SĐT Người Nhận" at bounding box center [123, 156] width 115 height 18
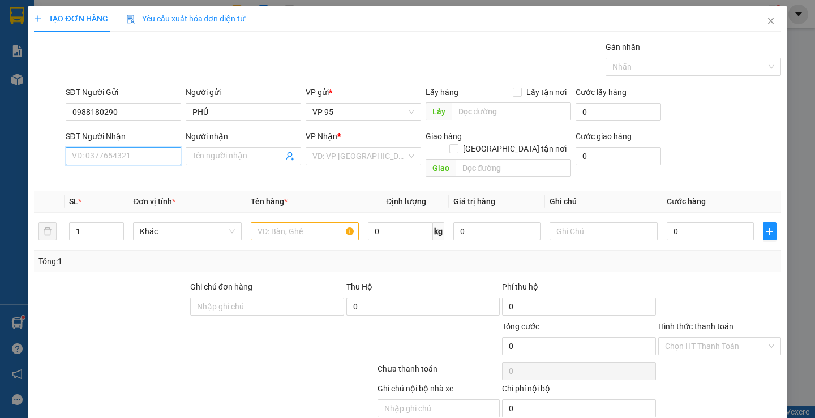
click at [110, 159] on input "SĐT Người Nhận" at bounding box center [123, 156] width 115 height 18
click at [135, 150] on input "0838882185" at bounding box center [123, 156] width 115 height 18
type input "0838882185"
click at [212, 149] on span at bounding box center [243, 156] width 115 height 18
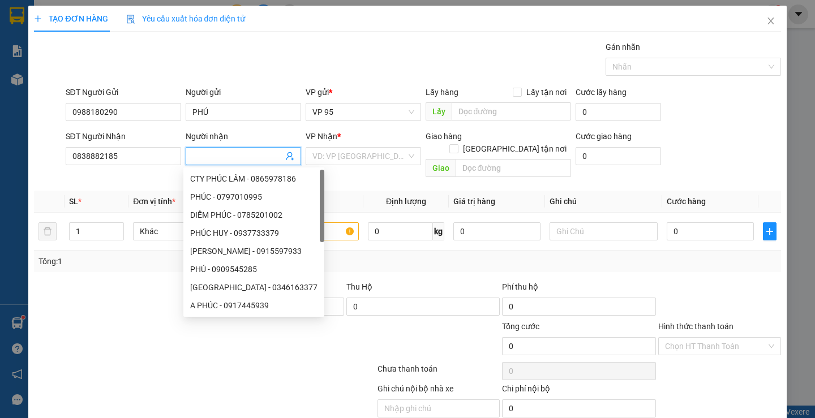
click at [209, 160] on input "Người nhận" at bounding box center [237, 156] width 91 height 12
type input "LÝ"
click at [348, 156] on input "search" at bounding box center [359, 156] width 94 height 17
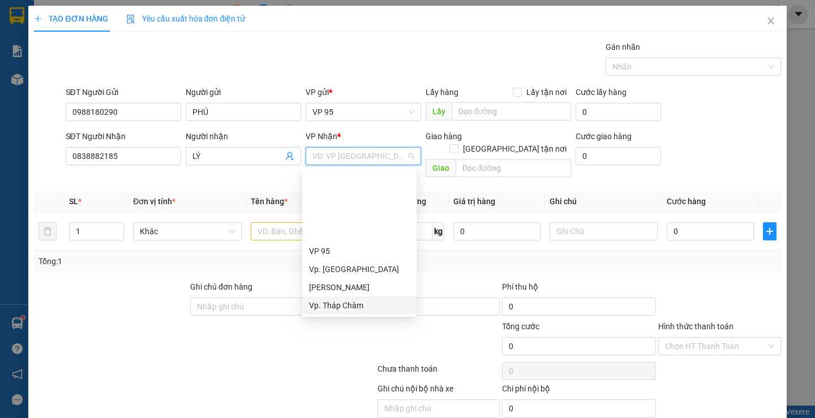
click at [344, 299] on div "Vp. Tháp Chàm" at bounding box center [359, 305] width 101 height 12
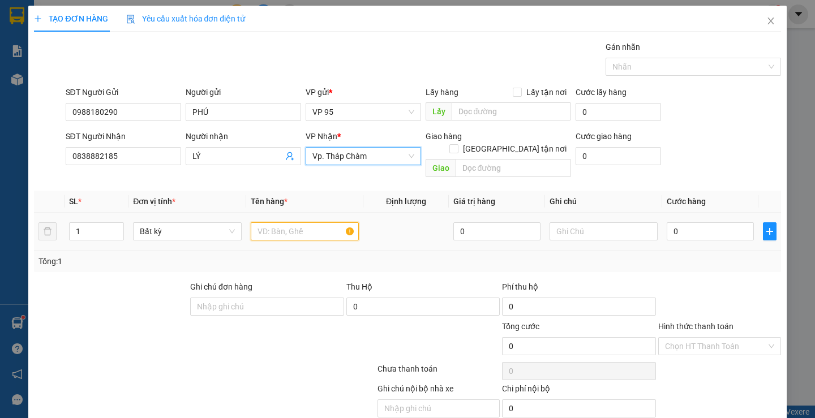
click at [279, 222] on input "text" at bounding box center [305, 231] width 108 height 18
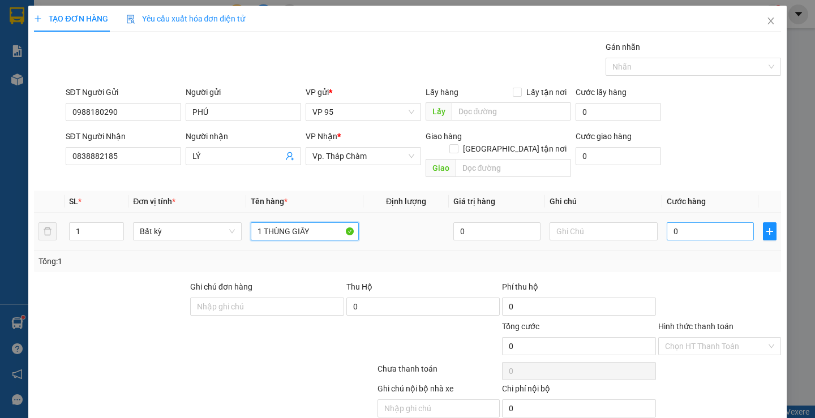
type input "1 THÙNG GIẤY"
click at [712, 223] on input "0" at bounding box center [709, 231] width 87 height 18
type input "4"
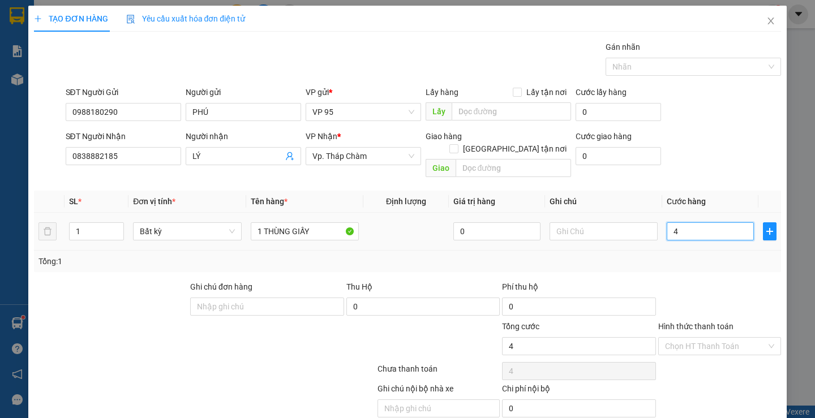
type input "40"
type input "40.000"
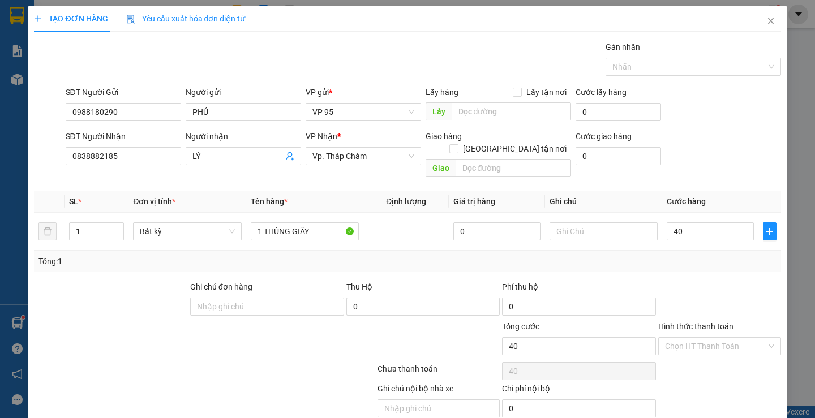
type input "40.000"
click at [705, 281] on div at bounding box center [719, 301] width 125 height 40
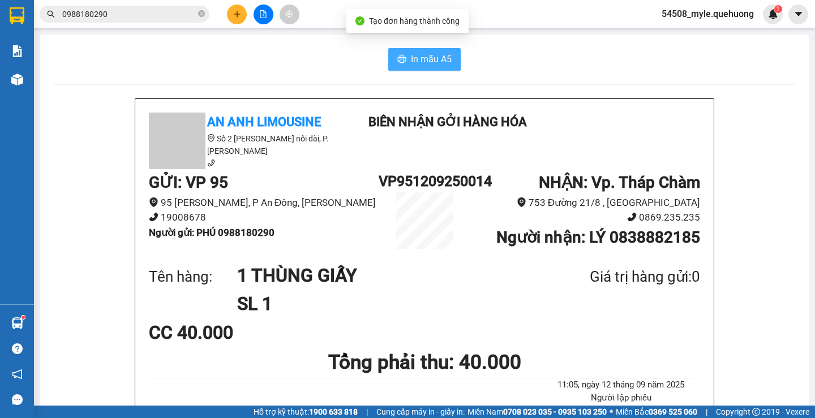
click at [426, 61] on span "In mẫu A5" at bounding box center [431, 59] width 41 height 14
click at [169, 55] on div "In mẫu A5" at bounding box center [424, 59] width 741 height 23
click at [200, 15] on icon "close-circle" at bounding box center [201, 13] width 7 height 7
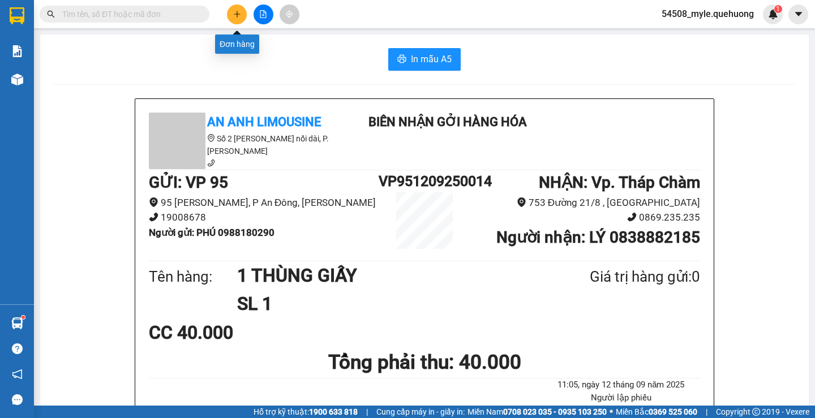
click at [235, 15] on icon "plus" at bounding box center [237, 14] width 8 height 8
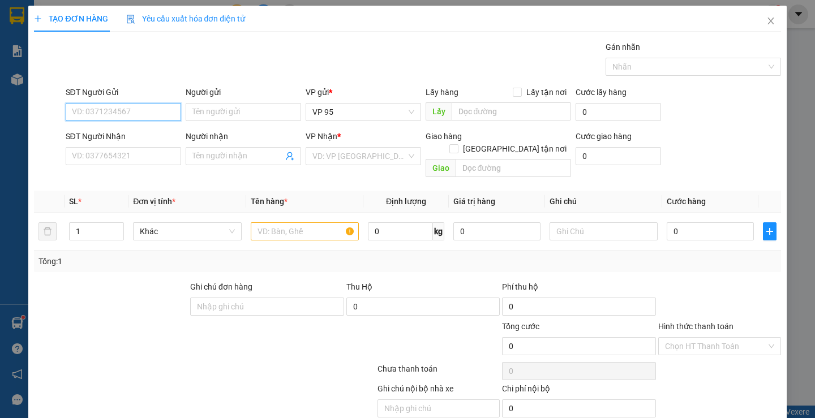
click at [96, 113] on input "SĐT Người Gửi" at bounding box center [123, 112] width 115 height 18
drag, startPoint x: 123, startPoint y: 113, endPoint x: 2, endPoint y: 113, distance: 121.6
click at [0, 113] on div "TẠO ĐƠN HÀNG Yêu cầu xuất hóa đơn điện tử Transit Pickup Surcharge Ids Transit …" at bounding box center [407, 209] width 815 height 418
type input "0946880163"
click at [215, 115] on input "Người gửi" at bounding box center [243, 112] width 115 height 18
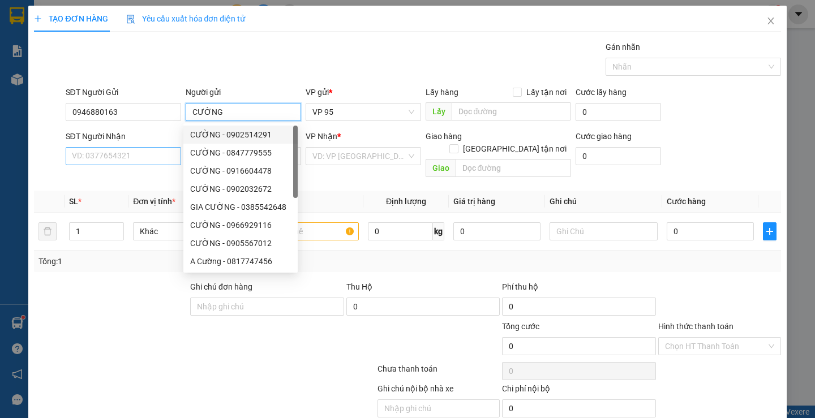
type input "CƯỜNG"
click at [79, 154] on input "SĐT Người Nhận" at bounding box center [123, 156] width 115 height 18
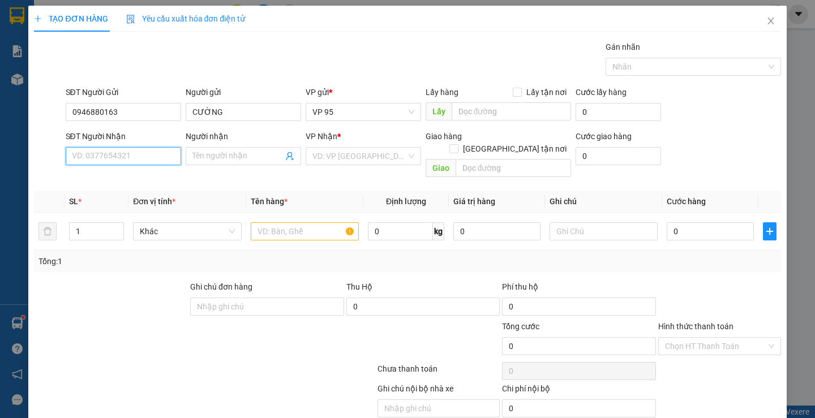
click at [79, 154] on input "SĐT Người Nhận" at bounding box center [123, 156] width 115 height 18
click at [94, 153] on input "SĐT Người Nhận" at bounding box center [123, 156] width 115 height 18
type input "0933868757"
click at [216, 156] on input "Người nhận" at bounding box center [237, 156] width 91 height 12
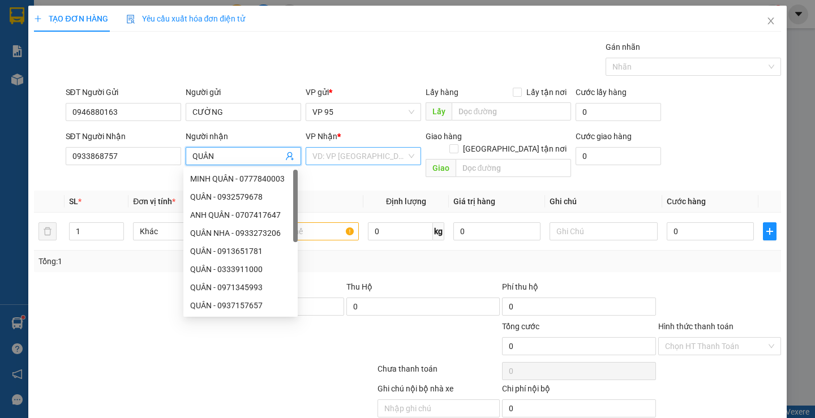
type input "QUÂN"
click at [324, 152] on input "search" at bounding box center [359, 156] width 94 height 17
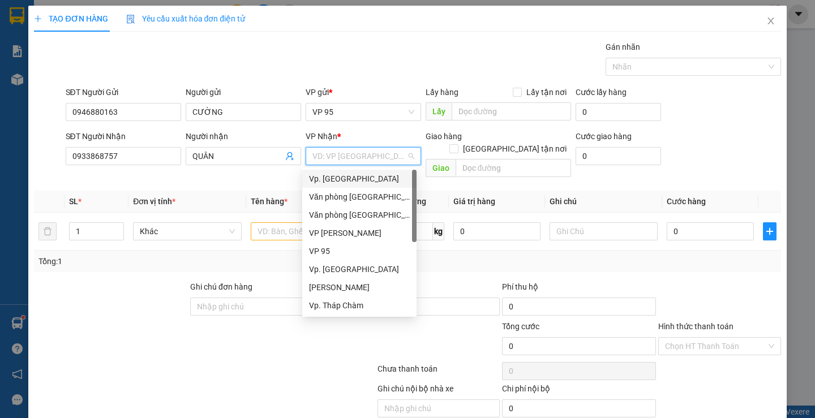
click at [342, 184] on div "Vp. [GEOGRAPHIC_DATA]" at bounding box center [359, 179] width 101 height 12
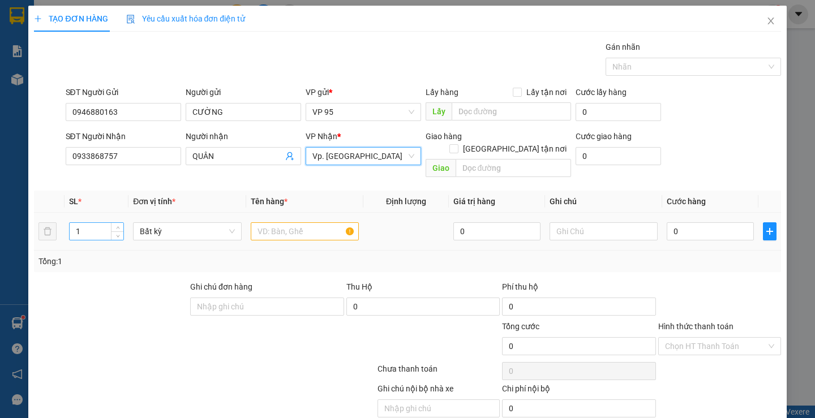
click at [93, 223] on input "1" at bounding box center [97, 231] width 54 height 17
click at [295, 222] on input "text" at bounding box center [305, 231] width 108 height 18
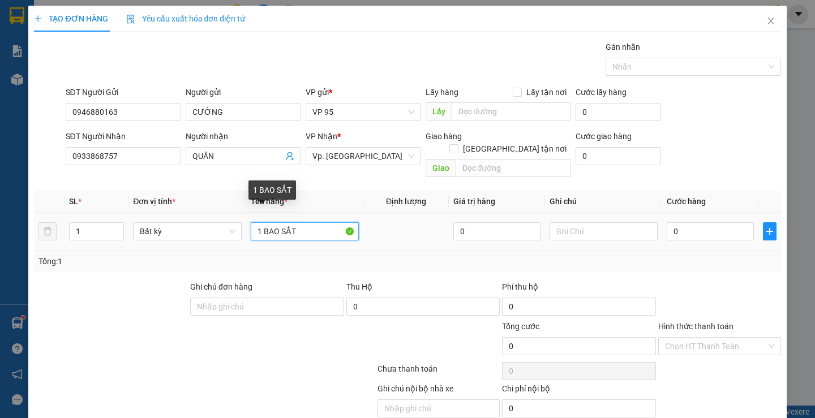
click at [309, 224] on input "1 BAO SẮT" at bounding box center [305, 231] width 108 height 18
type input "1 BAO SẮT"
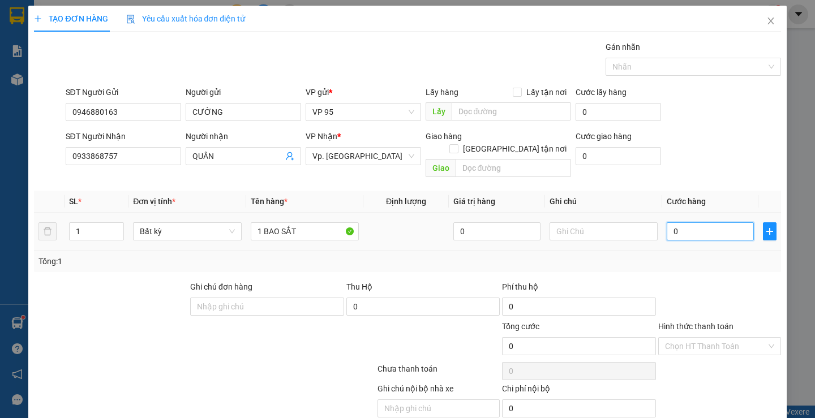
click at [695, 222] on input "0" at bounding box center [709, 231] width 87 height 18
type input "7"
type input "70"
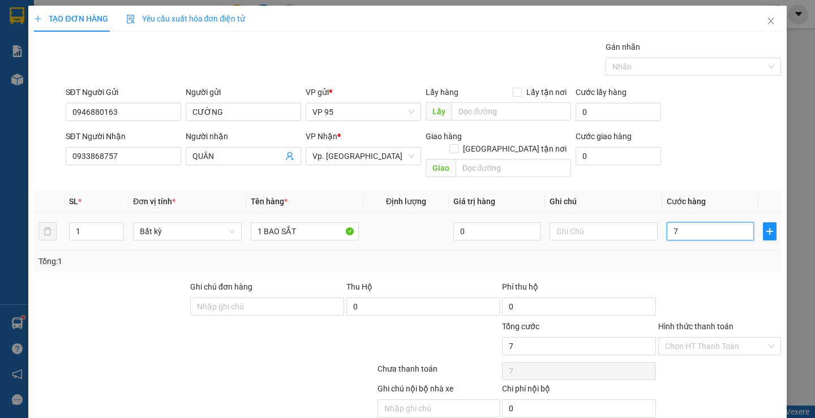
type input "70"
type input "70.000"
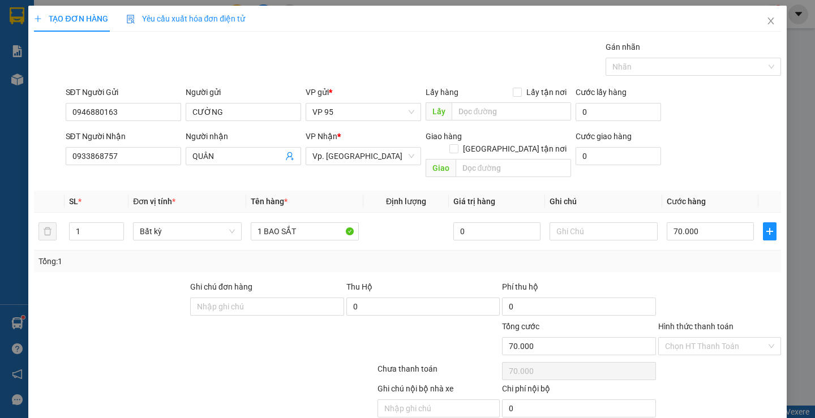
click at [699, 260] on div "Transit Pickup Surcharge Ids Transit Deliver Surcharge Ids Transit Deliver Surc…" at bounding box center [407, 242] width 746 height 403
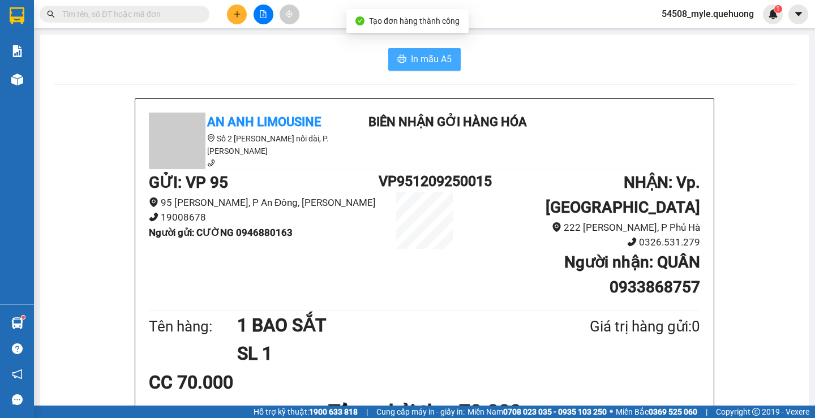
click at [419, 61] on span "In mẫu A5" at bounding box center [431, 59] width 41 height 14
click at [513, 339] on h1 "SL 1" at bounding box center [386, 353] width 298 height 28
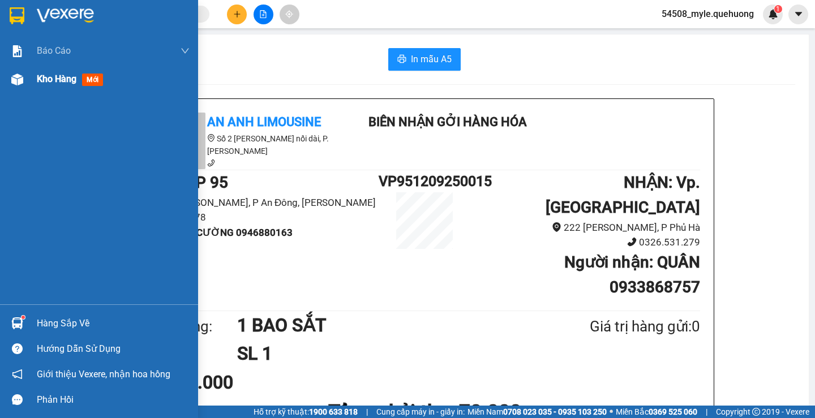
click at [53, 79] on span "Kho hàng" at bounding box center [57, 79] width 40 height 11
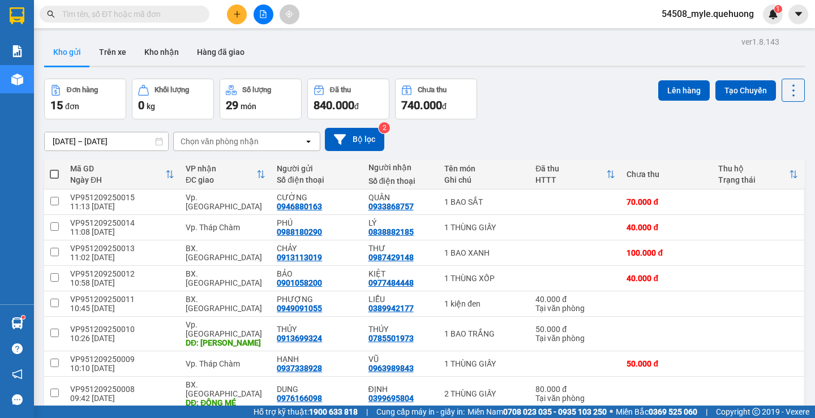
click at [84, 16] on input "text" at bounding box center [128, 14] width 133 height 12
paste input "0916807406"
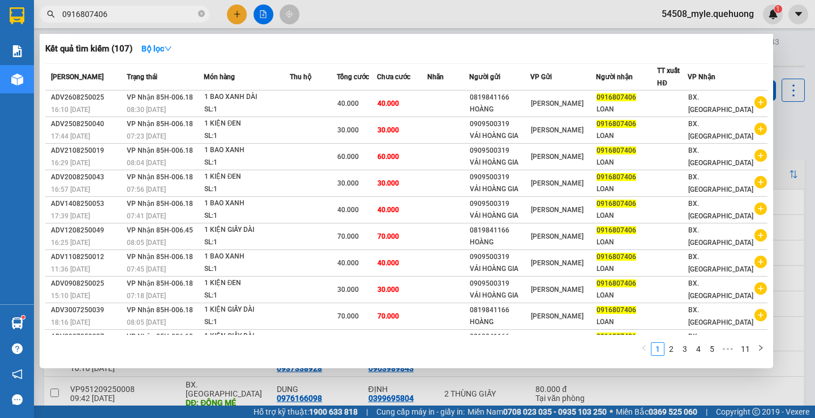
type input "0916807406"
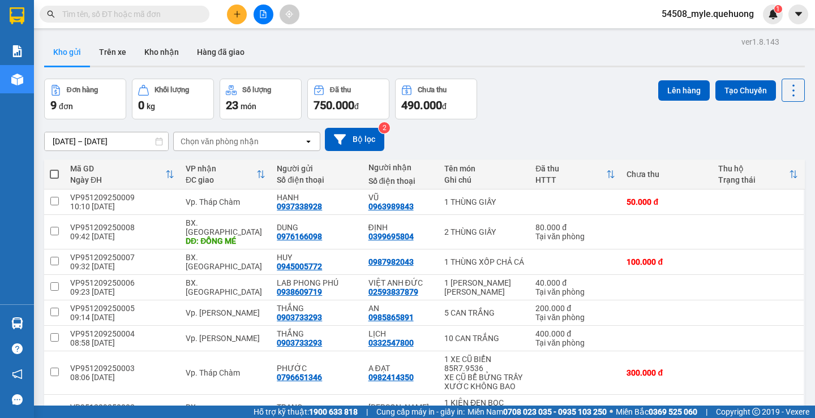
click at [93, 15] on input "text" at bounding box center [128, 14] width 133 height 12
paste input "0913113019"
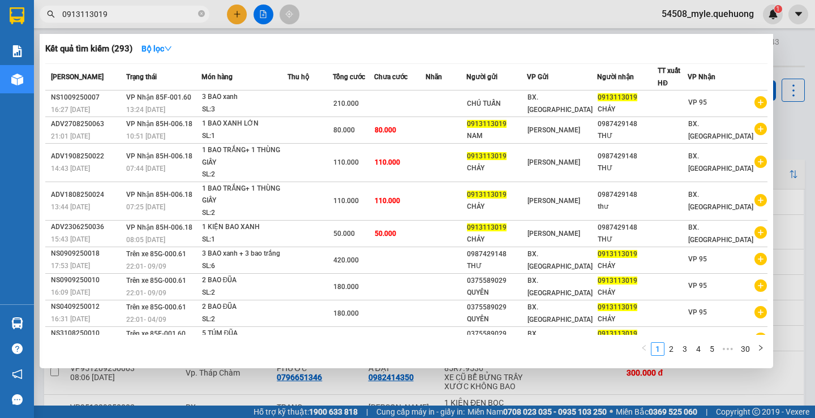
type input "0913113019"
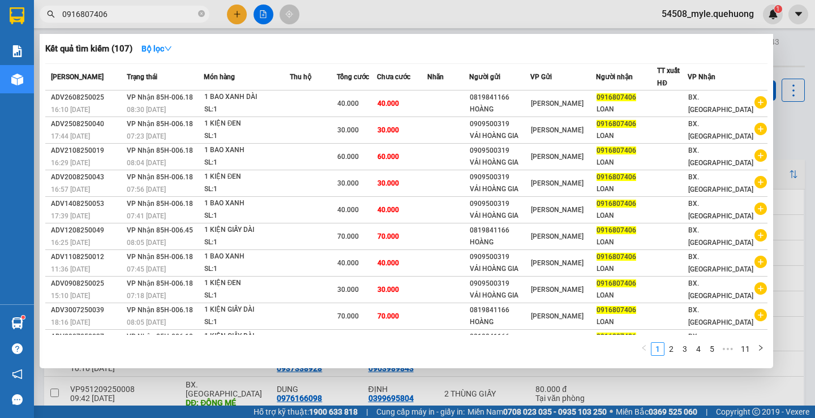
click at [0, 2] on section "Kết quả tìm kiếm ( 107 ) Bộ lọc Mã ĐH Trạng thái Món hàng Thu hộ Tổng cước Chưa…" at bounding box center [407, 209] width 815 height 418
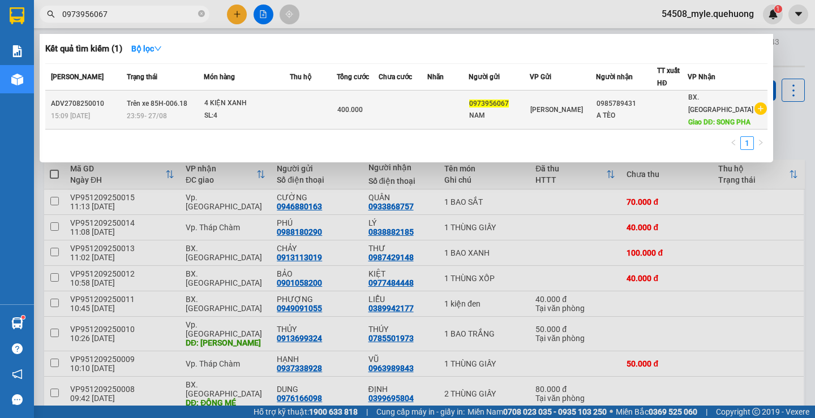
type input "0973956067"
click at [563, 118] on td "[PERSON_NAME]" at bounding box center [562, 110] width 66 height 39
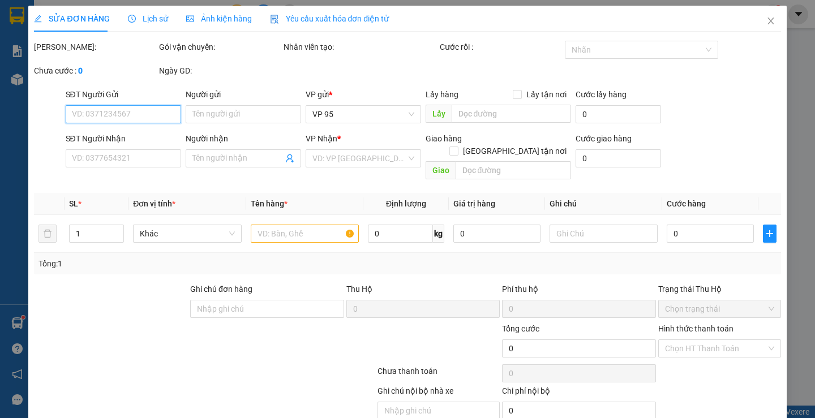
type input "0973956067"
type input "NAM"
type input "0985789431"
type input "A TÈO"
type input "SONG PHA"
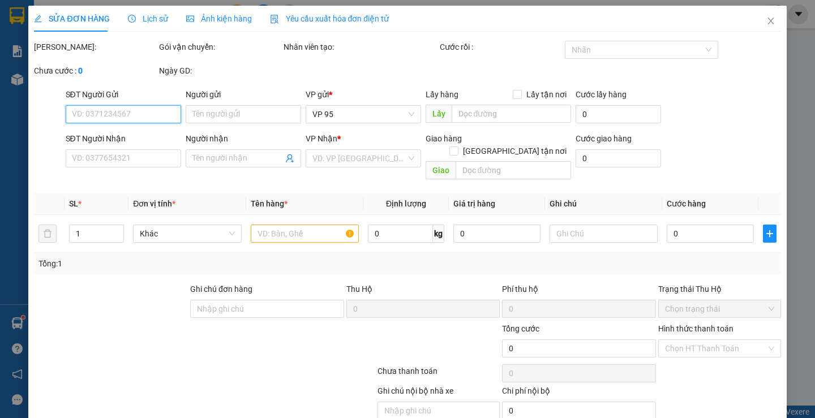
type input "400.000"
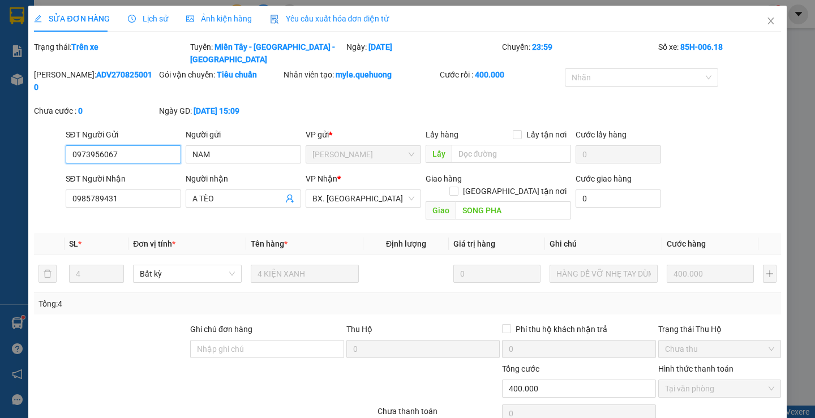
scroll to position [53, 0]
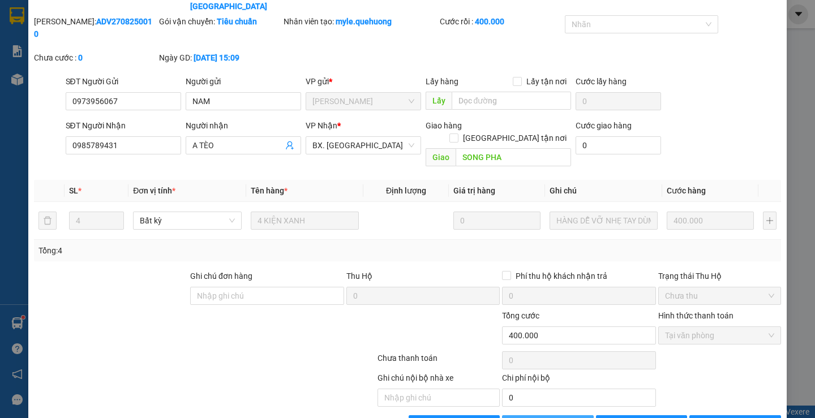
click at [521, 415] on button "Thêm ĐH mới" at bounding box center [547, 424] width 91 height 18
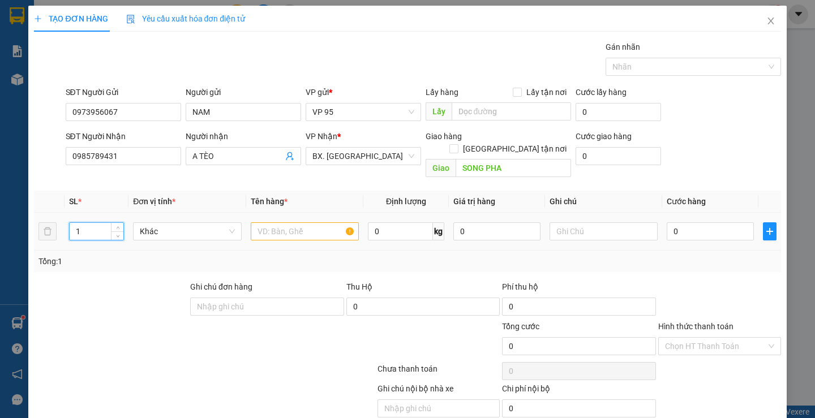
drag, startPoint x: 84, startPoint y: 218, endPoint x: 1, endPoint y: 213, distance: 83.3
click at [0, 213] on div "TẠO ĐƠN HÀNG Yêu cầu xuất hóa đơn điện tử Transit Pickup Surcharge Ids Transit …" at bounding box center [407, 209] width 815 height 418
type input "4"
click at [265, 222] on input "text" at bounding box center [305, 231] width 108 height 18
click at [125, 326] on div at bounding box center [142, 340] width 218 height 40
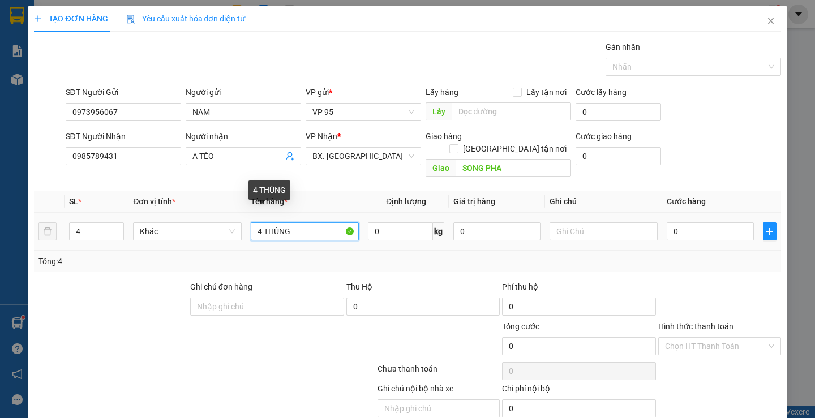
click at [292, 222] on input "4 THÙNG" at bounding box center [305, 231] width 108 height 18
type input "4"
type input "2"
click at [273, 222] on input "3 THÙNG XANH+ 1 THÙNG ĐỎ" at bounding box center [305, 231] width 108 height 18
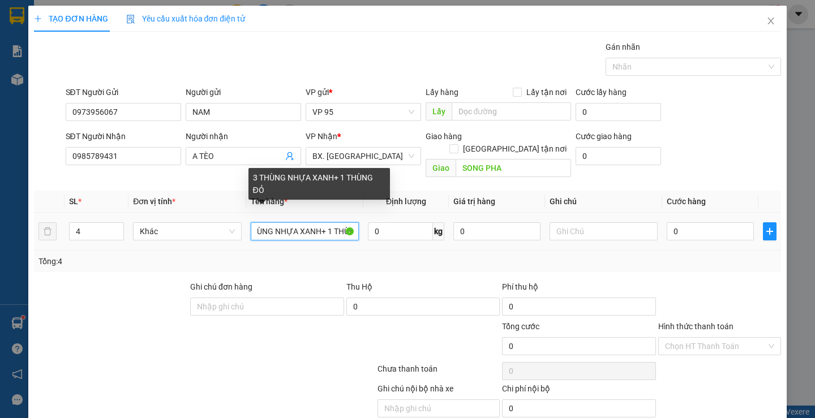
click at [332, 222] on input "3 THÙNG NHỰA XANH+ 1 THÙNG ĐỎ" at bounding box center [305, 231] width 108 height 18
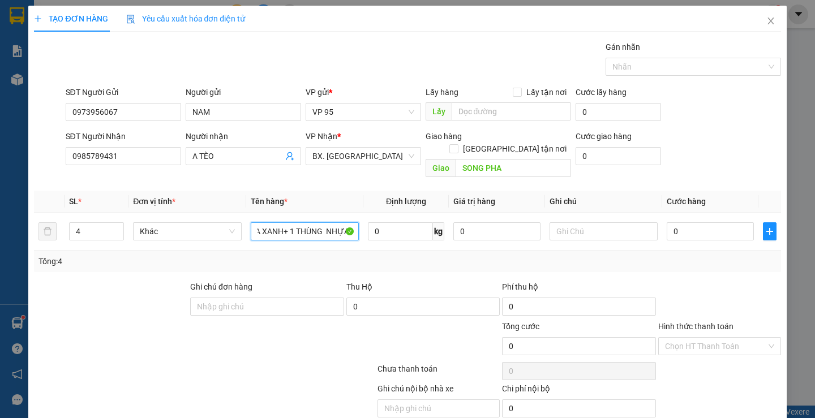
scroll to position [0, 57]
type input "3 THÙNG NHỰA XANH+ 1 THÙNG NHỰA ĐỎ"
click at [691, 222] on input "0" at bounding box center [709, 231] width 87 height 18
type input "4"
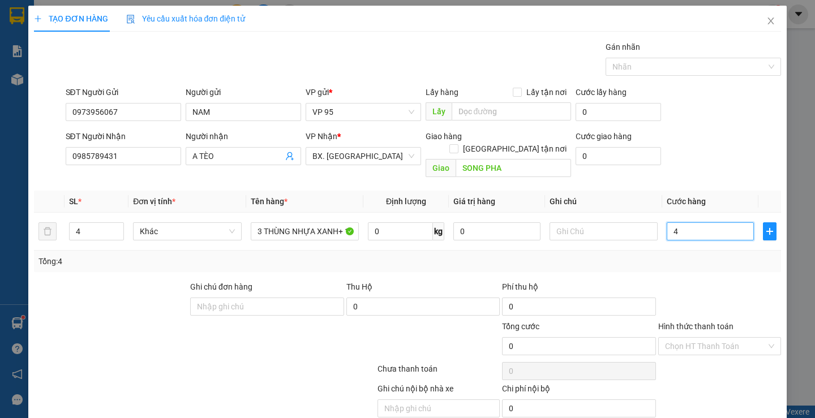
type input "4"
type input "40"
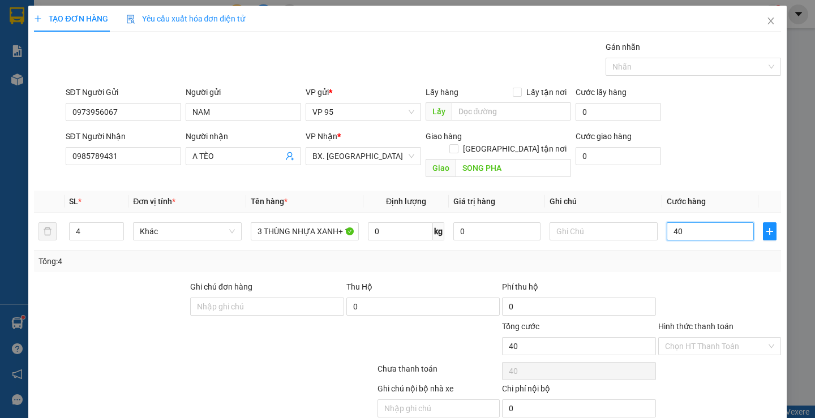
type input "400"
click at [695, 281] on div at bounding box center [719, 301] width 125 height 40
type input "400.000"
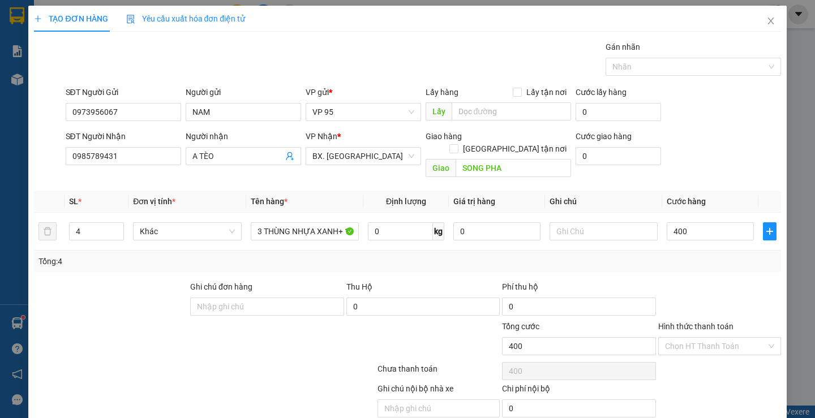
type input "400.000"
click at [693, 322] on label "Hình thức thanh toán" at bounding box center [695, 326] width 75 height 9
click at [693, 338] on input "Hình thức thanh toán" at bounding box center [715, 346] width 101 height 17
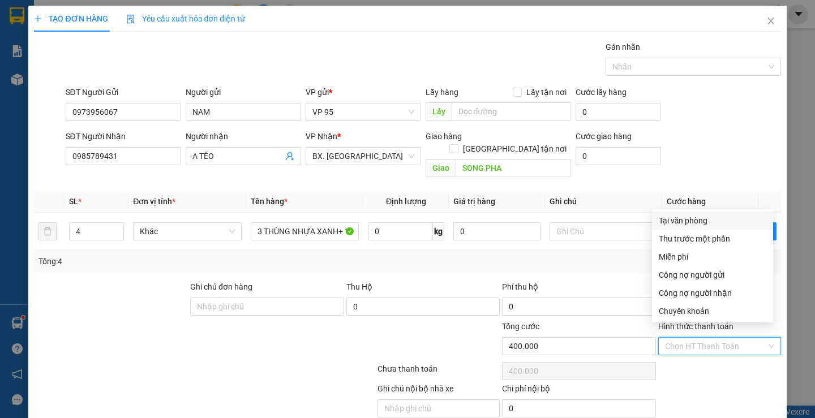
click at [687, 216] on div "Tại văn phòng" at bounding box center [711, 220] width 107 height 12
type input "0"
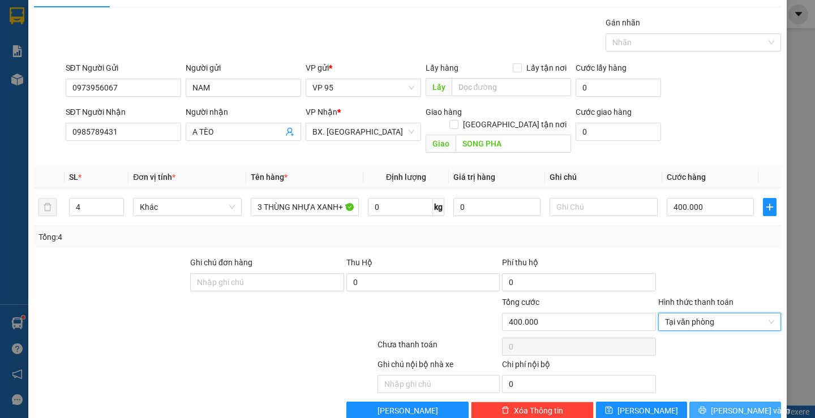
scroll to position [36, 0]
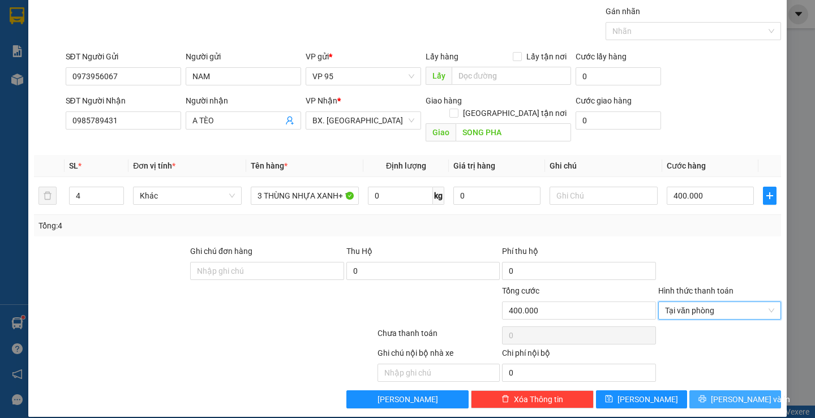
click at [710, 390] on button "[PERSON_NAME] và In" at bounding box center [734, 399] width 91 height 18
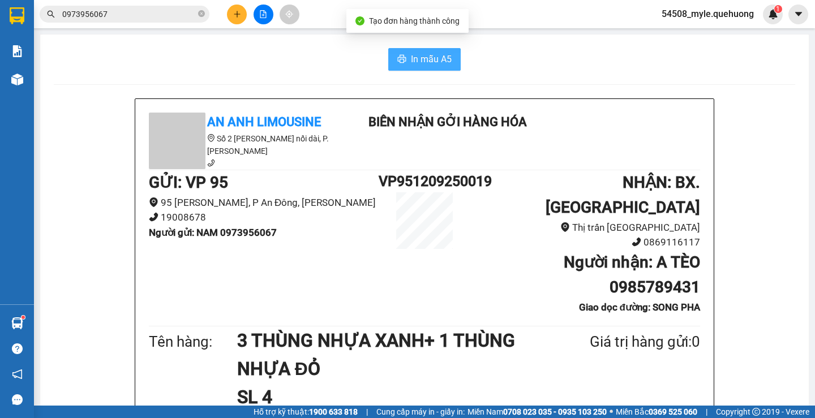
click at [429, 63] on span "In mẫu A5" at bounding box center [431, 59] width 41 height 14
click at [428, 59] on span "In mẫu A5" at bounding box center [431, 59] width 41 height 14
click at [198, 15] on icon "close-circle" at bounding box center [201, 13] width 7 height 7
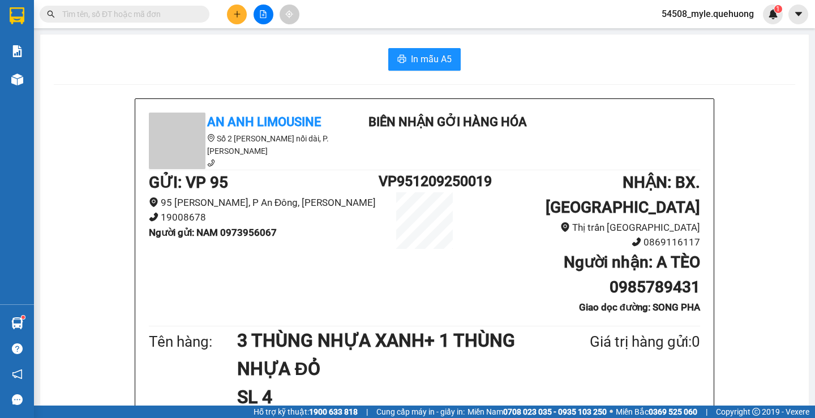
drag, startPoint x: 90, startPoint y: 67, endPoint x: 145, endPoint y: 64, distance: 55.0
click at [100, 67] on div "In mẫu A5" at bounding box center [424, 59] width 741 height 23
click at [239, 12] on icon "plus" at bounding box center [237, 14] width 8 height 8
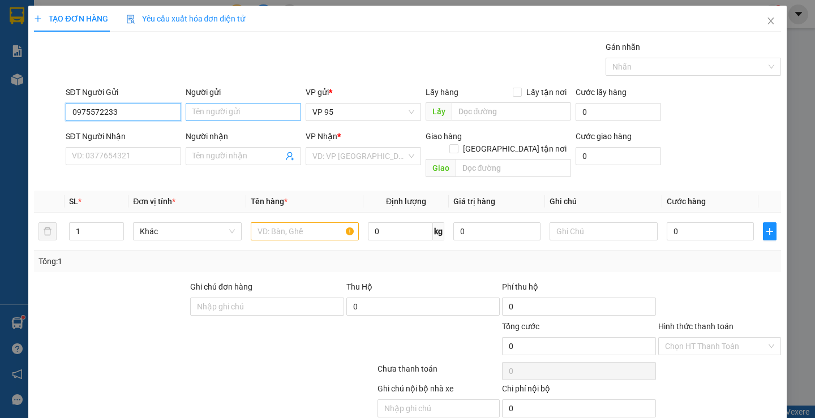
type input "0975572233"
click at [209, 113] on input "Người gửi" at bounding box center [243, 112] width 115 height 18
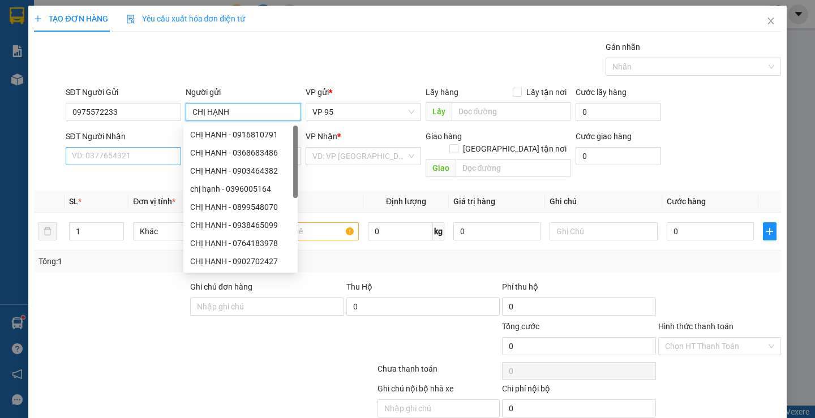
type input "CHỊ HẠNH"
drag, startPoint x: 93, startPoint y: 160, endPoint x: 106, endPoint y: 143, distance: 21.3
click at [94, 160] on input "SĐT Người Nhận" at bounding box center [123, 156] width 115 height 18
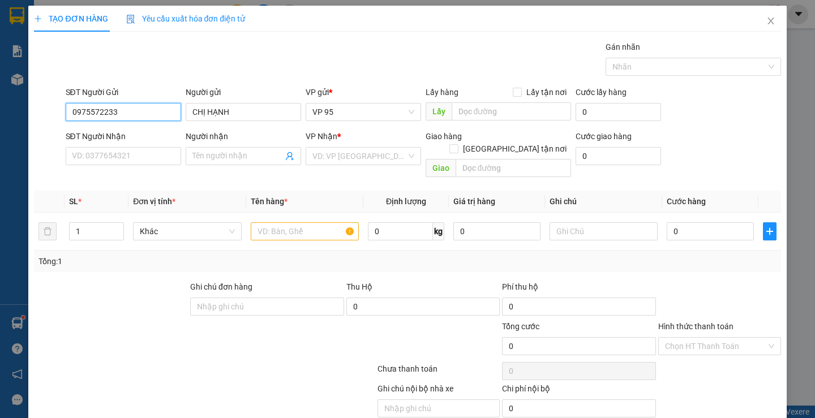
drag, startPoint x: 127, startPoint y: 111, endPoint x: 12, endPoint y: 98, distance: 115.5
click at [3, 98] on div "TẠO ĐƠN HÀNG Yêu cầu xuất hóa đơn điện tử Transit Pickup Surcharge Ids Transit …" at bounding box center [407, 209] width 815 height 418
click at [90, 320] on div at bounding box center [142, 340] width 218 height 40
click at [79, 161] on input "SĐT Người Nhận" at bounding box center [123, 156] width 115 height 18
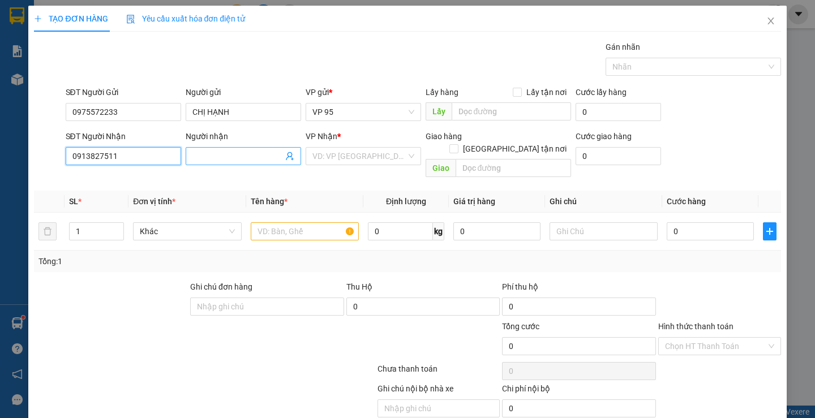
type input "0913827511"
click at [221, 157] on input "Người nhận" at bounding box center [237, 156] width 91 height 12
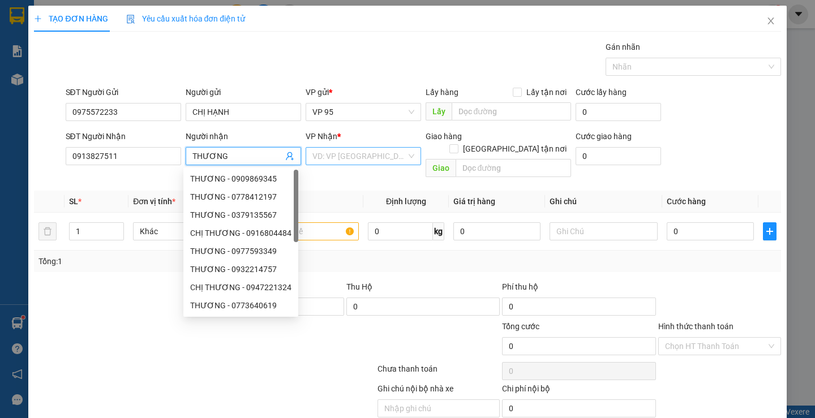
click at [334, 147] on div "VD: VP [GEOGRAPHIC_DATA]" at bounding box center [362, 156] width 115 height 18
type input "THƯƠNG"
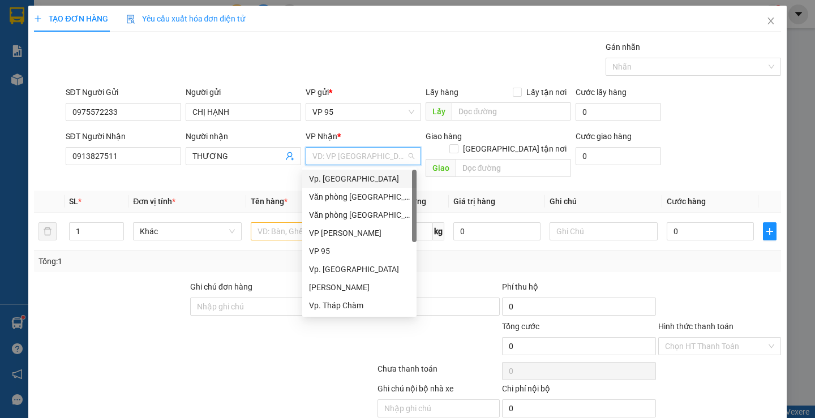
click at [332, 177] on div "Vp. [GEOGRAPHIC_DATA]" at bounding box center [359, 179] width 101 height 12
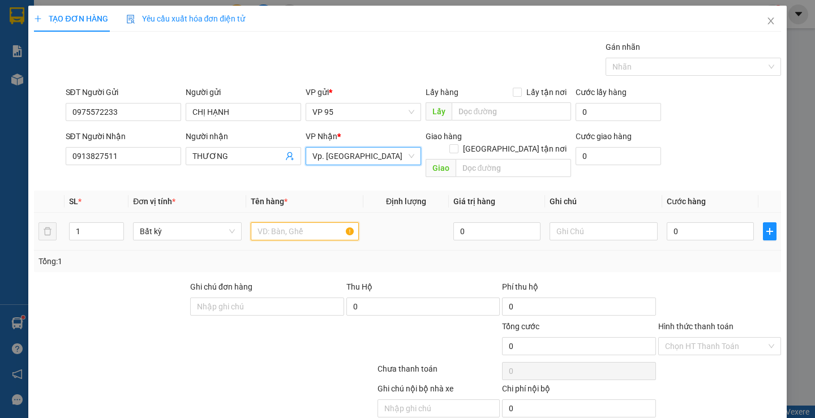
click at [274, 222] on input "text" at bounding box center [305, 231] width 108 height 18
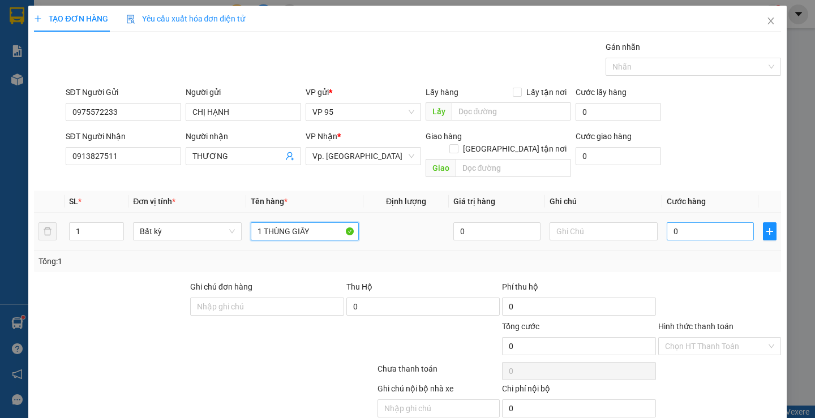
type input "1 THÙNG GIẤY"
click at [678, 222] on input "0" at bounding box center [709, 231] width 87 height 18
type input "4"
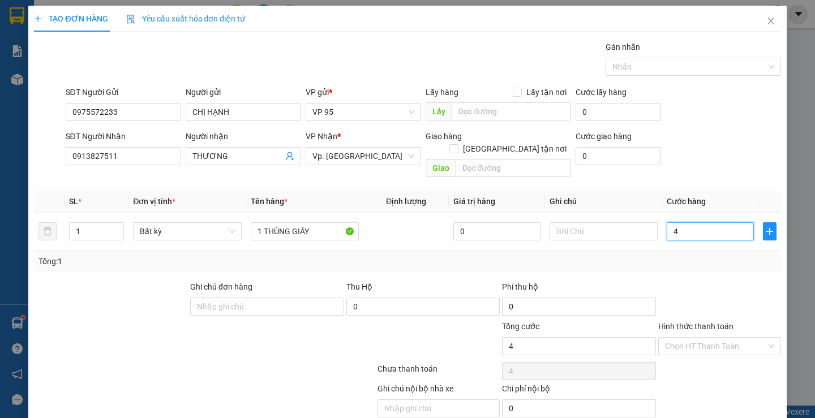
type input "40"
click at [710, 281] on div at bounding box center [719, 301] width 125 height 40
type input "40.000"
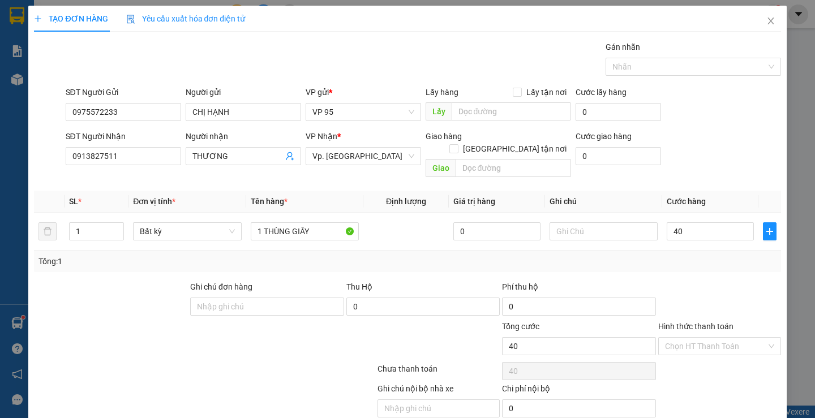
type input "40.000"
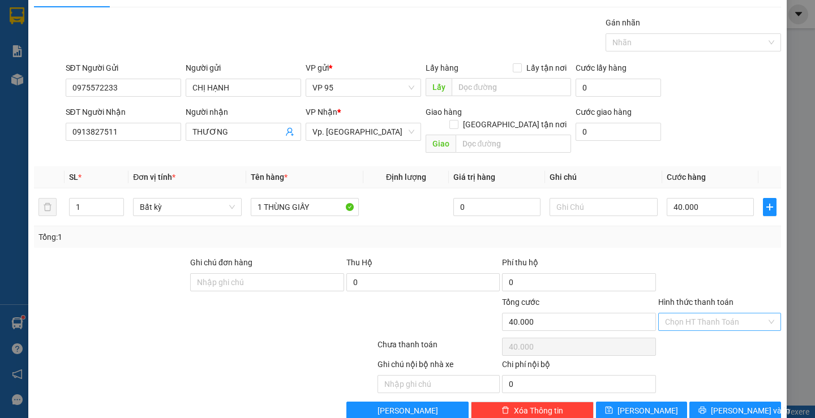
scroll to position [36, 0]
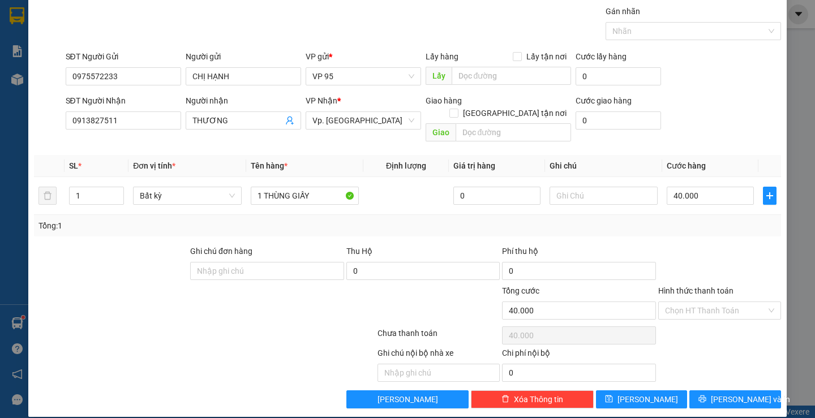
click at [696, 252] on div at bounding box center [719, 265] width 125 height 40
click at [677, 286] on label "Hình thức thanh toán" at bounding box center [695, 290] width 75 height 9
click at [677, 302] on input "Hình thức thanh toán" at bounding box center [715, 310] width 101 height 17
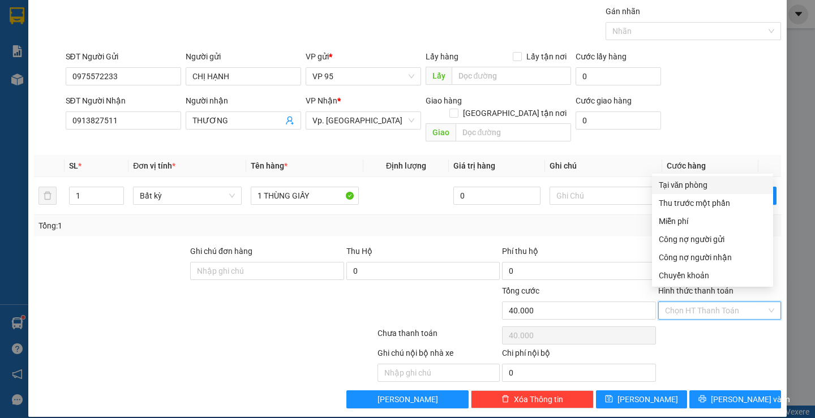
click at [687, 184] on div "Tại văn phòng" at bounding box center [711, 185] width 107 height 12
type input "0"
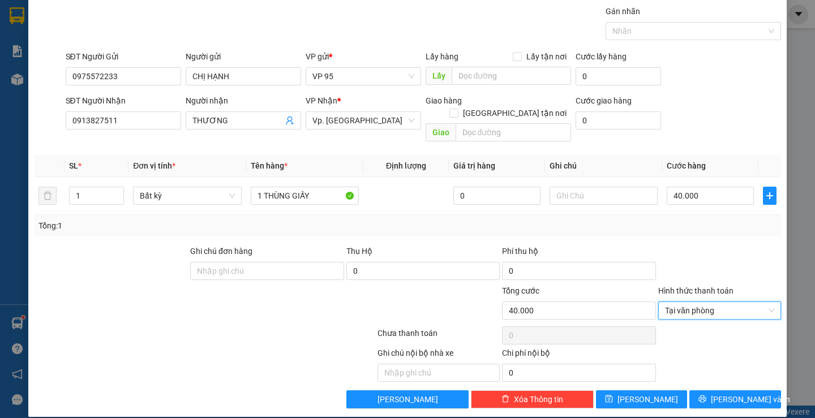
click at [702, 245] on div at bounding box center [719, 265] width 125 height 40
click at [691, 390] on button "Lưu và In" at bounding box center [734, 399] width 91 height 18
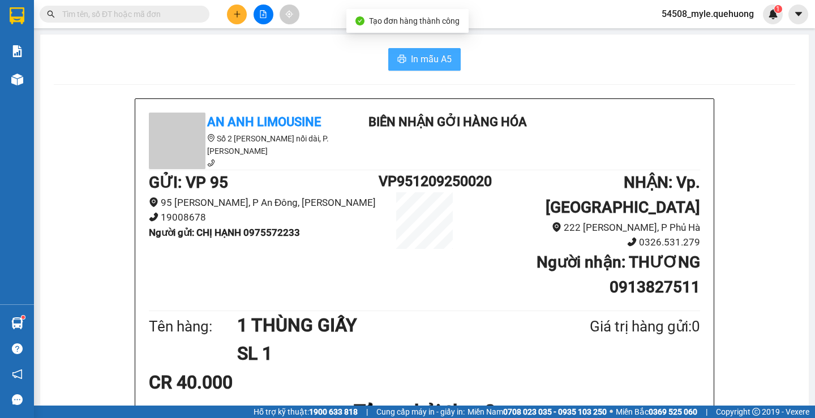
click at [403, 59] on button "In mẫu A5" at bounding box center [424, 59] width 72 height 23
click at [481, 339] on h1 "SL 1" at bounding box center [386, 353] width 298 height 28
click at [193, 59] on div "In mẫu A5" at bounding box center [424, 59] width 741 height 23
click at [122, 15] on input "text" at bounding box center [128, 14] width 133 height 12
paste input "0985462190"
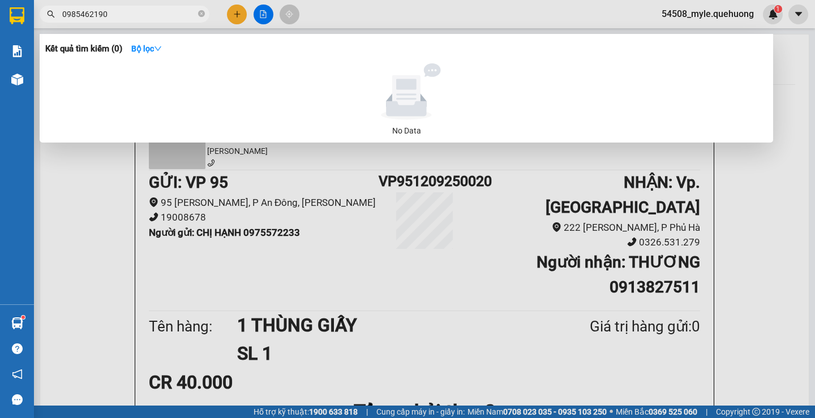
click at [112, 17] on input "0985462190" at bounding box center [128, 14] width 133 height 12
drag, startPoint x: 120, startPoint y: 13, endPoint x: 3, endPoint y: 16, distance: 117.1
click at [3, 16] on section "Kết quả tìm kiếm ( 0 ) Bộ lọc No Data 0985462190 54508_myle.quehuong 1 Báo cáo …" at bounding box center [407, 209] width 815 height 418
click at [122, 14] on input "0973947190" at bounding box center [128, 14] width 133 height 12
drag, startPoint x: 93, startPoint y: 14, endPoint x: 201, endPoint y: 16, distance: 108.1
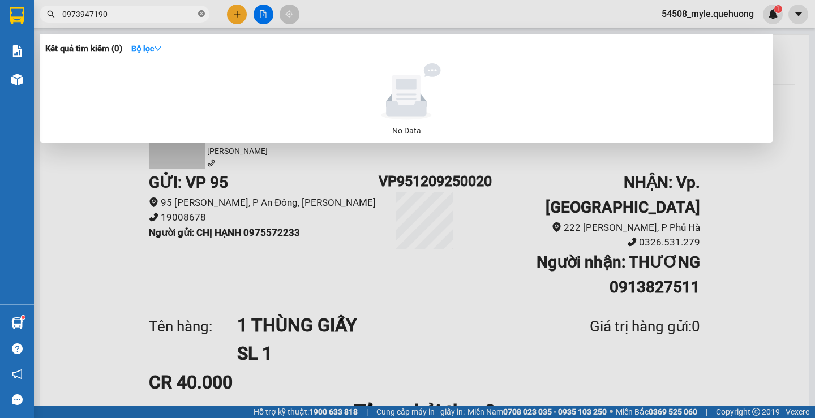
click at [201, 16] on span "0973947190" at bounding box center [125, 14] width 170 height 17
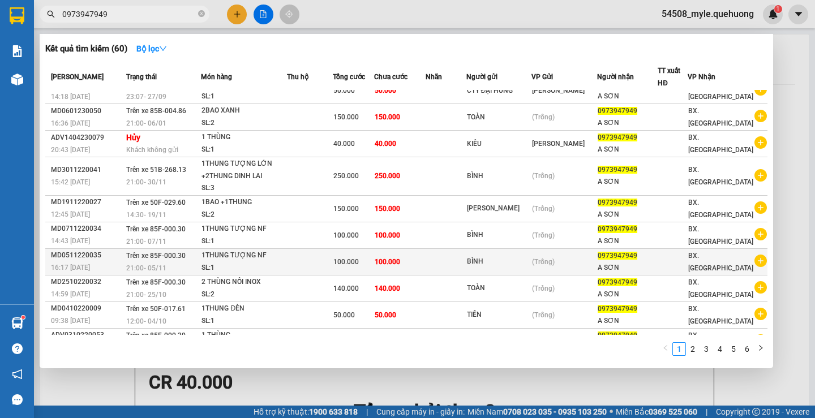
scroll to position [33, 0]
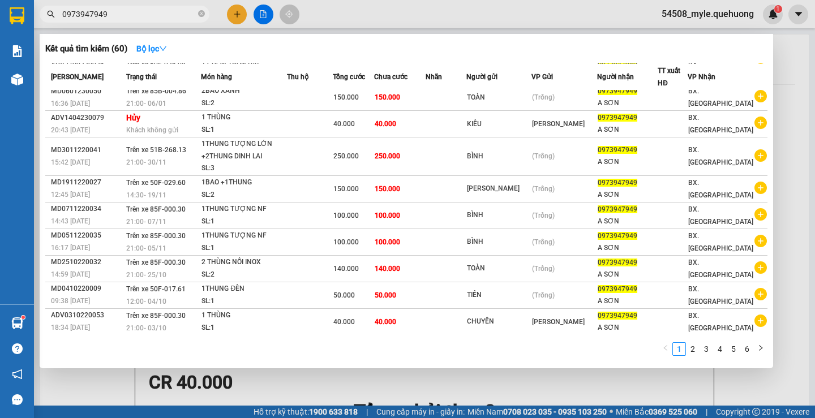
drag, startPoint x: 44, startPoint y: 15, endPoint x: 27, endPoint y: 9, distance: 17.5
click at [25, 10] on section "Kết quả tìm kiếm ( 60 ) Bộ lọc Mã ĐH Trạng thái Món hàng Thu hộ Tổng cước Chưa …" at bounding box center [407, 209] width 815 height 418
type input "0973947949"
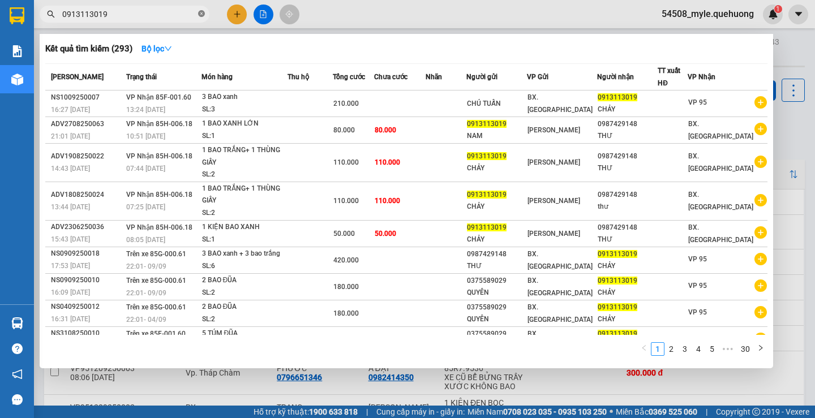
click at [202, 14] on icon "close-circle" at bounding box center [201, 13] width 7 height 7
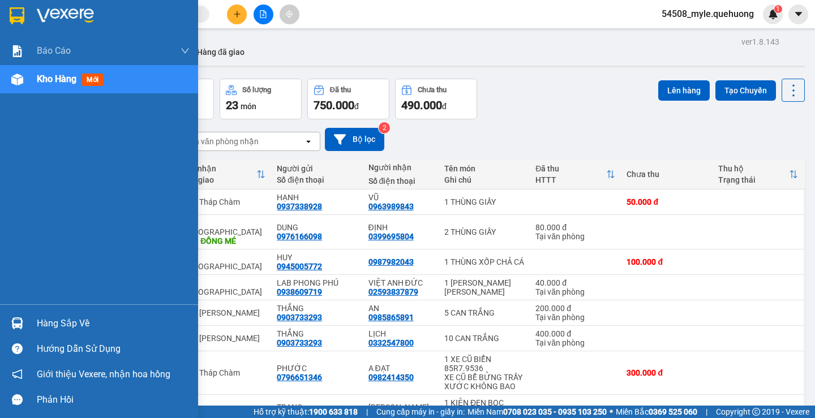
click at [55, 81] on span "Kho hàng" at bounding box center [57, 79] width 40 height 11
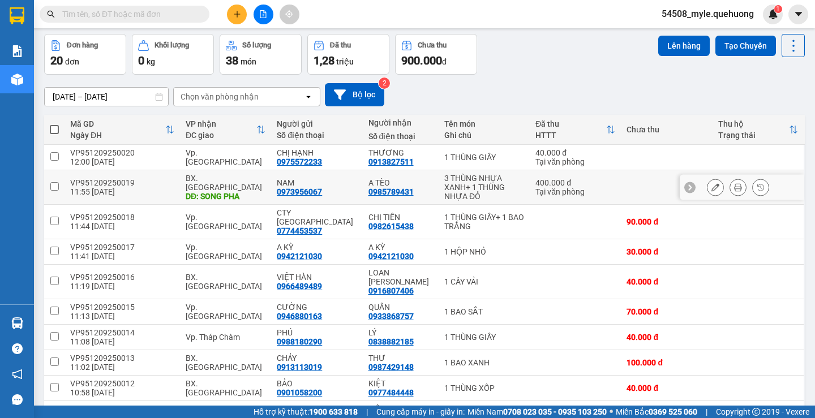
scroll to position [94, 0]
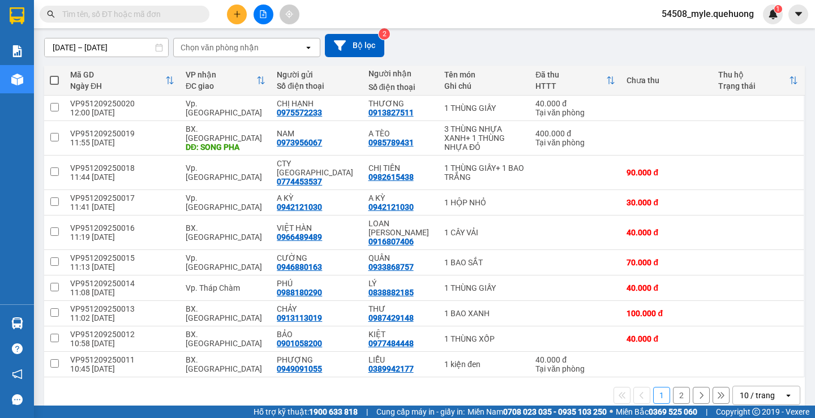
click at [759, 390] on div "10 / trang" at bounding box center [756, 395] width 35 height 11
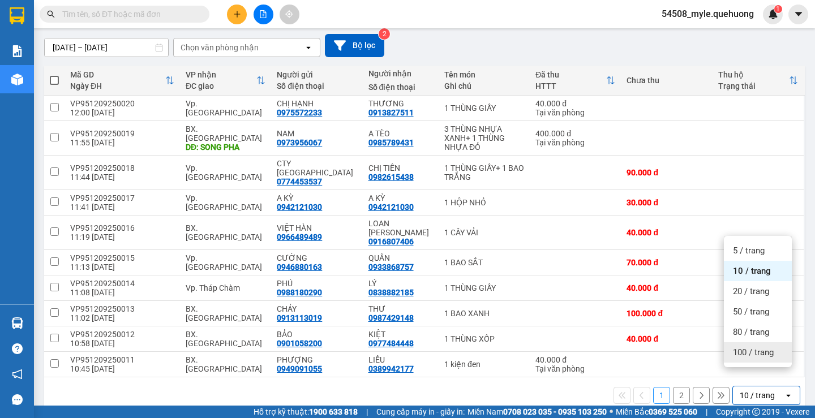
click at [747, 352] on span "100 / trang" at bounding box center [752, 352] width 41 height 11
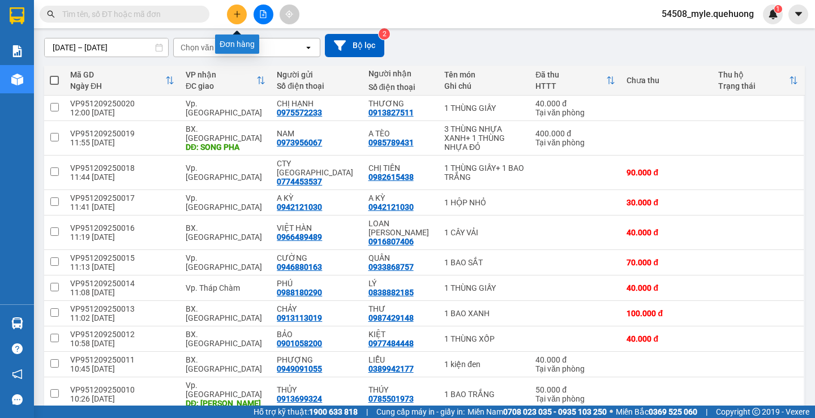
click at [240, 13] on icon "plus" at bounding box center [237, 14] width 8 height 8
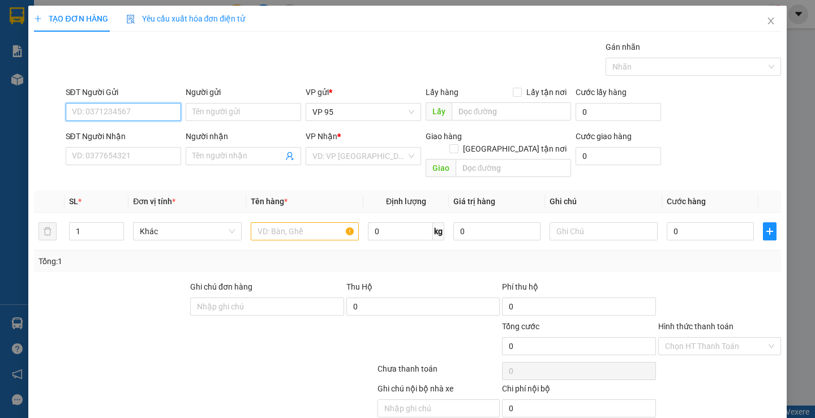
click at [88, 111] on input "SĐT Người Gửi" at bounding box center [123, 112] width 115 height 18
click at [145, 111] on input "0985462190" at bounding box center [123, 112] width 115 height 18
type input "0985462190"
click at [230, 119] on input "Người gửi" at bounding box center [243, 112] width 115 height 18
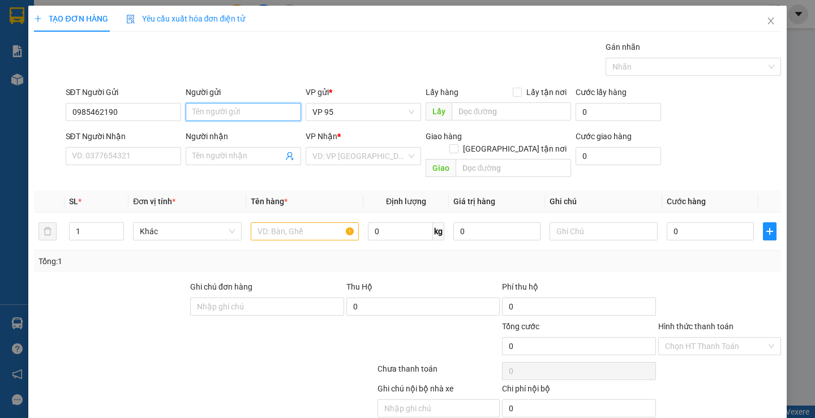
click at [230, 119] on input "Người gửi" at bounding box center [243, 112] width 115 height 18
type input "QUỐC"
click at [109, 161] on input "SĐT Người Nhận" at bounding box center [123, 156] width 115 height 18
click at [109, 157] on input "SĐT Người Nhận" at bounding box center [123, 156] width 115 height 18
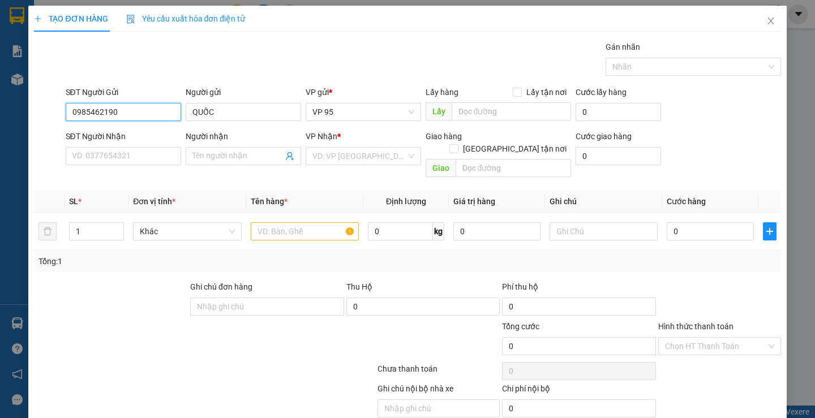
drag, startPoint x: 121, startPoint y: 111, endPoint x: 59, endPoint y: 113, distance: 62.2
click at [31, 113] on div "TẠO ĐƠN HÀNG Yêu cầu xuất hóa đơn điện tử Transit Pickup Surcharge Ids Transit …" at bounding box center [406, 229] width 757 height 447
click at [81, 158] on input "SĐT Người Nhận" at bounding box center [123, 156] width 115 height 18
paste input "0973947949"
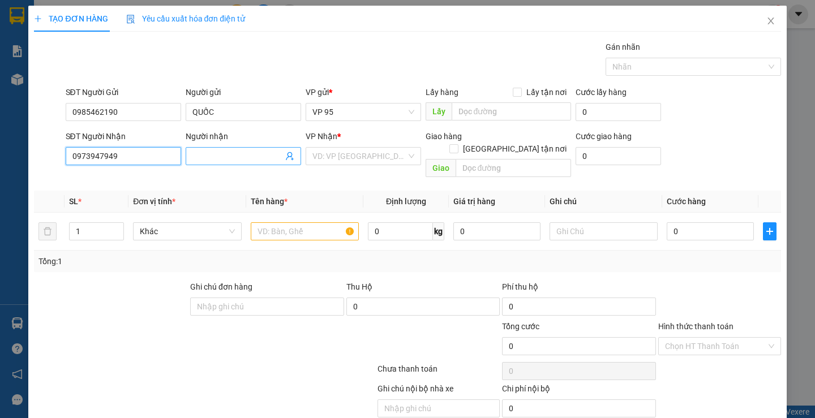
type input "0973947949"
click at [226, 155] on input "Người nhận" at bounding box center [237, 156] width 91 height 12
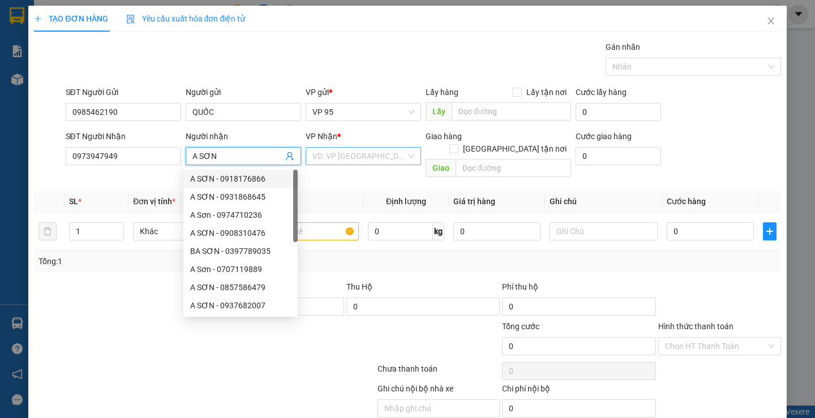
type input "A SƠN"
click at [342, 155] on input "search" at bounding box center [359, 156] width 94 height 17
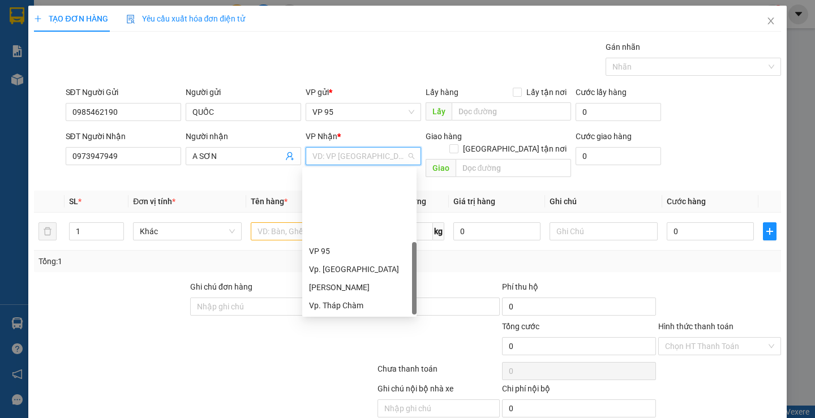
scroll to position [91, 0]
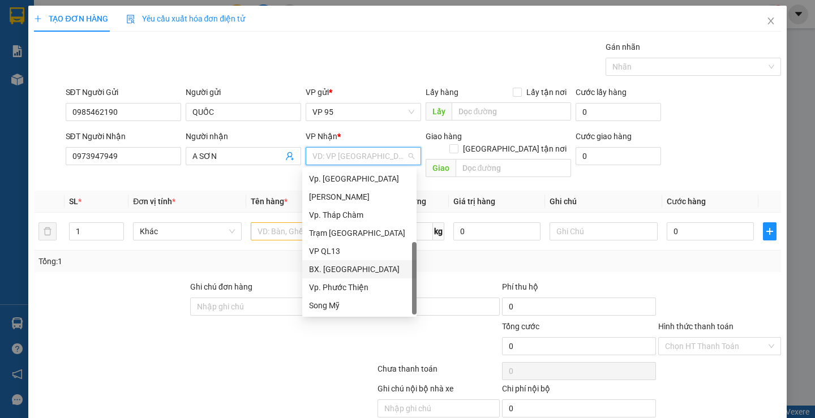
click at [329, 272] on div "BX. [GEOGRAPHIC_DATA]" at bounding box center [359, 269] width 101 height 12
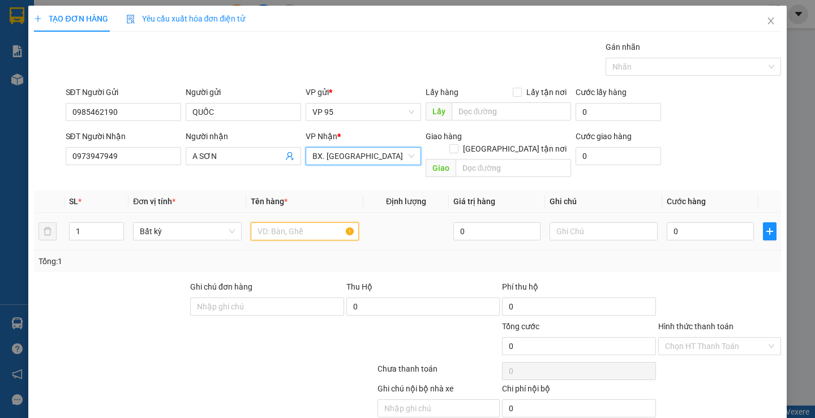
click at [292, 222] on input "text" at bounding box center [305, 231] width 108 height 18
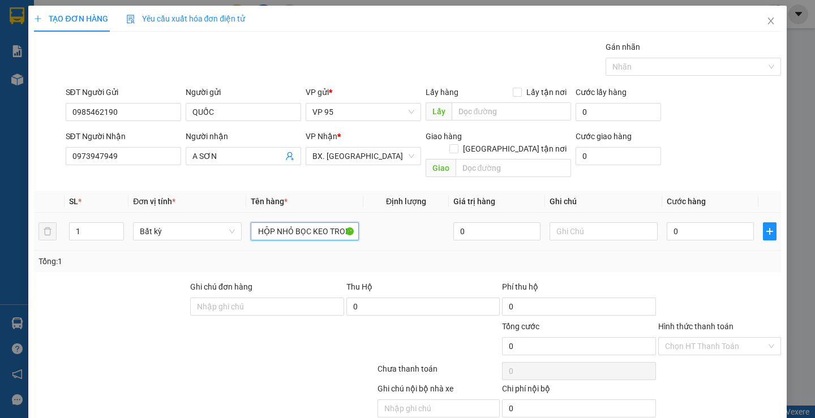
scroll to position [0, 11]
type input "1 HỘP NHỎ BỌC KEO TRONG"
click at [691, 222] on input "0" at bounding box center [709, 231] width 87 height 18
type input "3"
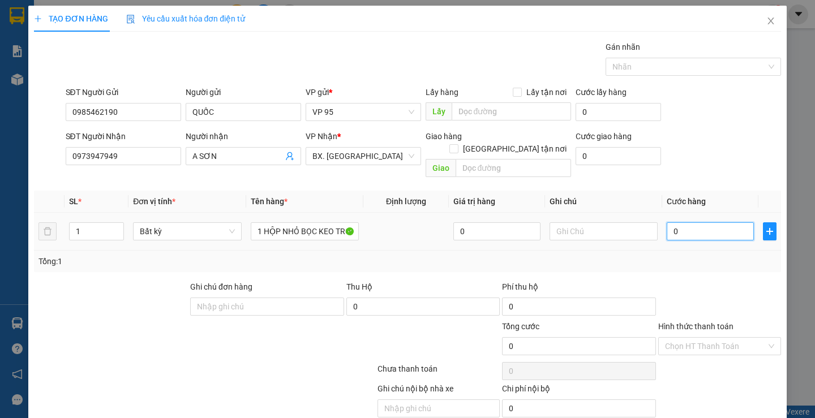
type input "3"
type input "30"
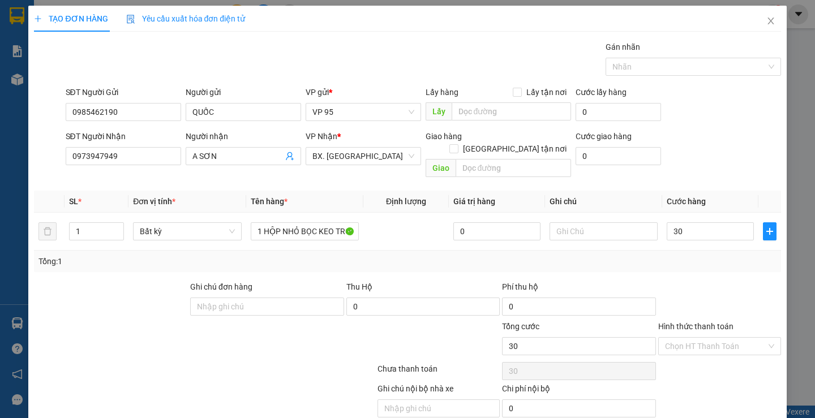
click at [723, 281] on div at bounding box center [719, 301] width 125 height 40
type input "30.000"
click at [669, 322] on label "Hình thức thanh toán" at bounding box center [695, 326] width 75 height 9
click at [669, 338] on input "Hình thức thanh toán" at bounding box center [715, 346] width 101 height 17
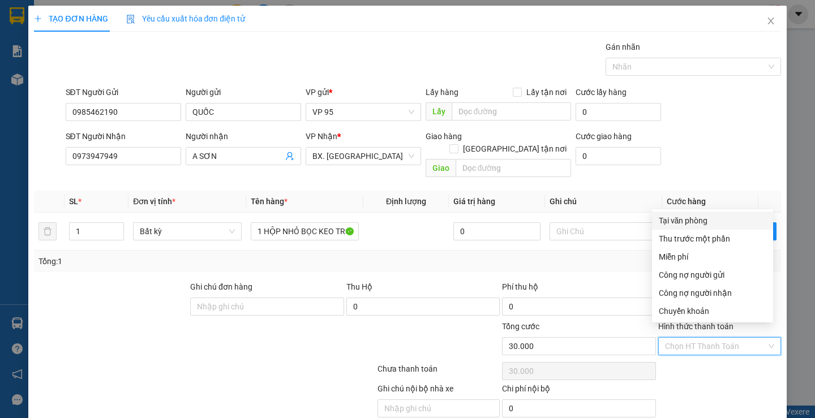
click at [674, 218] on div "Tại văn phòng" at bounding box center [711, 220] width 107 height 12
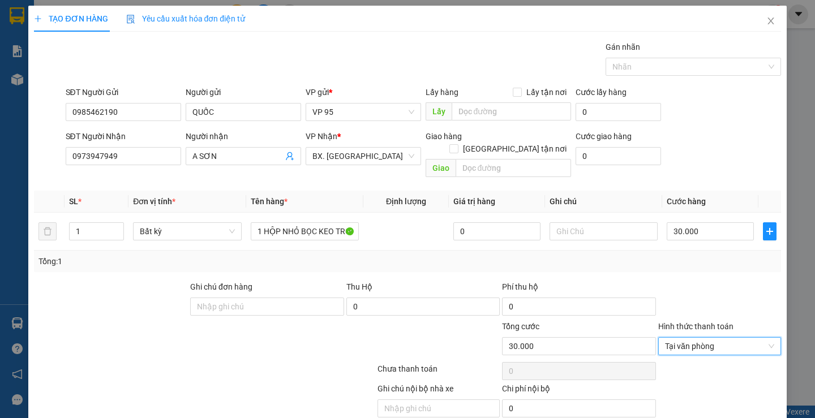
click at [684, 257] on div "Tổng: 1" at bounding box center [407, 261] width 746 height 21
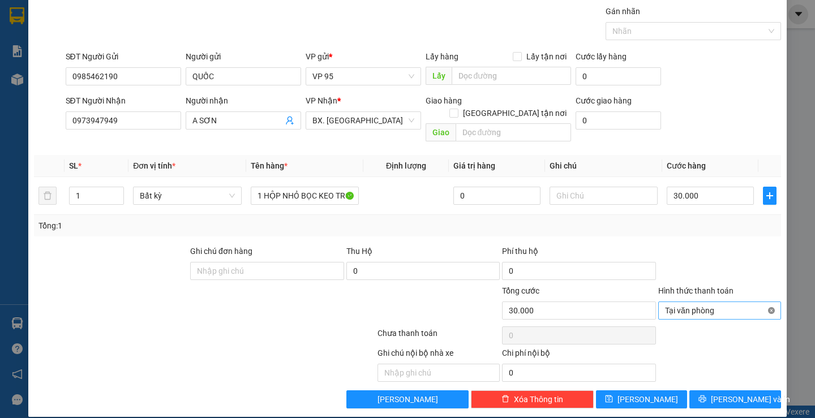
type input "30.000"
click at [700, 390] on button "[PERSON_NAME] và In" at bounding box center [734, 399] width 91 height 18
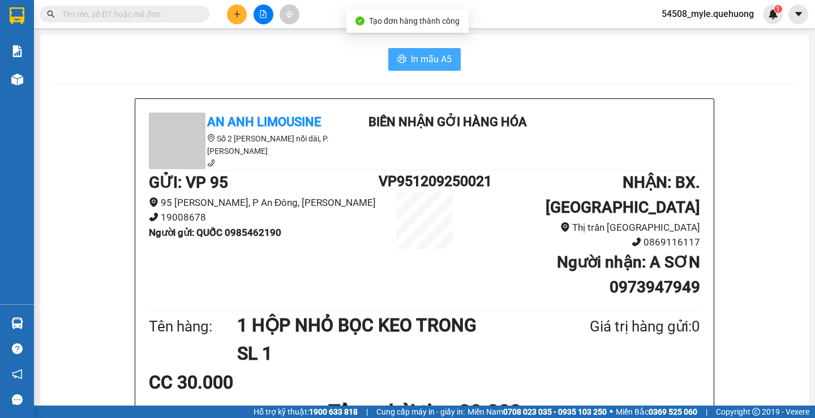
click at [411, 59] on span "In mẫu A5" at bounding box center [431, 59] width 41 height 14
click at [648, 368] on div "CC 30.000" at bounding box center [424, 382] width 551 height 28
click at [654, 368] on div "CC 30.000" at bounding box center [424, 382] width 551 height 28
click at [634, 334] on div "An Anh Limousine Số 2 [PERSON_NAME] nối dài, P. [PERSON_NAME] Biên nhận gởi hàn…" at bounding box center [424, 331] width 578 height 464
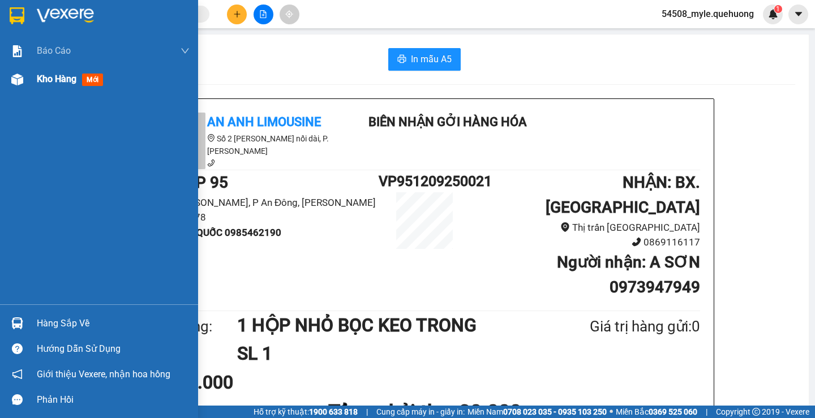
click at [44, 77] on span "Kho hàng" at bounding box center [57, 79] width 40 height 11
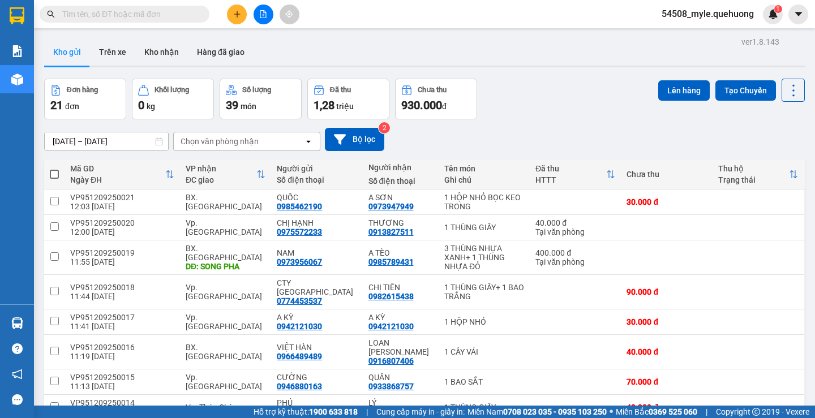
click at [71, 16] on input "text" at bounding box center [128, 14] width 133 height 12
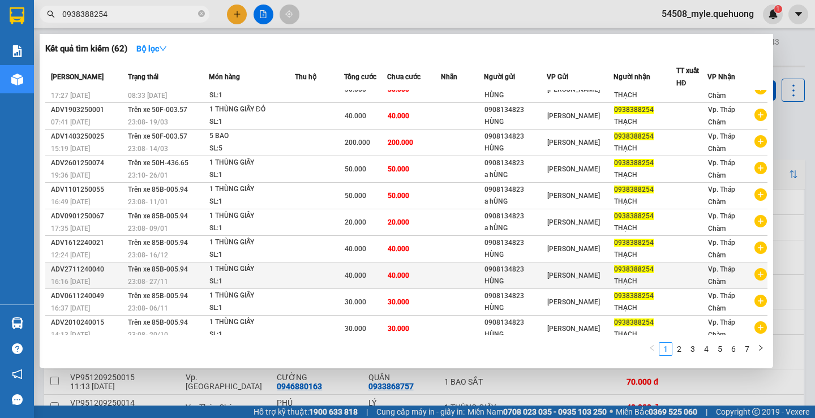
scroll to position [21, 0]
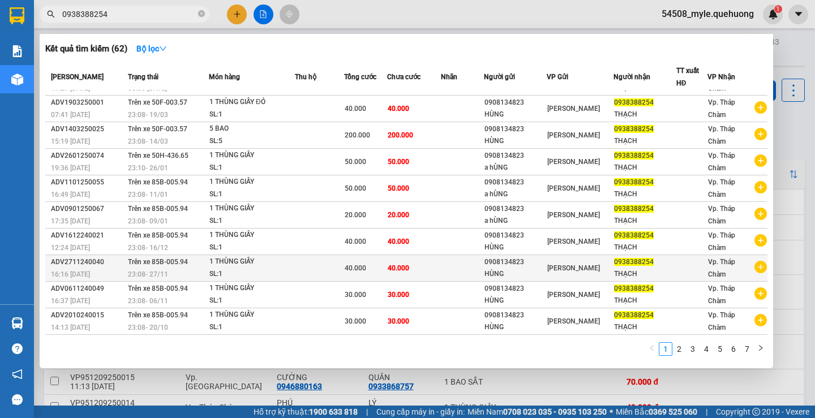
type input "0938388254"
click at [613, 272] on td "0938388254 THẠCH" at bounding box center [644, 268] width 62 height 27
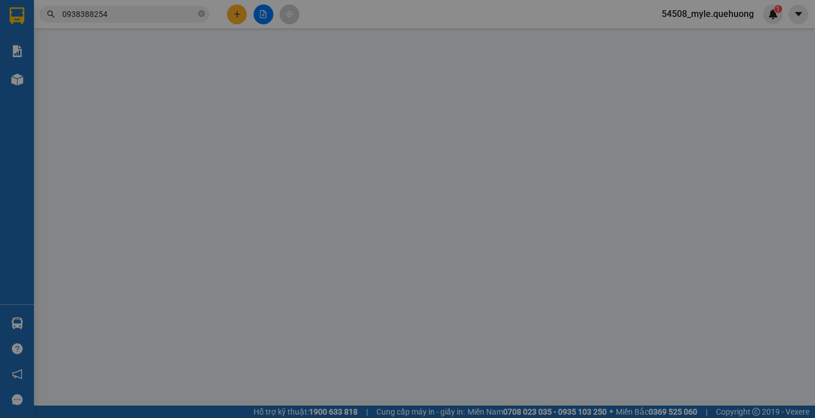
type input "0908134823"
type input "HÙNG"
type input "0938388254"
type input "THẠCH"
type input "40.000"
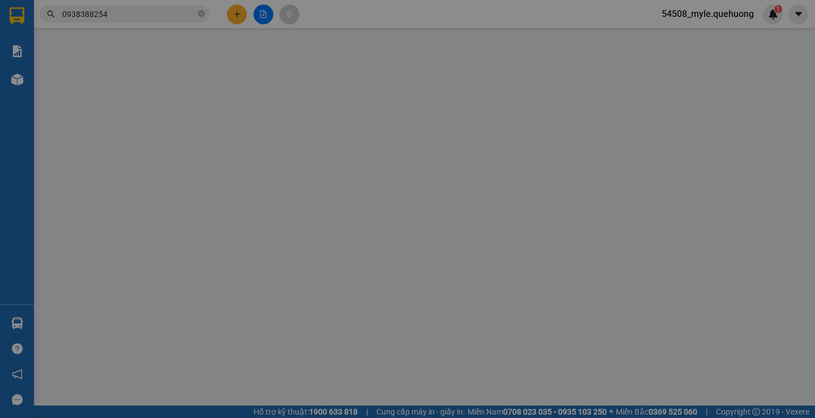
type input "40.000"
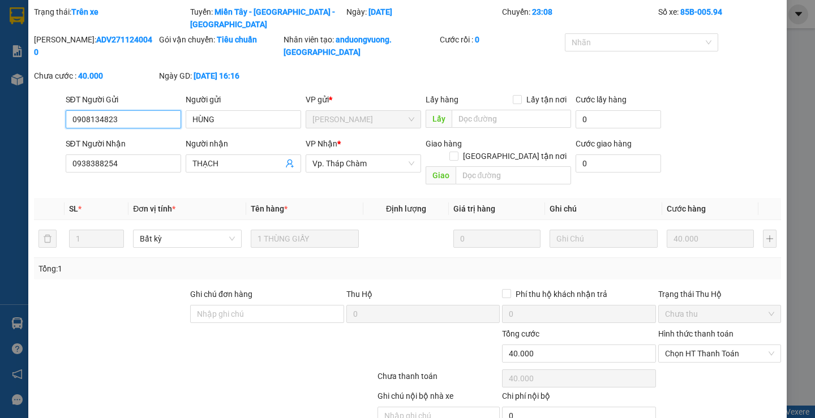
scroll to position [53, 0]
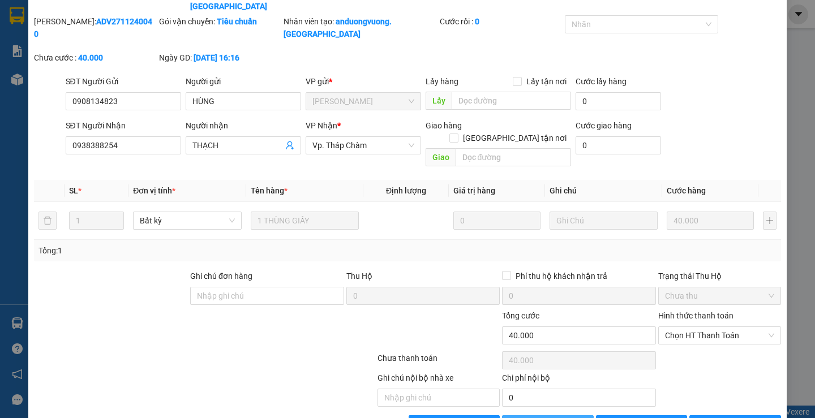
click at [518, 417] on icon "plus" at bounding box center [522, 424] width 8 height 8
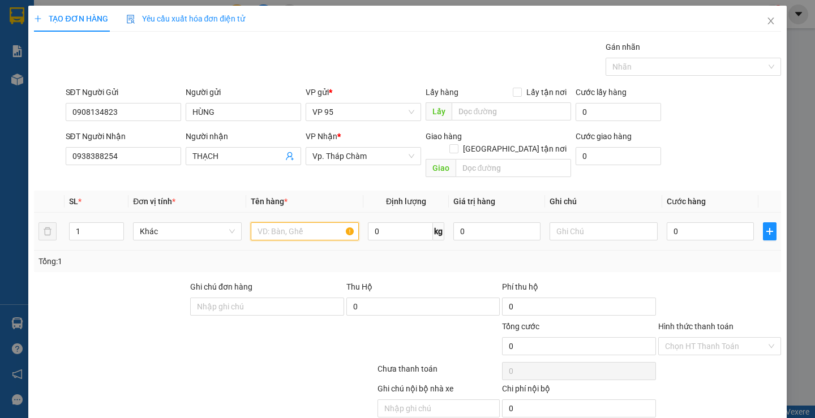
click at [270, 222] on input "text" at bounding box center [305, 231] width 108 height 18
type input "1 HỘP NHỎ"
click at [692, 222] on input "0" at bounding box center [709, 231] width 87 height 18
type input "3"
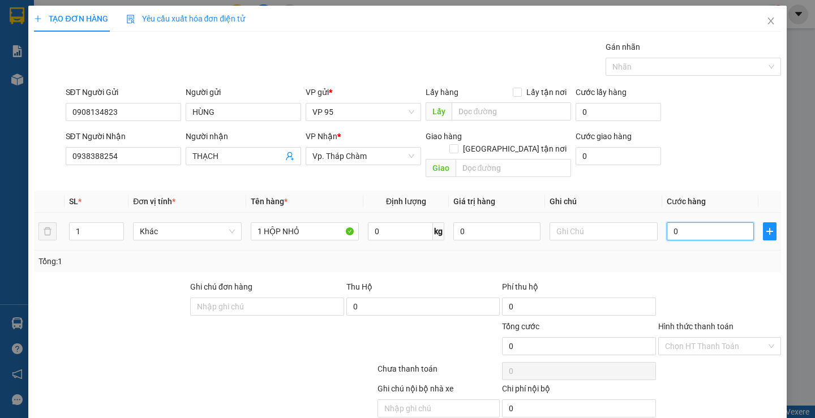
type input "3"
type input "30"
click at [703, 281] on div at bounding box center [719, 301] width 125 height 40
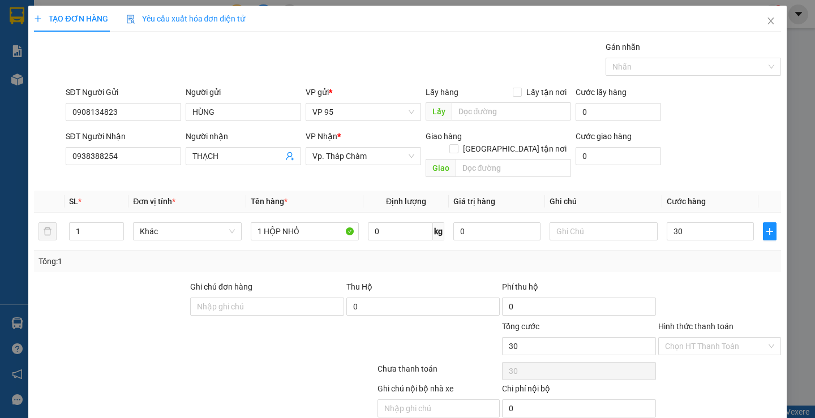
type input "30.000"
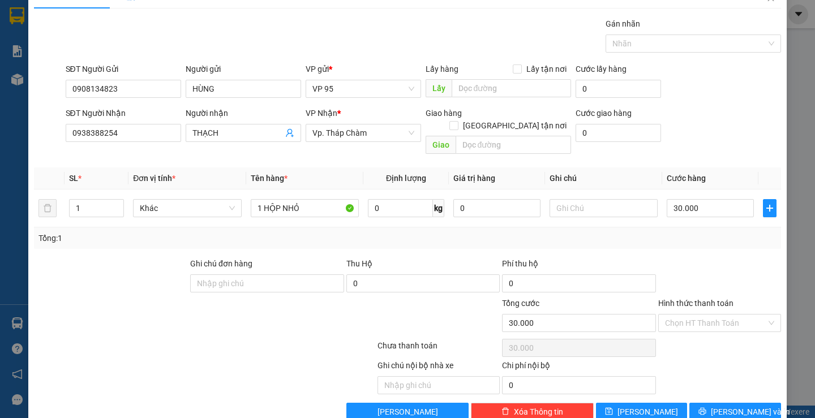
scroll to position [36, 0]
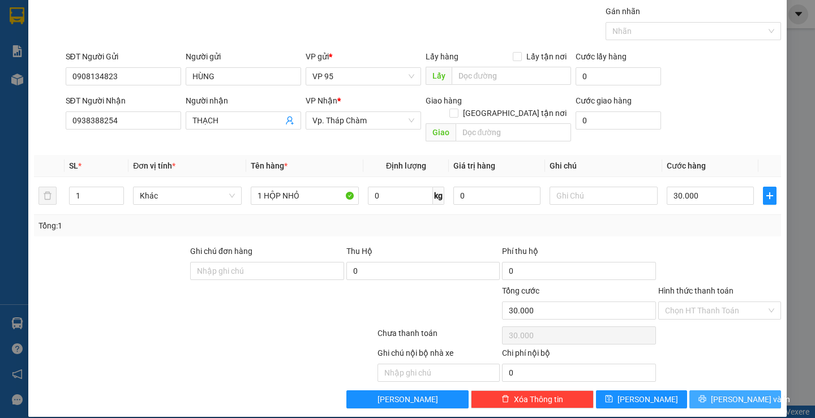
click at [697, 392] on button "[PERSON_NAME] và In" at bounding box center [734, 399] width 91 height 18
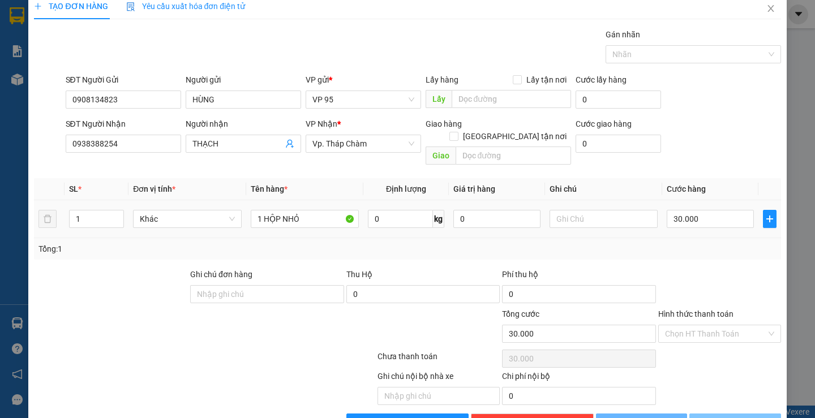
scroll to position [0, 0]
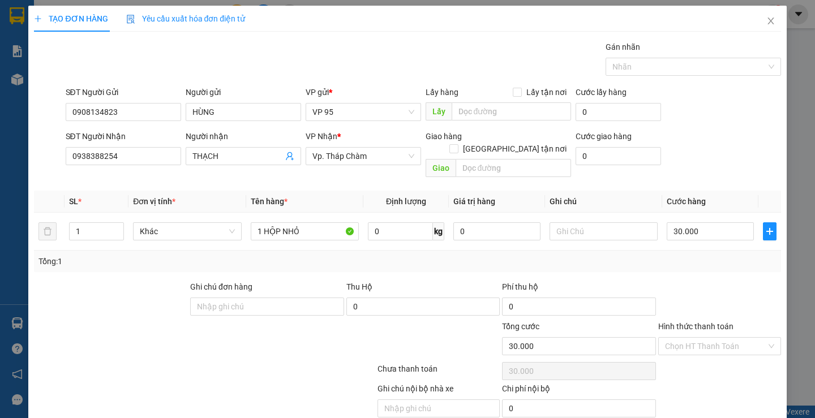
click at [361, 49] on div "Gói vận chuyển * Tiêu chuẩn Gán nhãn Nhãn" at bounding box center [422, 61] width 719 height 40
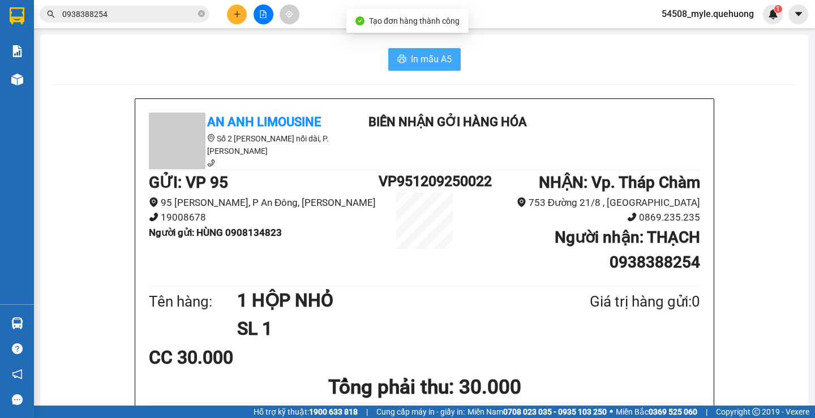
click at [422, 66] on span "In mẫu A5" at bounding box center [431, 59] width 41 height 14
click at [618, 344] on div "CC 30.000" at bounding box center [424, 357] width 551 height 28
click at [208, 70] on div "In mẫu A5" at bounding box center [424, 59] width 741 height 23
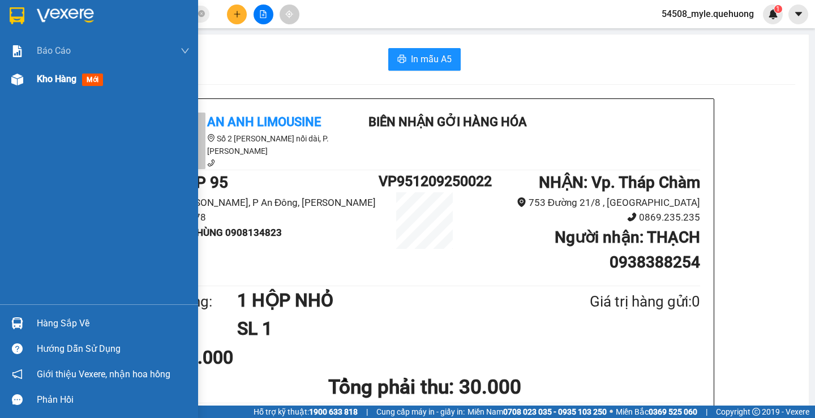
click at [52, 86] on div "Kho hàng mới" at bounding box center [72, 79] width 71 height 14
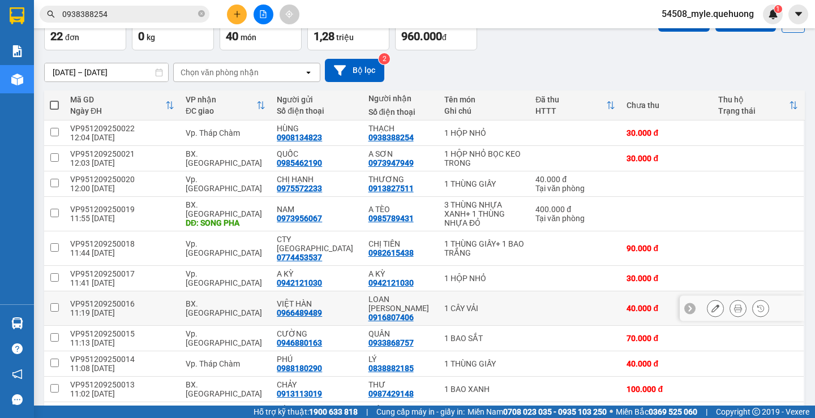
scroll to position [170, 0]
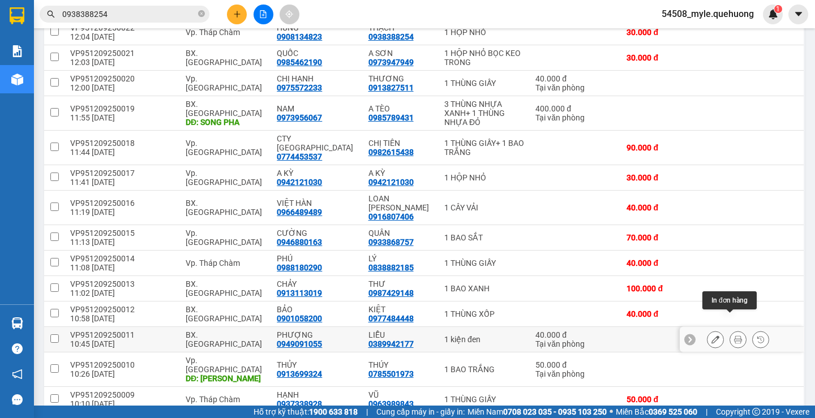
click at [734, 335] on icon at bounding box center [738, 339] width 8 height 8
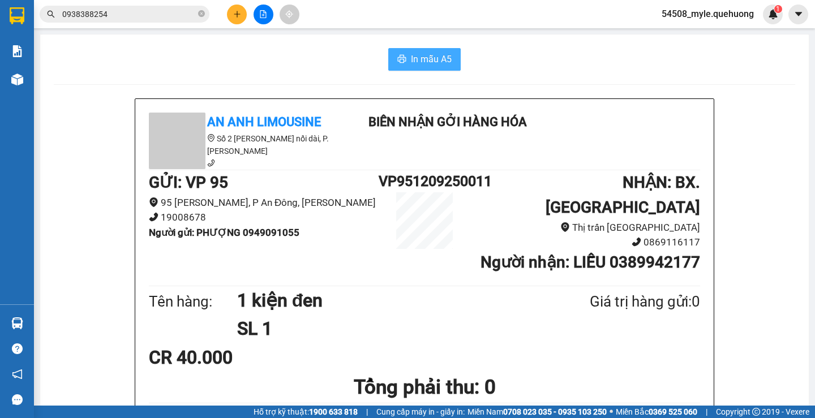
click at [426, 55] on span "In mẫu A5" at bounding box center [431, 59] width 41 height 14
drag, startPoint x: 198, startPoint y: 59, endPoint x: 185, endPoint y: 61, distance: 13.1
click at [197, 59] on div "In mẫu A5" at bounding box center [424, 59] width 741 height 23
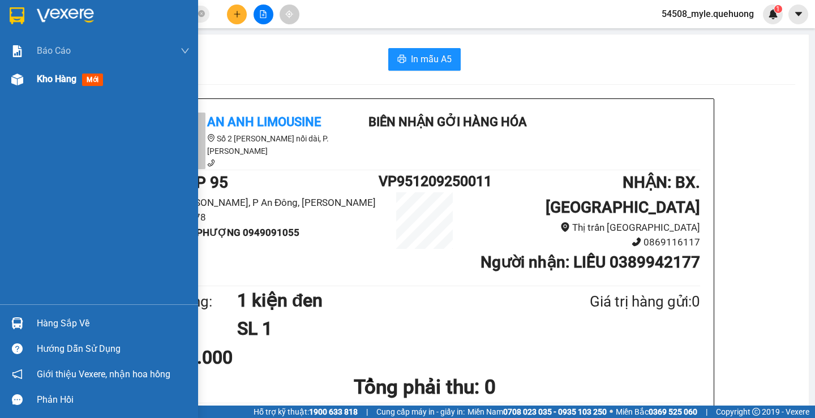
click at [63, 79] on span "Kho hàng" at bounding box center [57, 79] width 40 height 11
